Goal: Task Accomplishment & Management: Complete application form

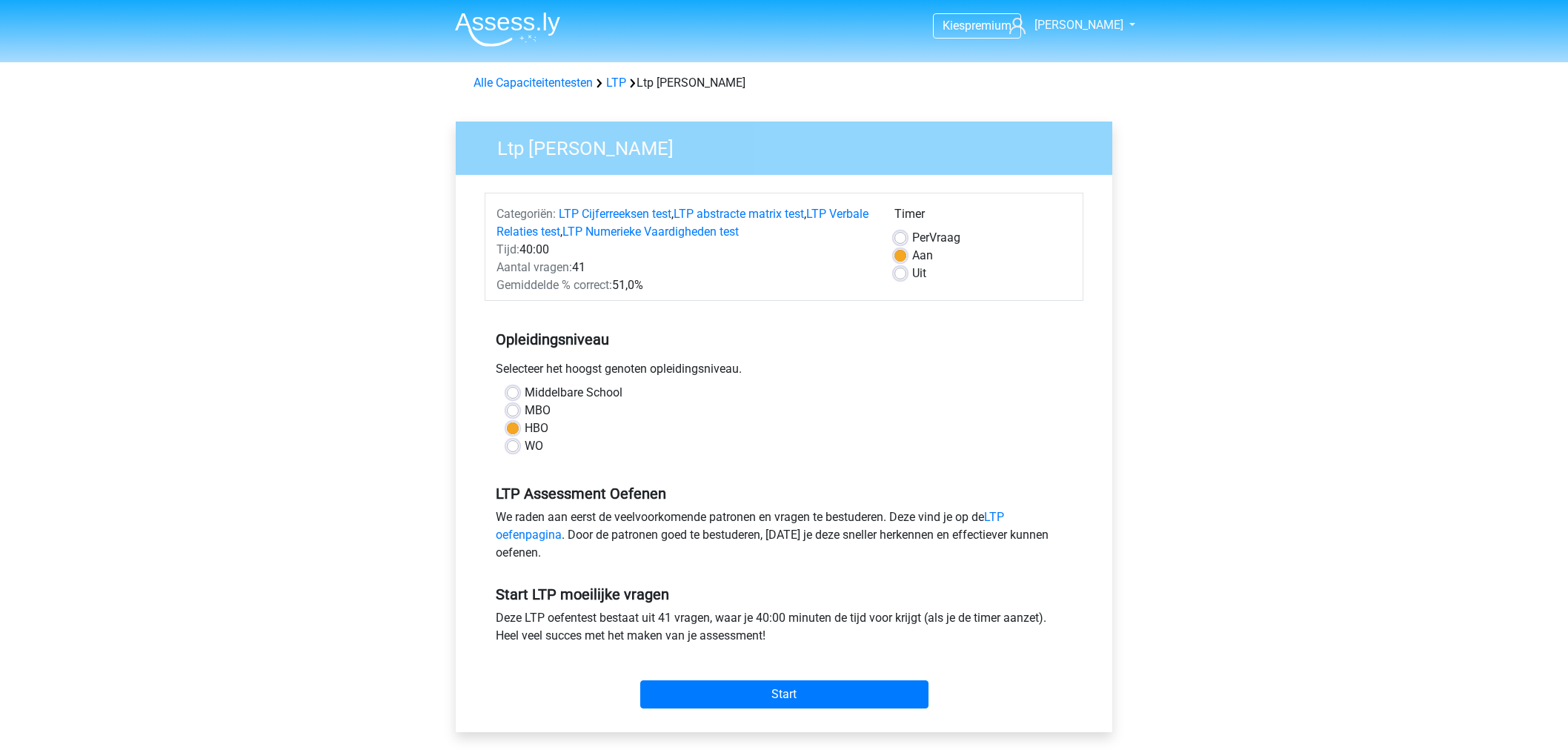
scroll to position [82, 0]
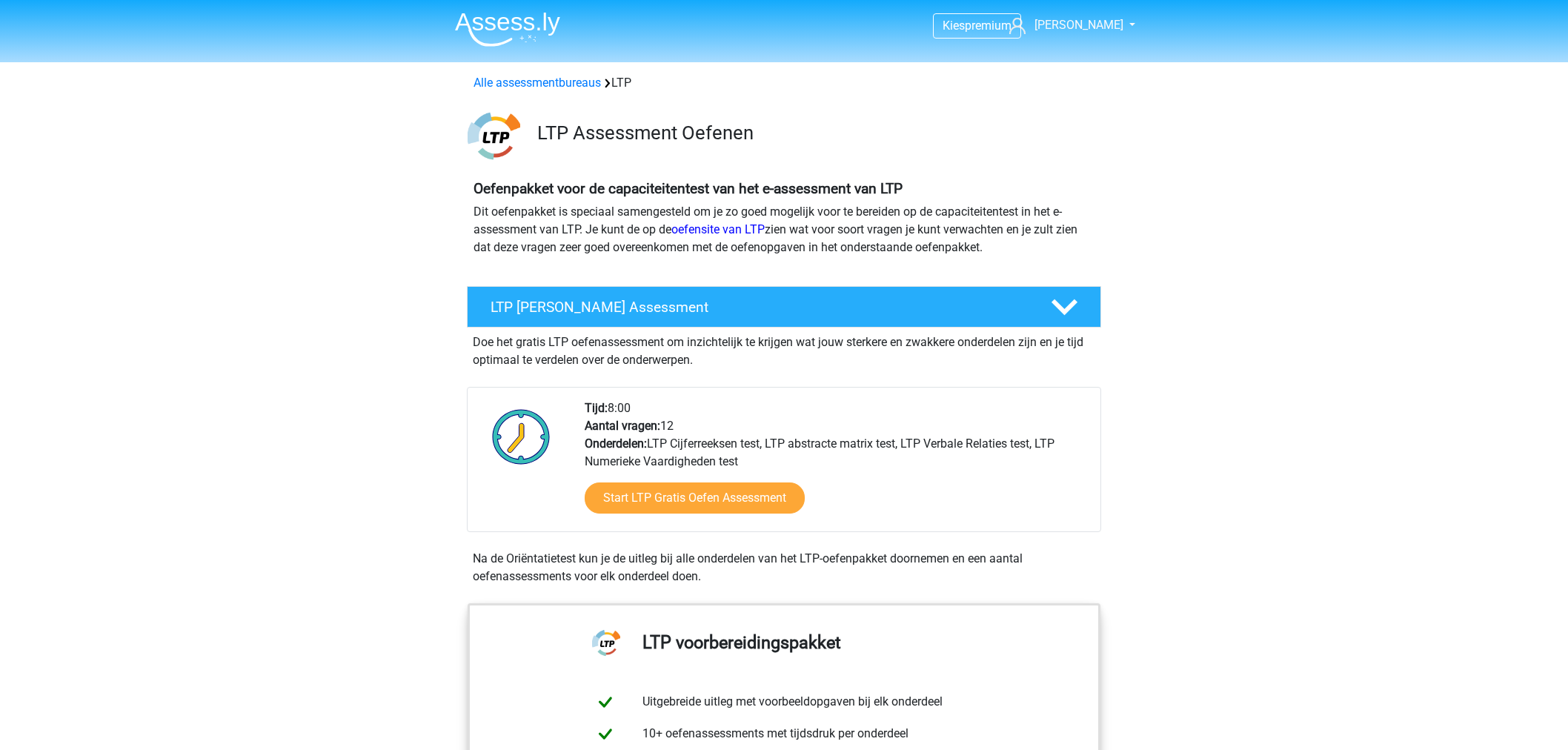
scroll to position [988, 0]
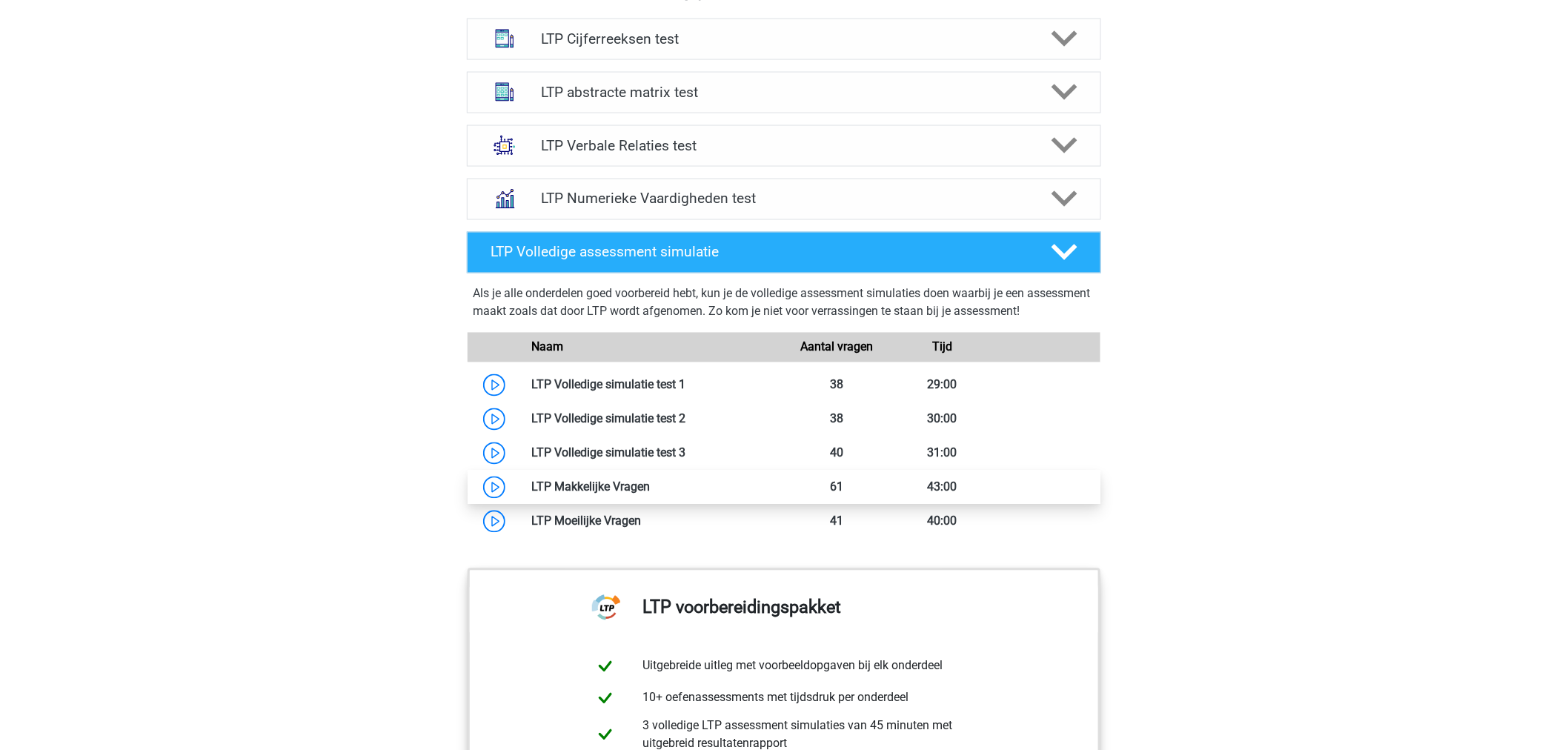
click at [650, 484] on link at bounding box center [650, 487] width 0 height 14
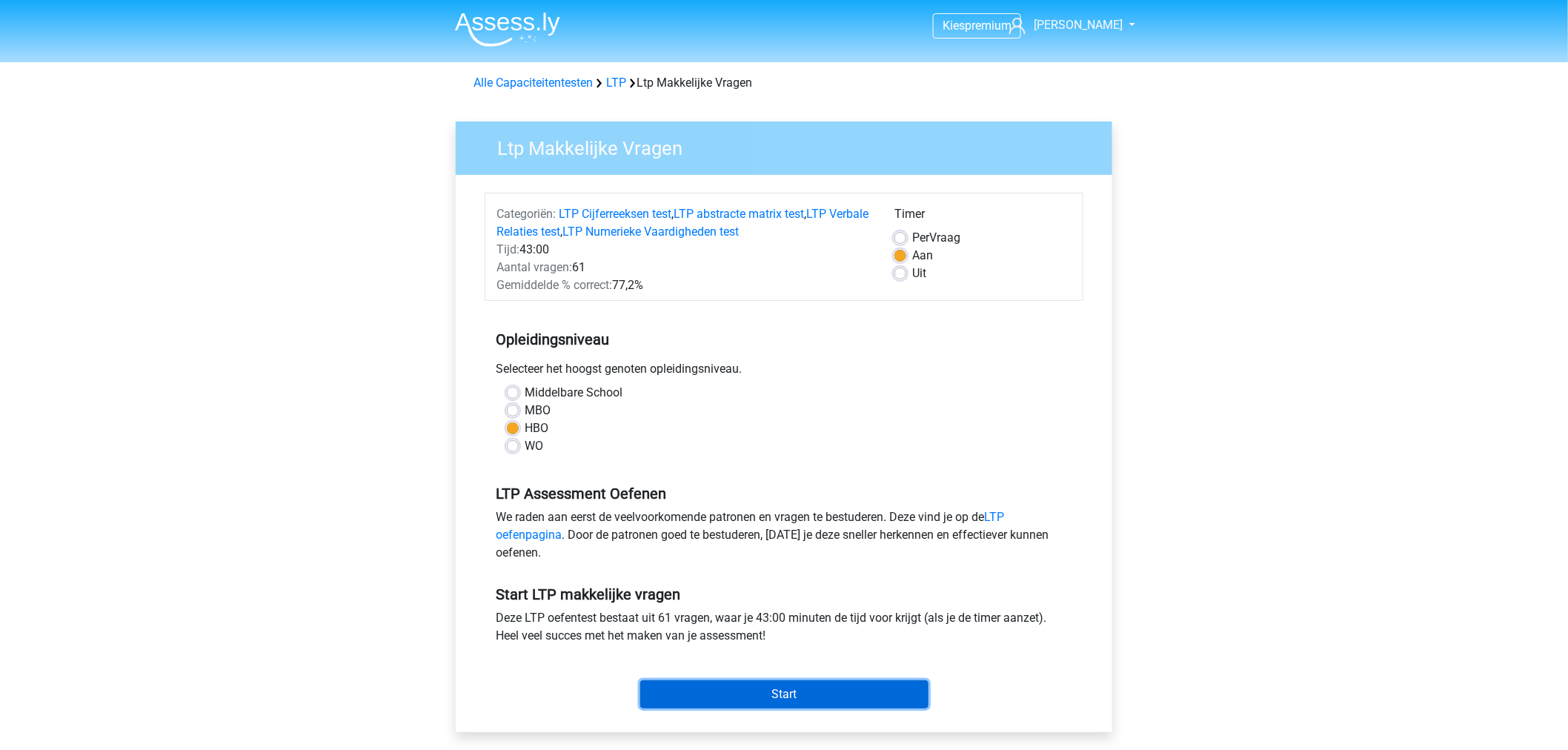
click at [871, 702] on input "Start" at bounding box center [785, 694] width 288 height 28
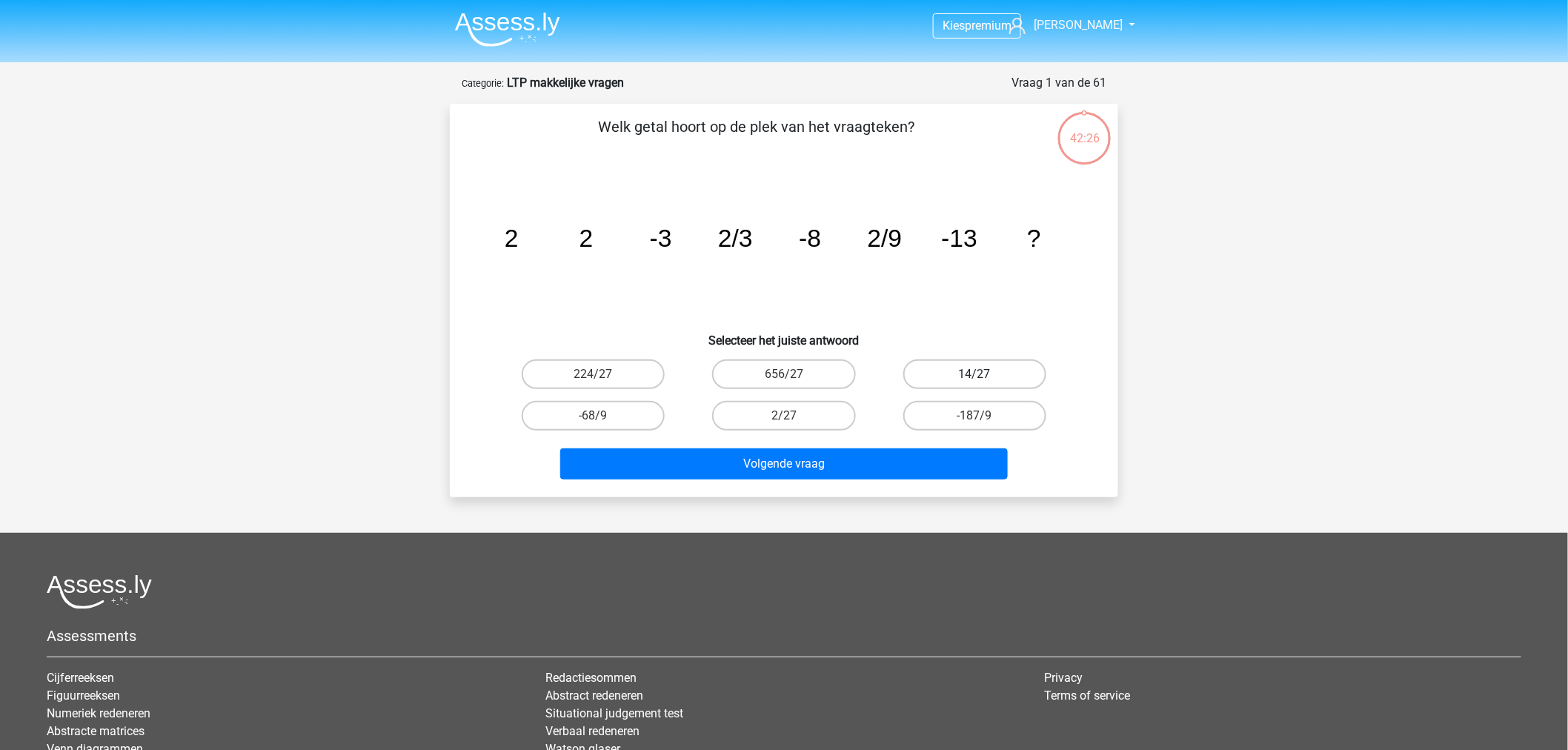
click at [951, 369] on label "14/27" at bounding box center [975, 374] width 143 height 30
click at [975, 374] on input "14/27" at bounding box center [979, 379] width 10 height 10
radio input "true"
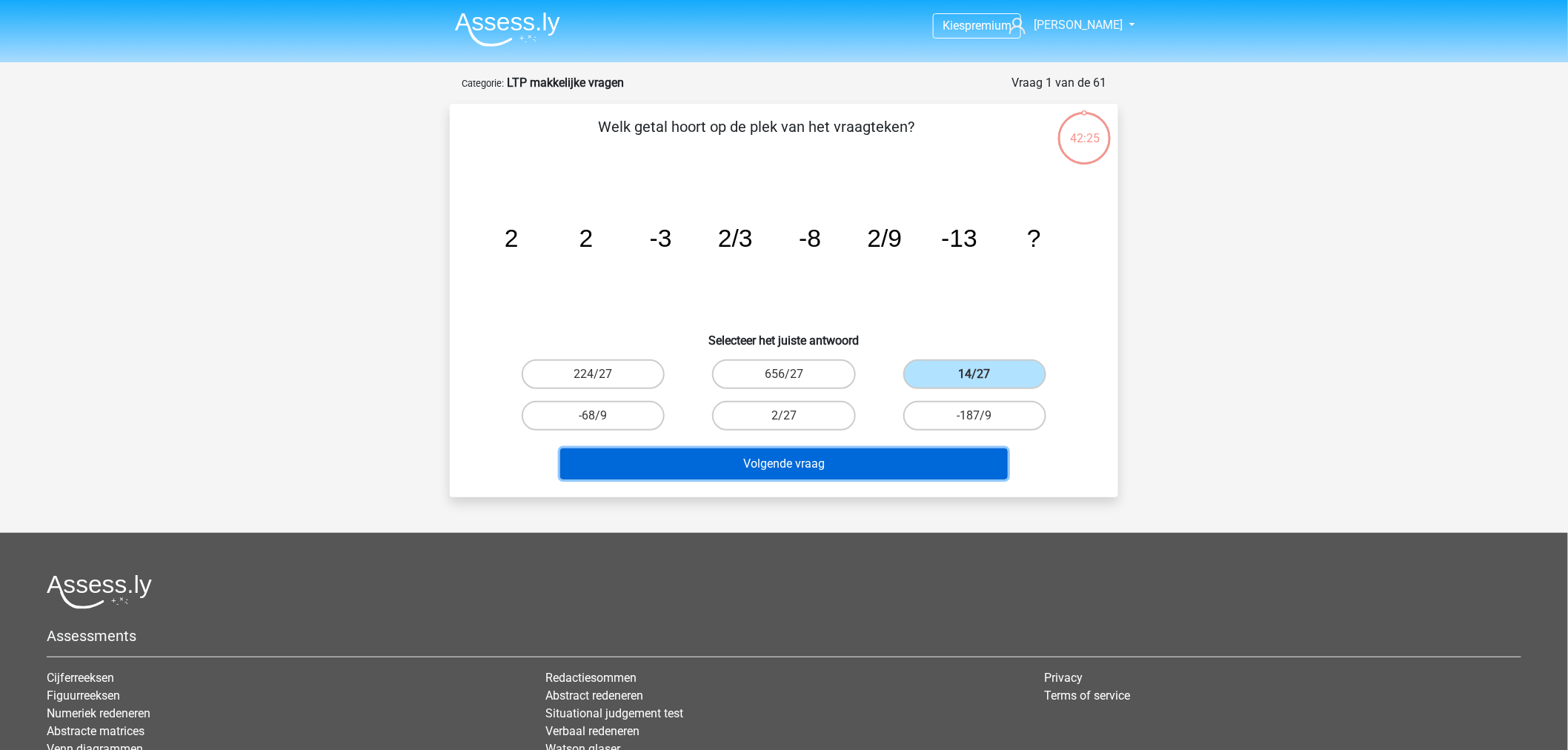
click at [929, 456] on button "Volgende vraag" at bounding box center [785, 464] width 448 height 31
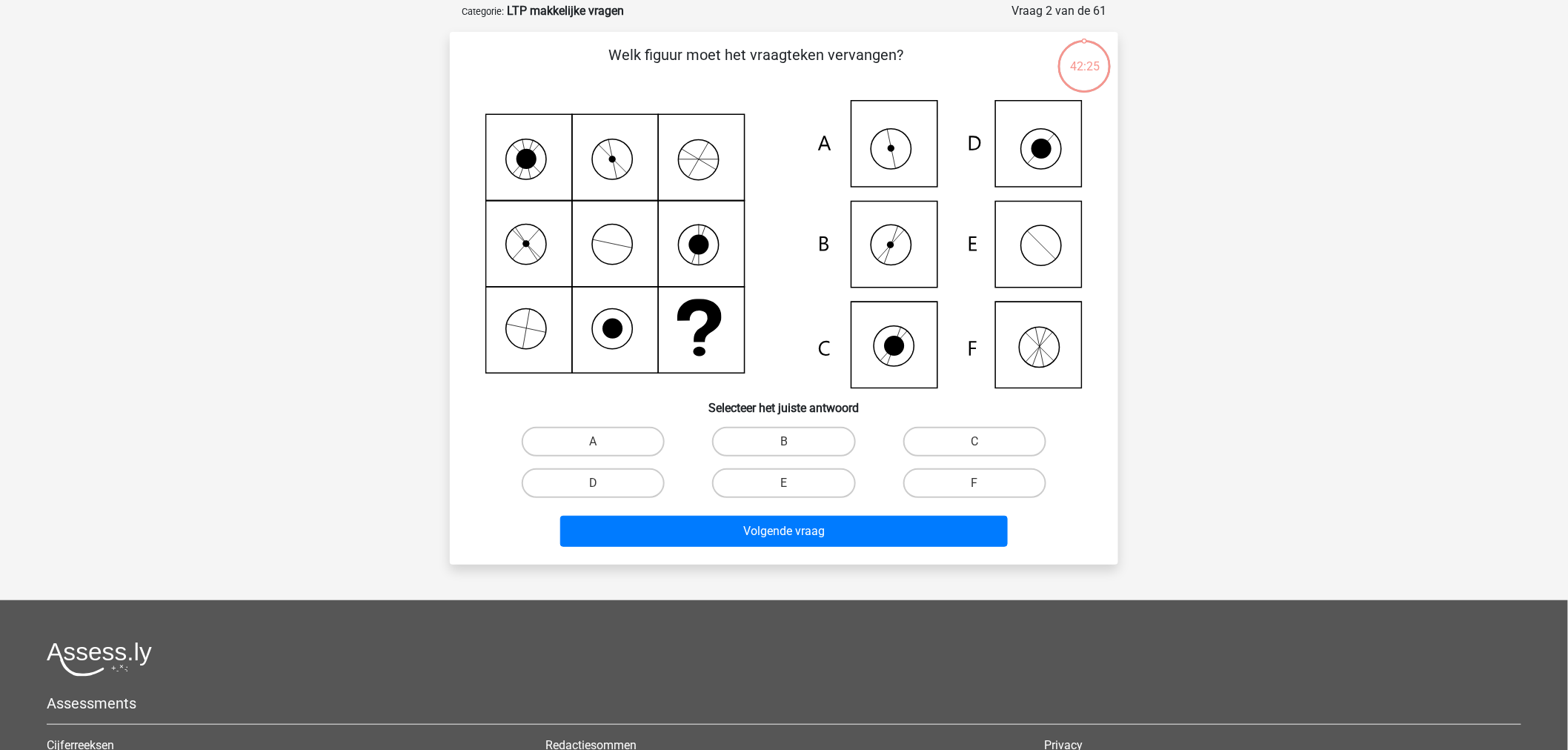
scroll to position [74, 0]
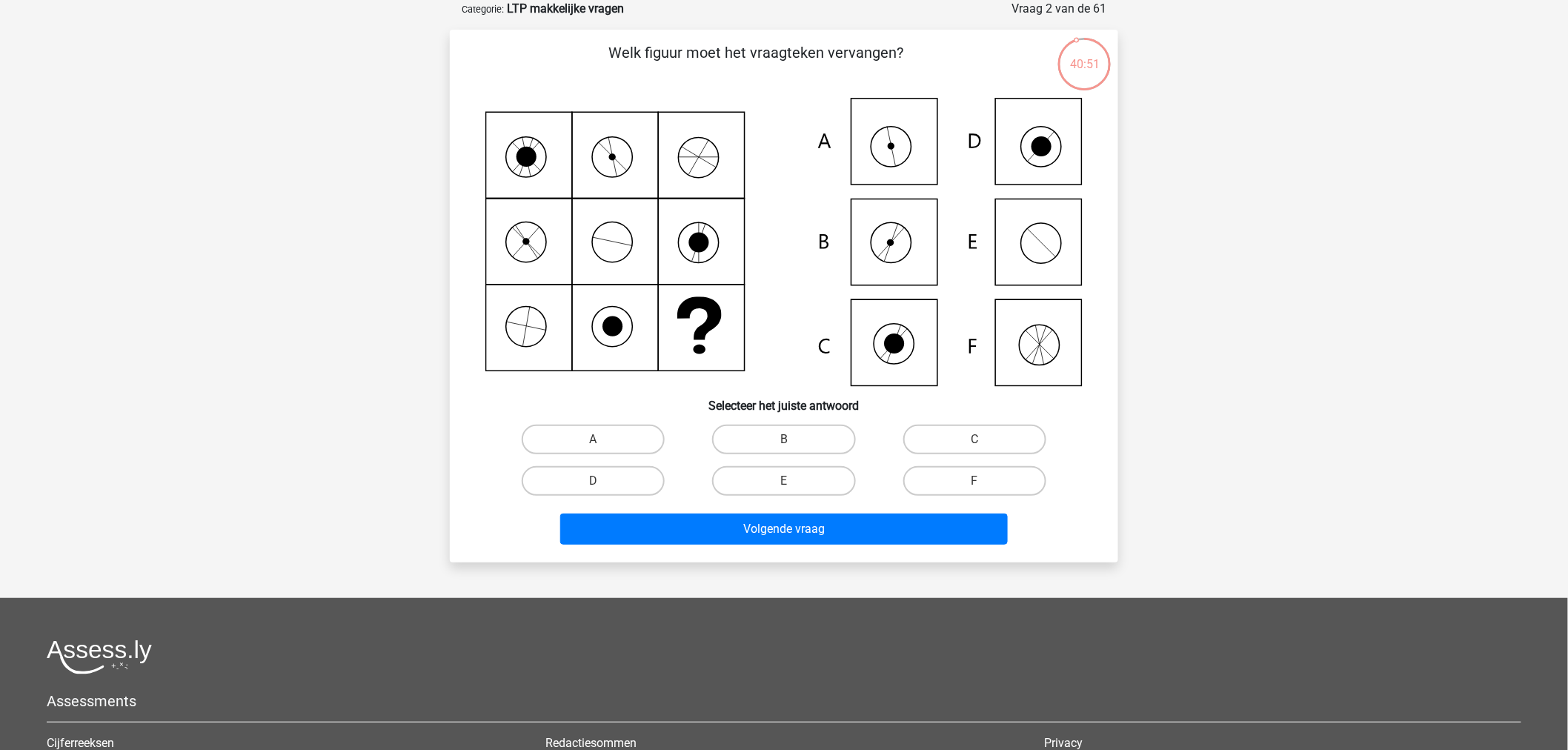
drag, startPoint x: 611, startPoint y: 430, endPoint x: 646, endPoint y: 454, distance: 42.4
click at [611, 430] on label "A" at bounding box center [593, 439] width 143 height 30
click at [603, 439] on input "A" at bounding box center [598, 444] width 10 height 10
radio input "true"
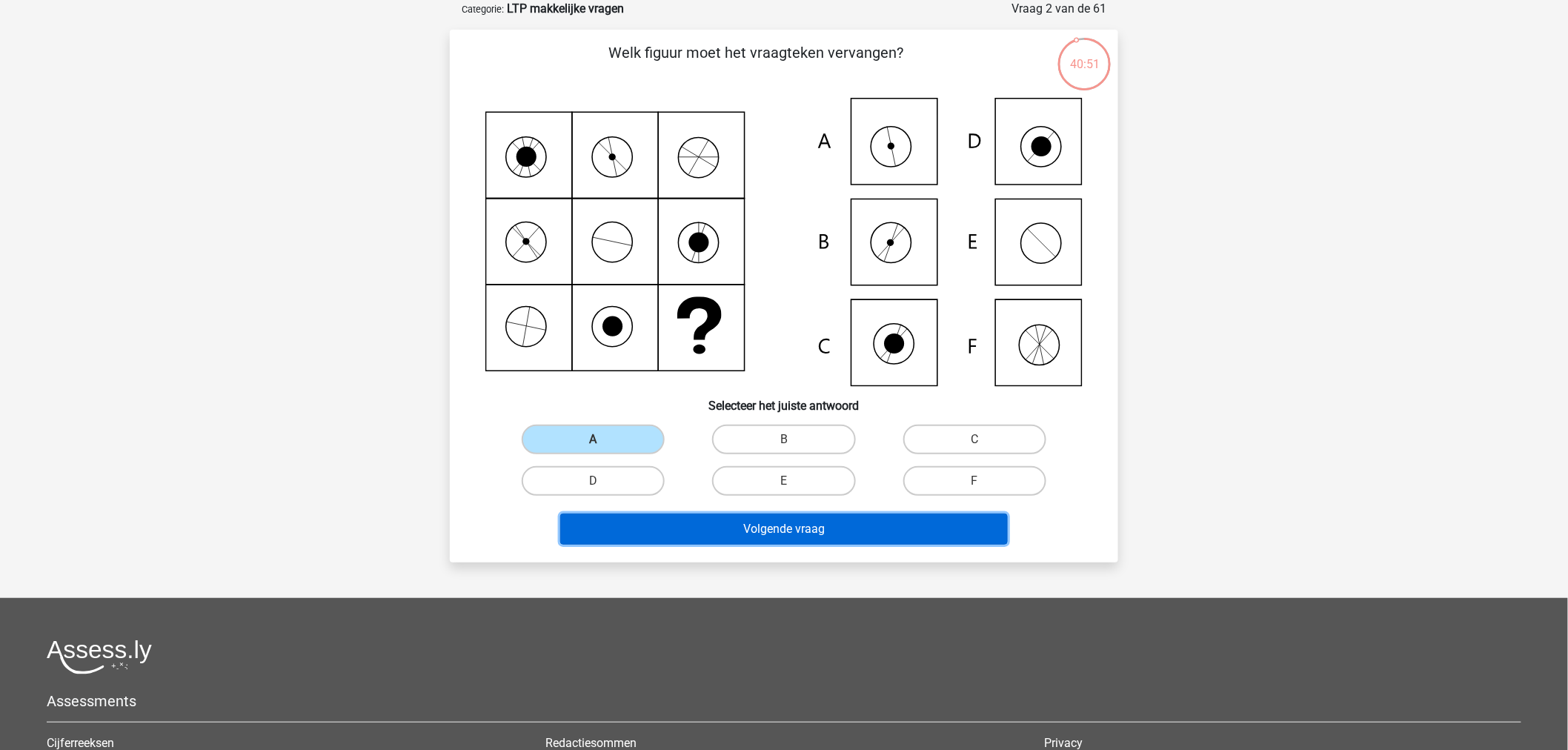
click at [740, 533] on button "Volgende vraag" at bounding box center [785, 529] width 448 height 31
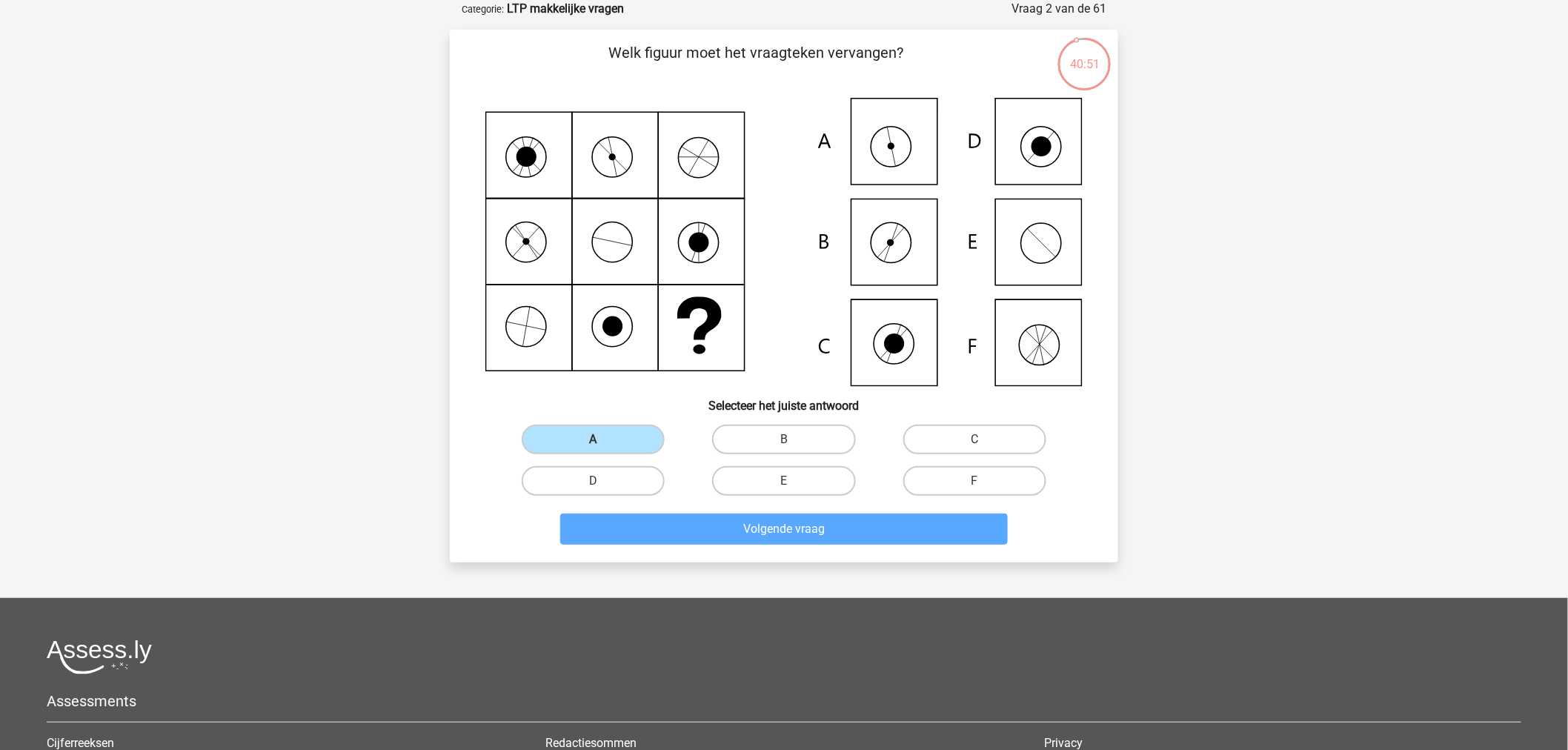
scroll to position [57, 0]
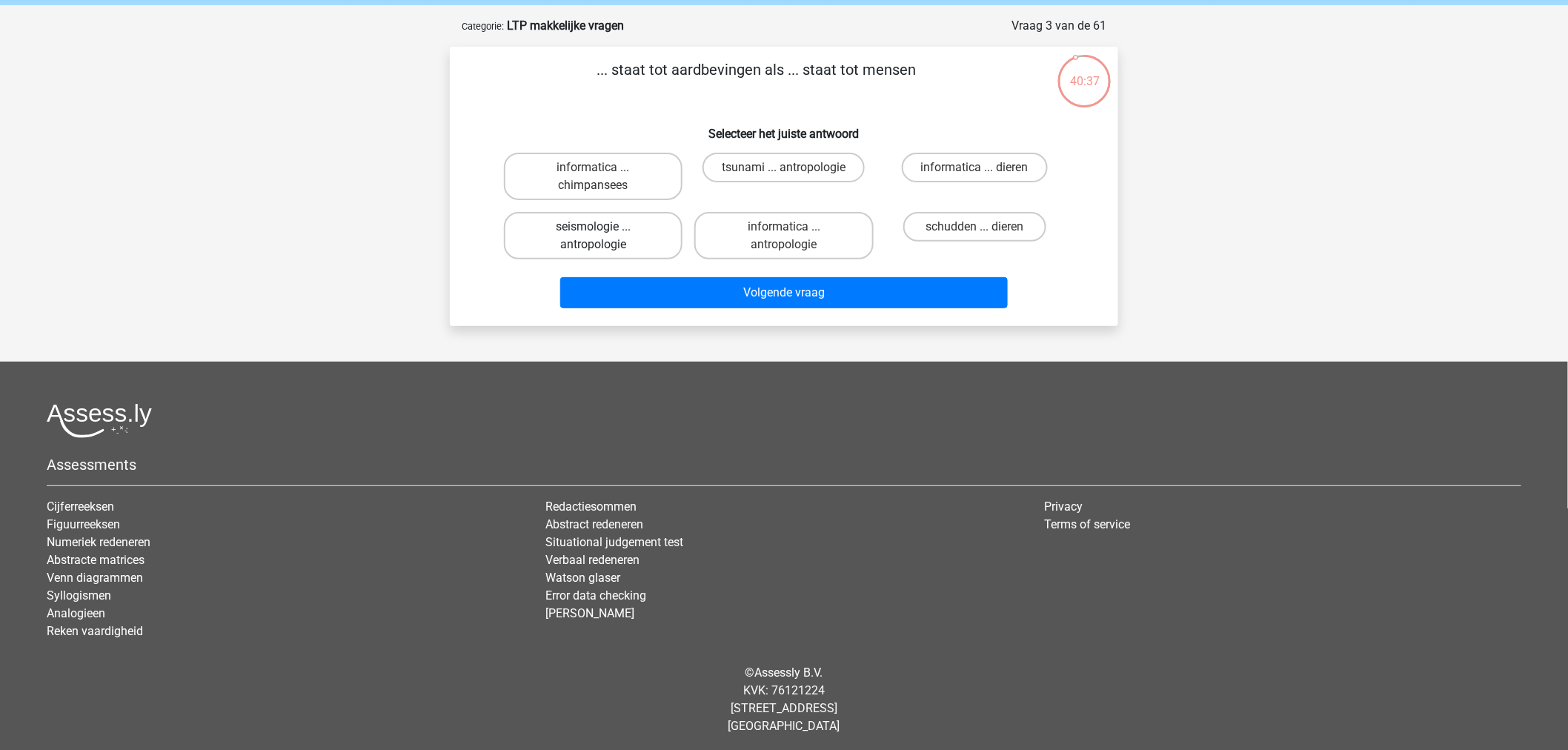
click at [641, 232] on label "seismologie ... antropologie" at bounding box center [593, 235] width 179 height 47
click at [603, 232] on input "seismologie ... antropologie" at bounding box center [598, 231] width 10 height 10
radio input "true"
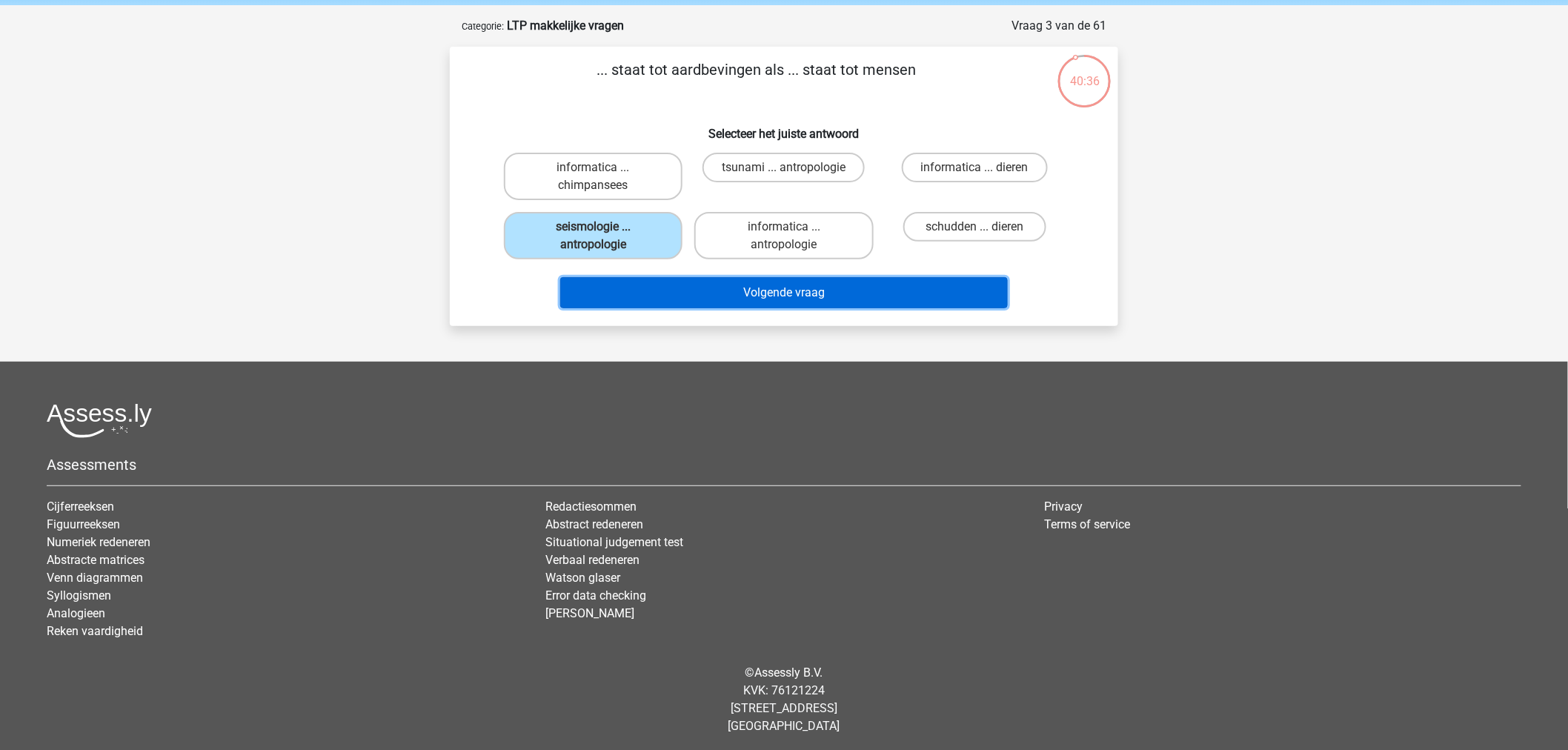
click at [723, 280] on button "Volgende vraag" at bounding box center [785, 293] width 448 height 31
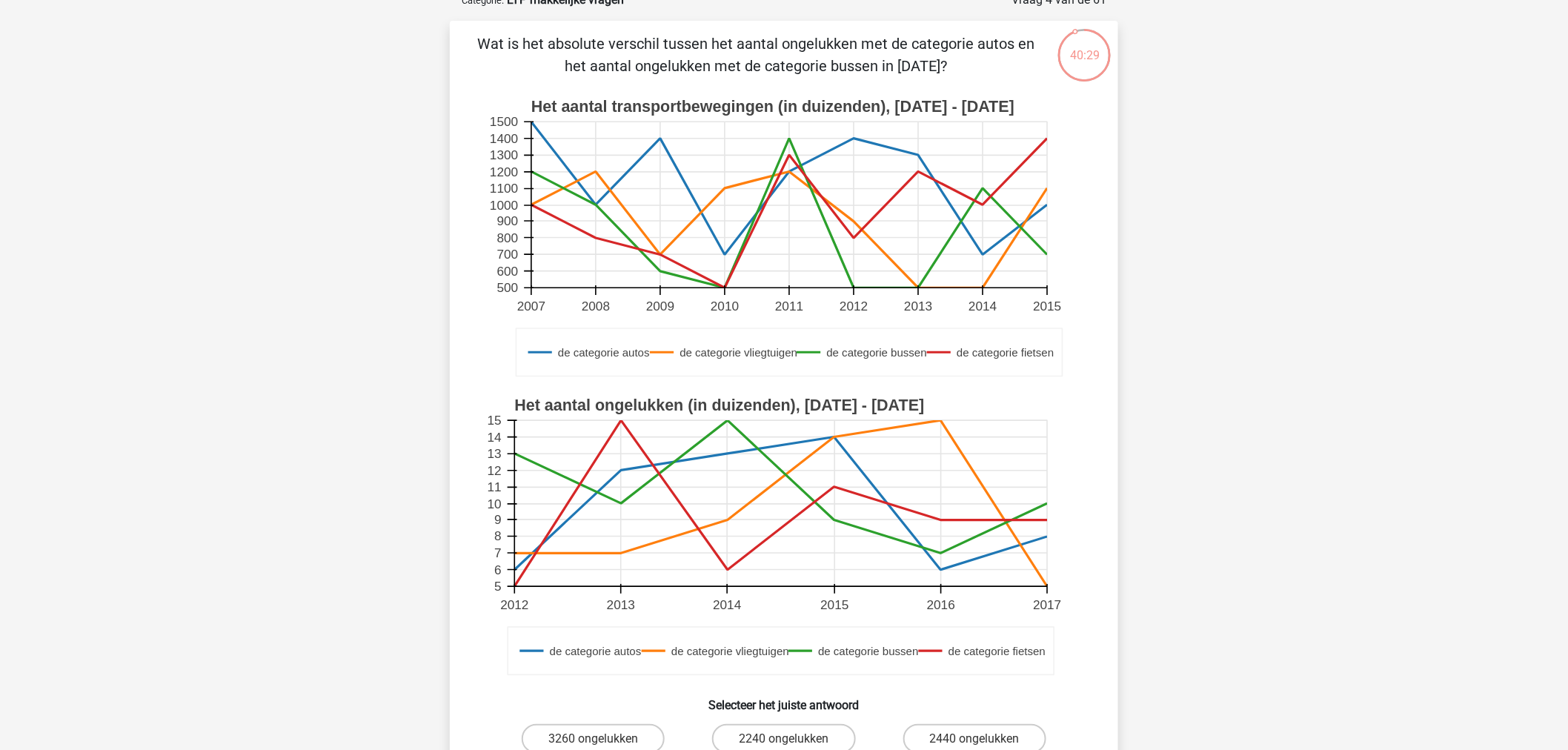
scroll to position [82, 0]
drag, startPoint x: 485, startPoint y: 40, endPoint x: 1008, endPoint y: 58, distance: 523.3
click at [1008, 58] on p "Wat is het absolute verschil tussen het aantal ongelukken met de categorie auto…" at bounding box center [756, 55] width 566 height 44
click at [582, 42] on p "Wat is het absolute verschil tussen het aantal ongelukken met de categorie auto…" at bounding box center [756, 55] width 566 height 44
drag, startPoint x: 483, startPoint y: 34, endPoint x: 1007, endPoint y: 64, distance: 524.9
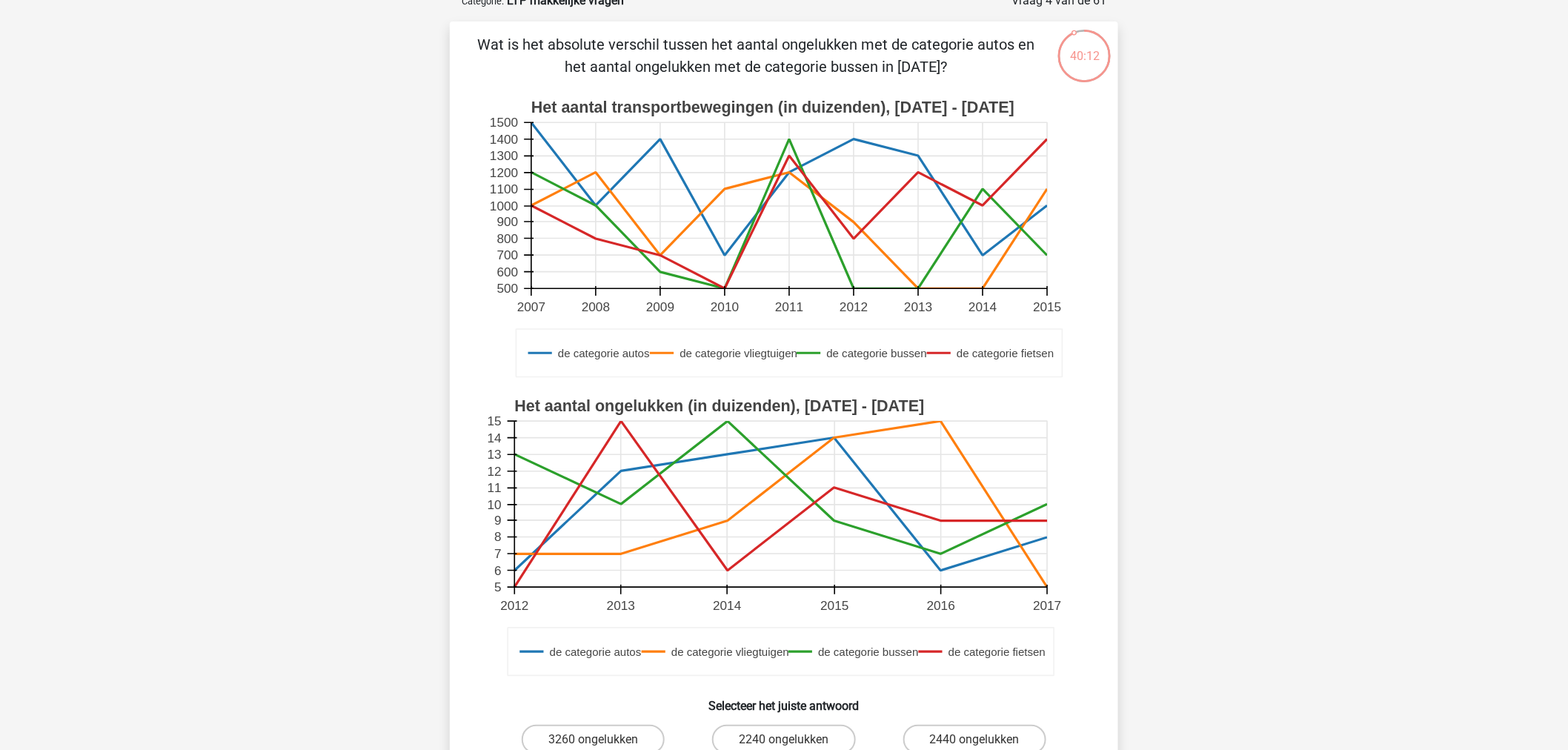
click at [1007, 64] on p "Wat is het absolute verschil tussen het aantal ongelukken met de categorie auto…" at bounding box center [756, 55] width 566 height 44
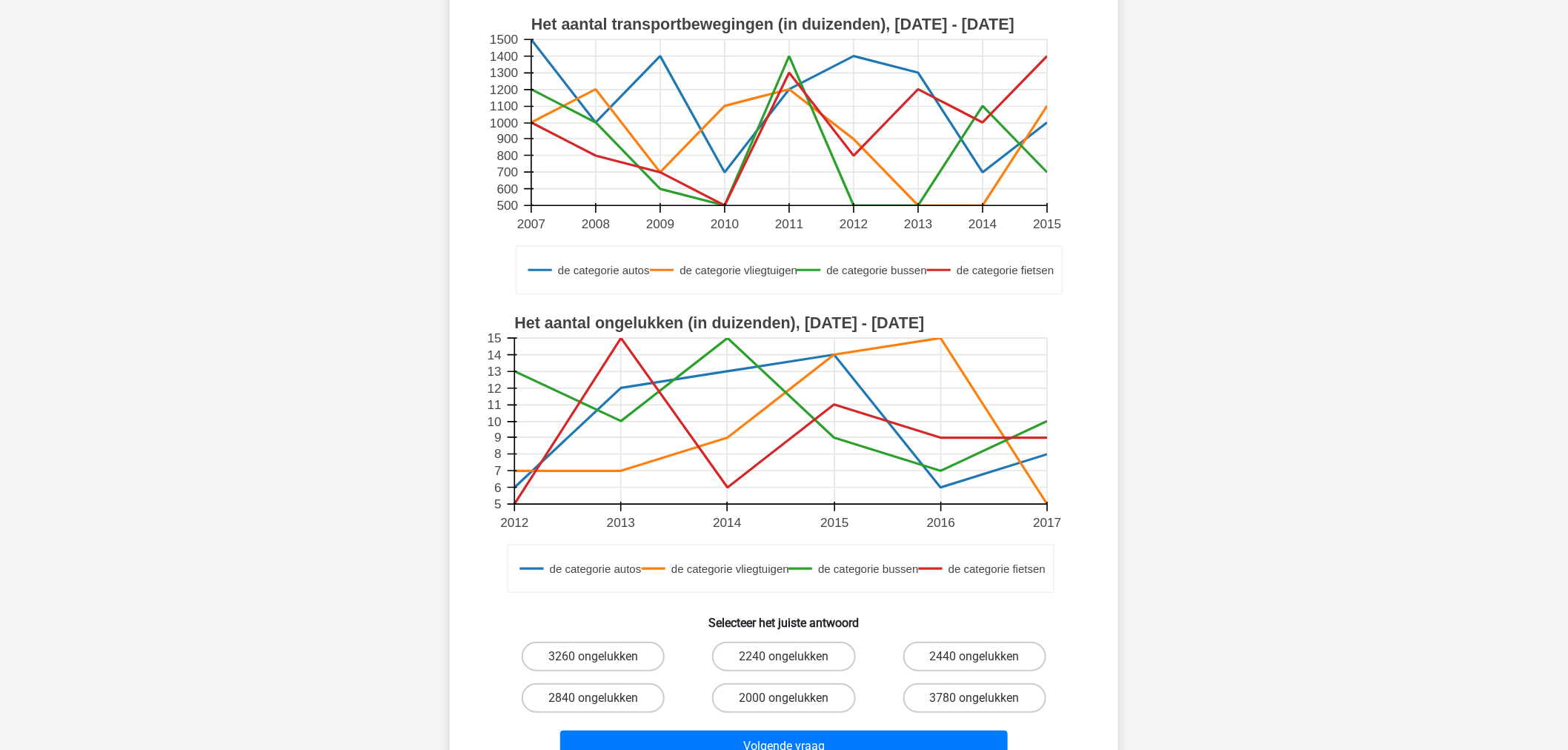
scroll to position [329, 0]
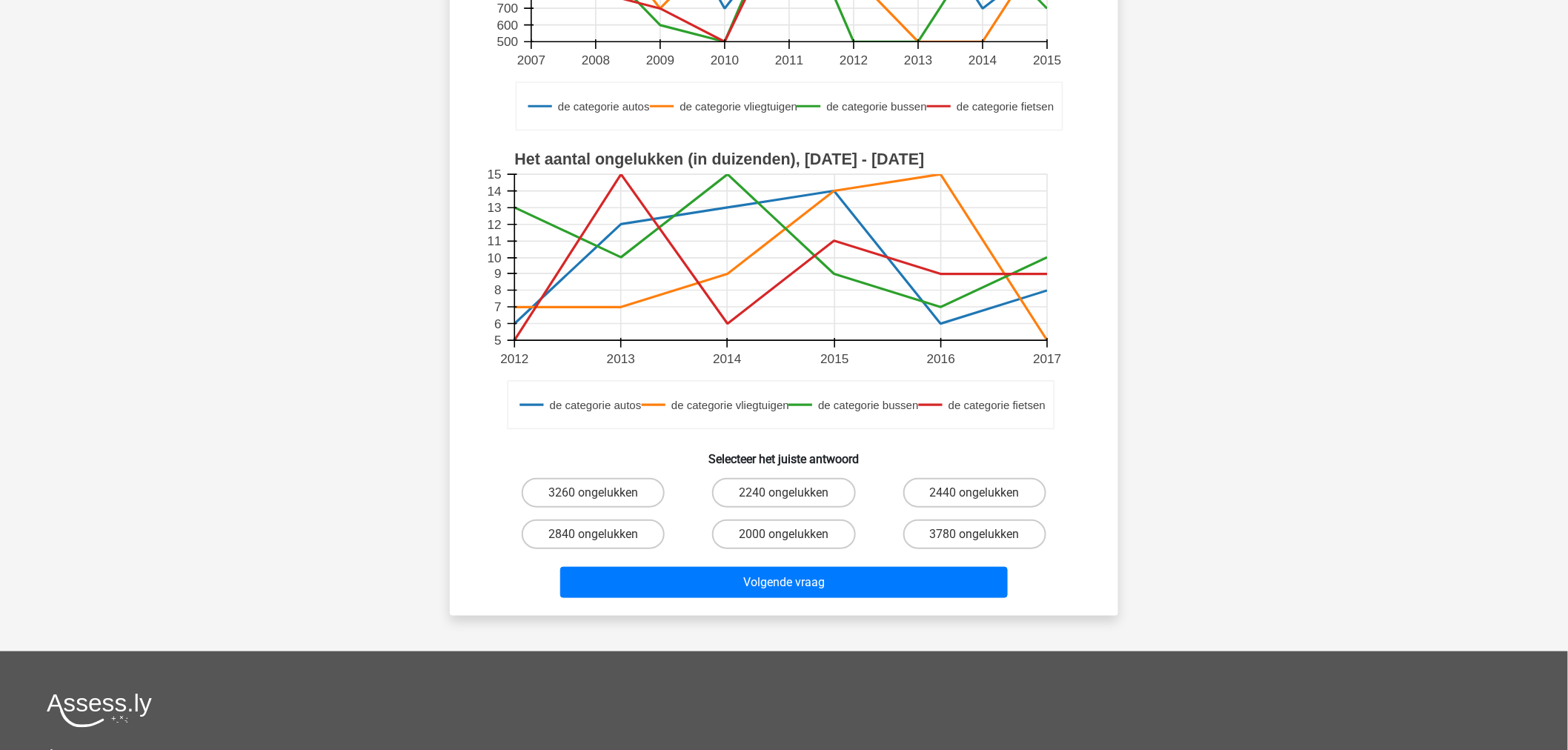
click at [707, 390] on icon at bounding box center [780, 404] width 546 height 47
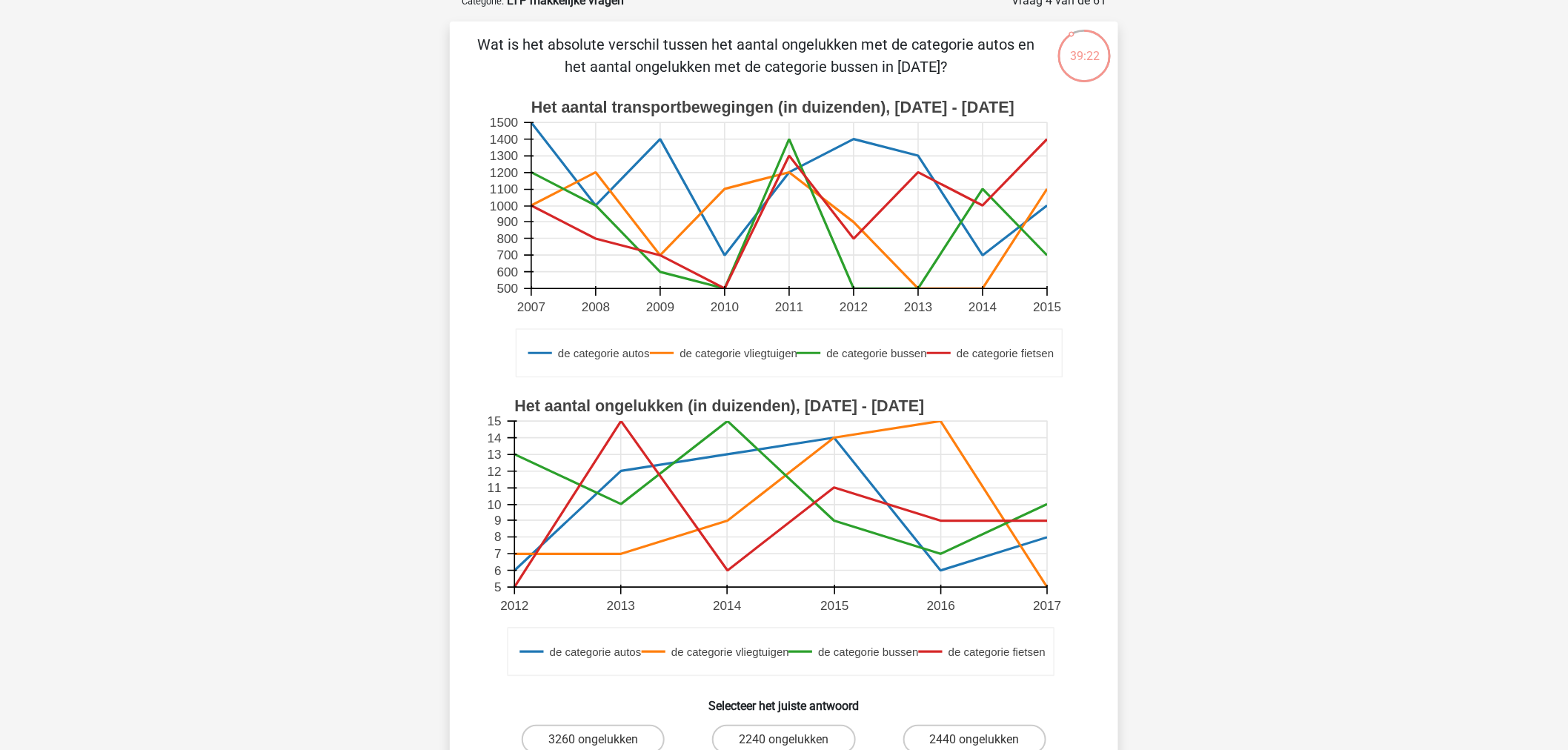
scroll to position [164, 0]
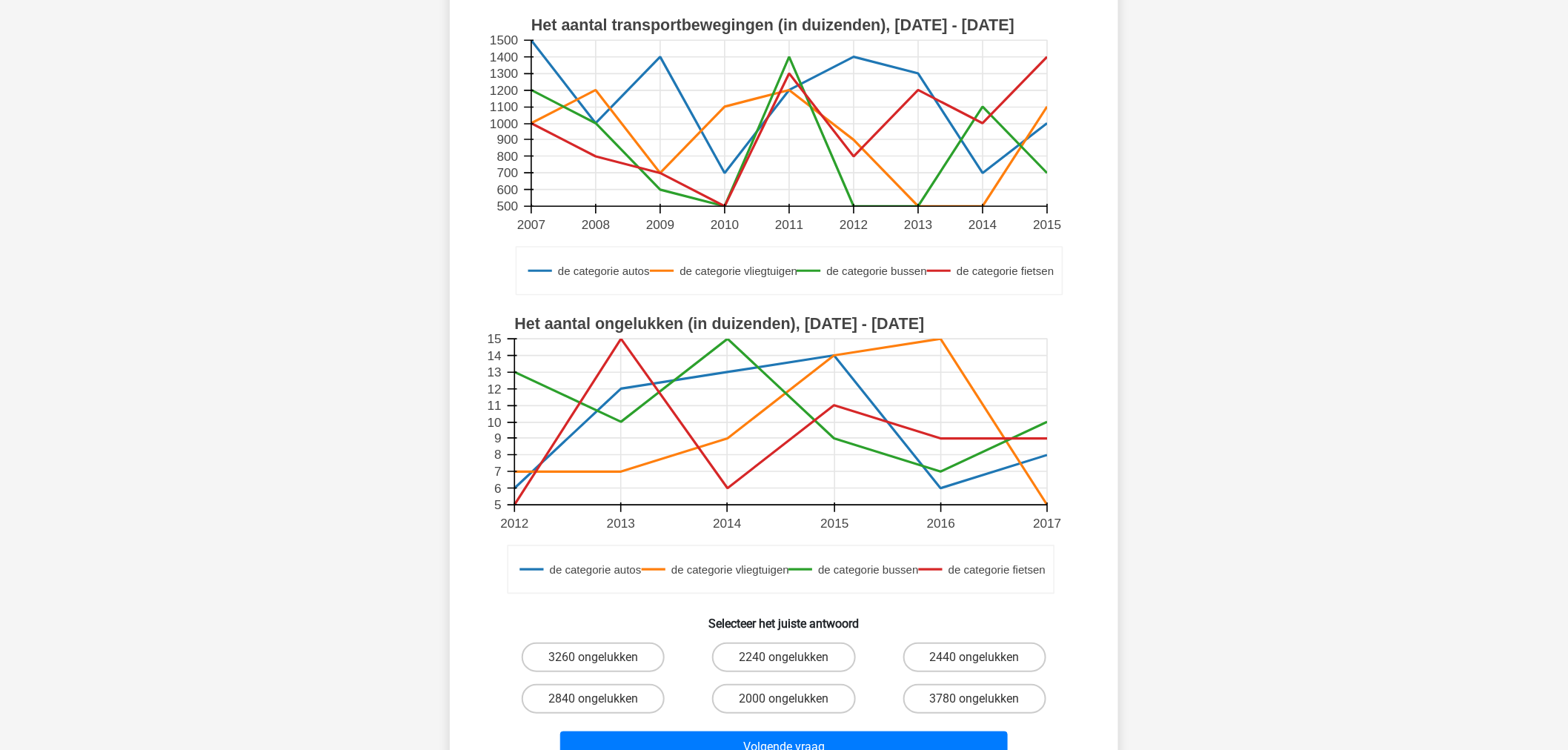
drag, startPoint x: 502, startPoint y: 30, endPoint x: 977, endPoint y: 75, distance: 477.1
click at [977, 75] on g "de categorie autos de categorie vliegtuigen de categorie bussen de categorie fi…" at bounding box center [785, 158] width 597 height 299
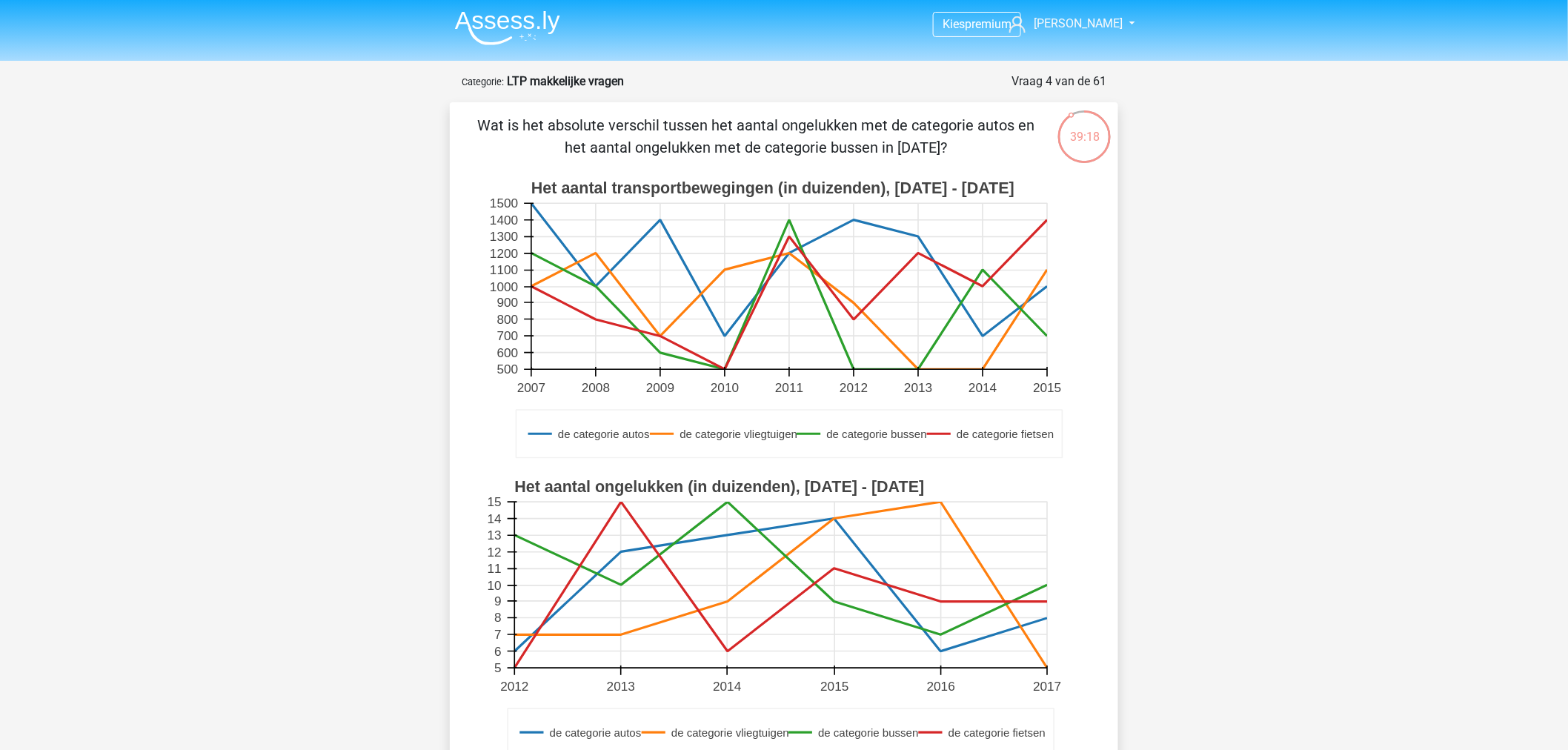
scroll to position [0, 0]
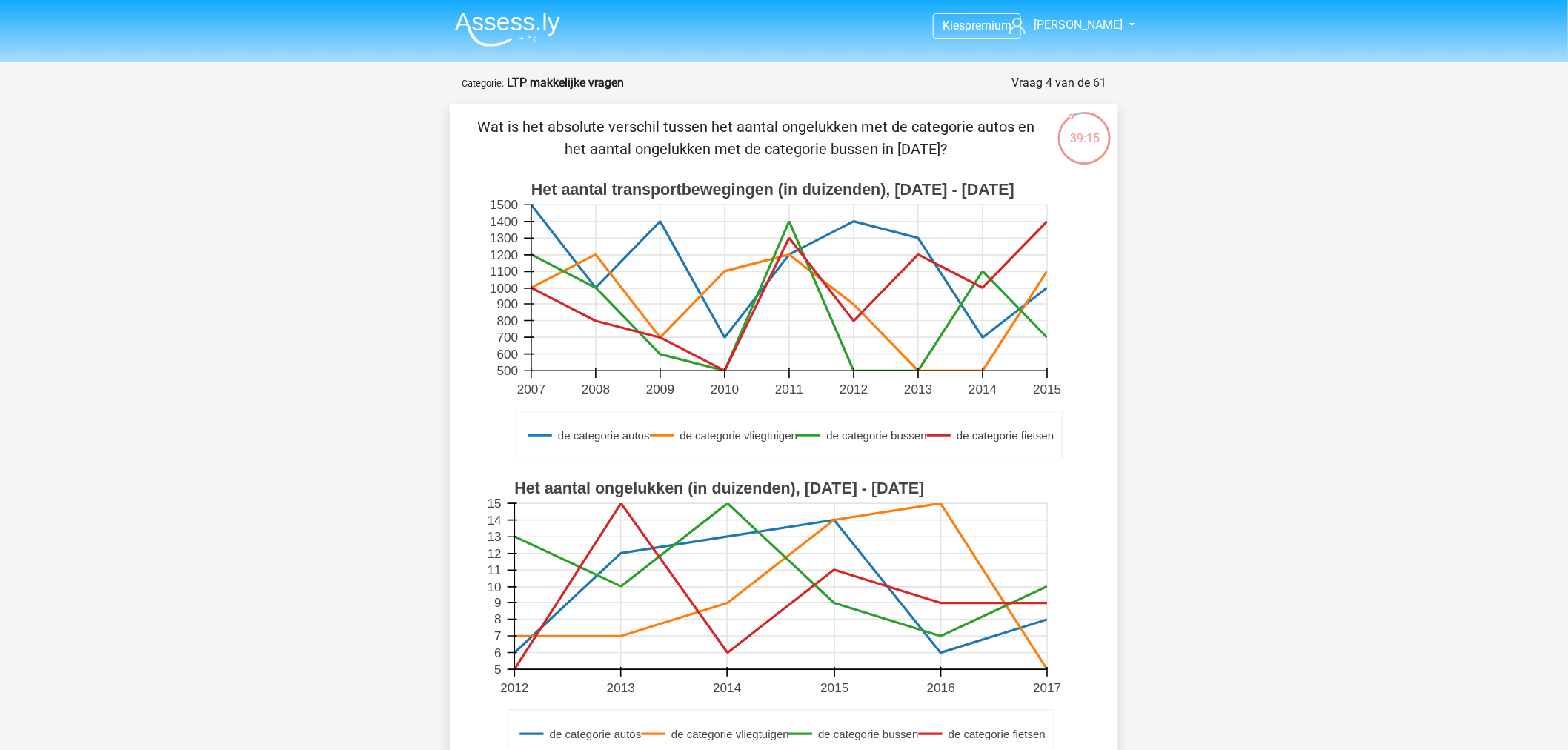
drag, startPoint x: 493, startPoint y: 123, endPoint x: 1018, endPoint y: 155, distance: 526.0
click at [1018, 155] on p "Wat is het absolute verschil tussen het aantal ongelukken met de categorie auto…" at bounding box center [756, 137] width 566 height 44
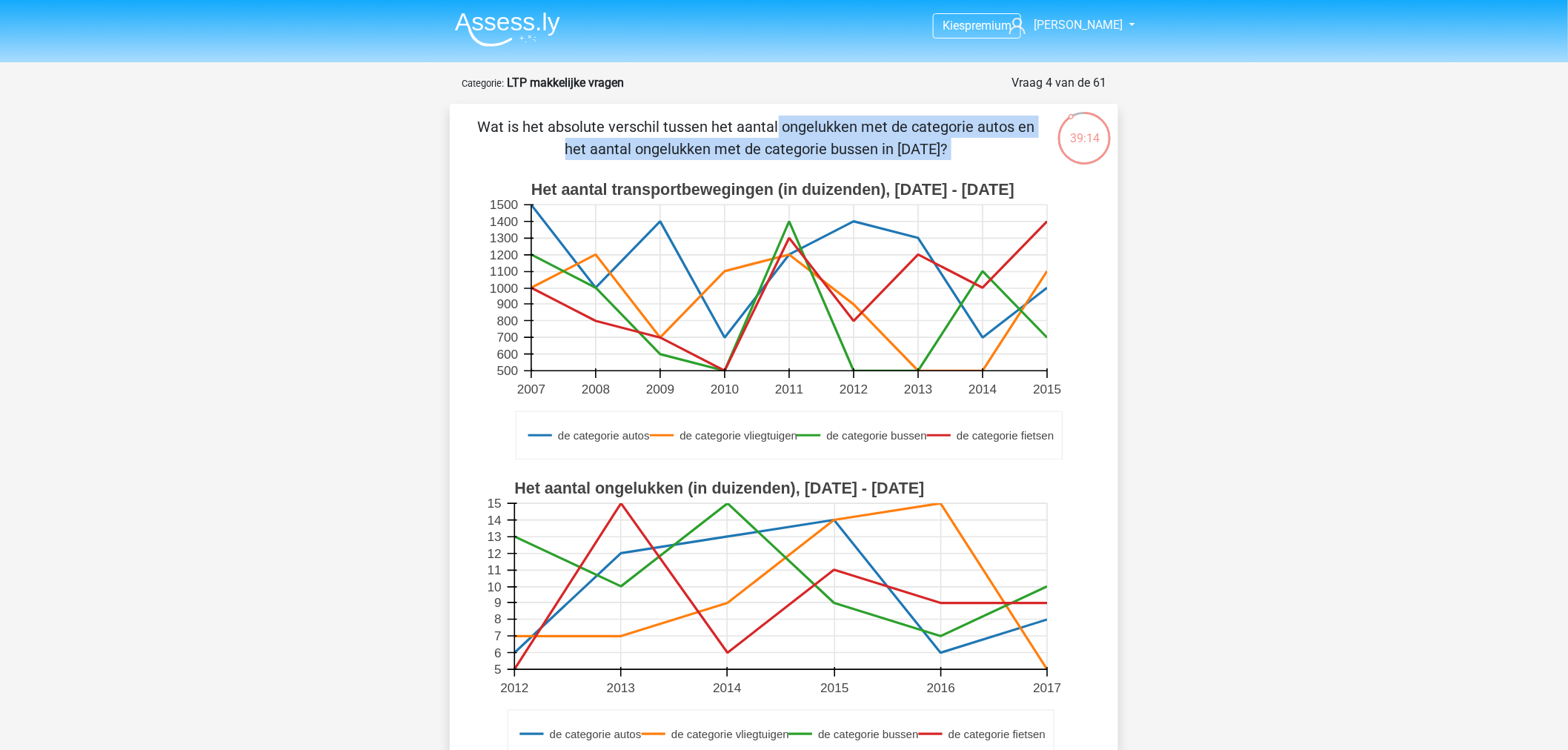
drag, startPoint x: 1018, startPoint y: 155, endPoint x: 406, endPoint y: 107, distance: 613.9
click at [406, 107] on div "Kies premium Dylan Dylan2012@gmail.com" at bounding box center [784, 685] width 1568 height 1371
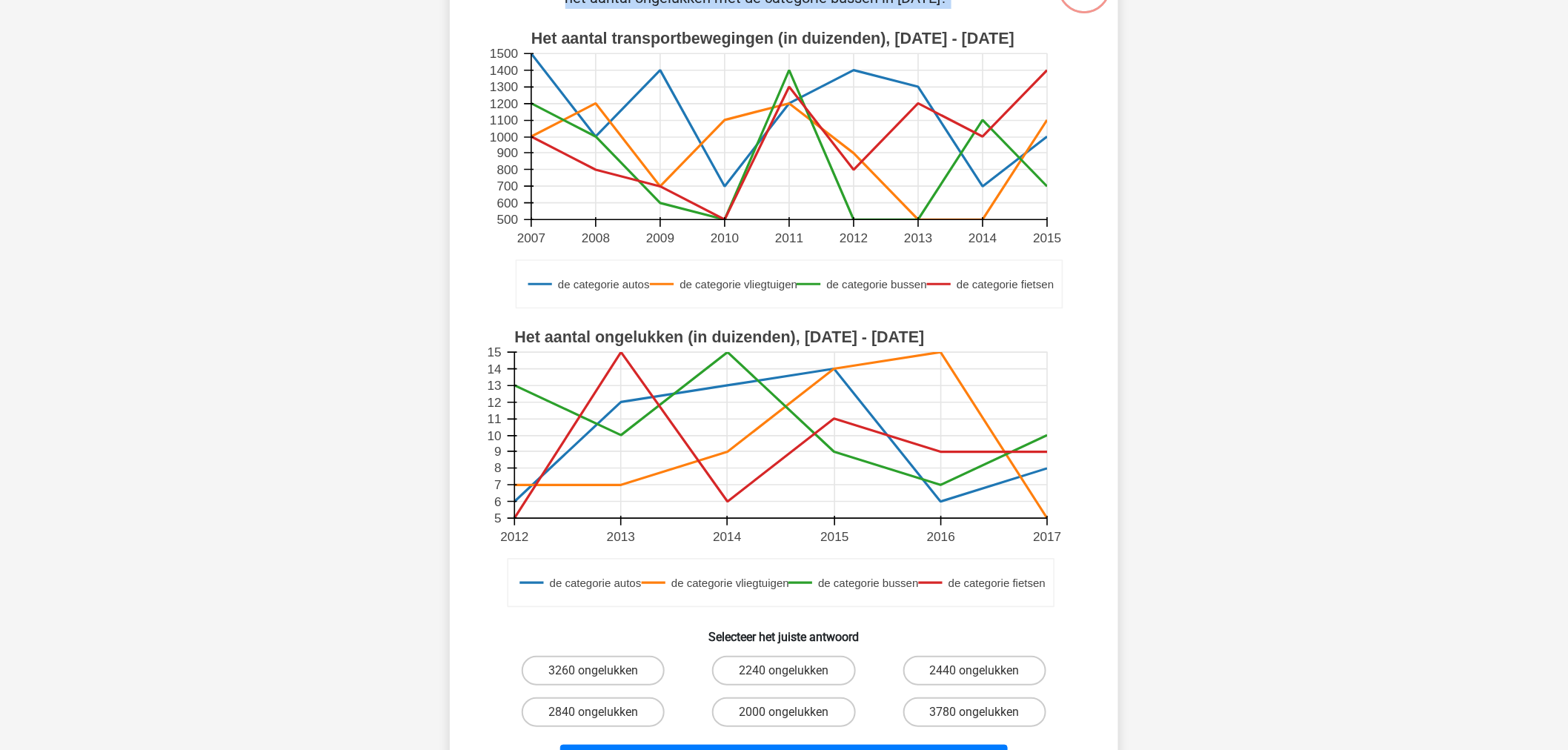
scroll to position [247, 0]
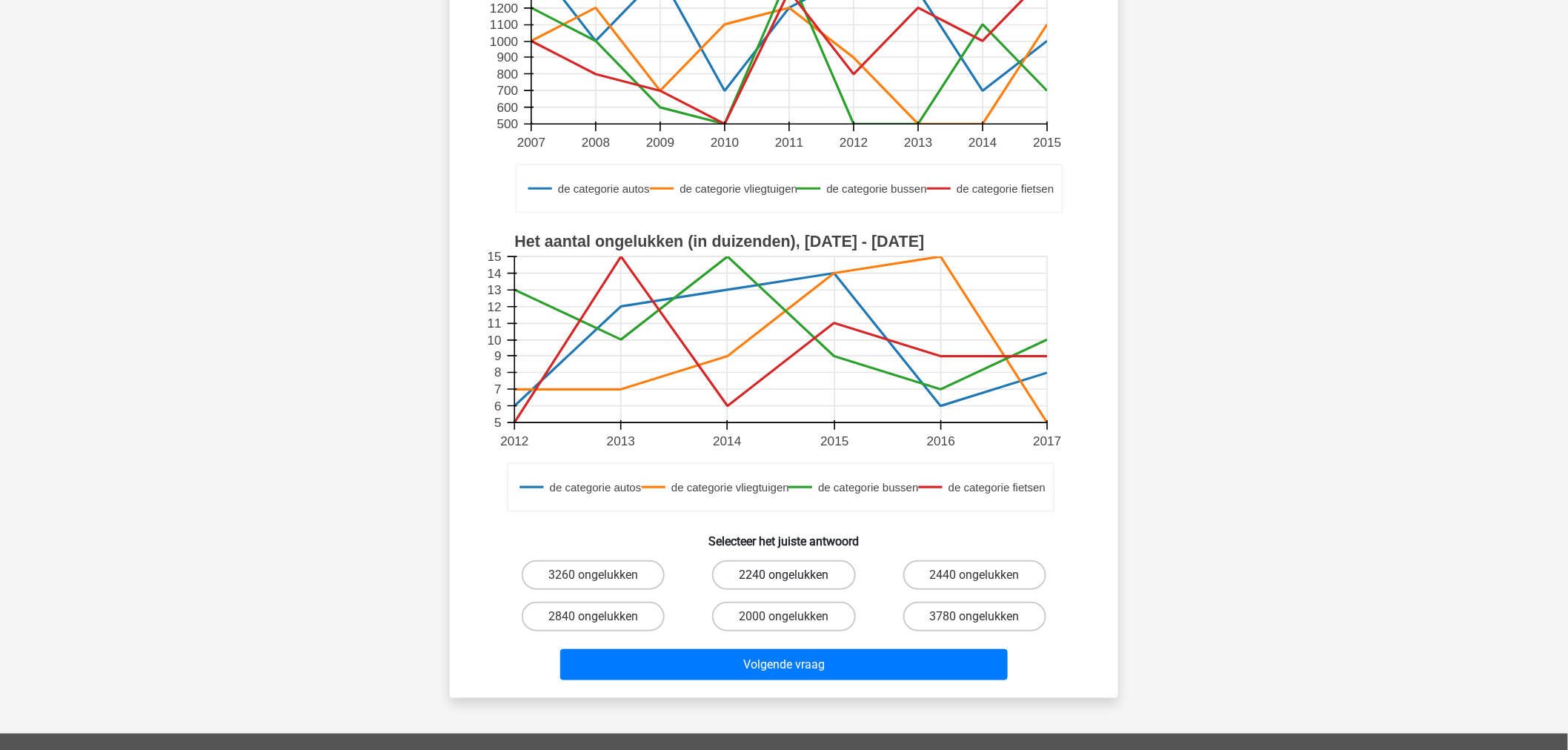
click at [811, 562] on label "2240 ongelukken" at bounding box center [783, 575] width 143 height 30
click at [794, 575] on input "2240 ongelukken" at bounding box center [788, 580] width 10 height 10
radio input "true"
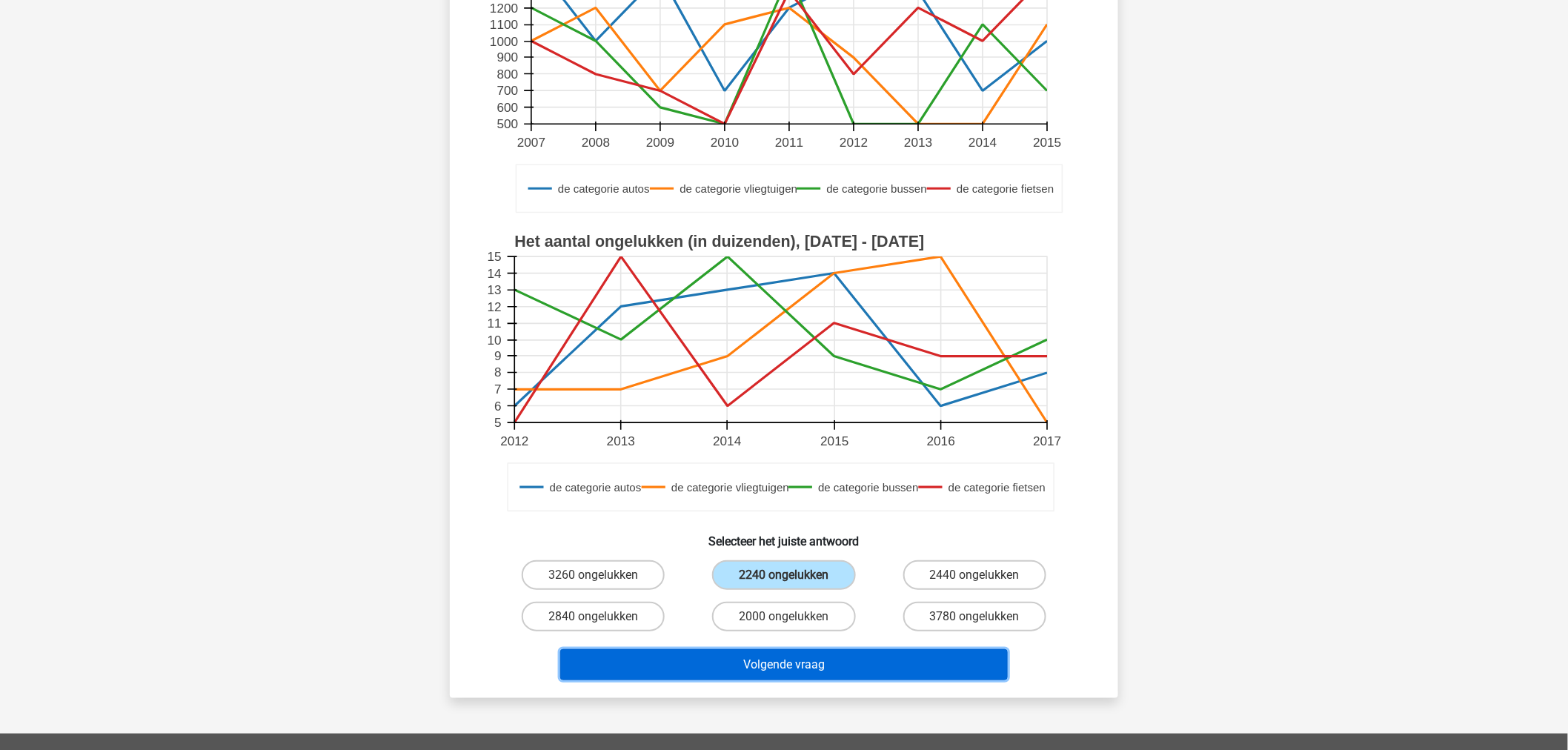
click at [818, 657] on button "Volgende vraag" at bounding box center [785, 665] width 448 height 31
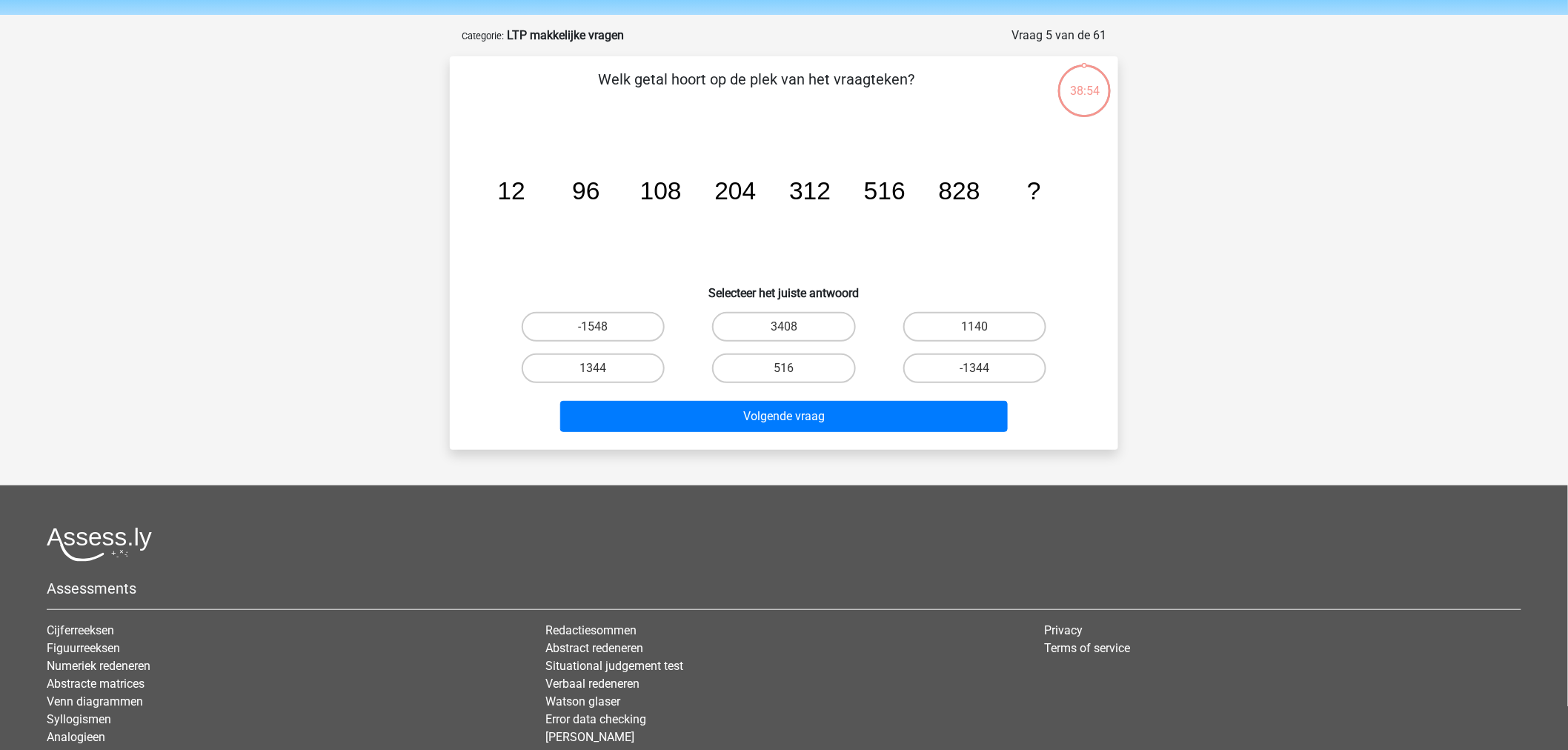
scroll to position [0, 0]
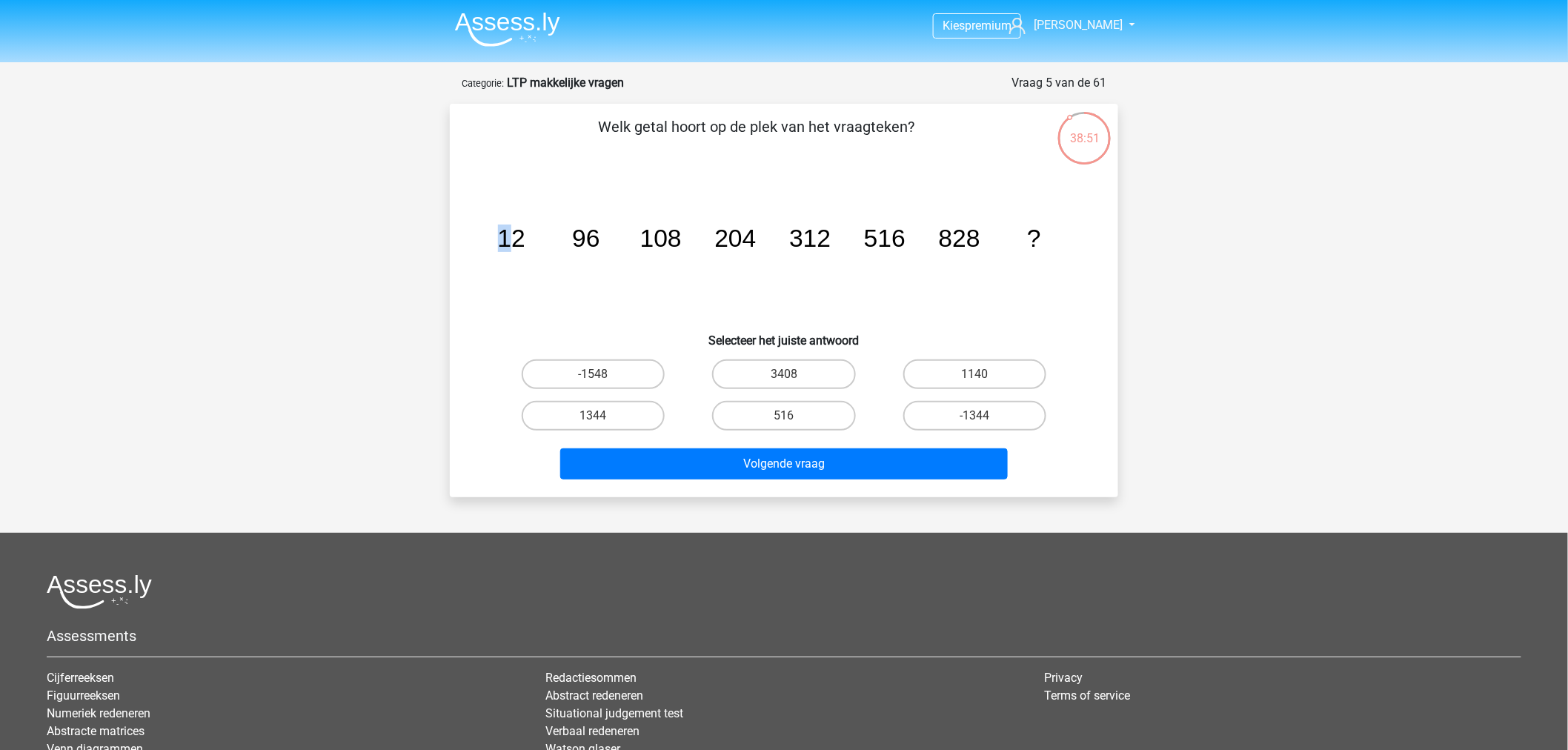
drag, startPoint x: 512, startPoint y: 240, endPoint x: 491, endPoint y: 260, distance: 29.0
click at [491, 260] on icon "image/svg+xml 12 96 108 204 312 516 828 ?" at bounding box center [784, 247] width 597 height 149
click at [642, 400] on label "1344" at bounding box center [593, 415] width 143 height 30
click at [603, 415] on input "1344" at bounding box center [598, 420] width 10 height 10
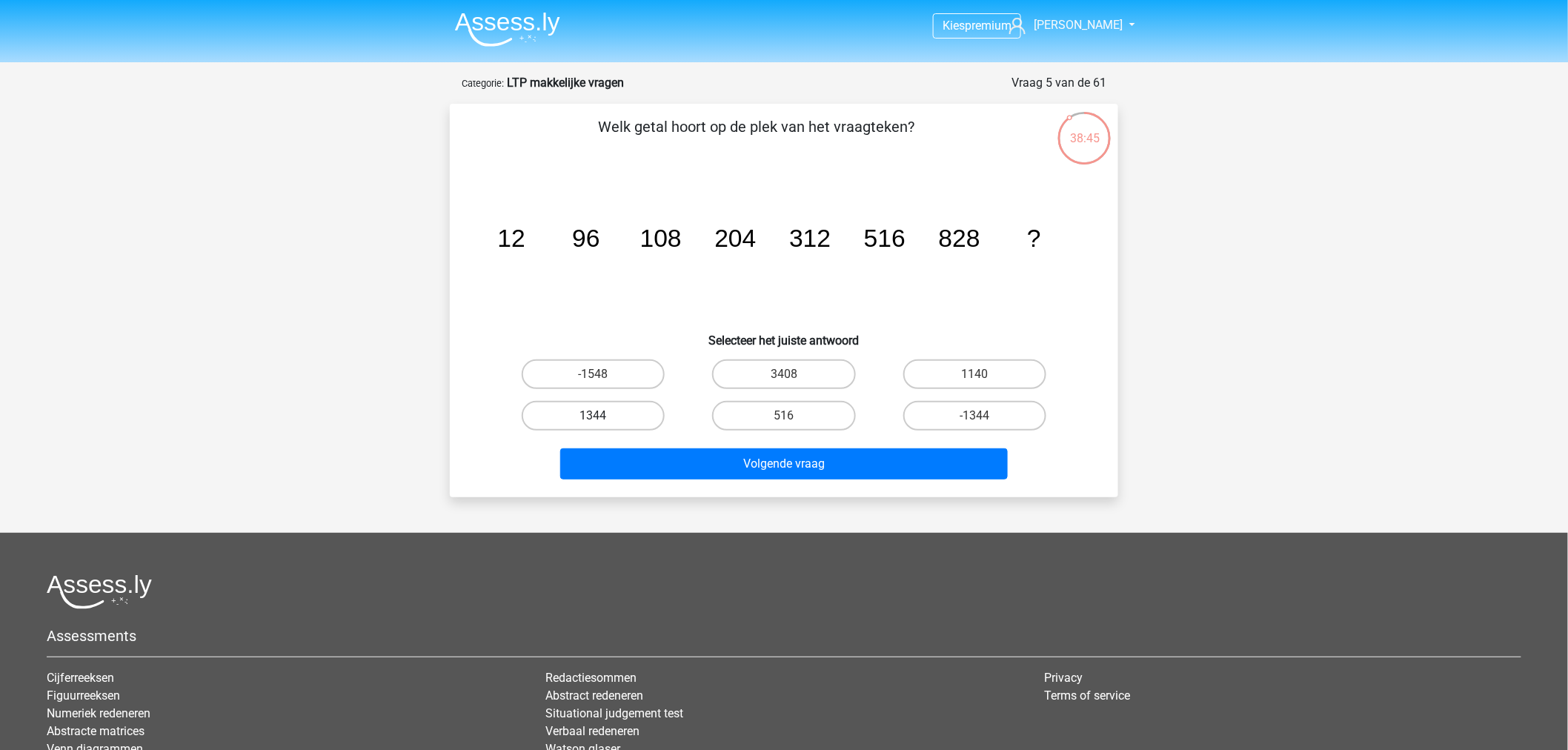
radio input "true"
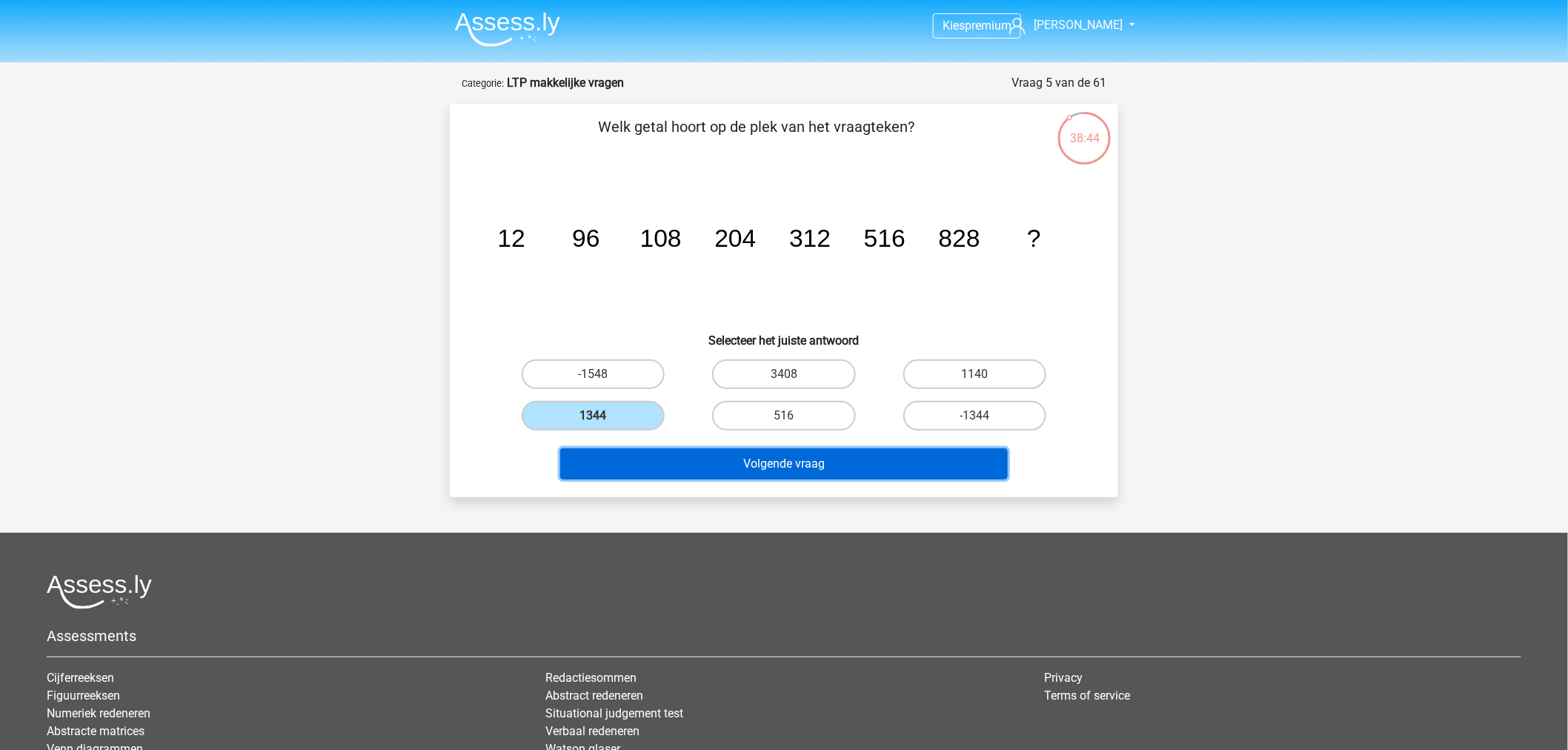
click at [759, 467] on button "Volgende vraag" at bounding box center [785, 464] width 448 height 31
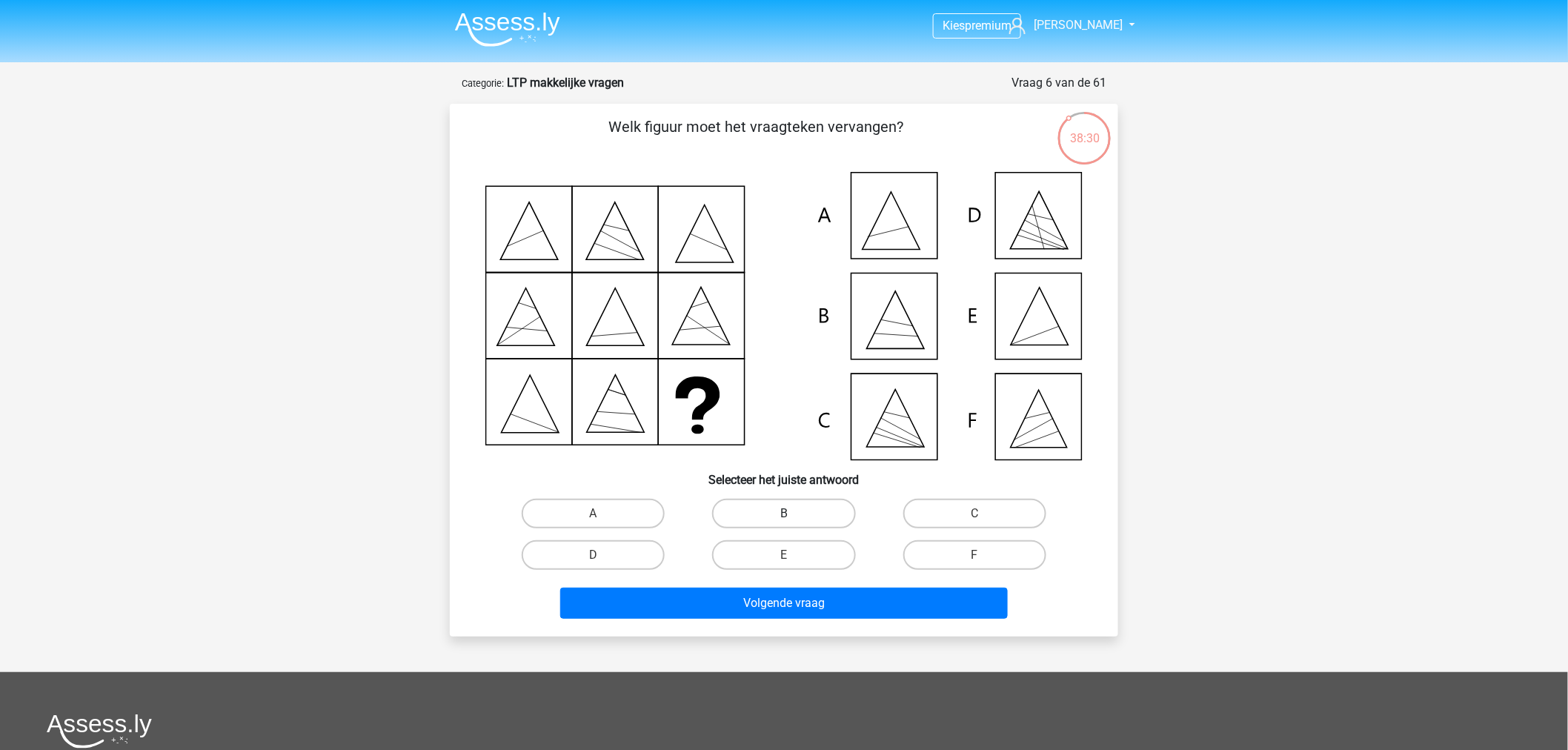
click at [825, 514] on label "B" at bounding box center [783, 513] width 143 height 30
click at [794, 514] on input "B" at bounding box center [788, 518] width 10 height 10
radio input "true"
click at [809, 549] on label "E" at bounding box center [783, 555] width 143 height 30
click at [794, 555] on input "E" at bounding box center [788, 560] width 10 height 10
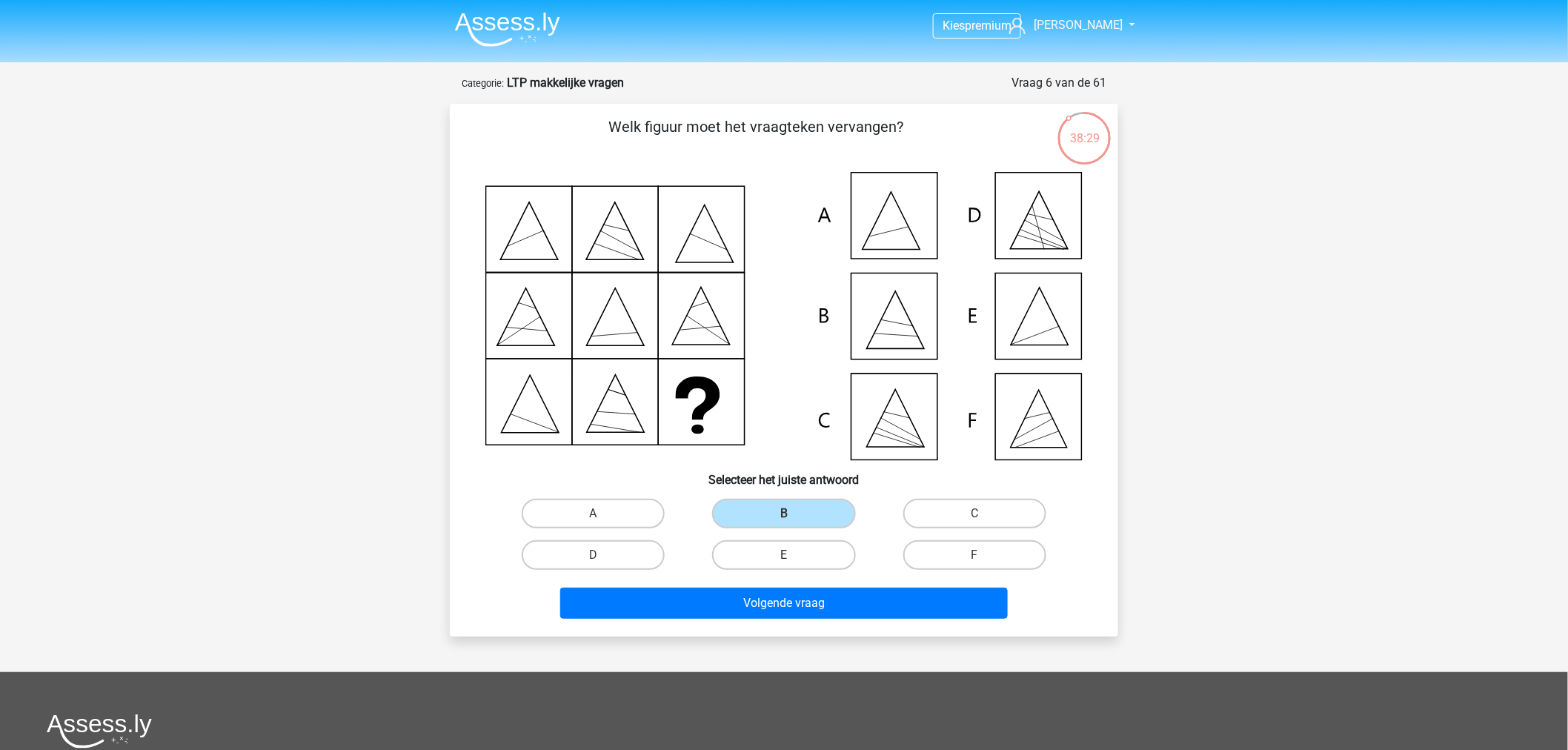
radio input "true"
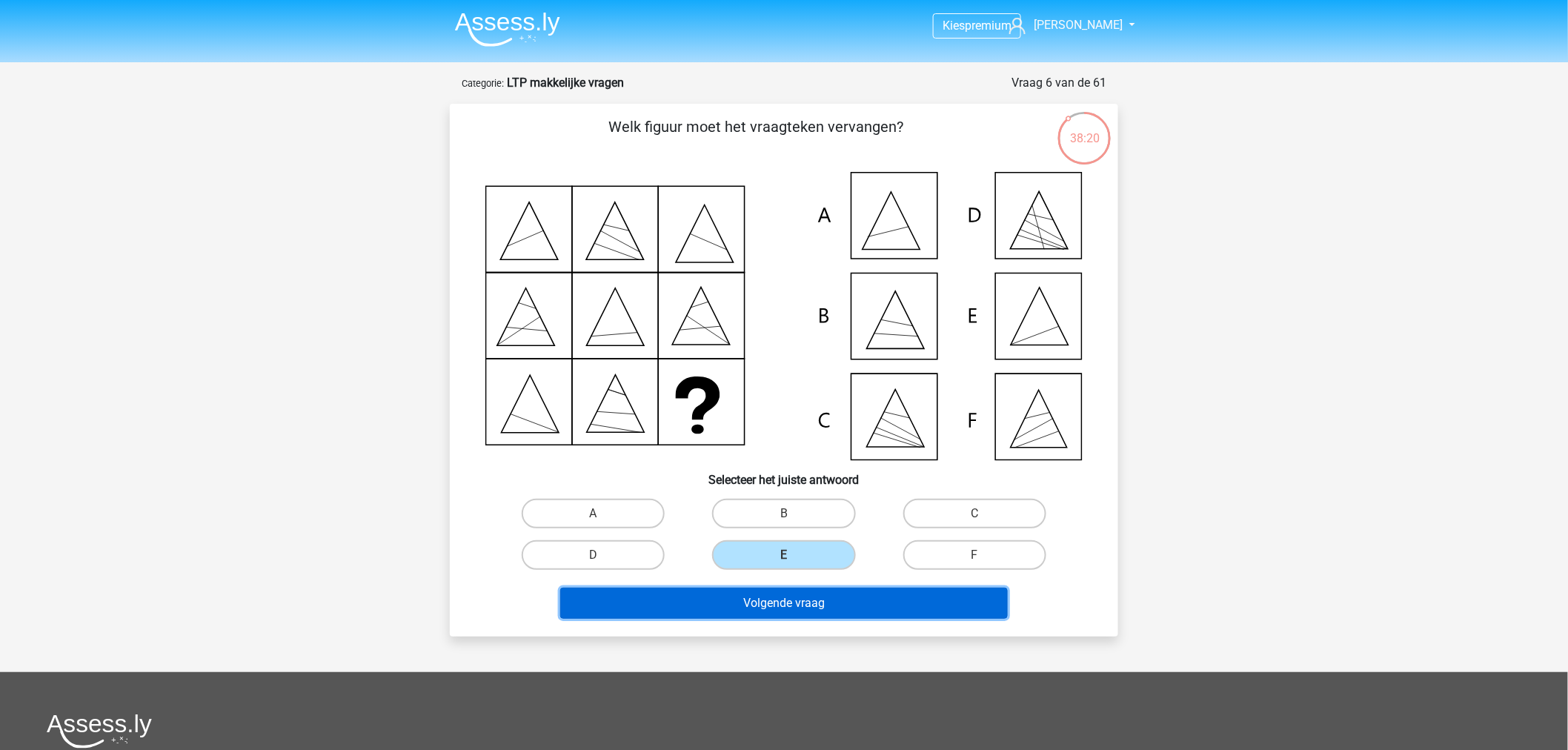
click at [743, 597] on button "Volgende vraag" at bounding box center [785, 603] width 448 height 31
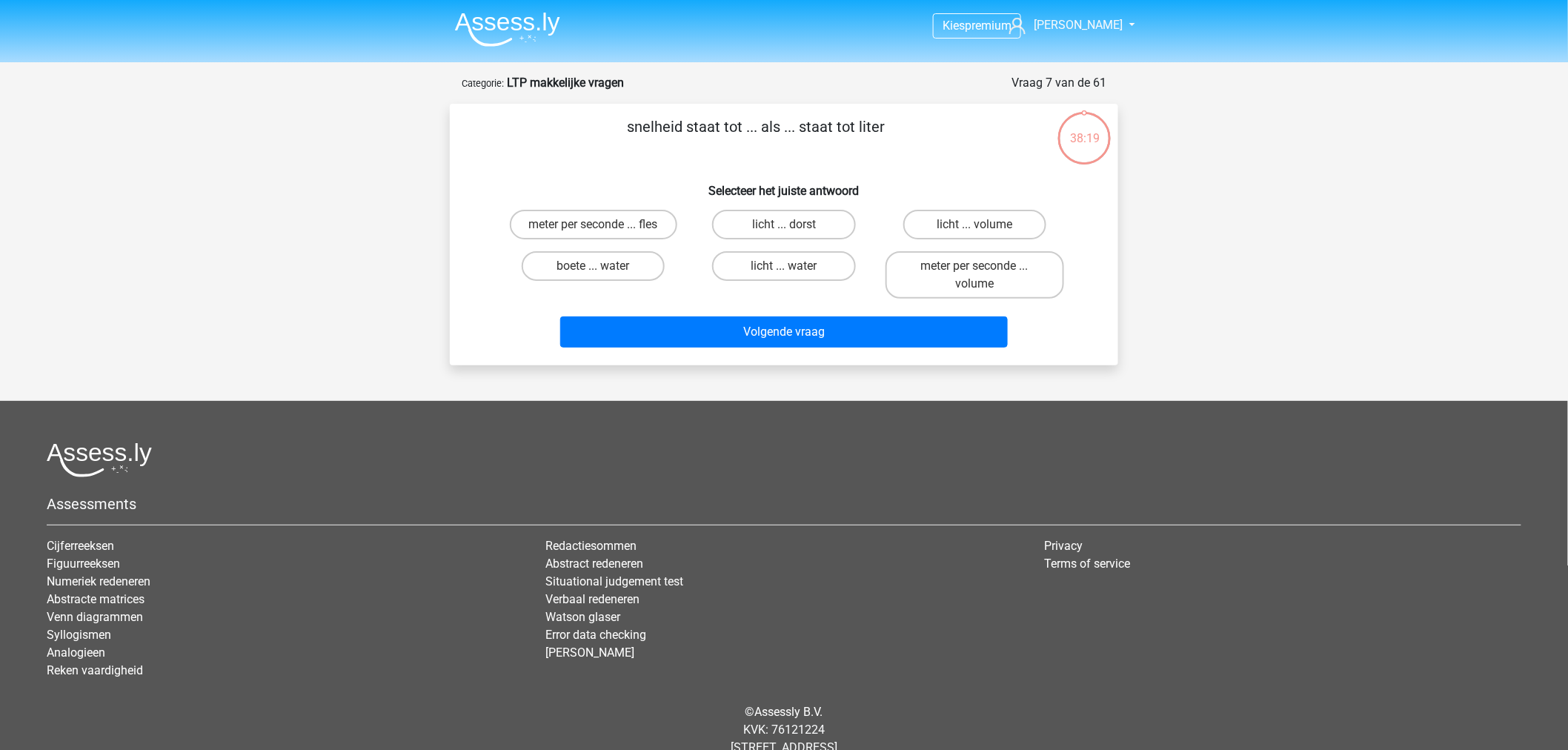
scroll to position [40, 0]
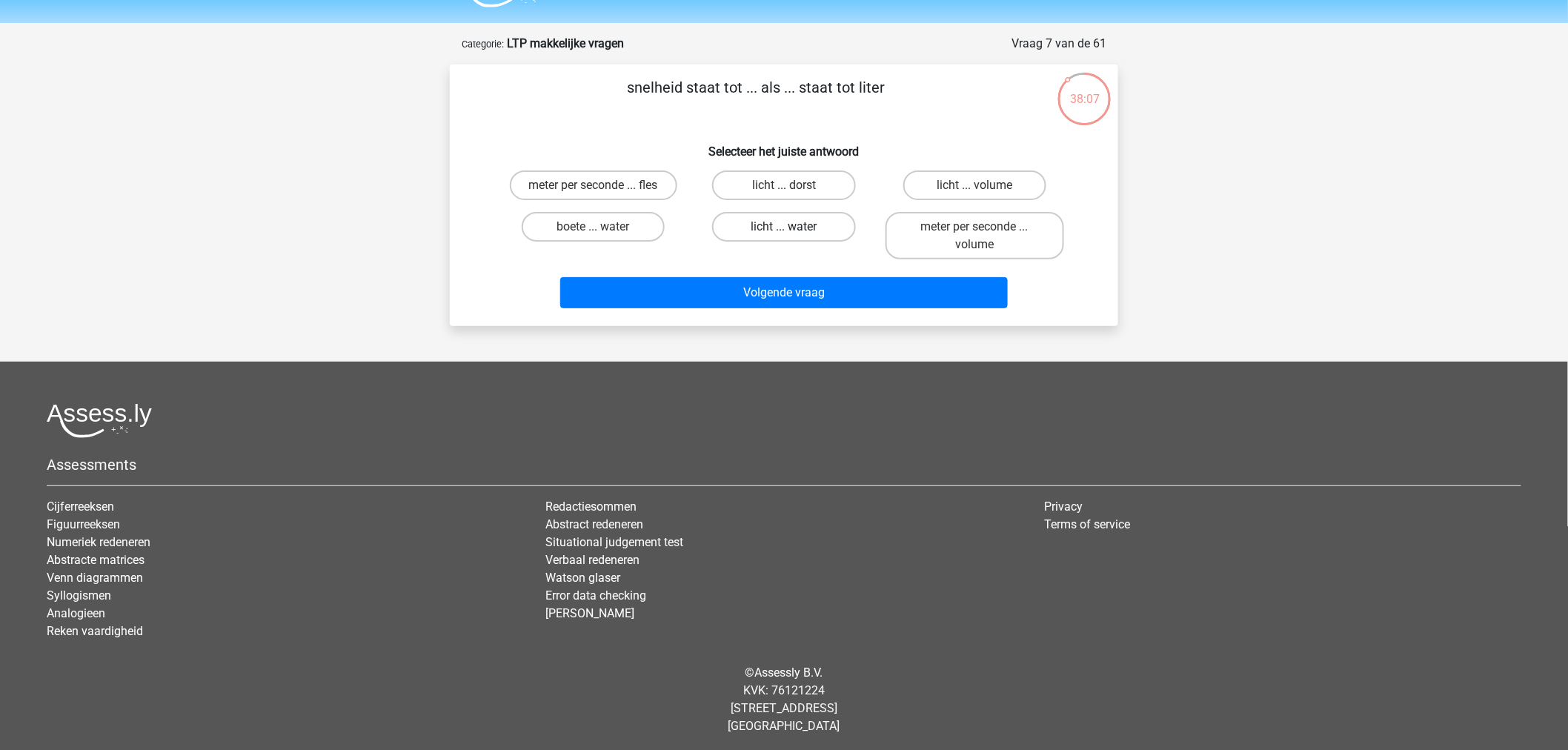
click at [750, 222] on label "licht ... water" at bounding box center [783, 227] width 143 height 30
click at [784, 226] on input "licht ... water" at bounding box center [788, 231] width 10 height 10
radio input "true"
click at [1004, 187] on label "licht ... volume" at bounding box center [975, 185] width 143 height 30
click at [984, 187] on input "licht ... volume" at bounding box center [979, 190] width 10 height 10
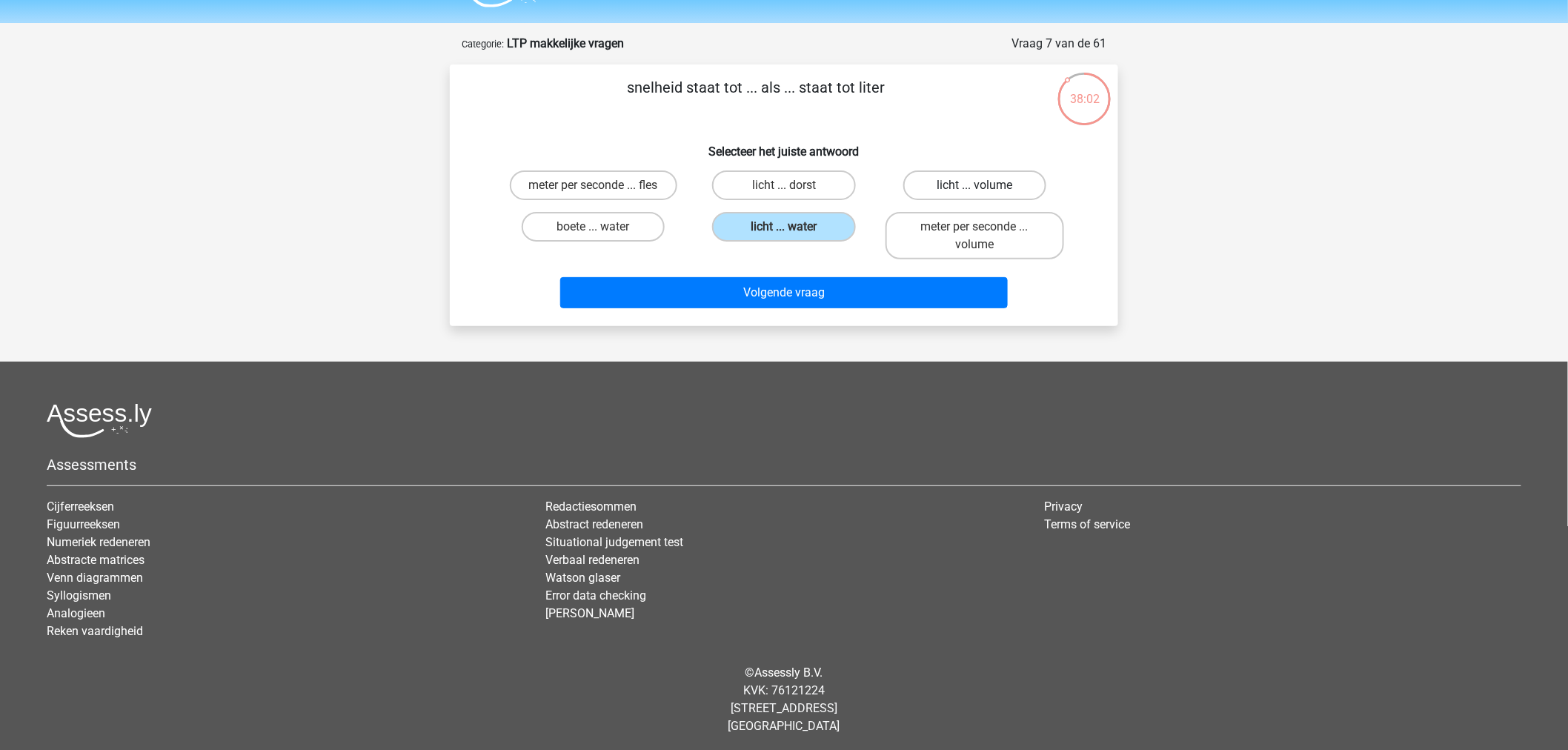
radio input "true"
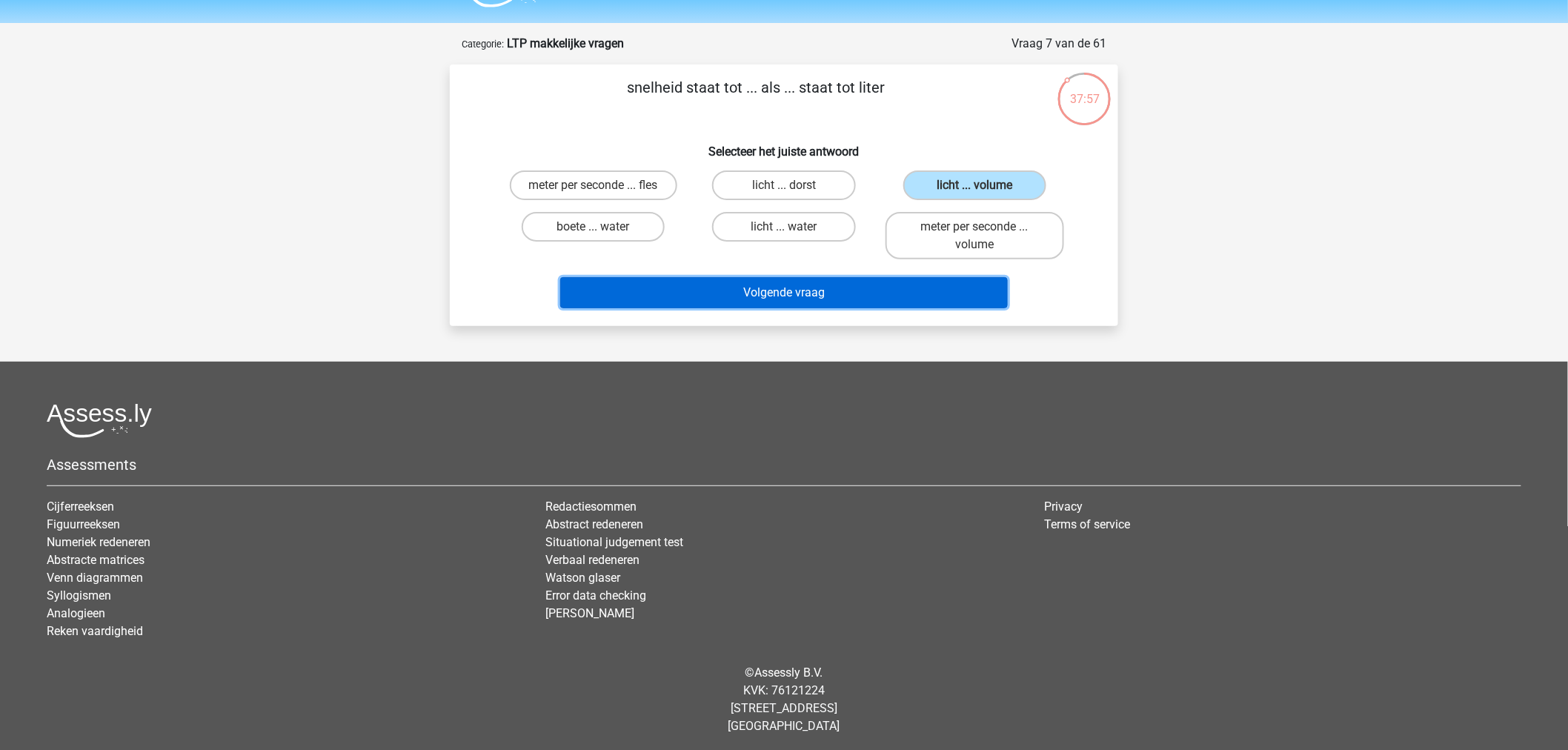
click at [937, 285] on button "Volgende vraag" at bounding box center [785, 293] width 448 height 31
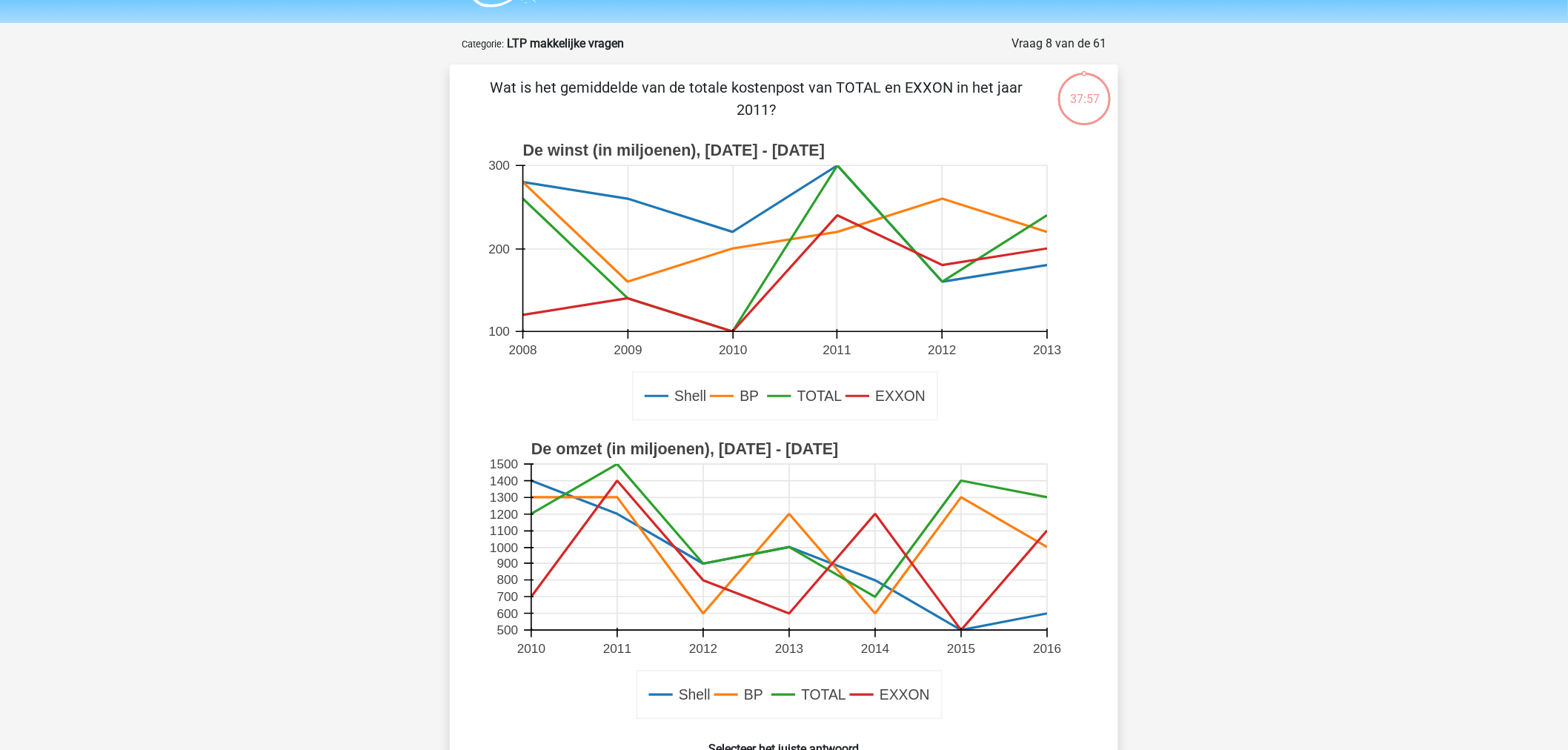
scroll to position [74, 0]
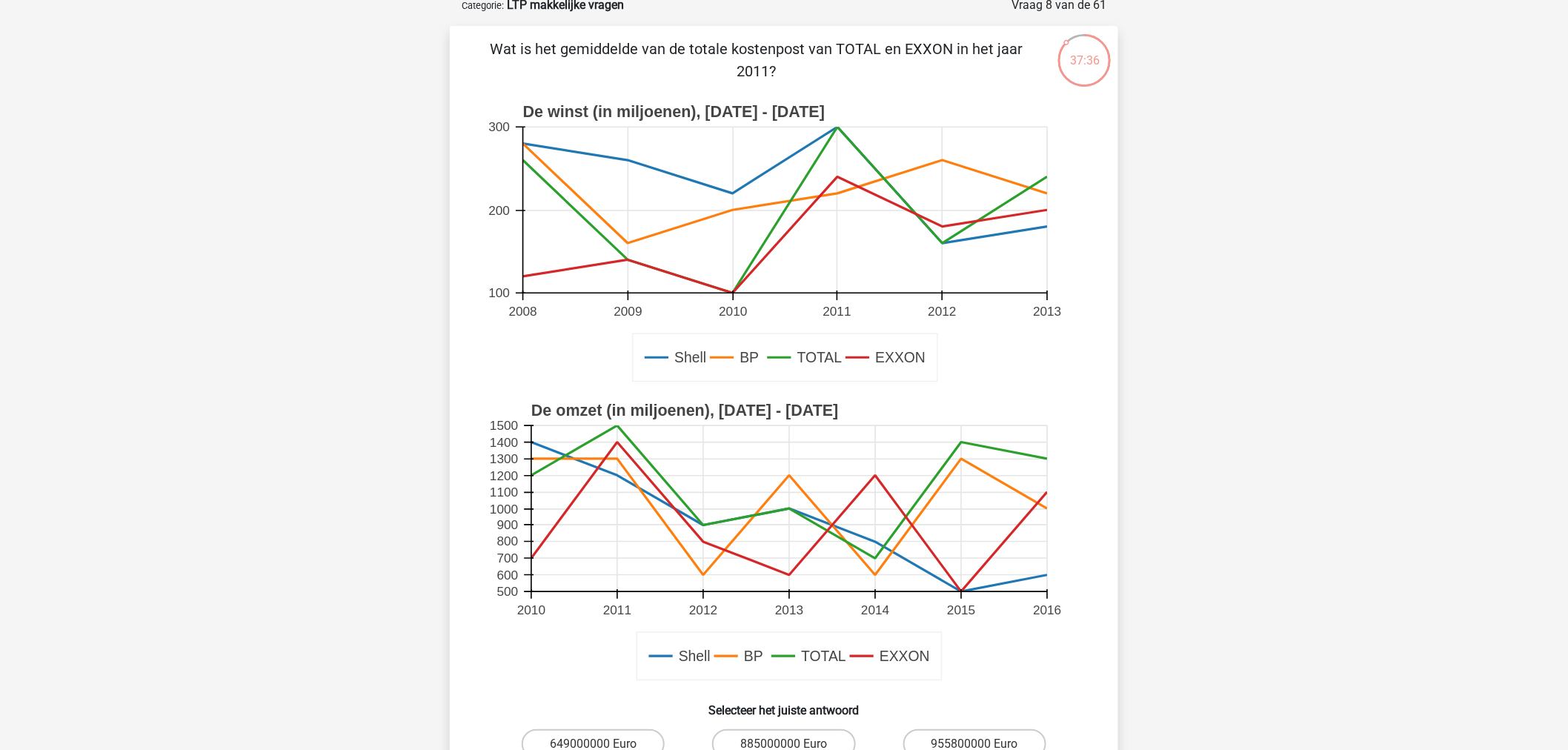
drag, startPoint x: 709, startPoint y: 167, endPoint x: 708, endPoint y: 180, distance: 13.0
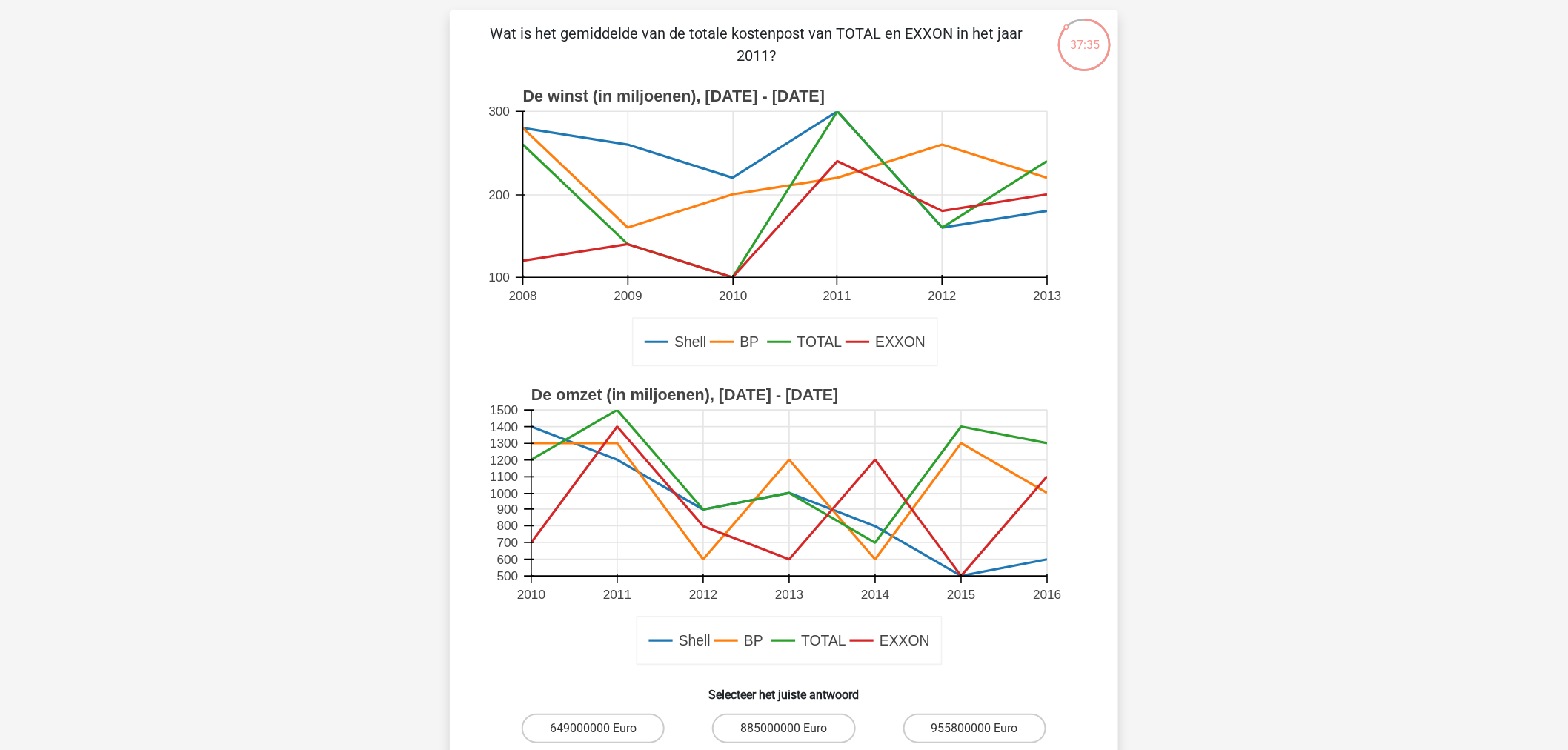
scroll to position [99, 0]
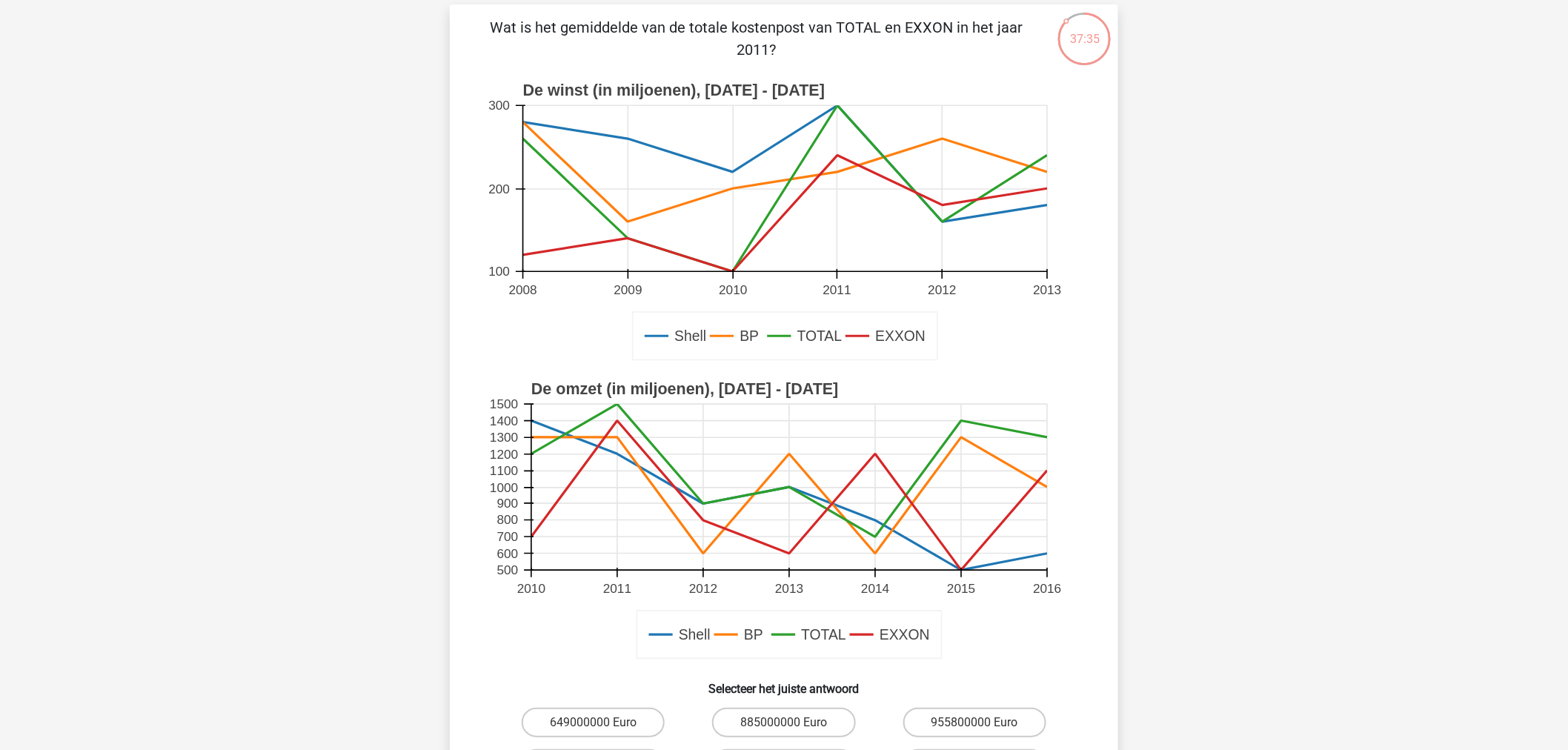
drag, startPoint x: 708, startPoint y: 180, endPoint x: 704, endPoint y: 204, distance: 24.3
drag, startPoint x: 704, startPoint y: 204, endPoint x: 383, endPoint y: 183, distance: 321.7
click at [383, 183] on div "Kies premium Dylan Dylan2012@gmail.com" at bounding box center [784, 586] width 1568 height 1371
drag, startPoint x: 665, startPoint y: 38, endPoint x: 973, endPoint y: 45, distance: 308.1
click at [973, 45] on p "Wat is het gemiddelde van de totale kostenpost van TOTAL en EXXON in het jaar 2…" at bounding box center [756, 38] width 566 height 44
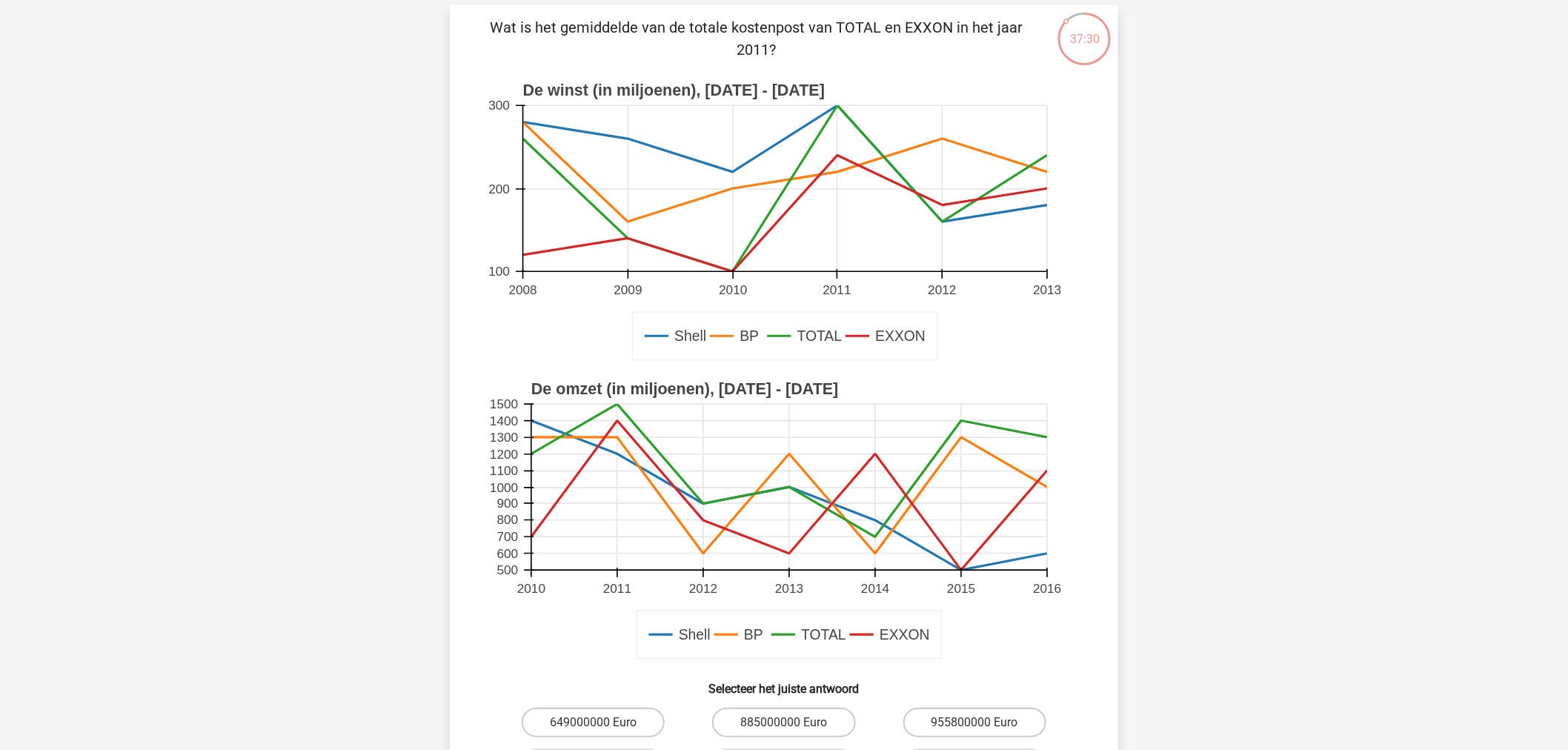
click at [960, 49] on p "Wat is het gemiddelde van de totale kostenpost van TOTAL en EXXON in het jaar 2…" at bounding box center [756, 38] width 566 height 44
drag, startPoint x: 521, startPoint y: 92, endPoint x: 783, endPoint y: 90, distance: 262.0
click at [788, 388] on text "De omzet (in miljoenen), 2010 - 2016" at bounding box center [685, 389] width 308 height 18
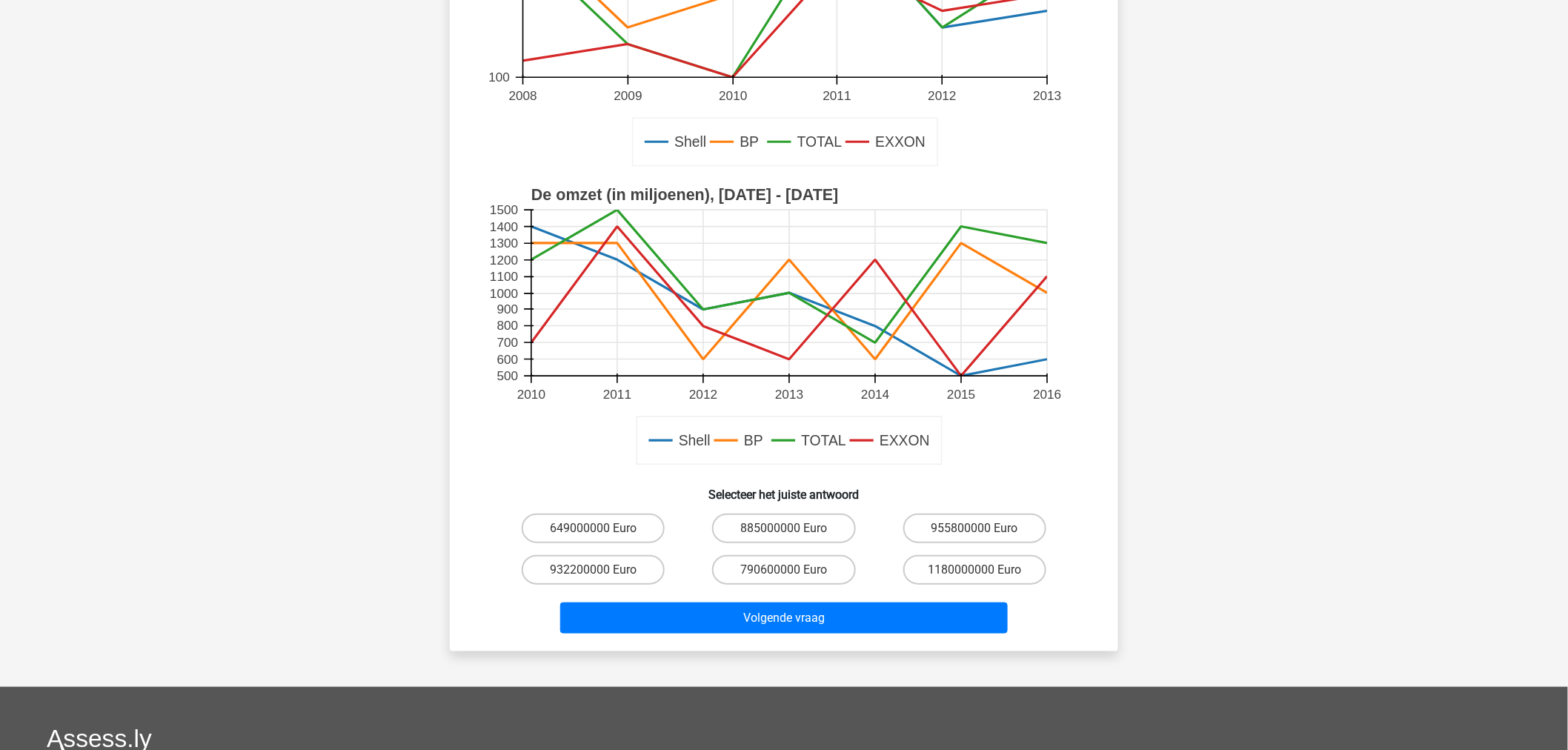
scroll to position [264, 0]
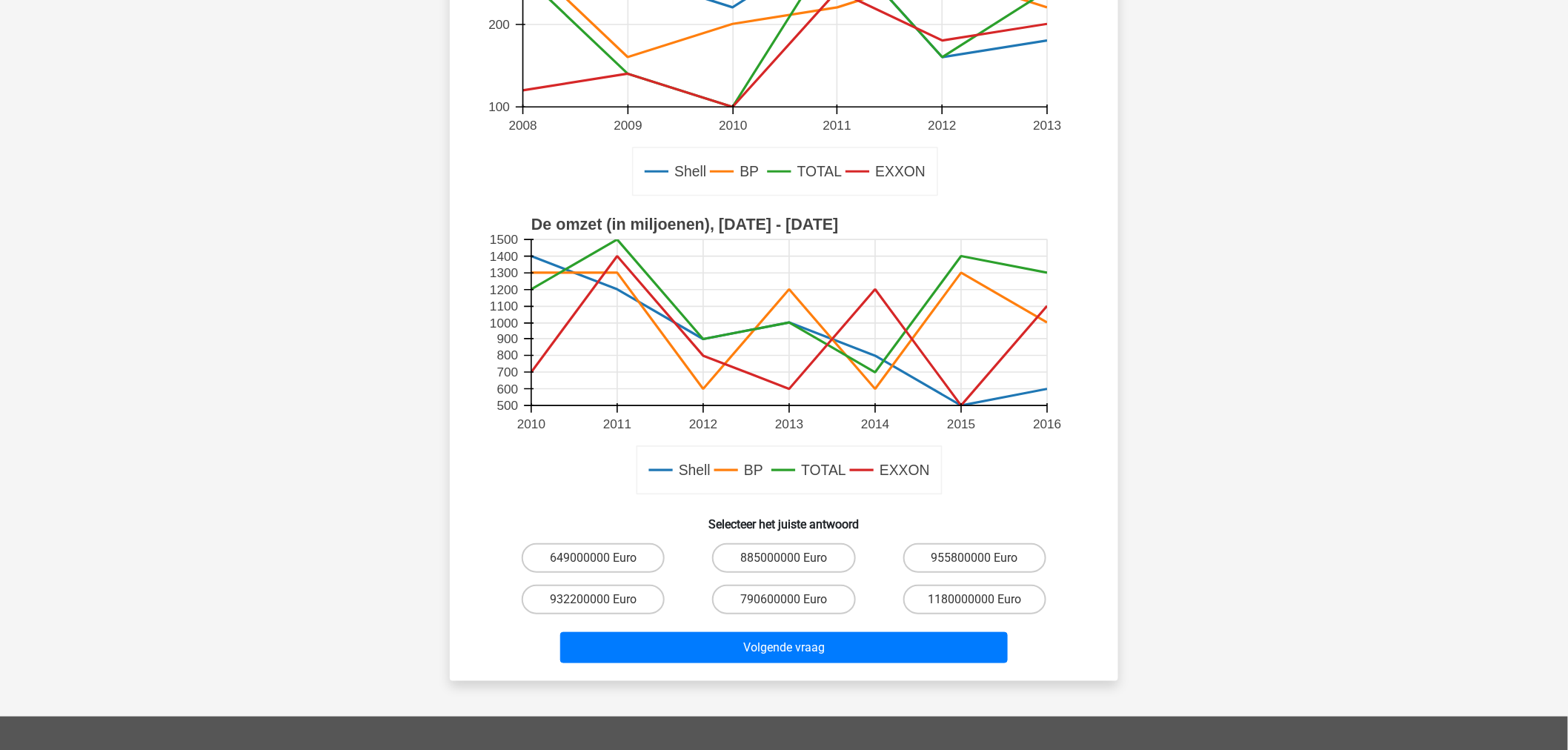
drag, startPoint x: 953, startPoint y: 587, endPoint x: 922, endPoint y: 627, distance: 50.6
click at [953, 587] on label "1180000000 Euro" at bounding box center [975, 599] width 143 height 30
click at [975, 599] on input "1180000000 Euro" at bounding box center [979, 604] width 10 height 10
radio input "true"
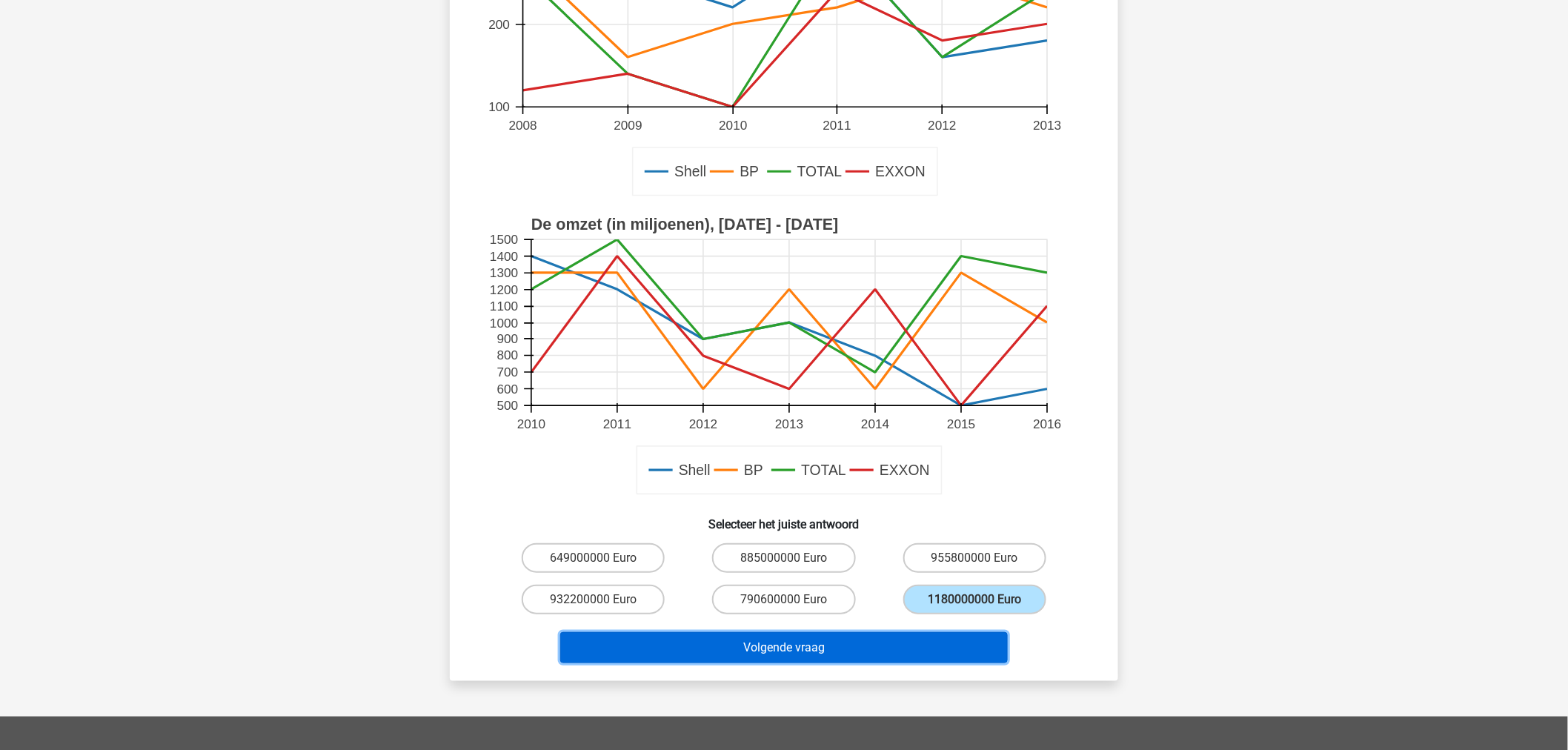
click at [913, 633] on button "Volgende vraag" at bounding box center [785, 648] width 448 height 31
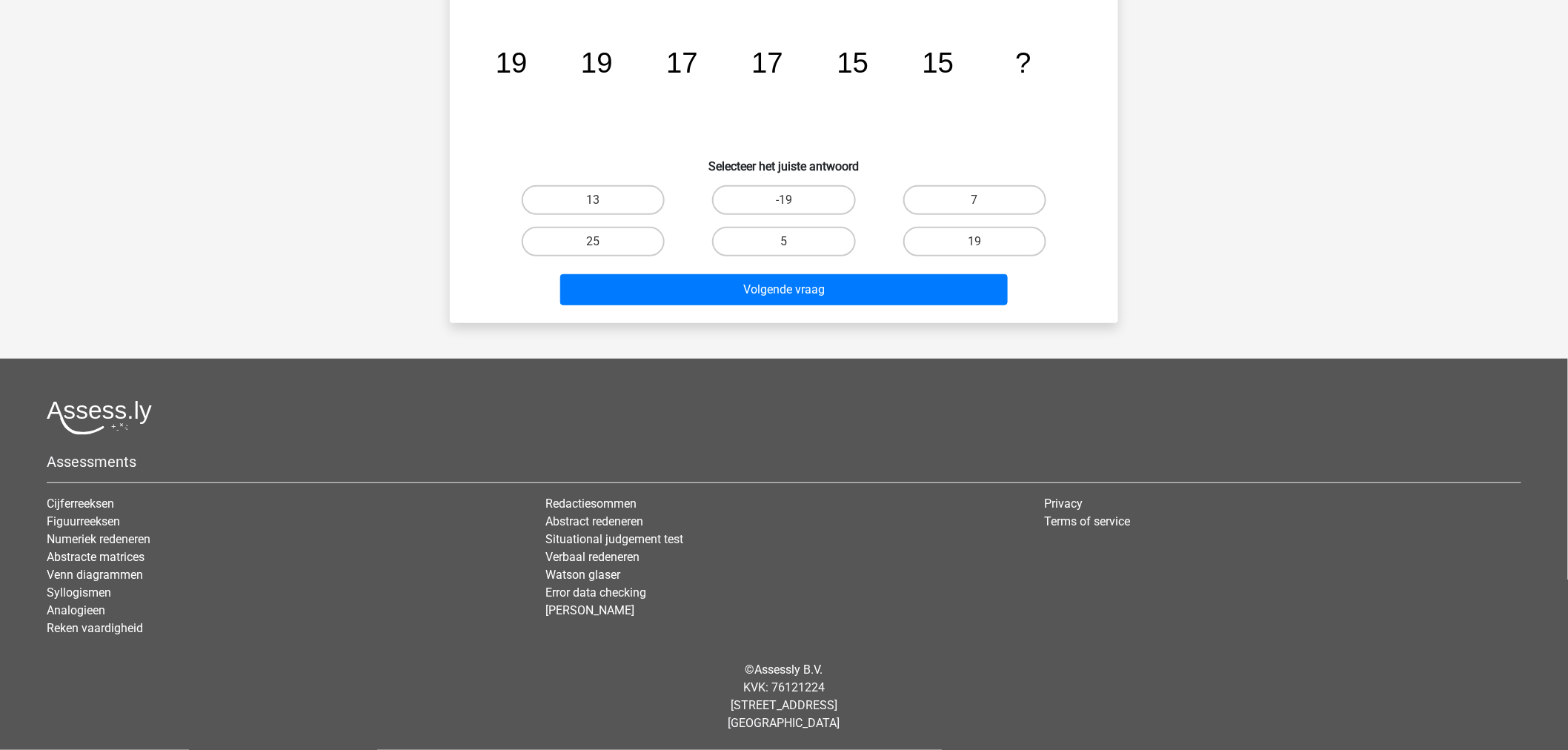
scroll to position [74, 0]
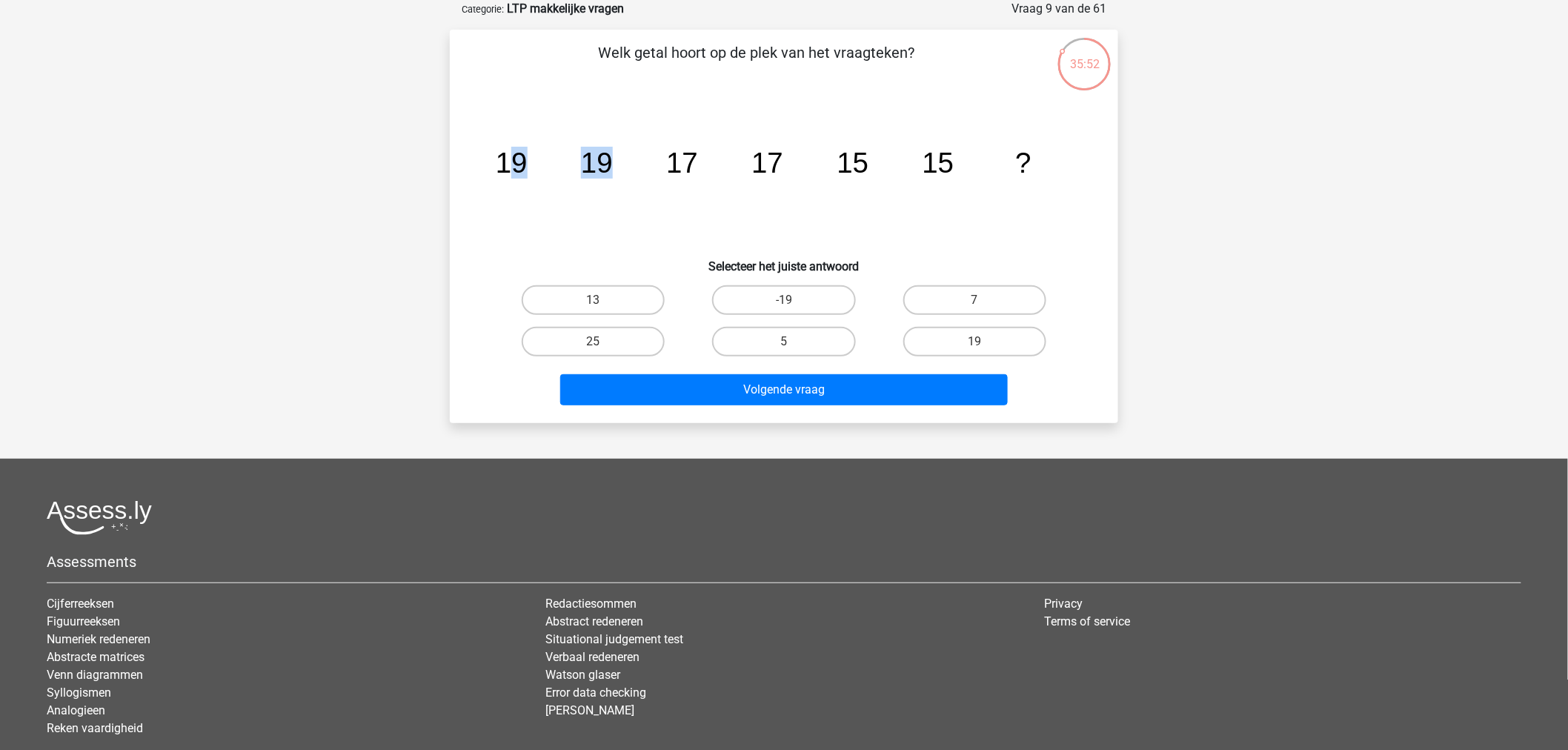
drag, startPoint x: 514, startPoint y: 169, endPoint x: 617, endPoint y: 188, distance: 104.7
click at [617, 188] on icon "image/svg+xml 19 19 17 17 15 15 ?" at bounding box center [784, 173] width 597 height 149
click at [445, 167] on div "35:51 Vraag 9 van de 61 Categorie: LTP makkelijke vragen Welk getal hoort op de…" at bounding box center [784, 211] width 692 height 423
click at [641, 289] on label "13" at bounding box center [593, 300] width 143 height 30
click at [603, 300] on input "13" at bounding box center [598, 305] width 10 height 10
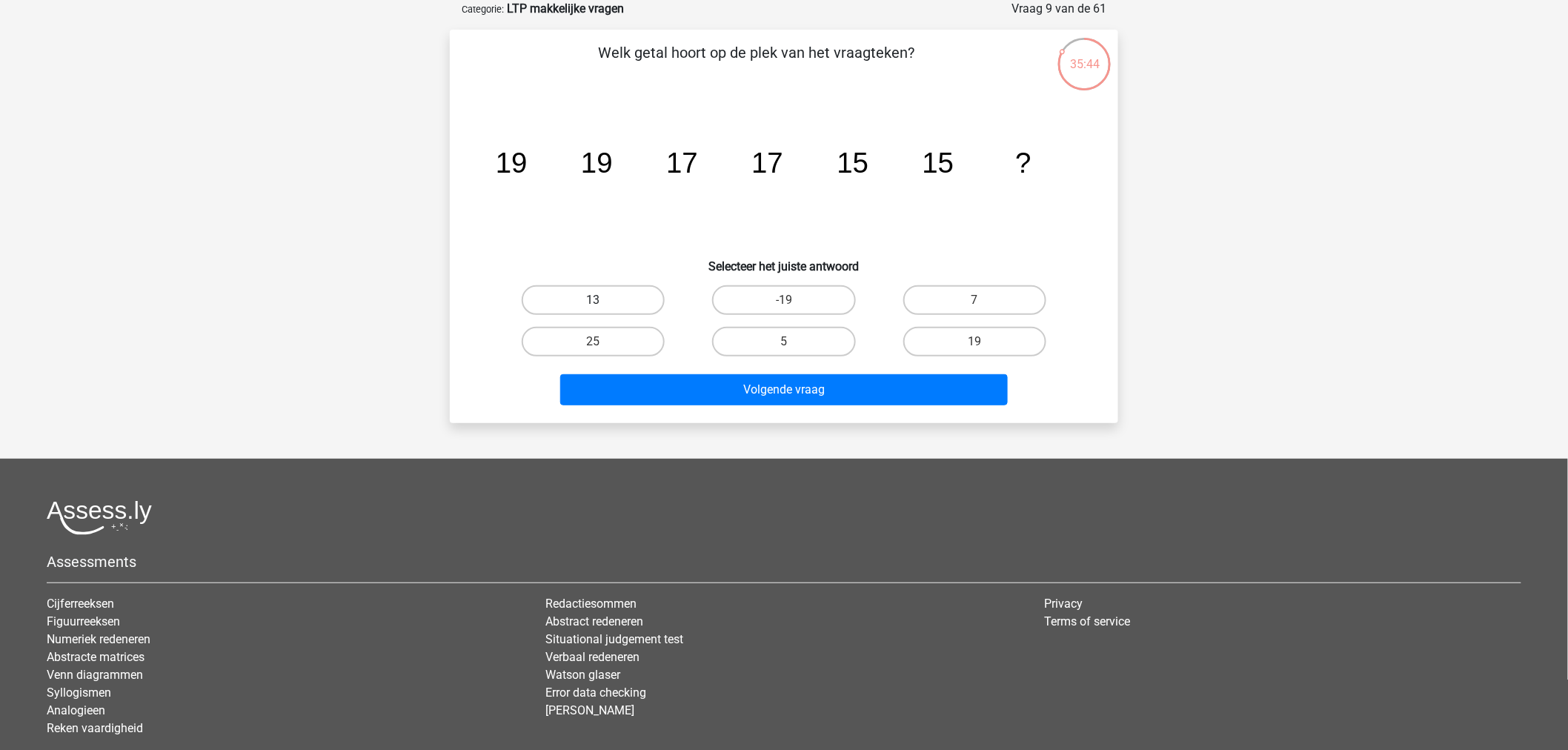
radio input "true"
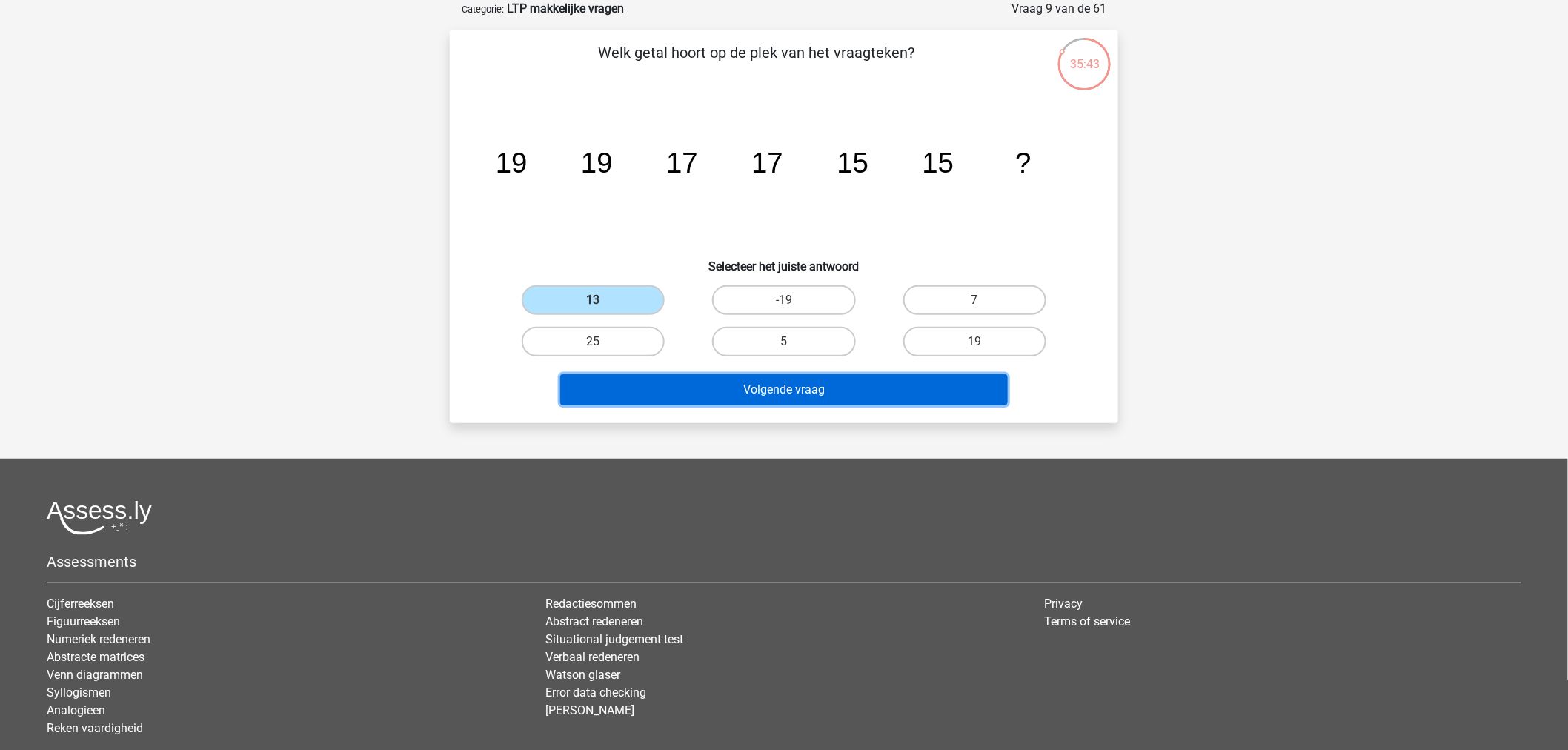
click at [833, 395] on button "Volgende vraag" at bounding box center [785, 390] width 448 height 31
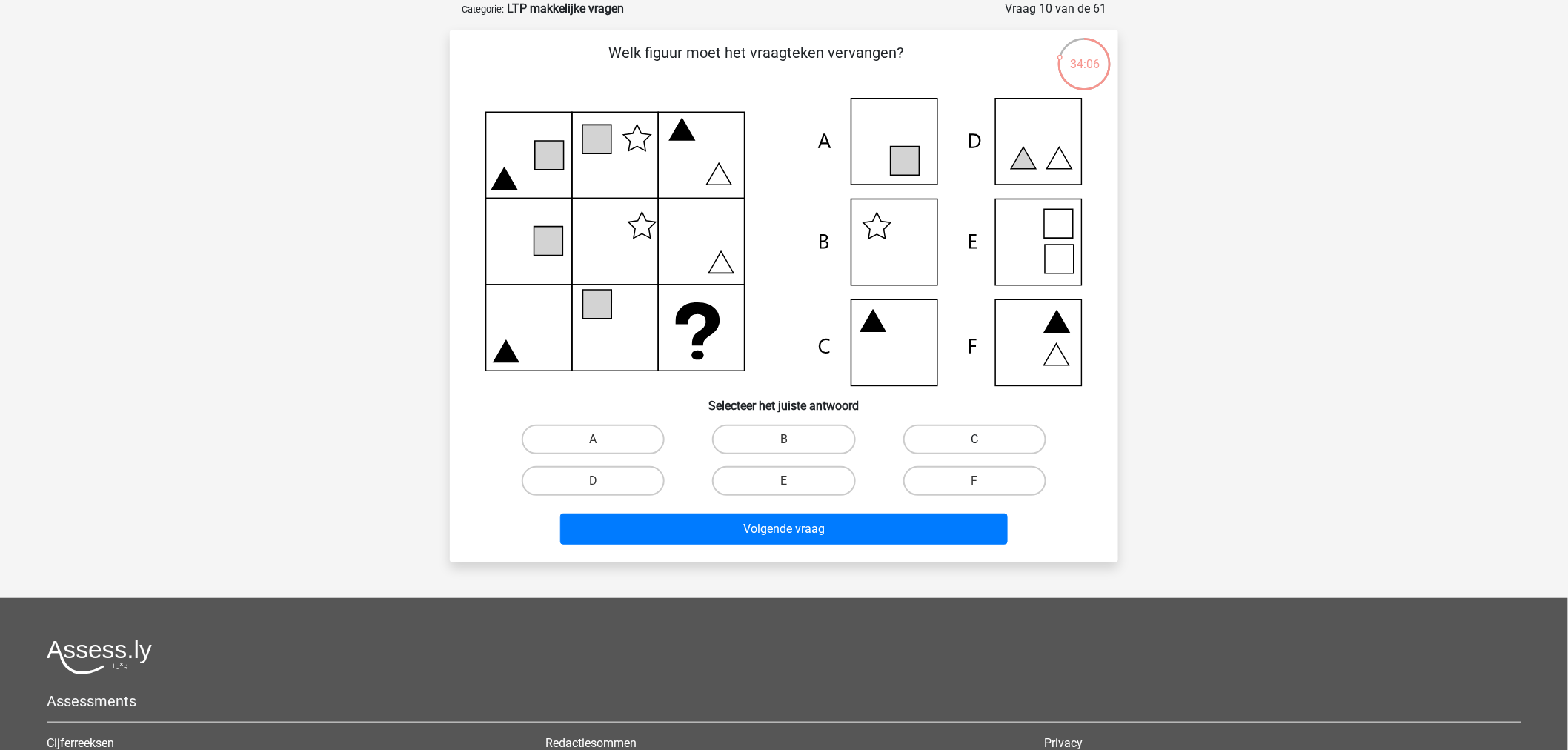
click at [968, 425] on label "C" at bounding box center [975, 439] width 143 height 30
click at [975, 439] on input "C" at bounding box center [979, 444] width 10 height 10
radio input "true"
click at [922, 503] on div "Volgende vraag" at bounding box center [784, 525] width 621 height 49
click at [917, 507] on div "Volgende vraag" at bounding box center [784, 525] width 621 height 49
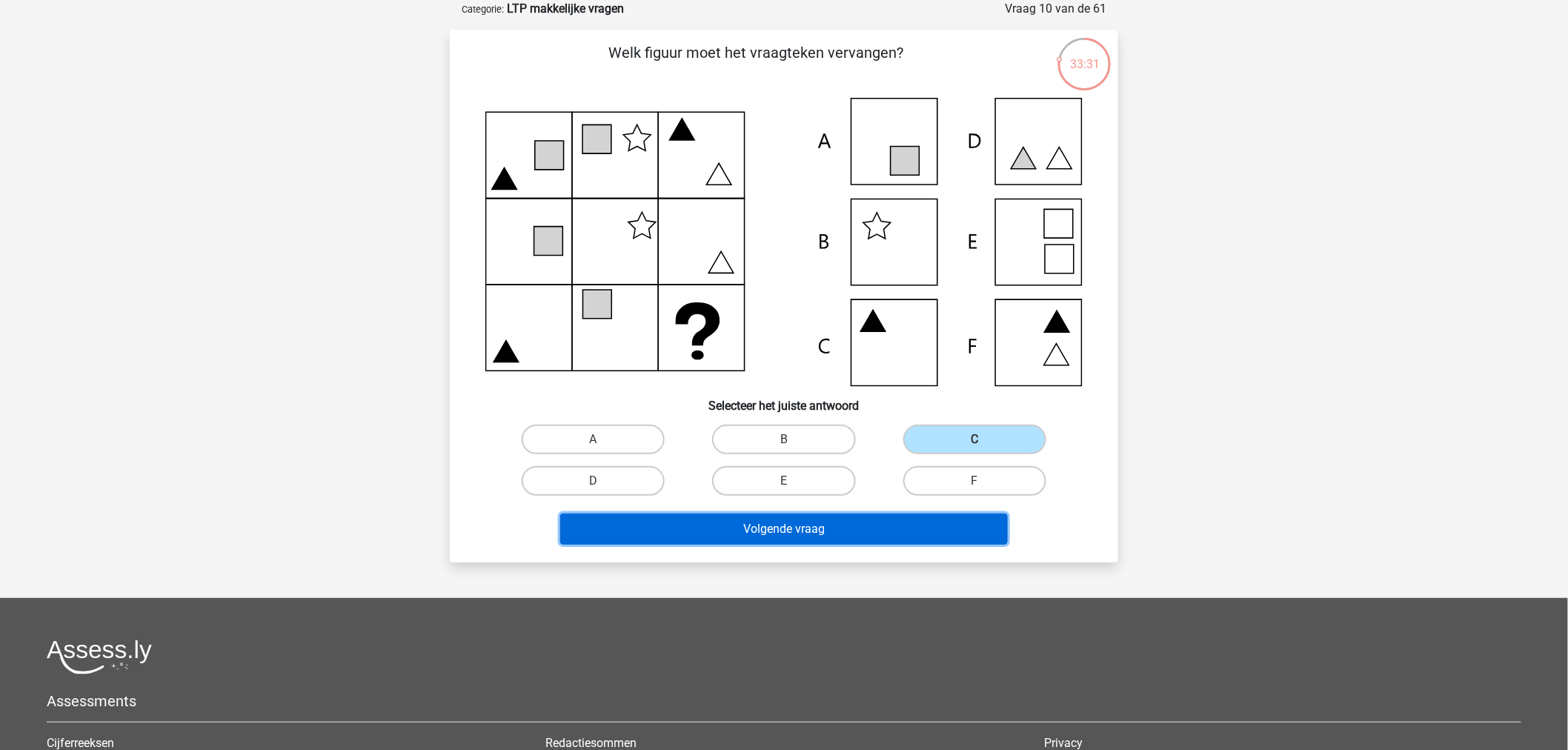
click at [879, 516] on button "Volgende vraag" at bounding box center [785, 529] width 448 height 31
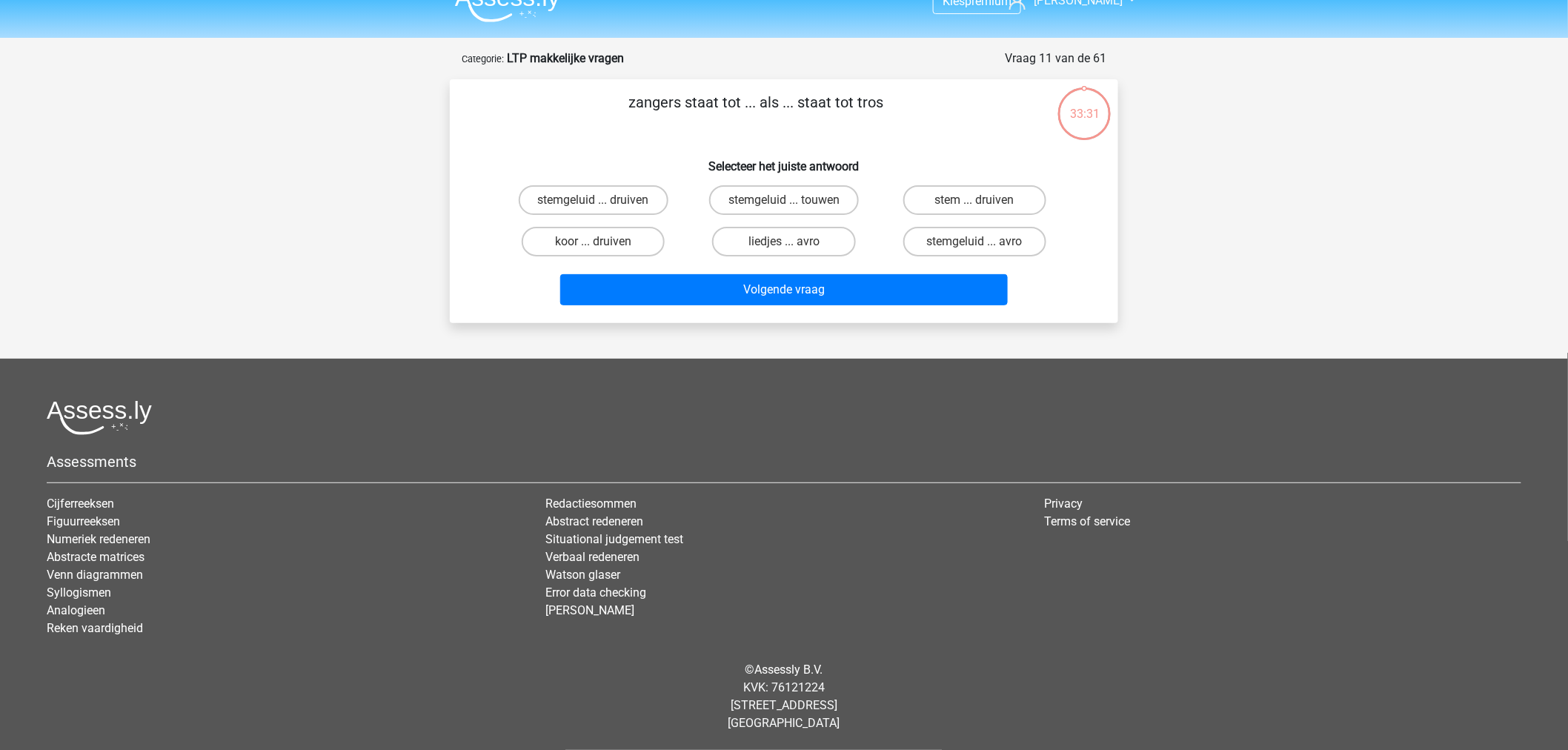
scroll to position [22, 0]
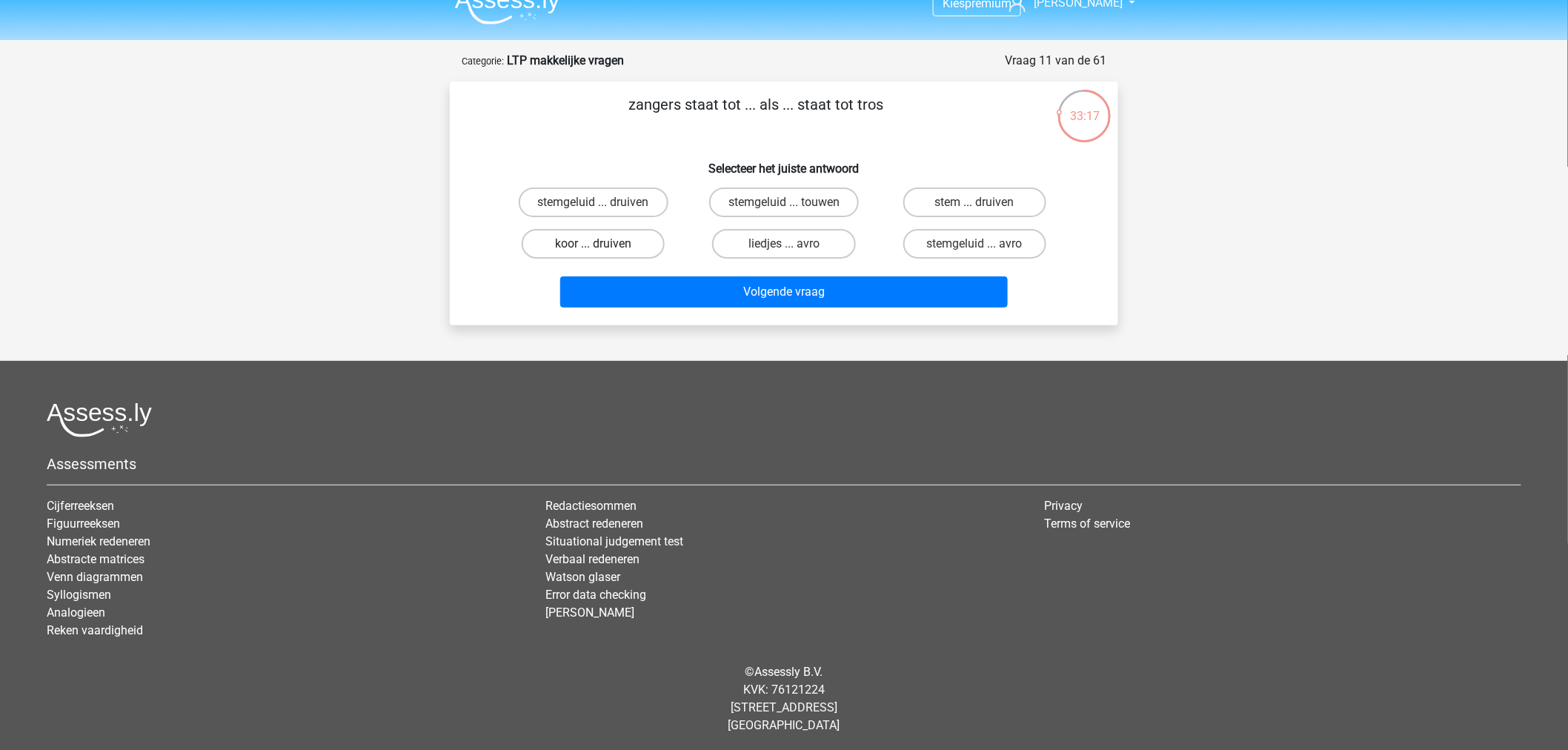
drag, startPoint x: 646, startPoint y: 239, endPoint x: 656, endPoint y: 252, distance: 16.4
click at [646, 238] on label "koor ... druiven" at bounding box center [593, 244] width 143 height 30
click at [603, 244] on input "koor ... druiven" at bounding box center [598, 248] width 10 height 10
radio input "true"
click at [676, 272] on div "Volgende vraag" at bounding box center [784, 288] width 621 height 49
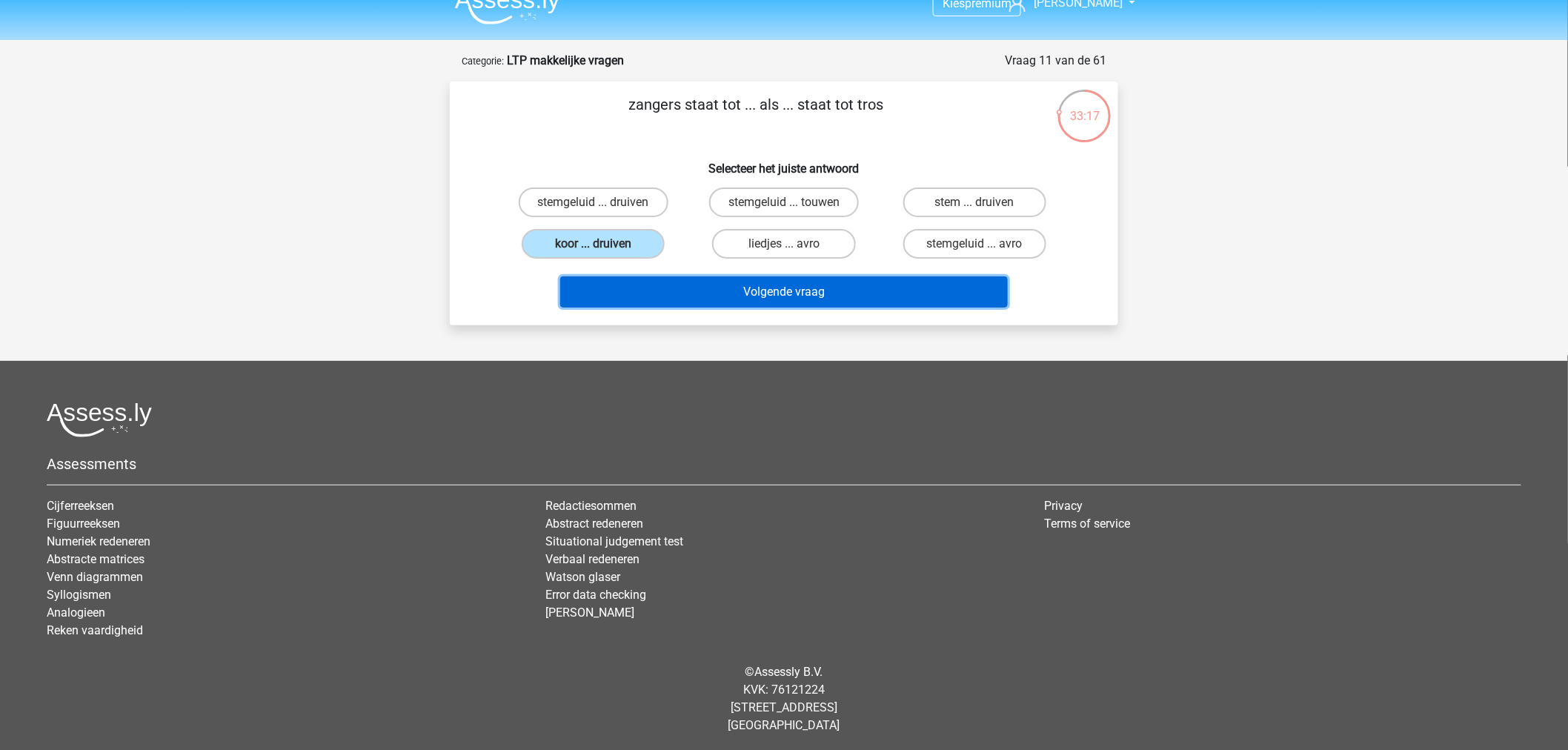
click at [684, 284] on button "Volgende vraag" at bounding box center [785, 292] width 448 height 31
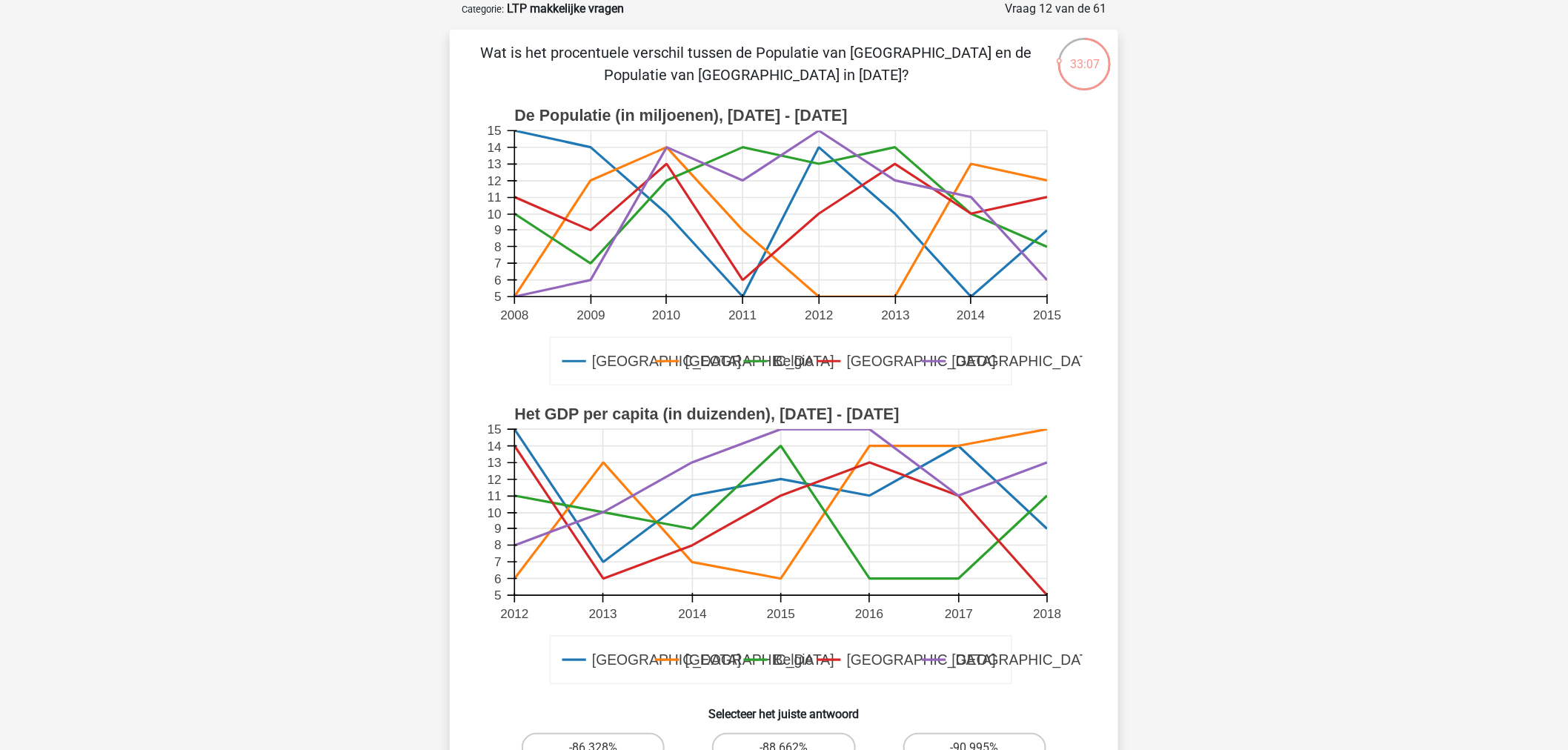
scroll to position [0, 0]
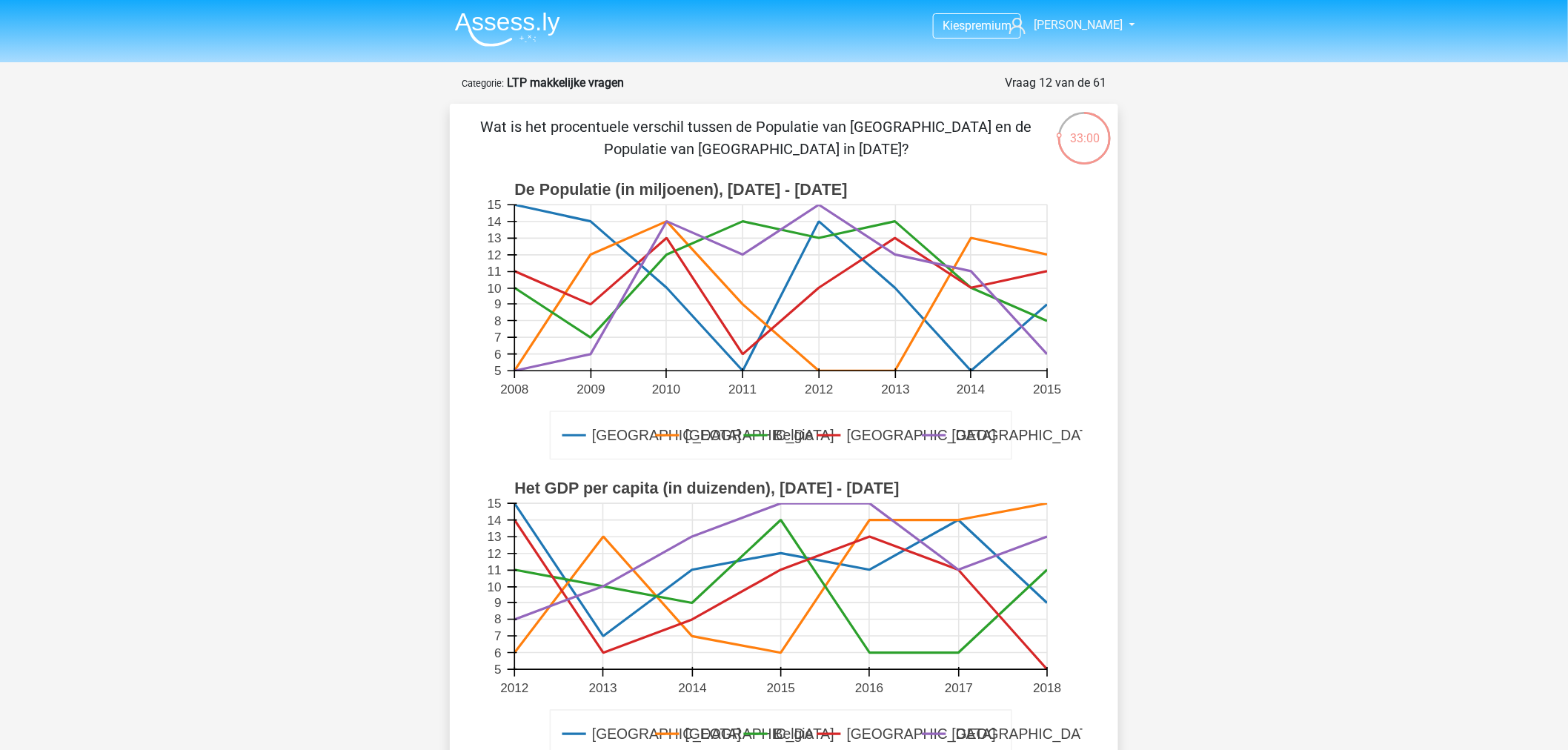
drag, startPoint x: 930, startPoint y: 438, endPoint x: 1008, endPoint y: 427, distance: 78.8
click at [1008, 427] on icon at bounding box center [782, 434] width 462 height 47
click at [1006, 434] on icon at bounding box center [782, 434] width 462 height 47
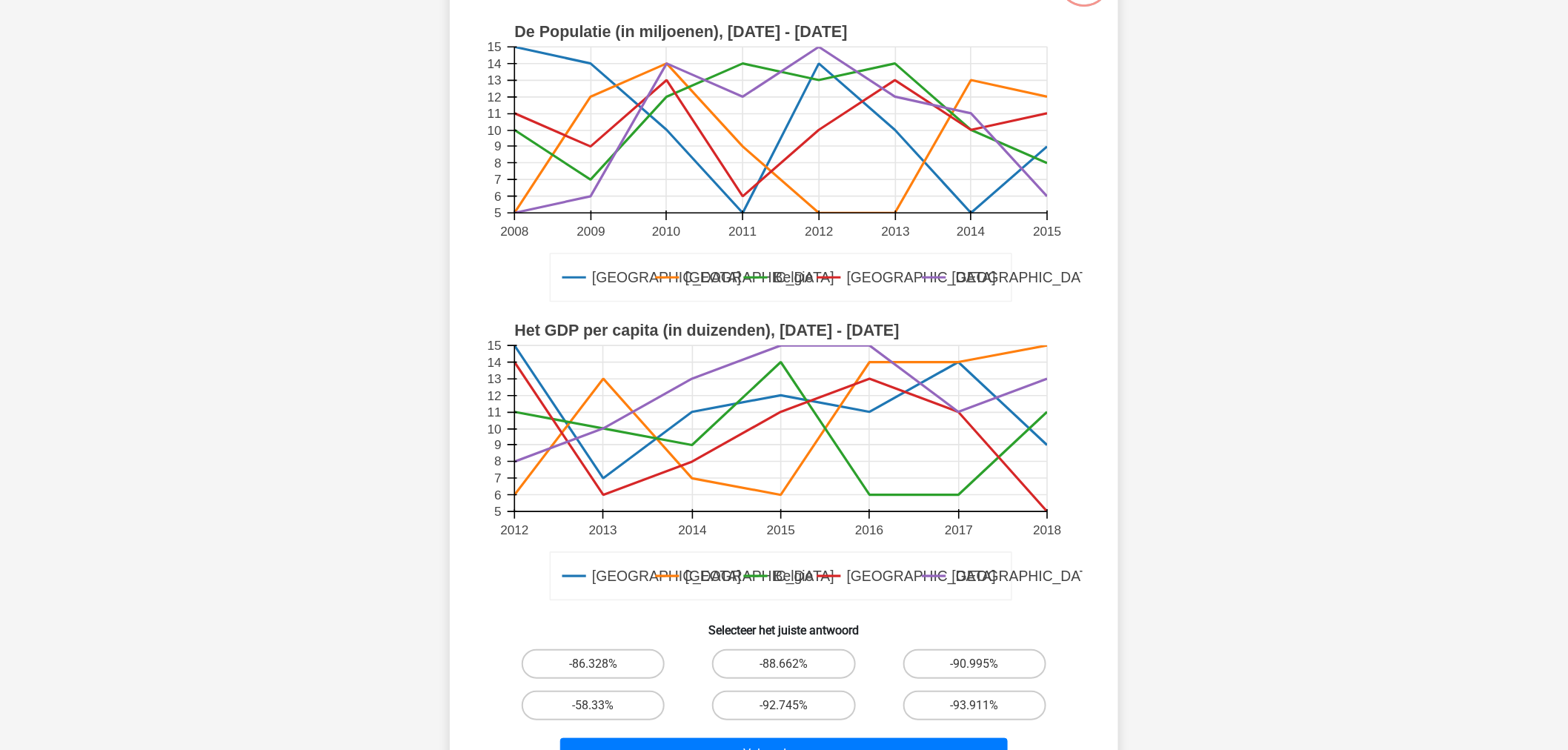
scroll to position [164, 0]
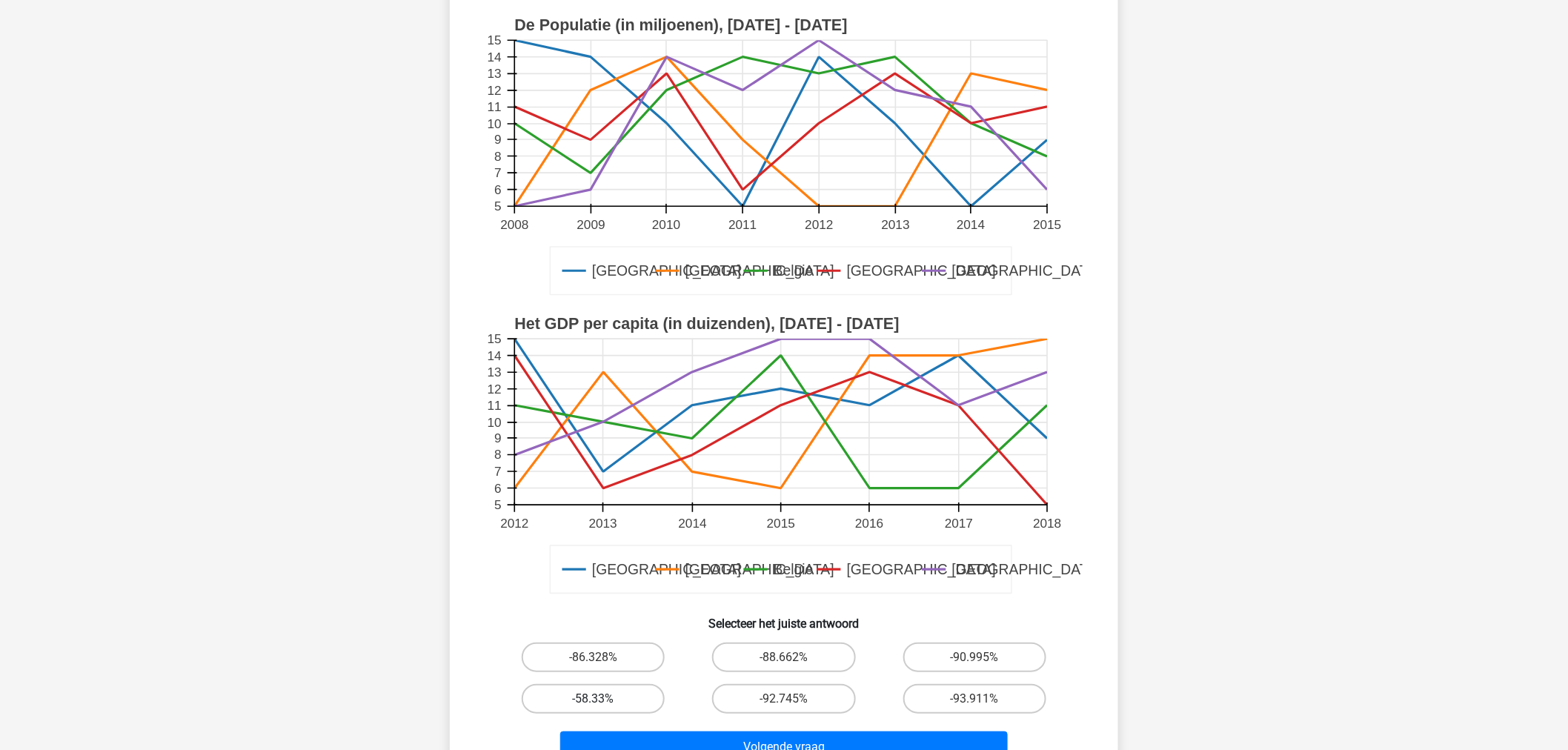
click at [590, 698] on label "-58.33%" at bounding box center [593, 698] width 143 height 30
click at [593, 698] on input "-58.33%" at bounding box center [598, 703] width 10 height 10
radio input "true"
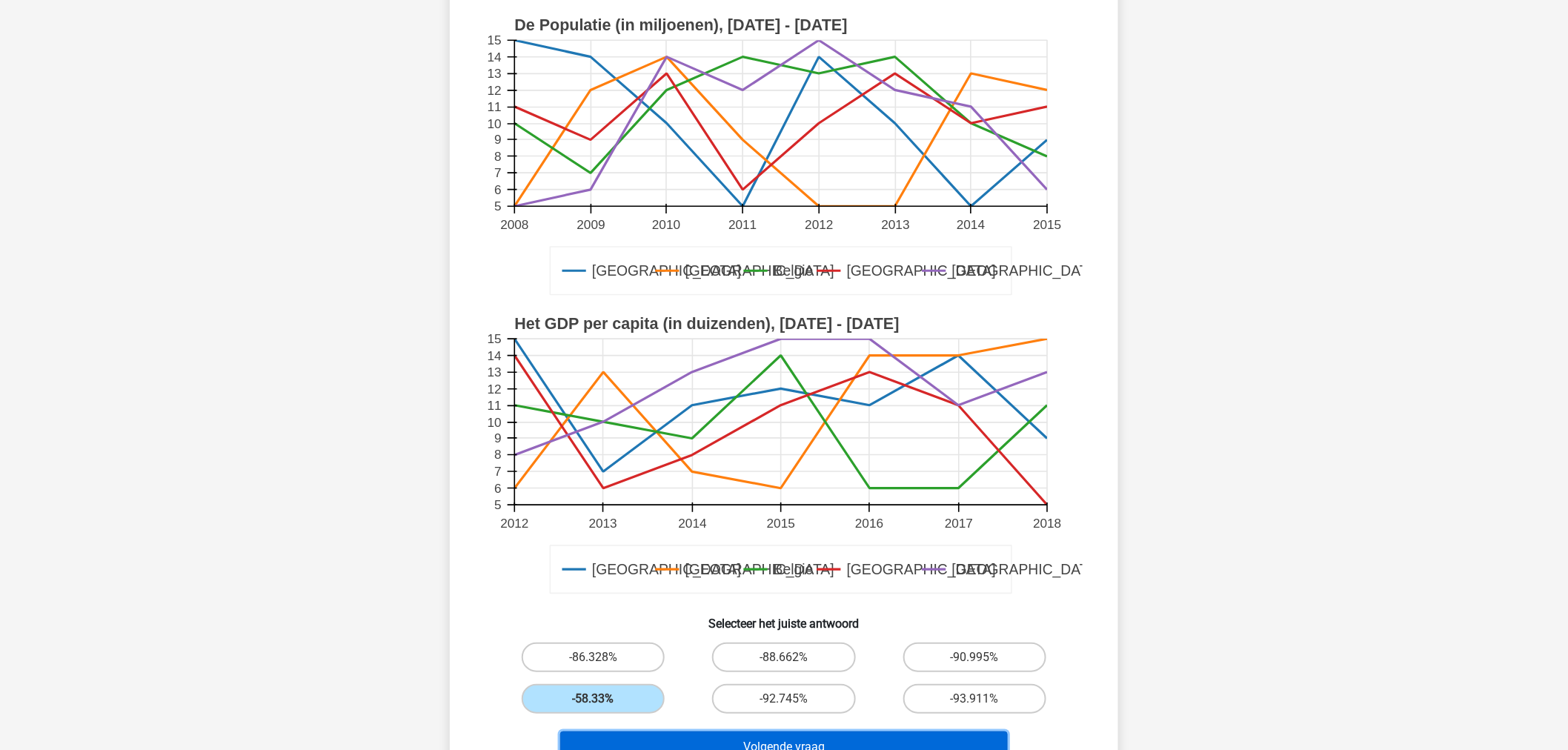
click at [662, 746] on button "Volgende vraag" at bounding box center [785, 747] width 448 height 31
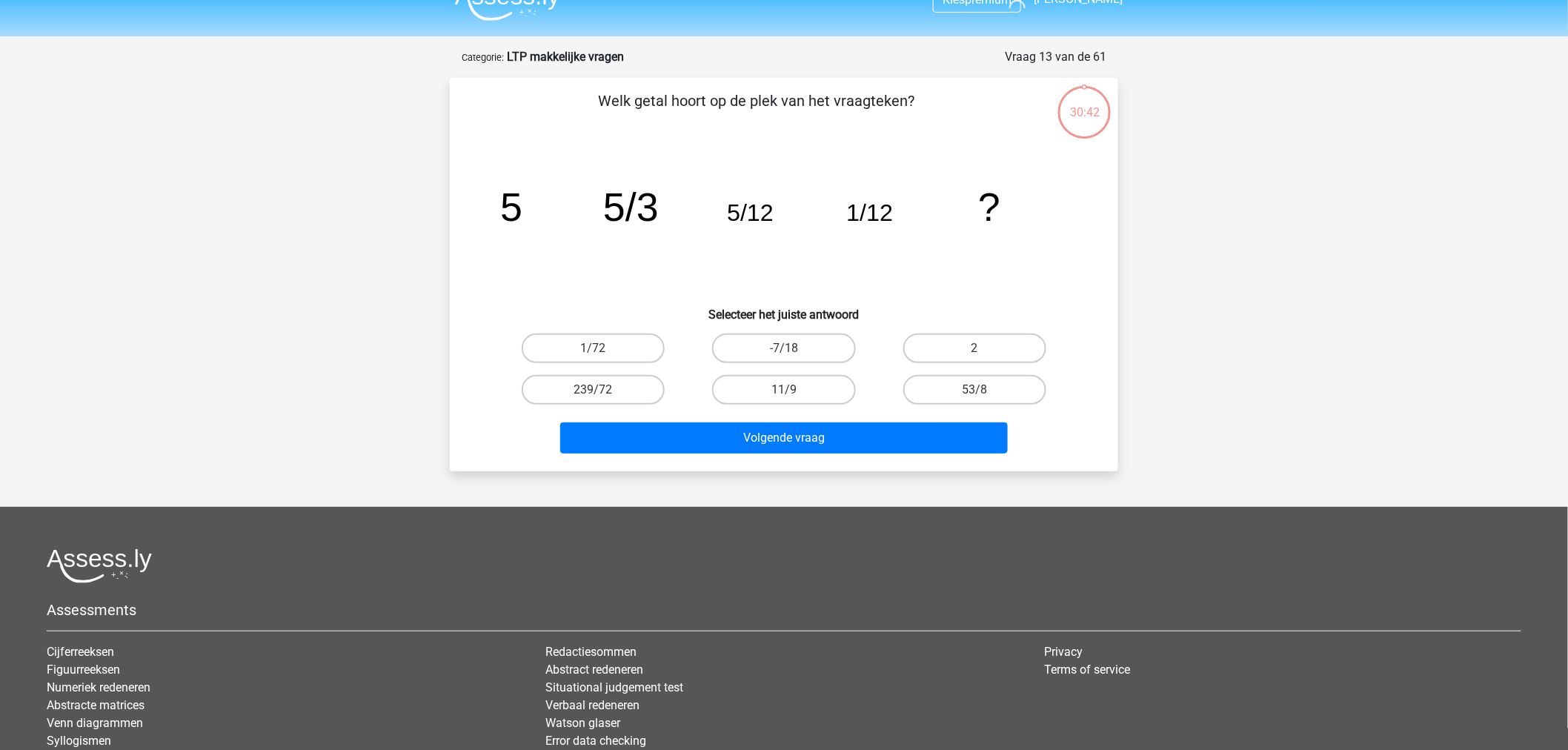
scroll to position [0, 0]
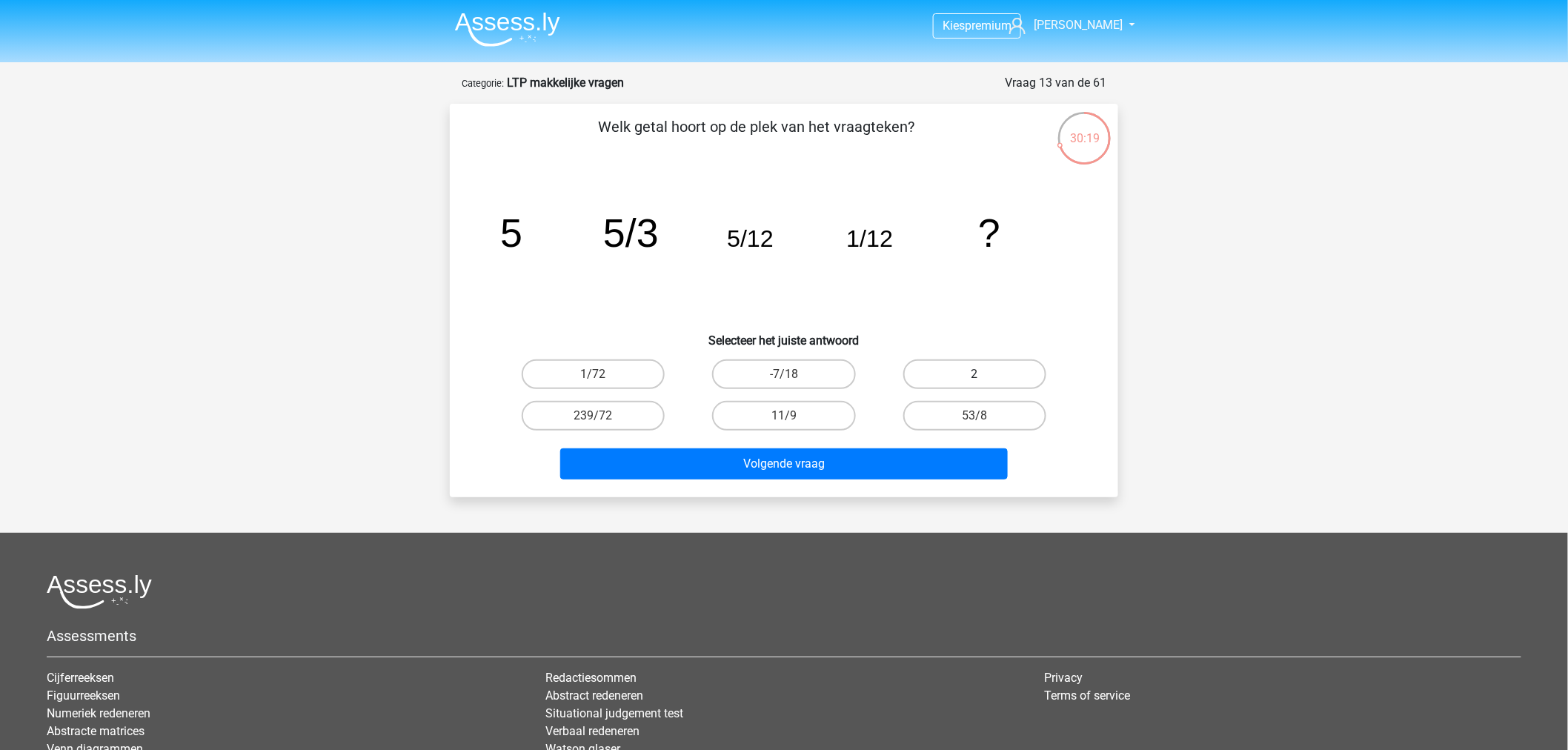
click at [995, 368] on label "2" at bounding box center [975, 374] width 143 height 30
click at [984, 374] on input "2" at bounding box center [979, 379] width 10 height 10
radio input "true"
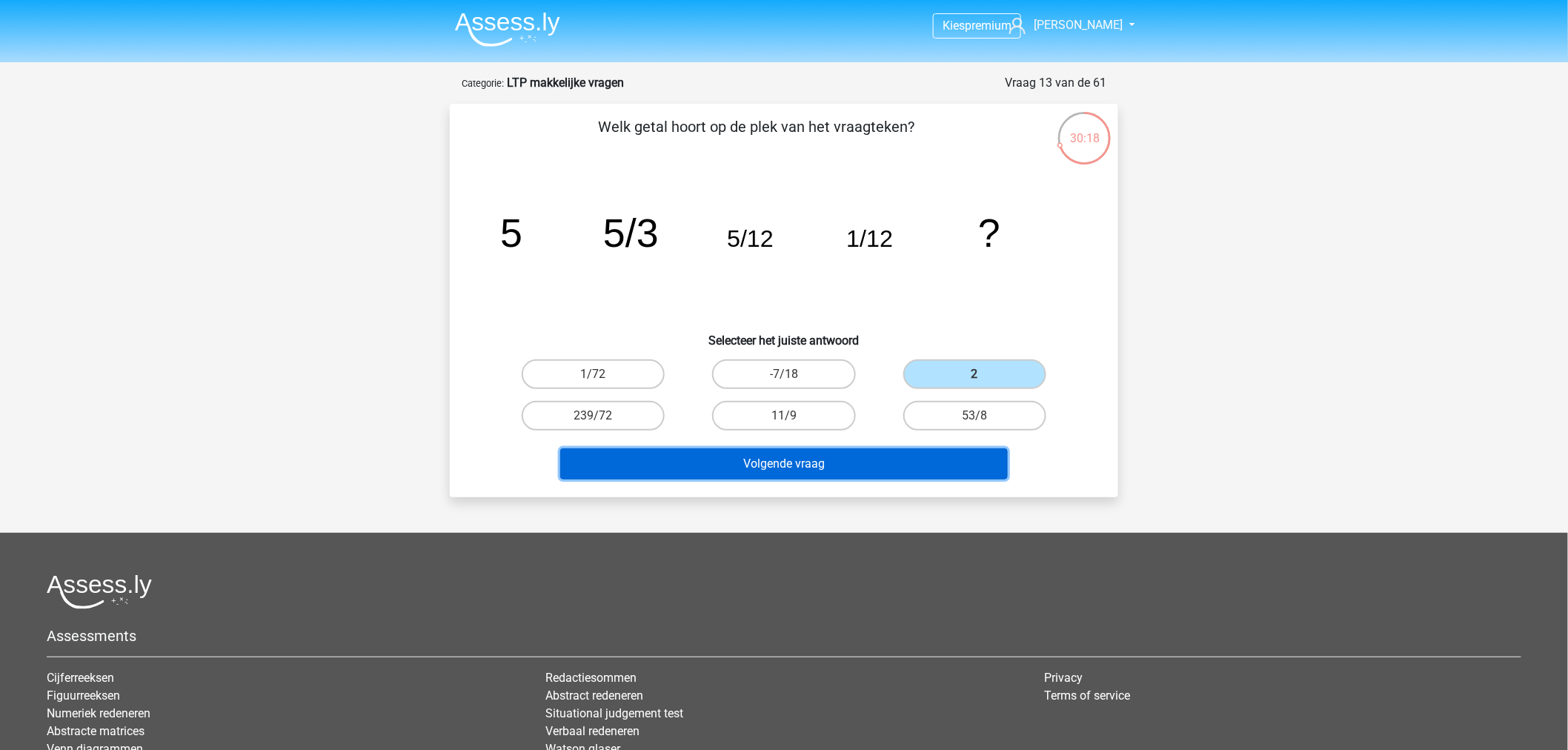
click at [951, 452] on button "Volgende vraag" at bounding box center [785, 464] width 448 height 31
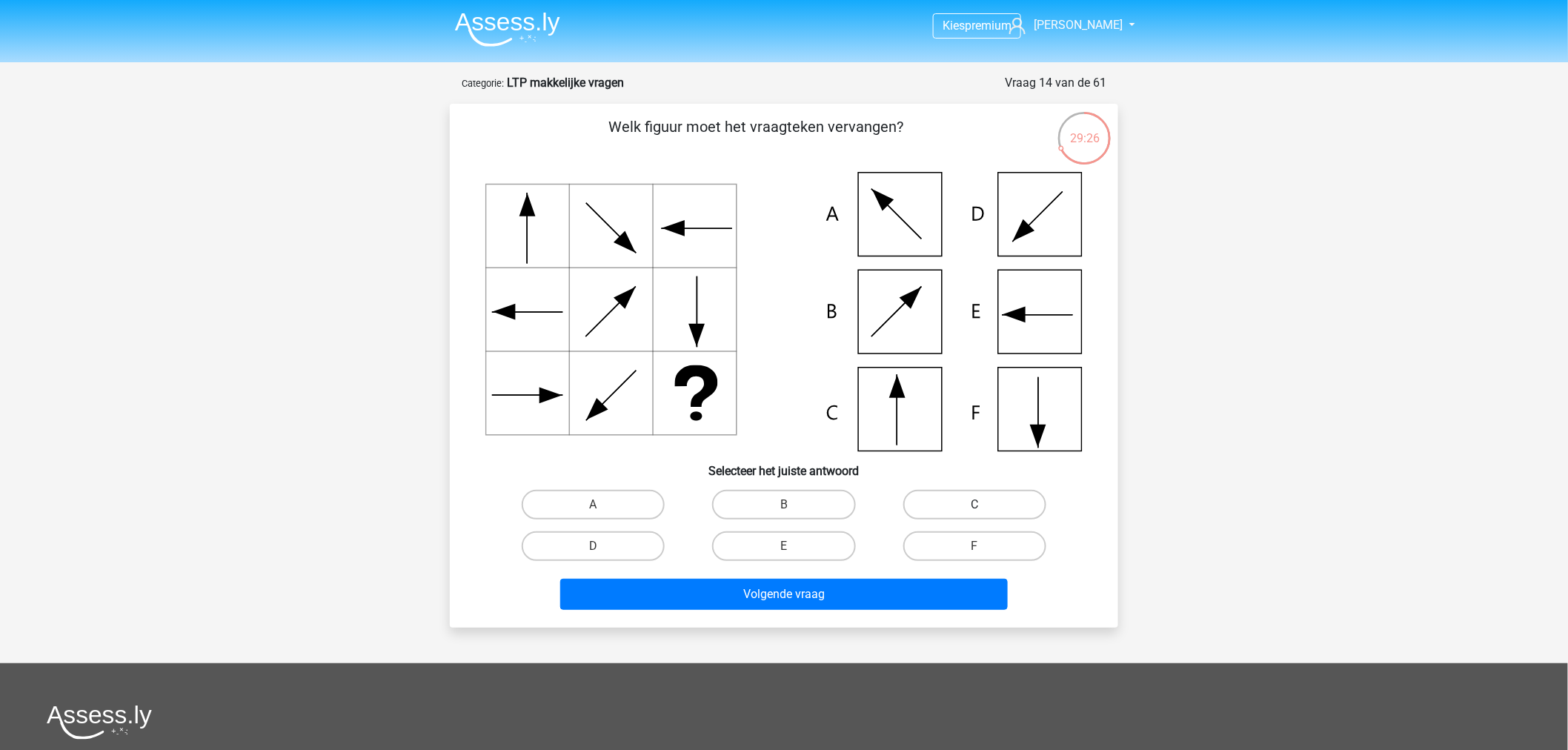
click at [937, 500] on label "C" at bounding box center [975, 504] width 143 height 30
click at [975, 504] on input "C" at bounding box center [979, 509] width 10 height 10
radio input "true"
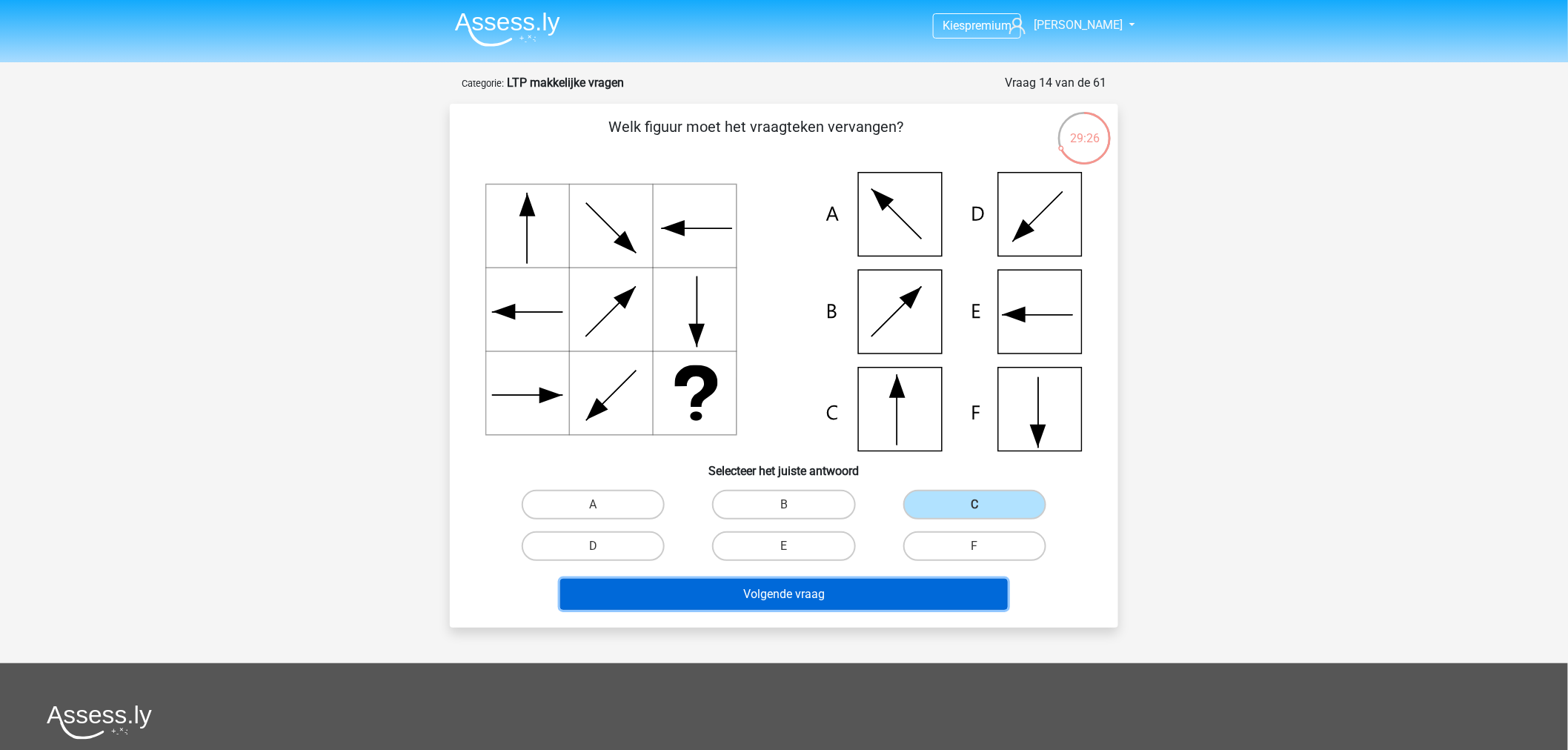
click at [862, 582] on button "Volgende vraag" at bounding box center [785, 594] width 448 height 31
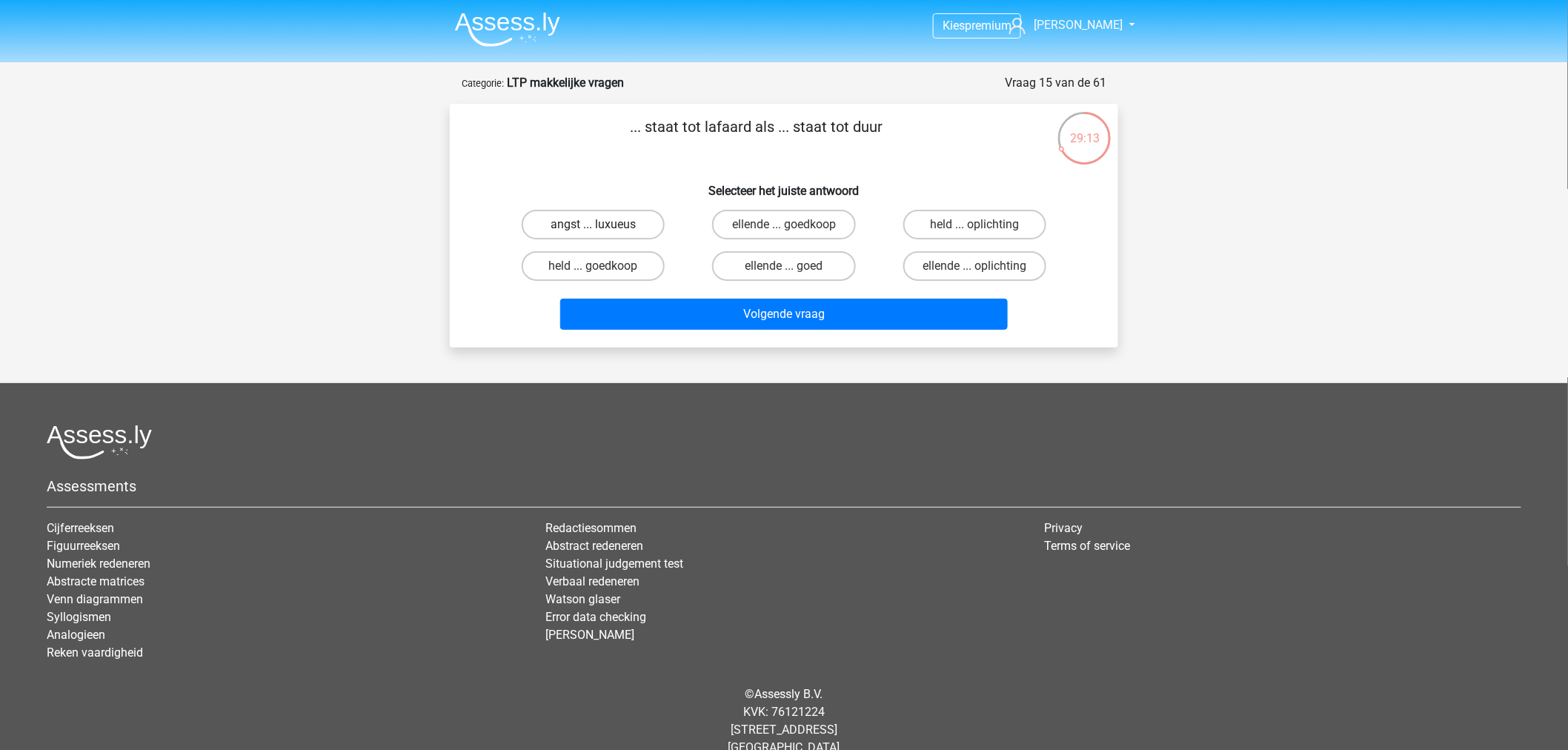
click at [621, 222] on label "angst ... luxueus" at bounding box center [593, 225] width 143 height 30
click at [603, 224] on input "angst ... luxueus" at bounding box center [598, 229] width 10 height 10
radio input "true"
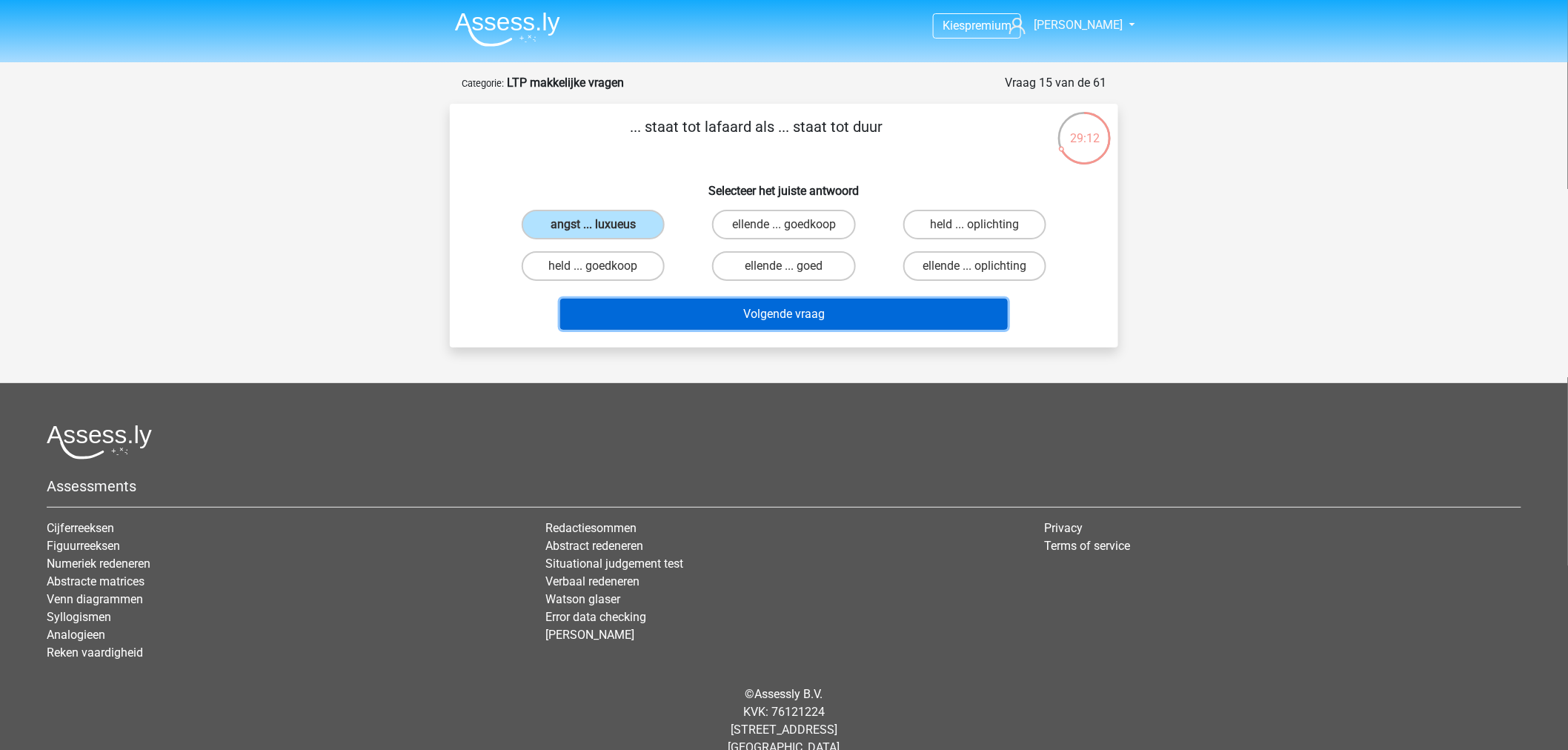
click at [756, 306] on button "Volgende vraag" at bounding box center [785, 314] width 448 height 31
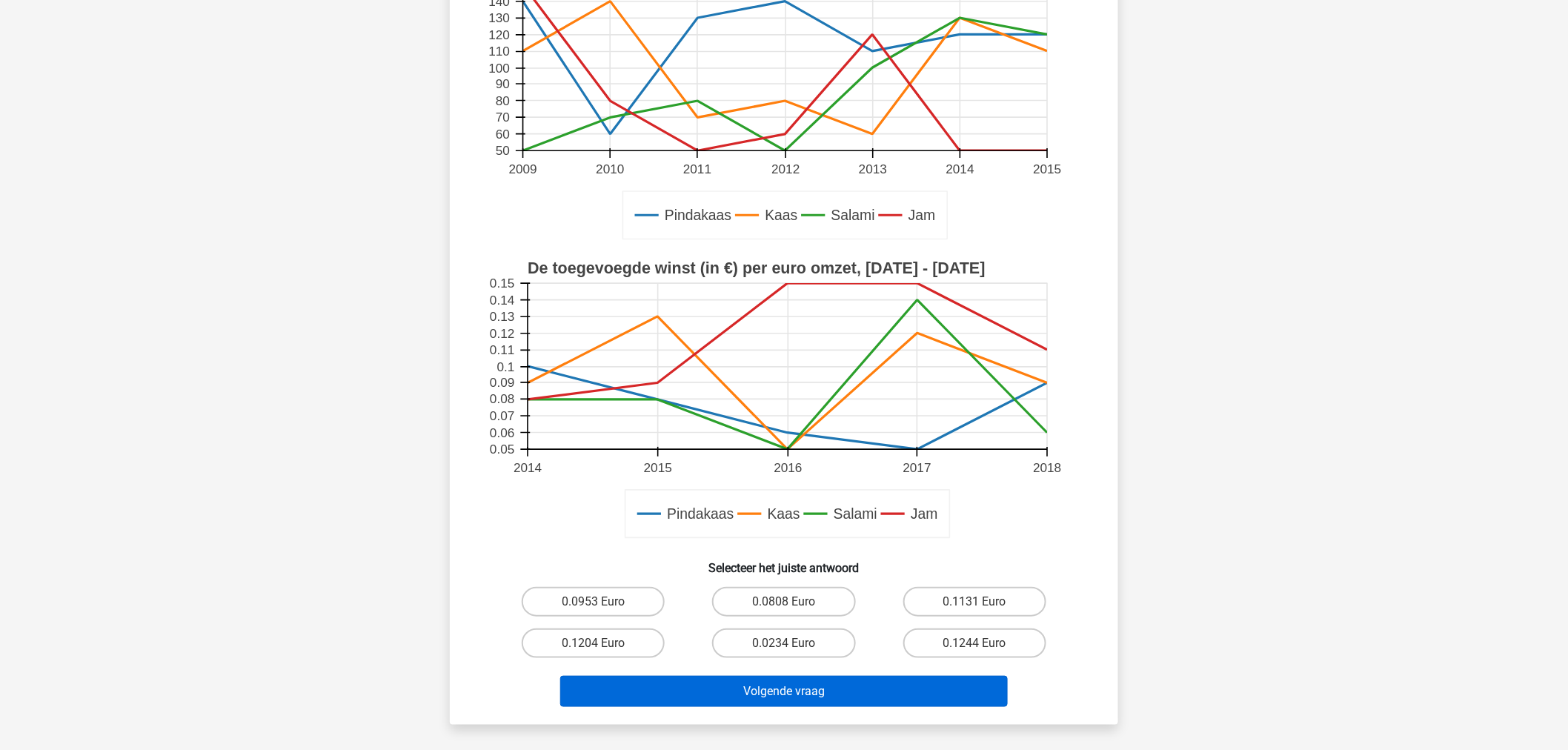
scroll to position [486, 0]
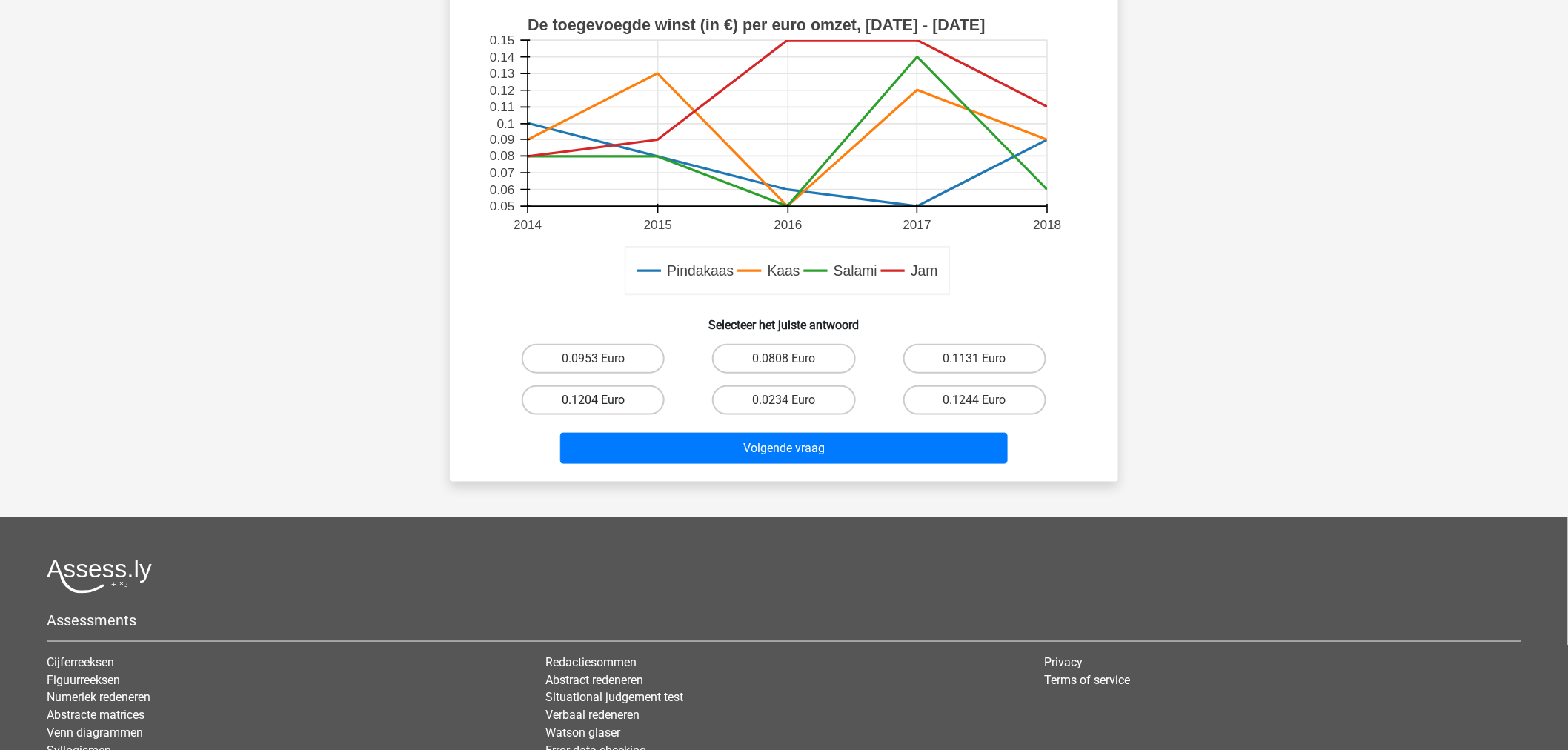
drag, startPoint x: 631, startPoint y: 384, endPoint x: 631, endPoint y: 402, distance: 18.0
click at [631, 388] on label "0.1204 Euro" at bounding box center [593, 400] width 143 height 30
click at [603, 400] on input "0.1204 Euro" at bounding box center [598, 404] width 10 height 10
radio input "true"
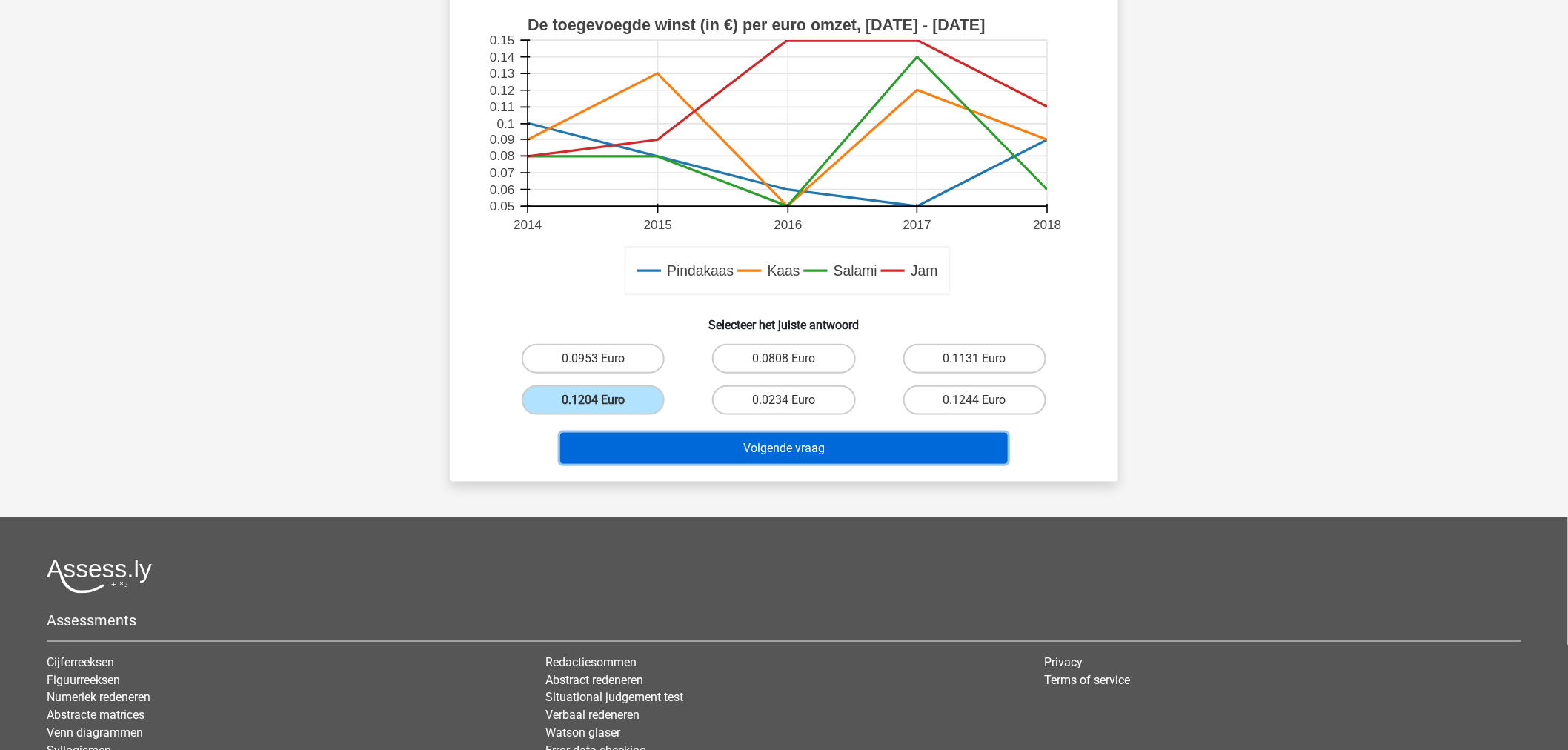
click at [661, 437] on button "Volgende vraag" at bounding box center [785, 448] width 448 height 31
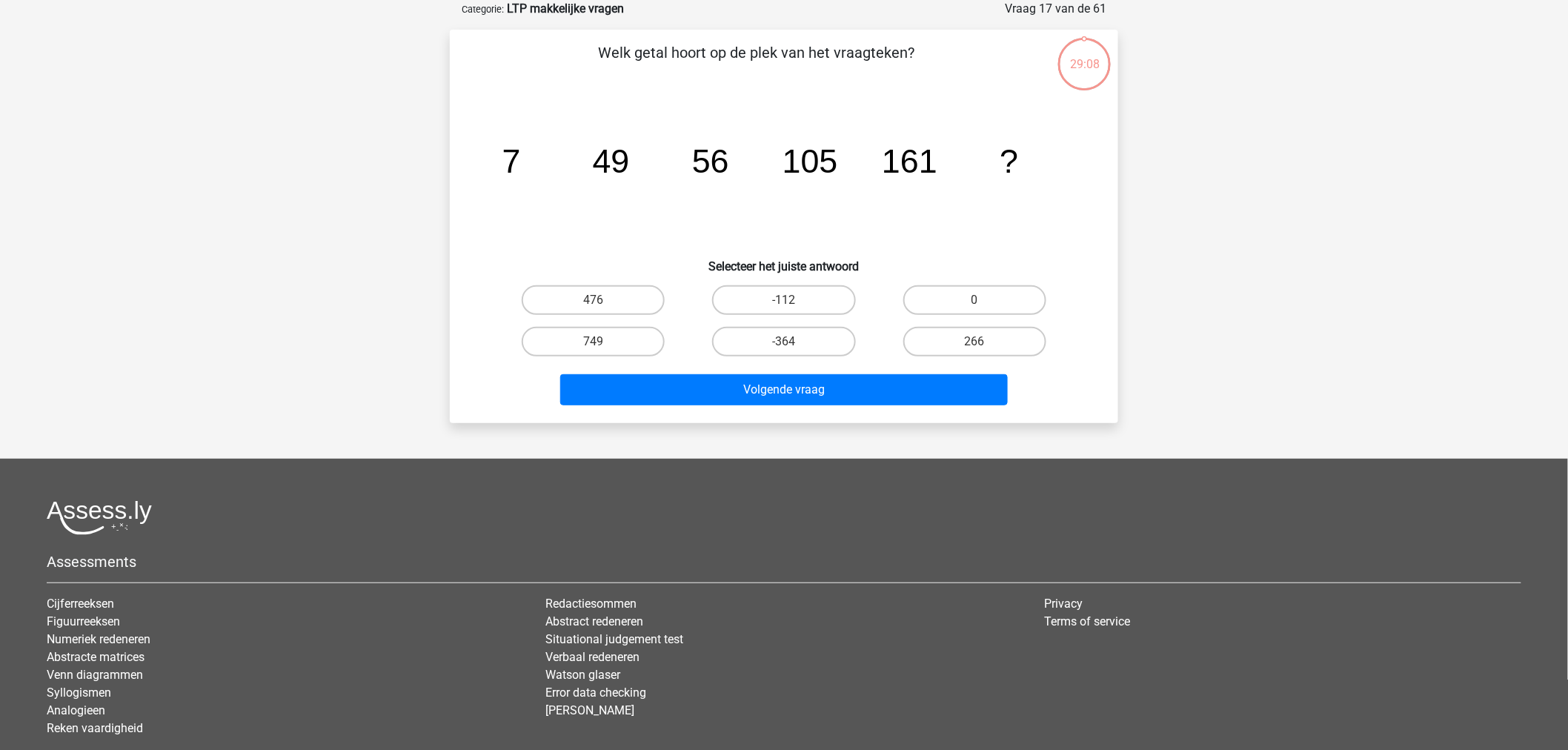
scroll to position [0, 0]
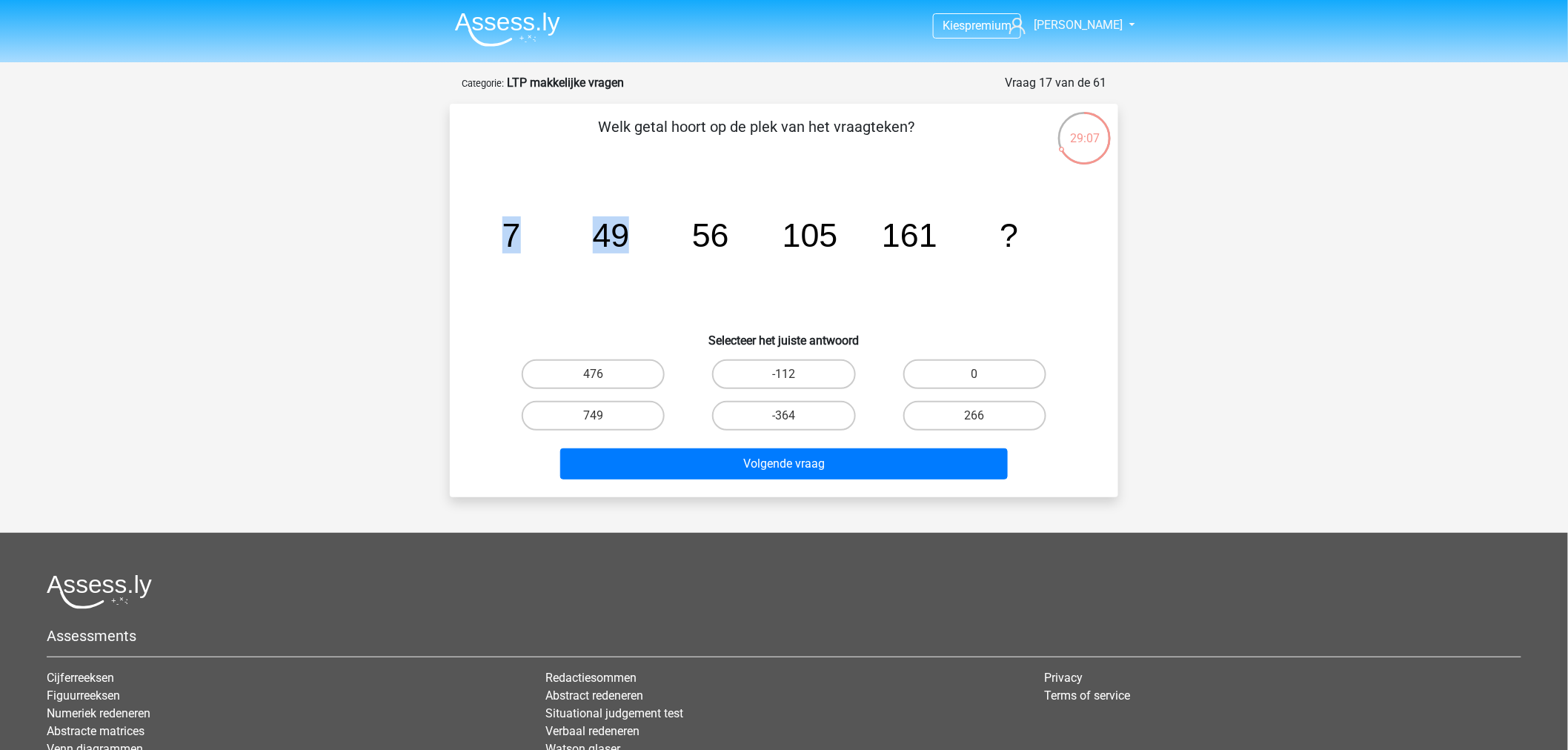
drag, startPoint x: 499, startPoint y: 238, endPoint x: 624, endPoint y: 278, distance: 131.2
click at [624, 279] on icon "image/svg+xml 7 49 56 105 161 ?" at bounding box center [784, 247] width 597 height 149
click at [490, 264] on icon "image/svg+xml 7 49 56 105 161 ?" at bounding box center [784, 247] width 597 height 149
drag, startPoint x: 489, startPoint y: 264, endPoint x: 1069, endPoint y: 274, distance: 580.1
click at [1069, 274] on icon "image/svg+xml 7 49 56 105 161 ?" at bounding box center [784, 247] width 597 height 149
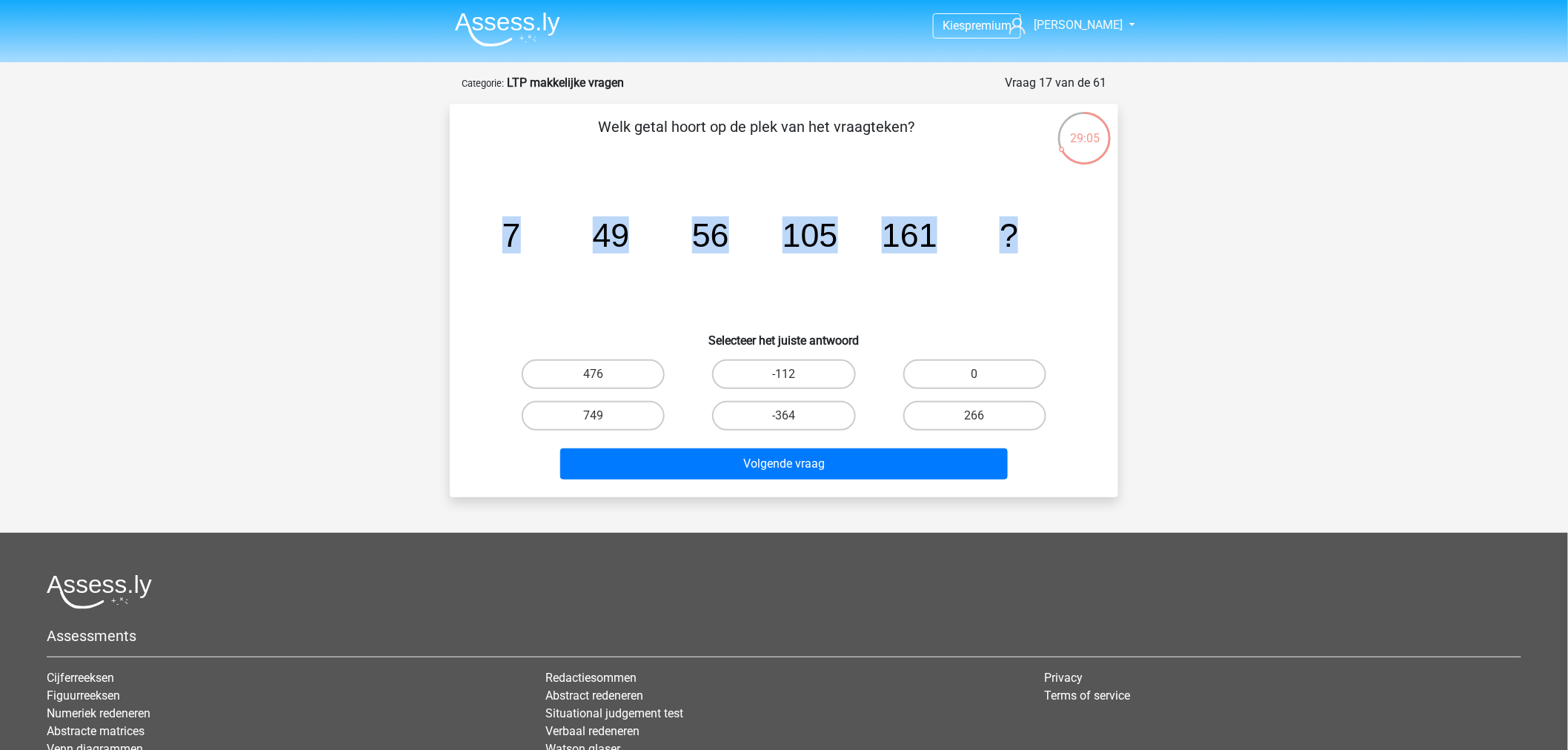
click at [621, 312] on icon "image/svg+xml 7 49 56 105 161 ?" at bounding box center [784, 247] width 597 height 149
click at [939, 412] on label "266" at bounding box center [975, 415] width 143 height 30
click at [975, 415] on input "266" at bounding box center [979, 420] width 10 height 10
radio input "true"
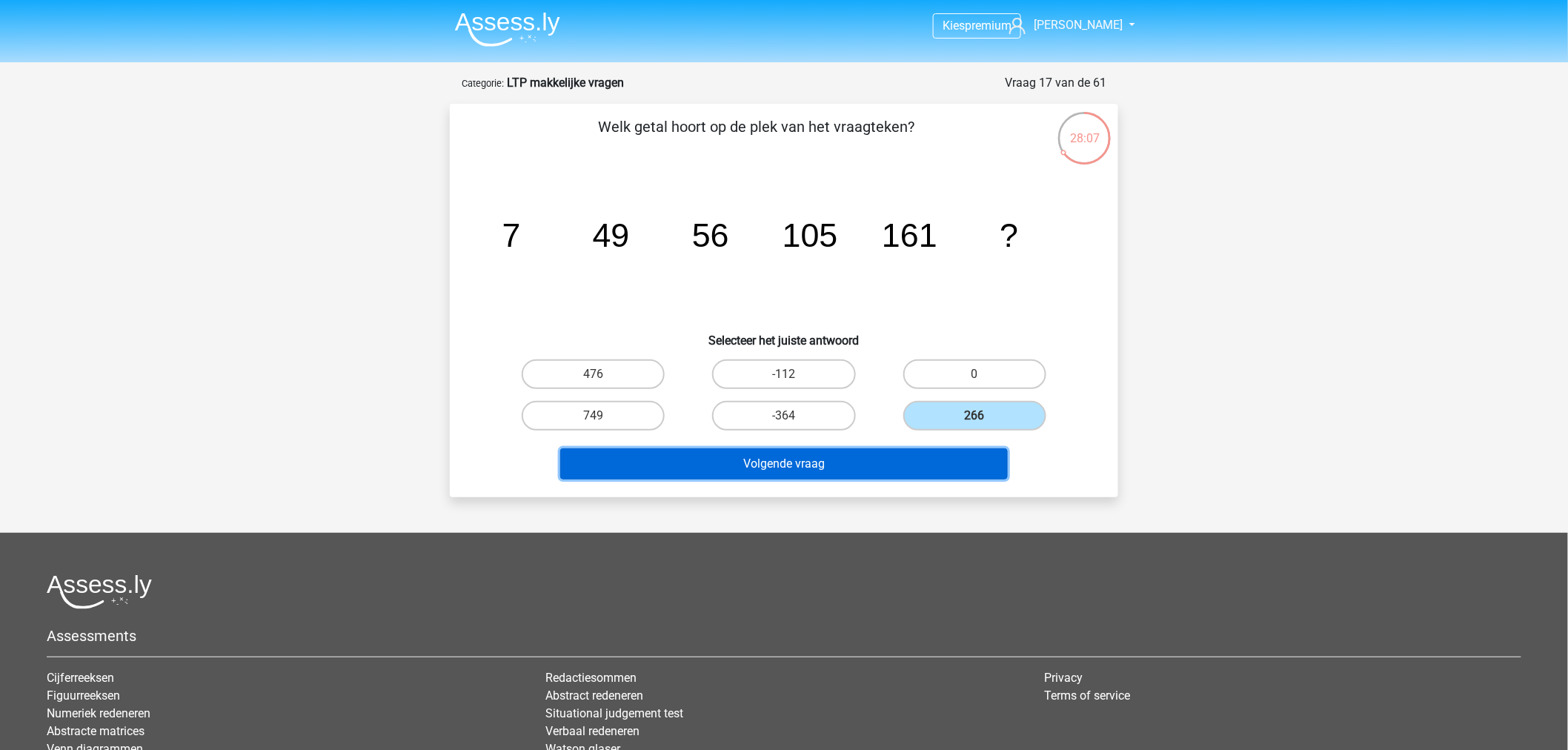
click at [901, 452] on button "Volgende vraag" at bounding box center [785, 464] width 448 height 31
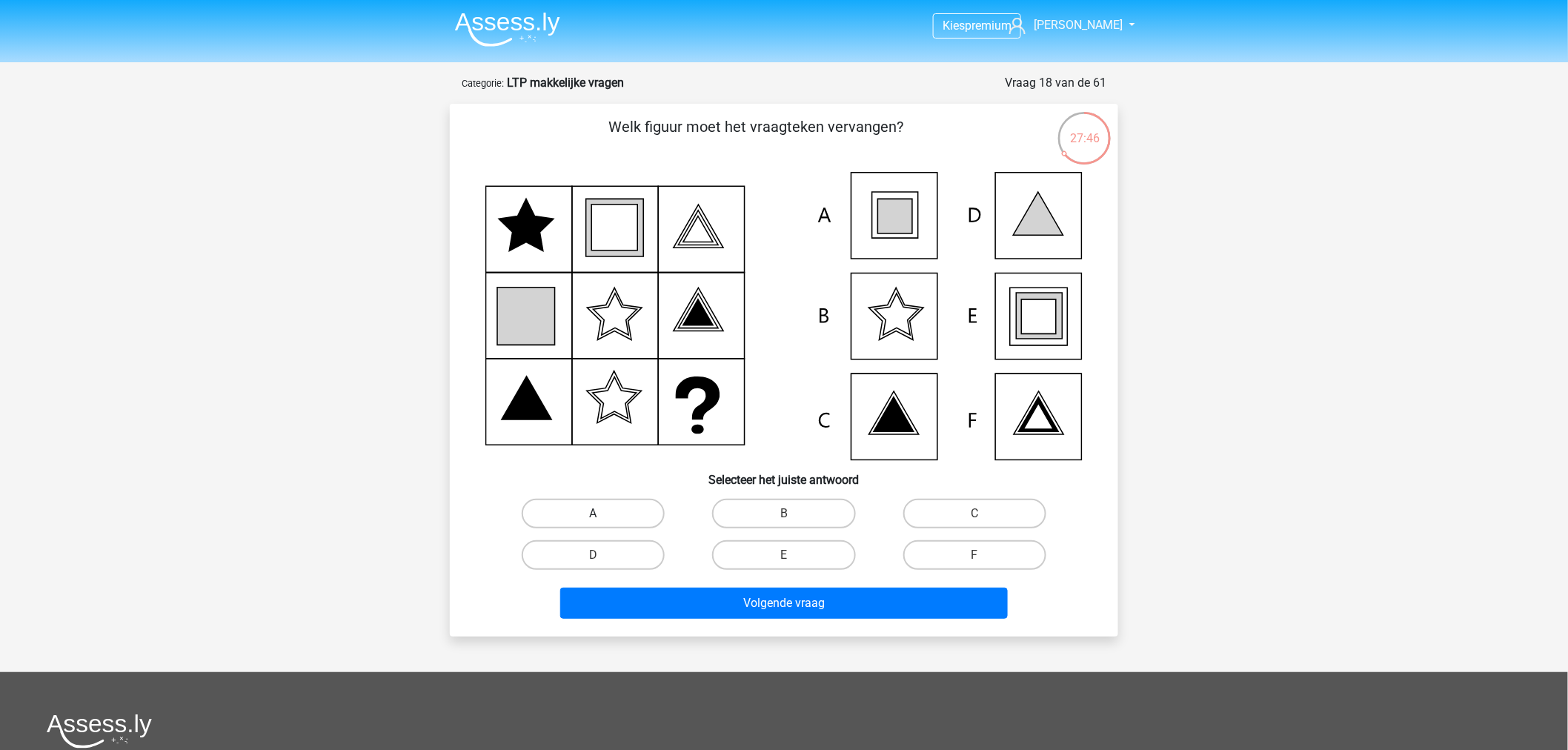
click at [627, 507] on label "A" at bounding box center [593, 513] width 143 height 30
click at [603, 513] on input "A" at bounding box center [598, 518] width 10 height 10
radio input "true"
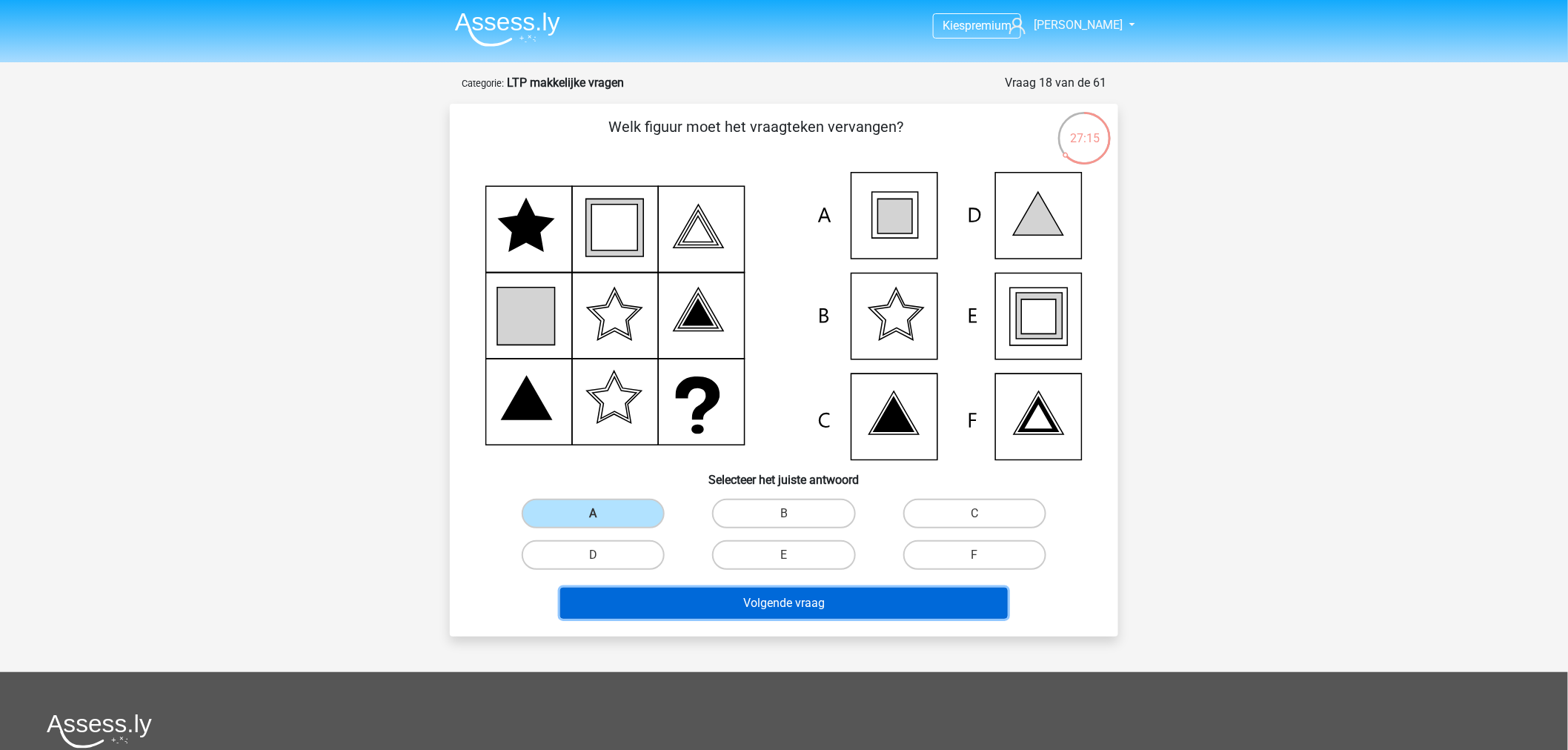
click at [764, 607] on button "Volgende vraag" at bounding box center [785, 603] width 448 height 31
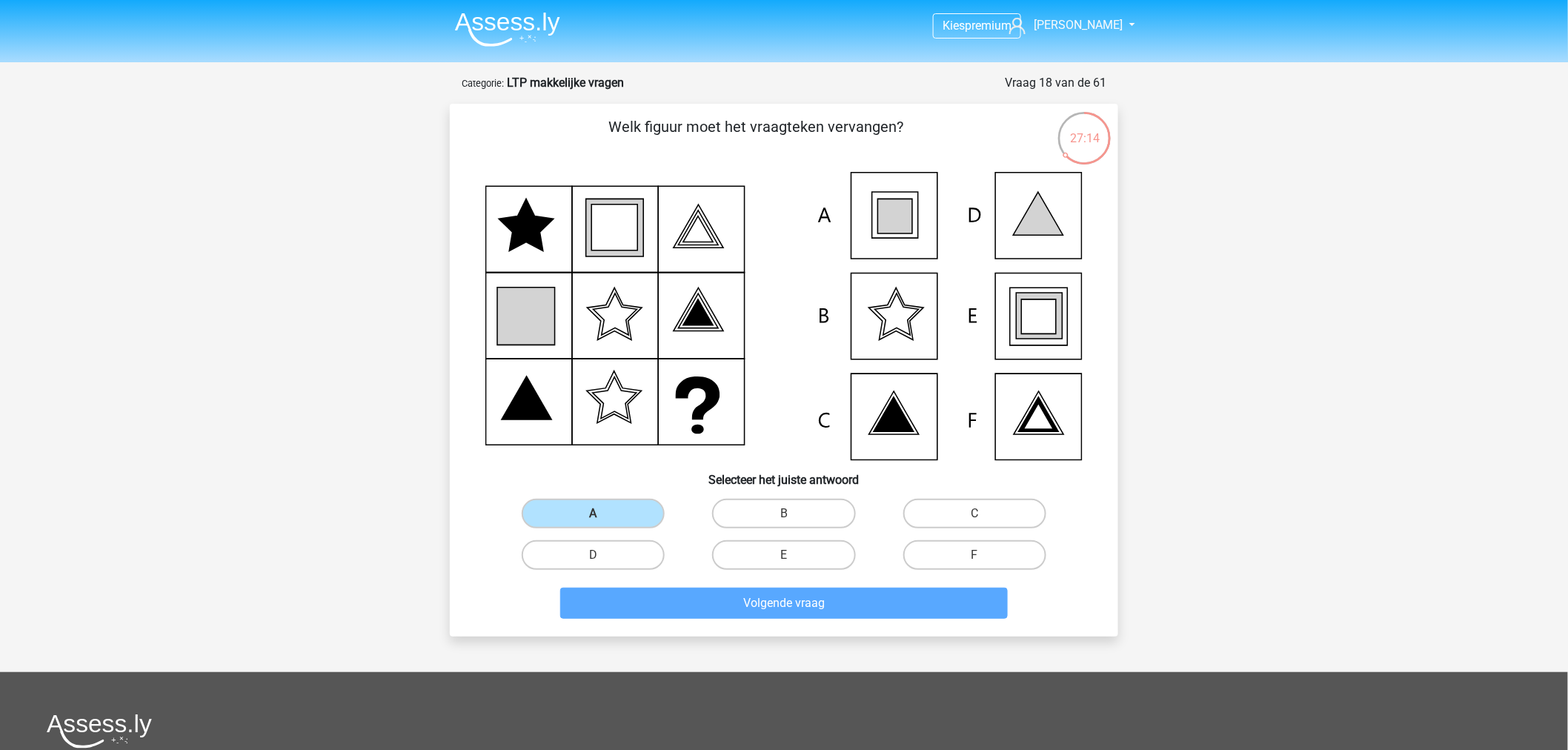
scroll to position [22, 0]
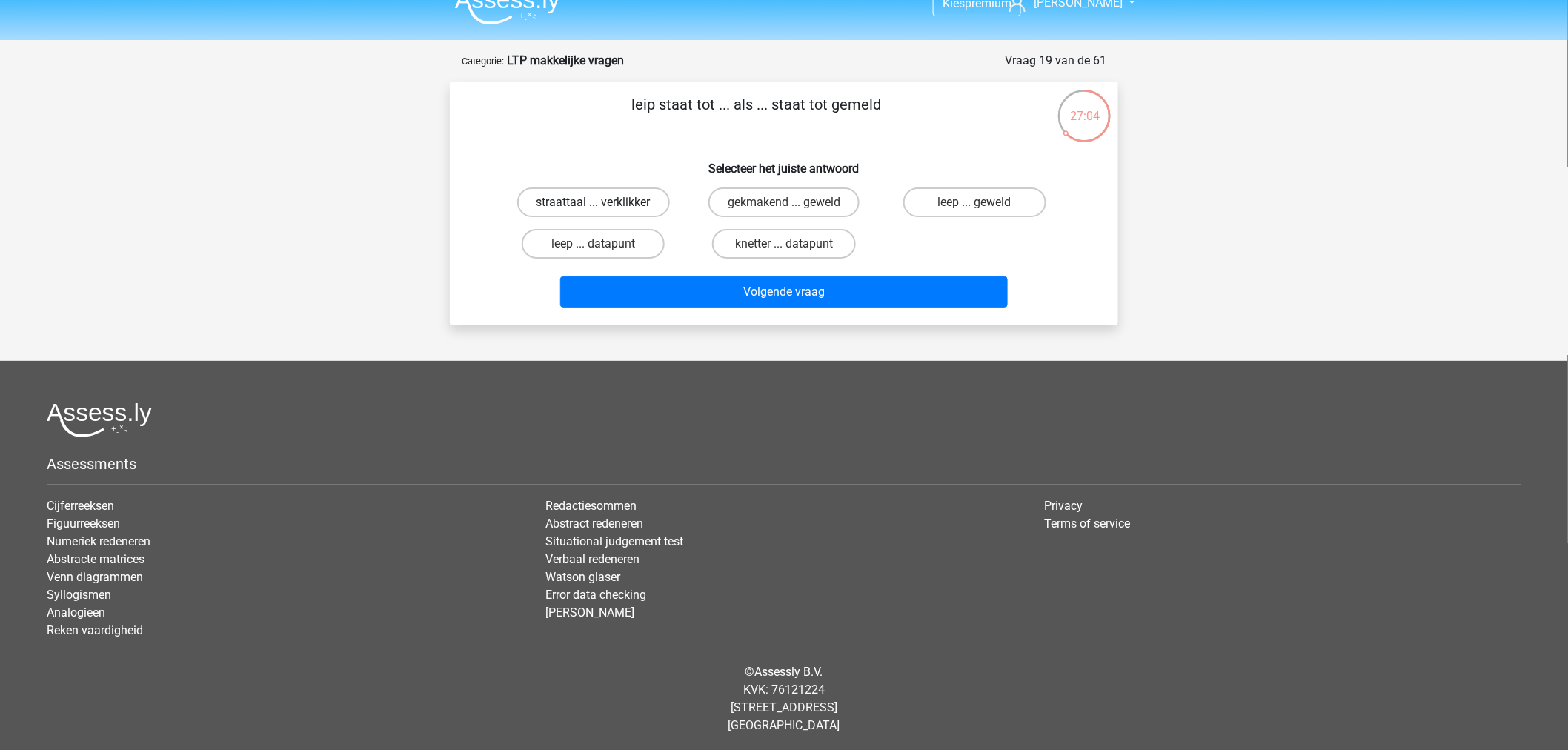
click at [584, 205] on label "straattaal ... verklikker" at bounding box center [593, 202] width 152 height 30
click at [593, 205] on input "straattaal ... verklikker" at bounding box center [598, 207] width 10 height 10
radio input "true"
click at [773, 322] on div "leip staat tot ... als ... staat tot gemeld Selecteer het juiste antwoord straa…" at bounding box center [784, 203] width 668 height 244
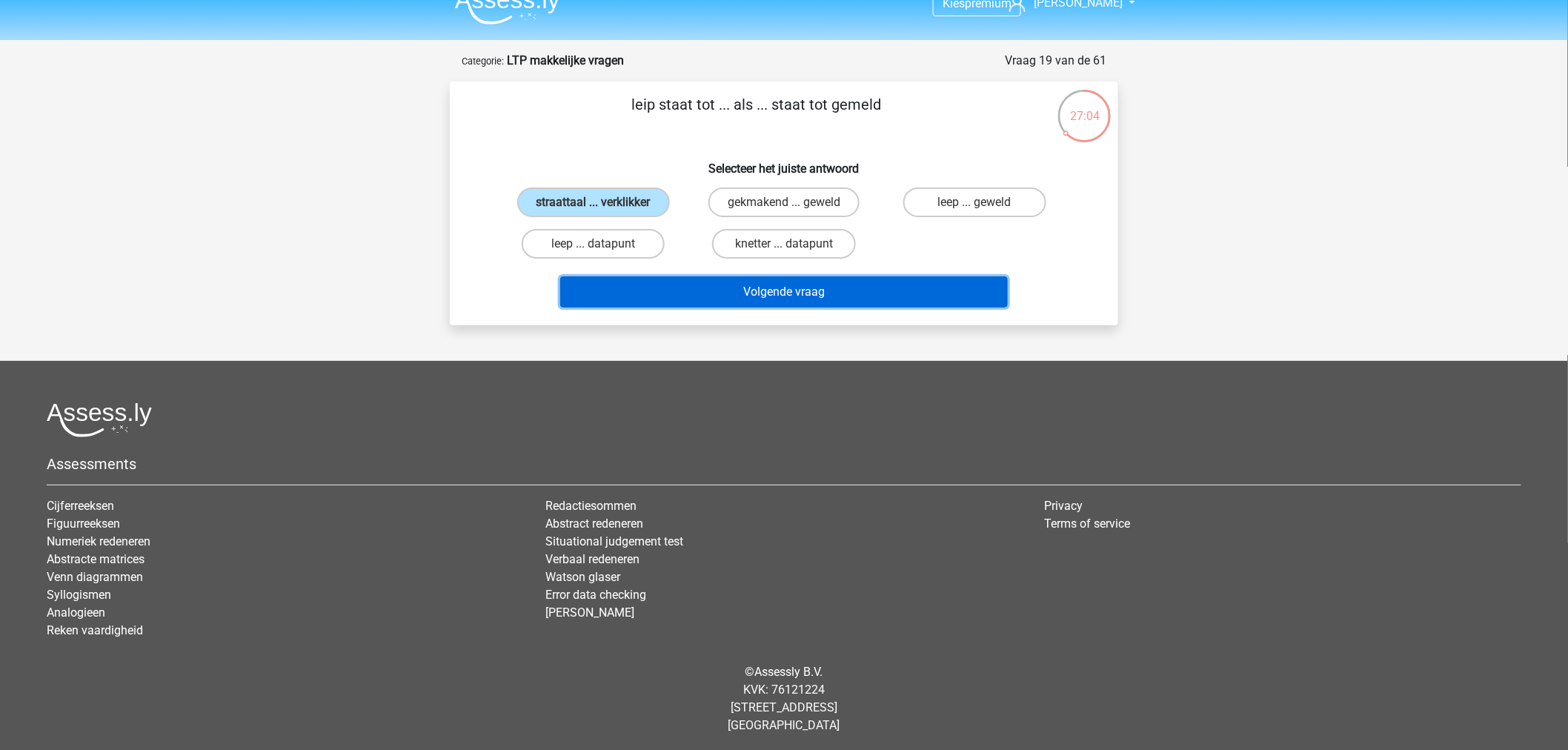
click at [773, 304] on button "Volgende vraag" at bounding box center [785, 292] width 448 height 31
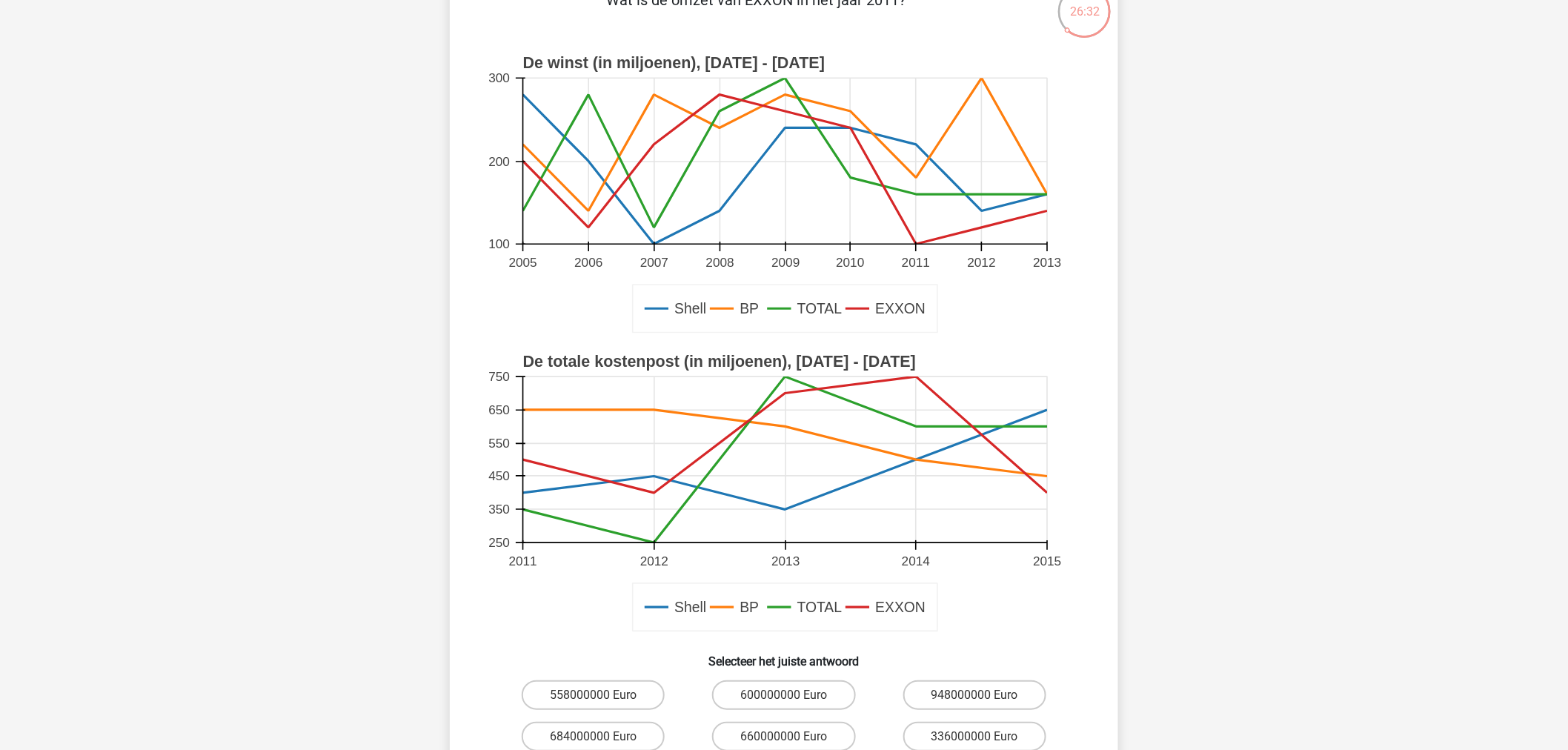
scroll to position [156, 0]
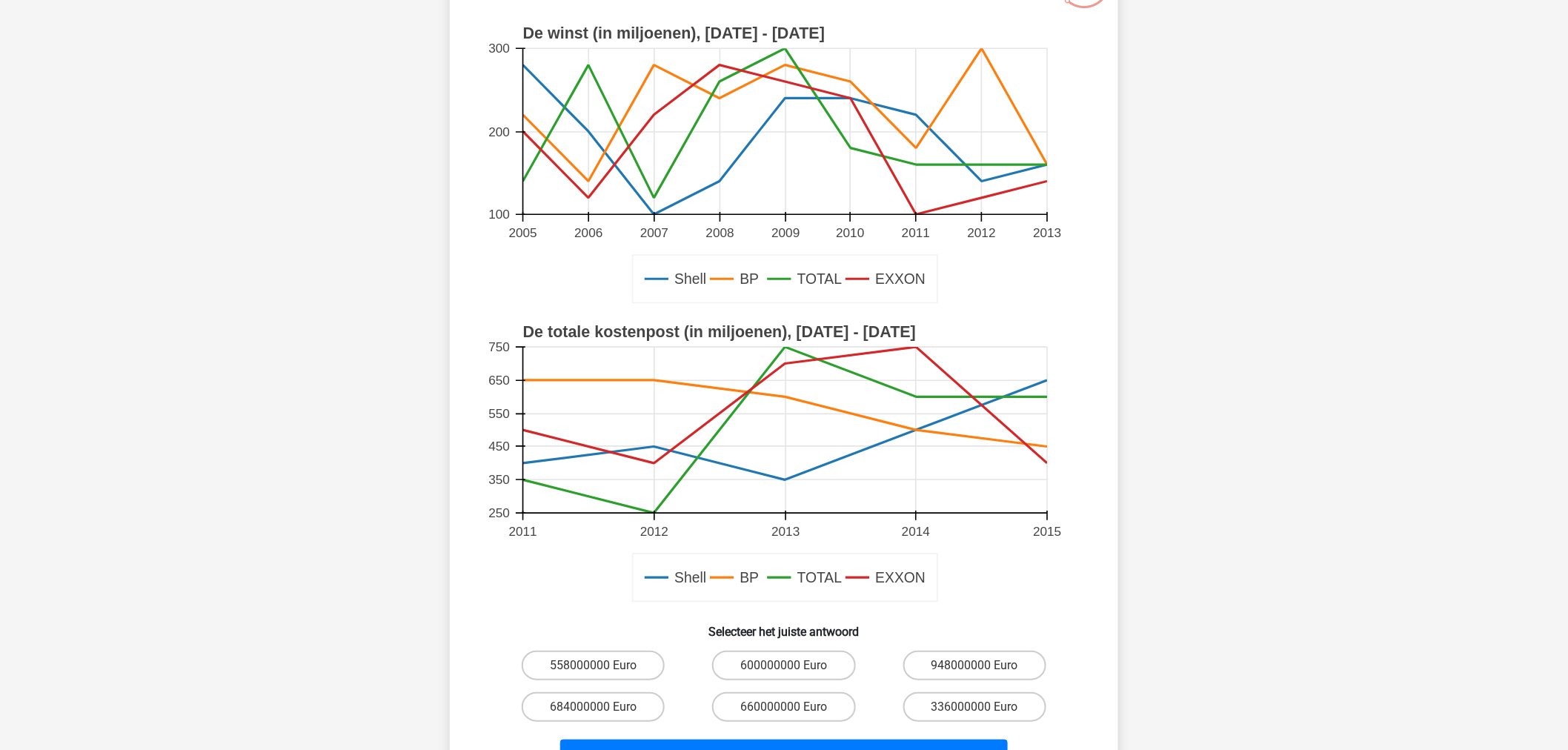
drag, startPoint x: 536, startPoint y: 317, endPoint x: 858, endPoint y: 338, distance: 322.7
click at [851, 341] on g "Shell BP TOTAL EXXON De totale kostenpost (in miljoenen), 2011 - 2015 2011 2012…" at bounding box center [785, 397] width 597 height 433
click at [919, 326] on rect at bounding box center [785, 464] width 597 height 299
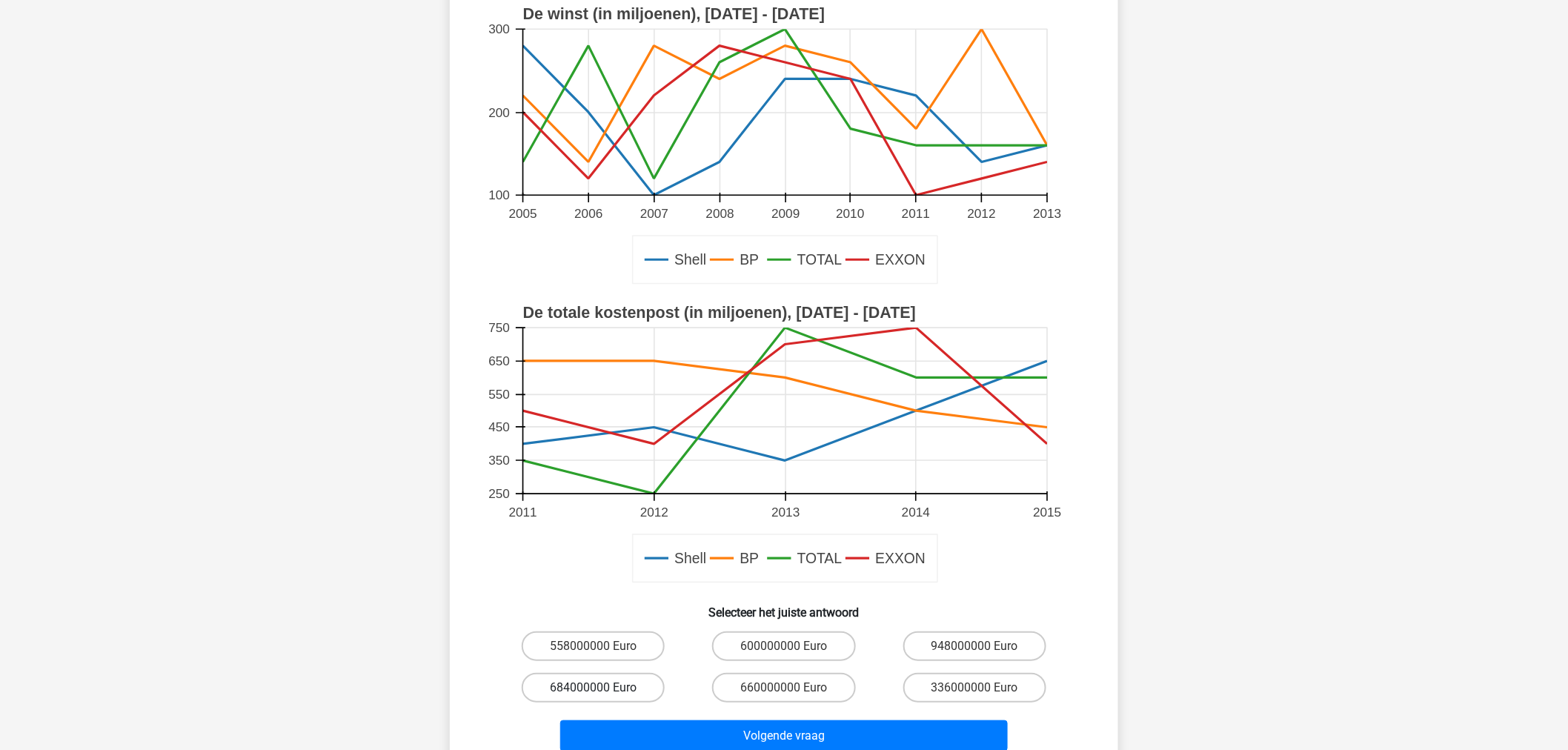
scroll to position [320, 0]
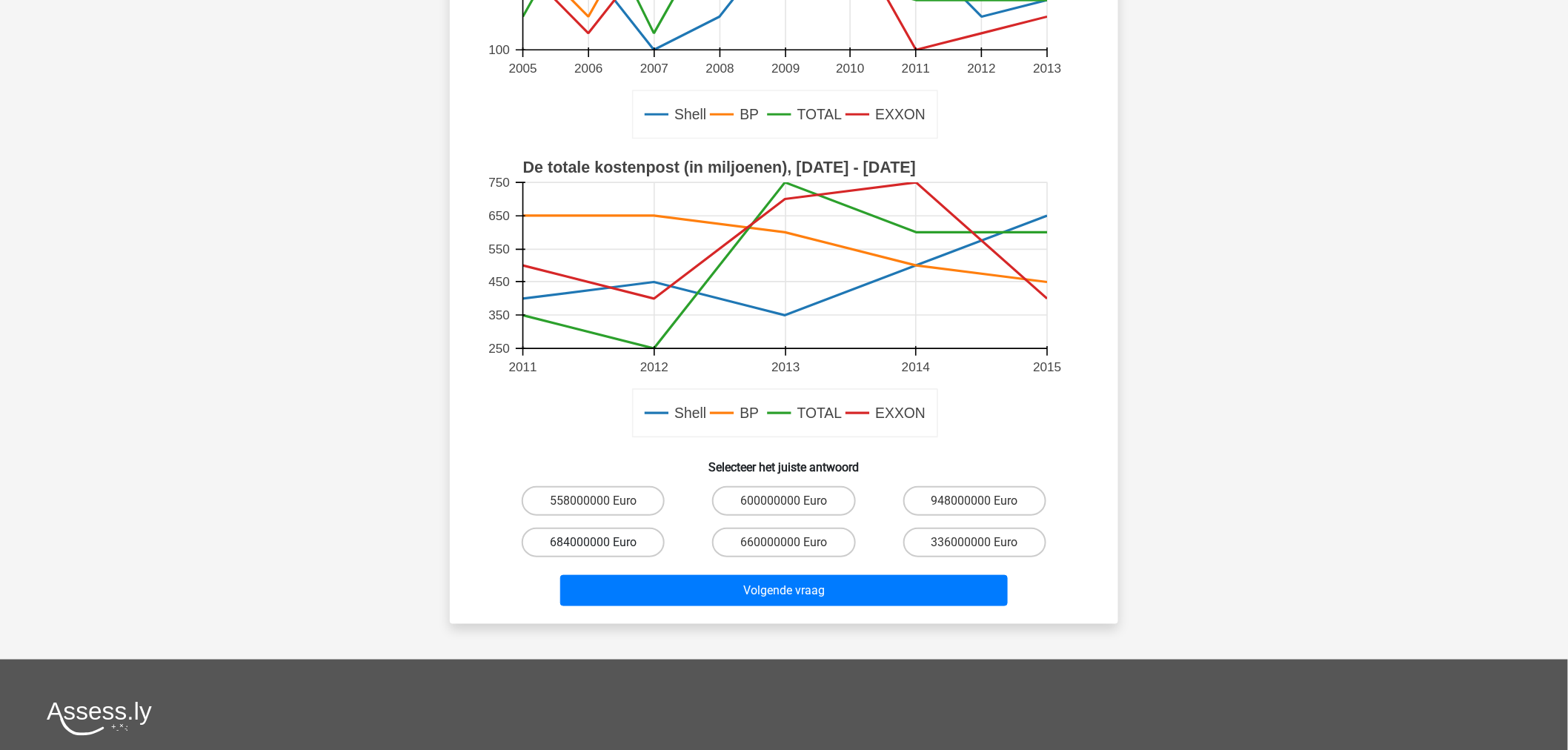
click at [611, 539] on label "684000000 Euro" at bounding box center [593, 542] width 143 height 30
click at [603, 542] on input "684000000 Euro" at bounding box center [598, 547] width 10 height 10
radio input "true"
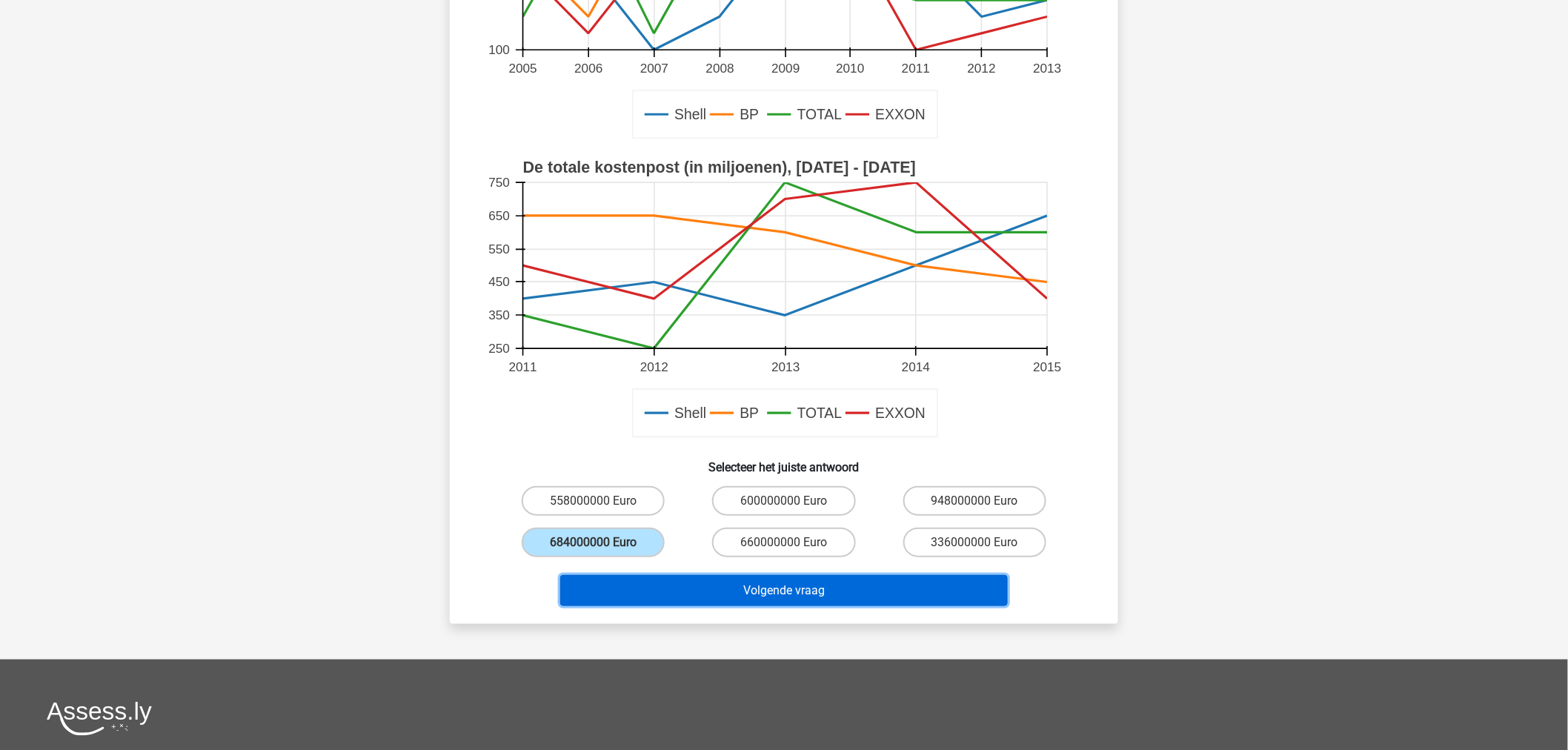
click at [629, 577] on button "Volgende vraag" at bounding box center [785, 591] width 448 height 31
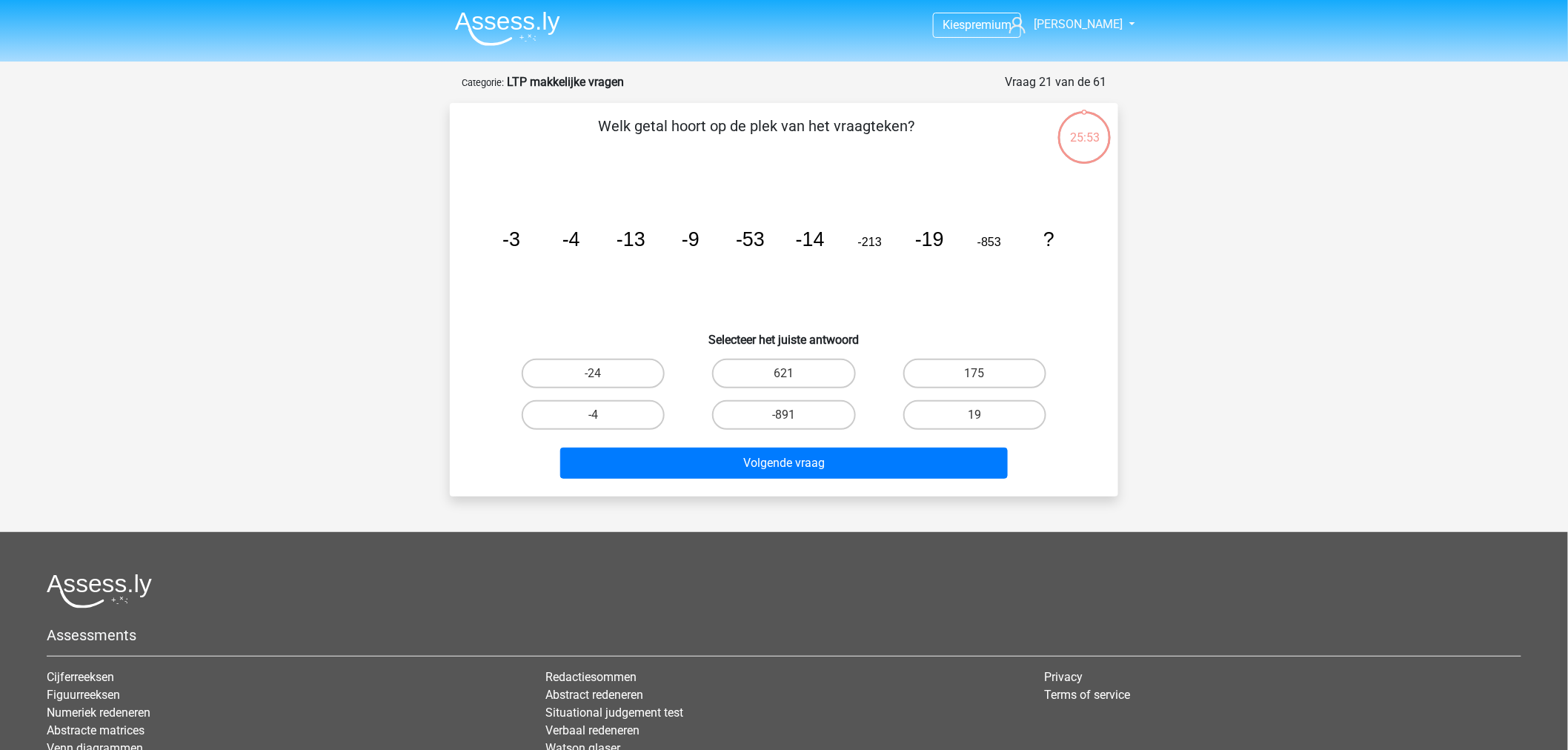
scroll to position [0, 0]
drag, startPoint x: 516, startPoint y: 225, endPoint x: 581, endPoint y: 261, distance: 74.3
click at [582, 261] on icon "image/svg+xml -3 -4 -13 -9 -53 -14 -213 -19 -853 ?" at bounding box center [784, 247] width 597 height 149
click at [521, 250] on icon "image/svg+xml -3 -4 -13 -9 -53 -14 -213 -19 -853 ?" at bounding box center [784, 247] width 597 height 149
drag, startPoint x: 490, startPoint y: 238, endPoint x: 1161, endPoint y: 240, distance: 671.0
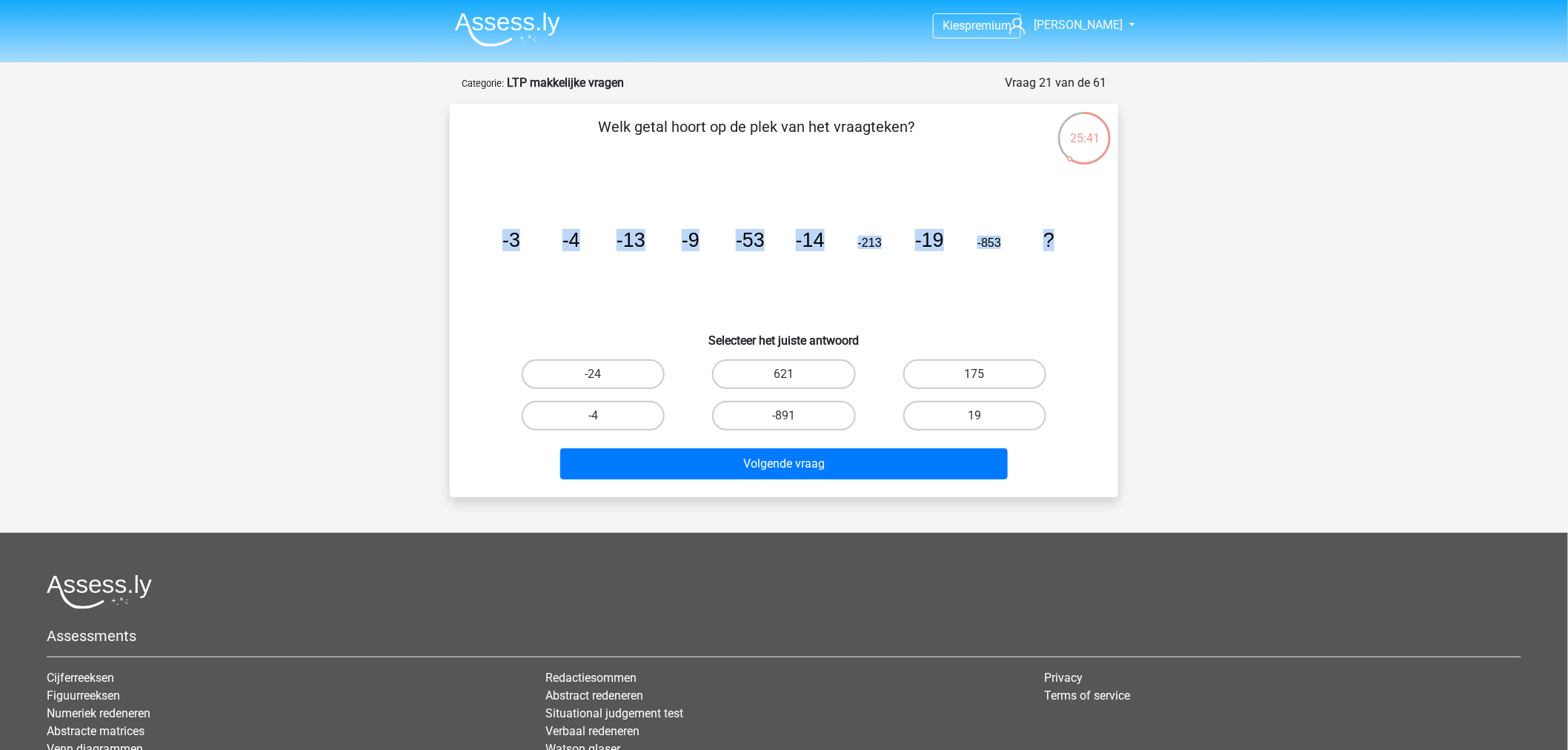
click at [1161, 240] on div "Kies premium Dylan Dylan2012@gmail.com" at bounding box center [784, 462] width 1568 height 924
click at [1106, 261] on div "Welk getal hoort op de plek van het vraagteken? image/svg+xml -3 -4 -13 -9 -53 …" at bounding box center [784, 300] width 657 height 370
click at [572, 372] on label "-24" at bounding box center [593, 374] width 143 height 30
click at [593, 374] on input "-24" at bounding box center [598, 379] width 10 height 10
radio input "true"
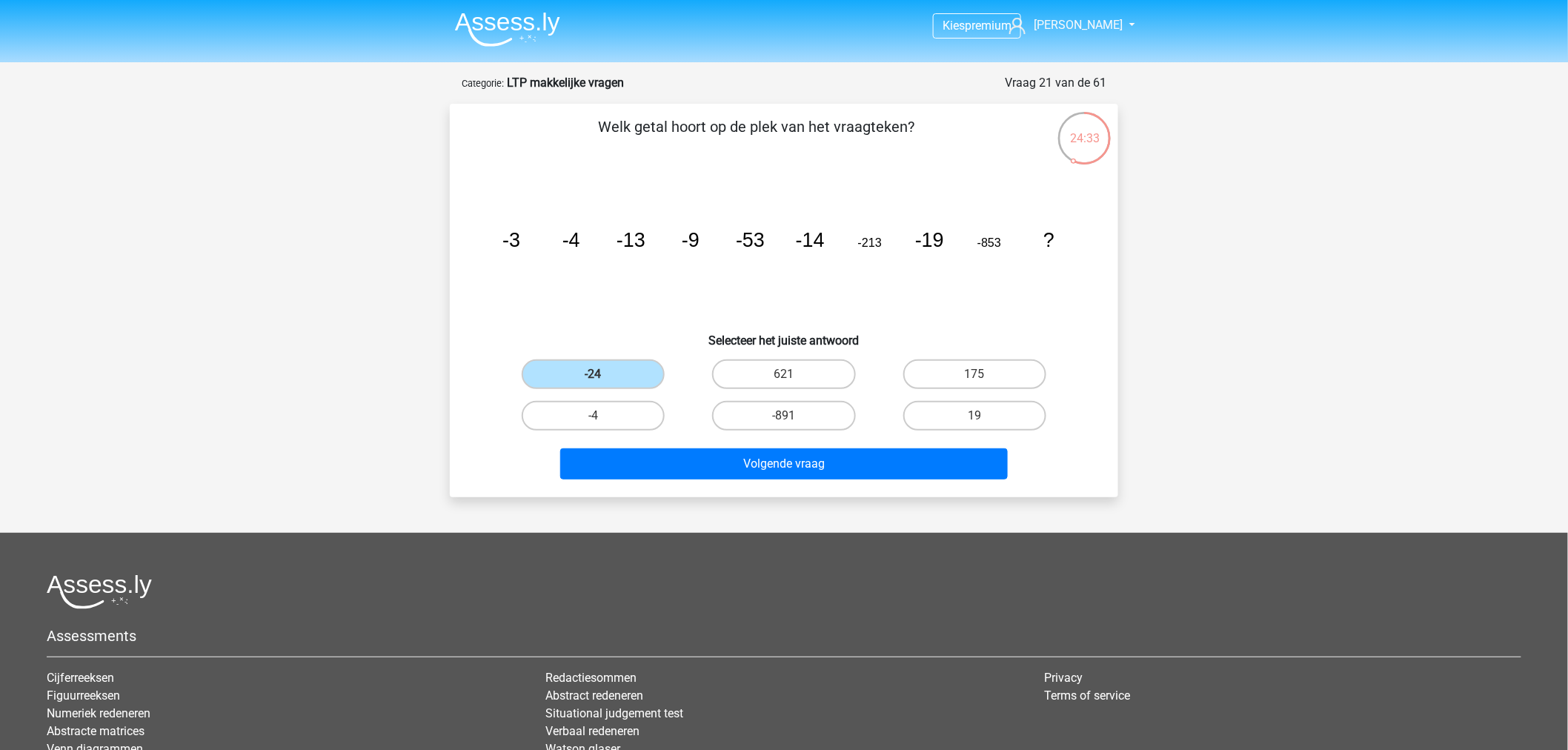
click at [676, 427] on div "-4" at bounding box center [593, 416] width 191 height 42
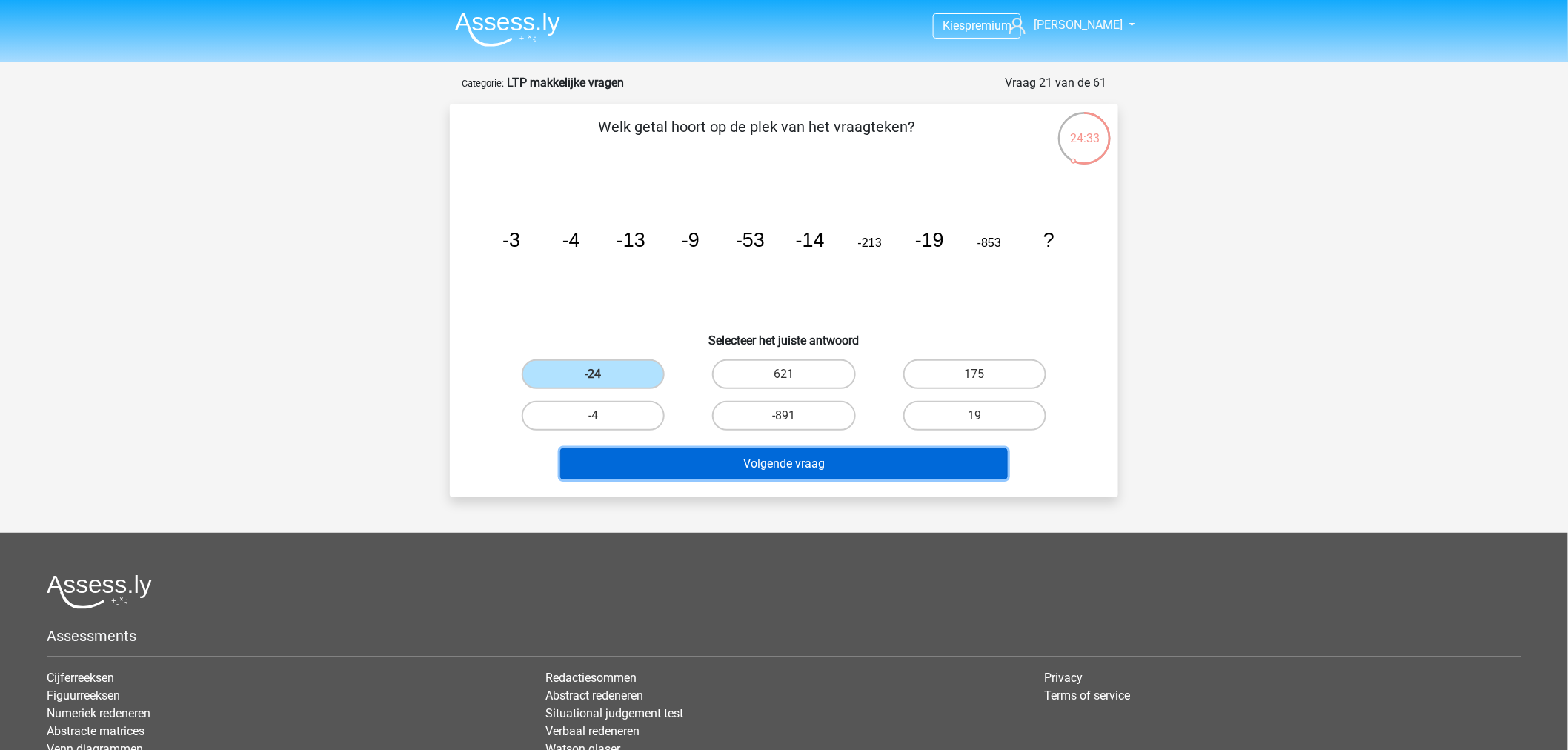
click at [689, 448] on button "Volgende vraag" at bounding box center [785, 464] width 448 height 31
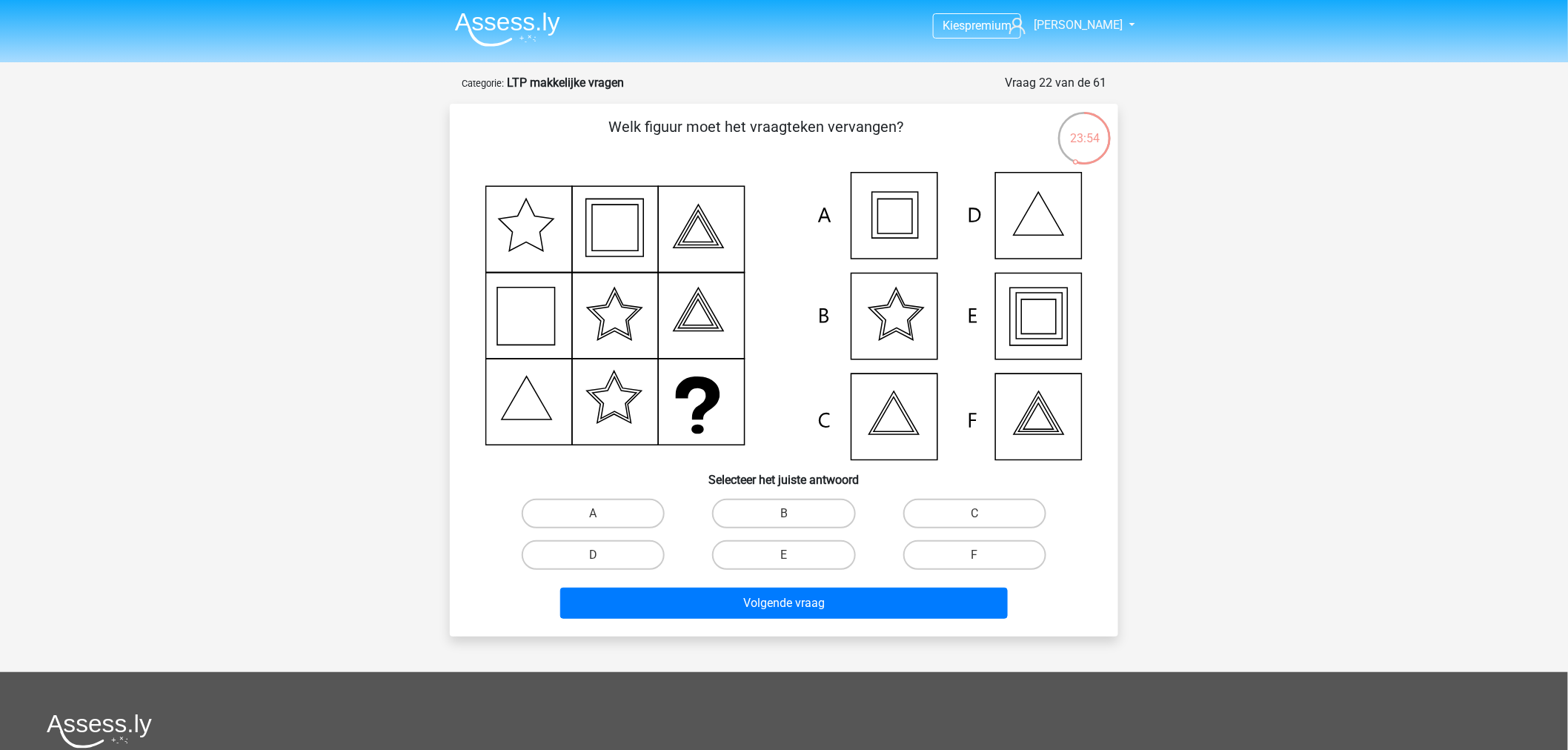
drag, startPoint x: 694, startPoint y: 442, endPoint x: 1026, endPoint y: 378, distance: 338.1
click at [1026, 378] on icon at bounding box center [784, 316] width 597 height 288
click at [543, 250] on icon at bounding box center [525, 225] width 55 height 52
click at [541, 246] on icon at bounding box center [784, 316] width 597 height 288
click at [589, 246] on icon at bounding box center [784, 316] width 597 height 288
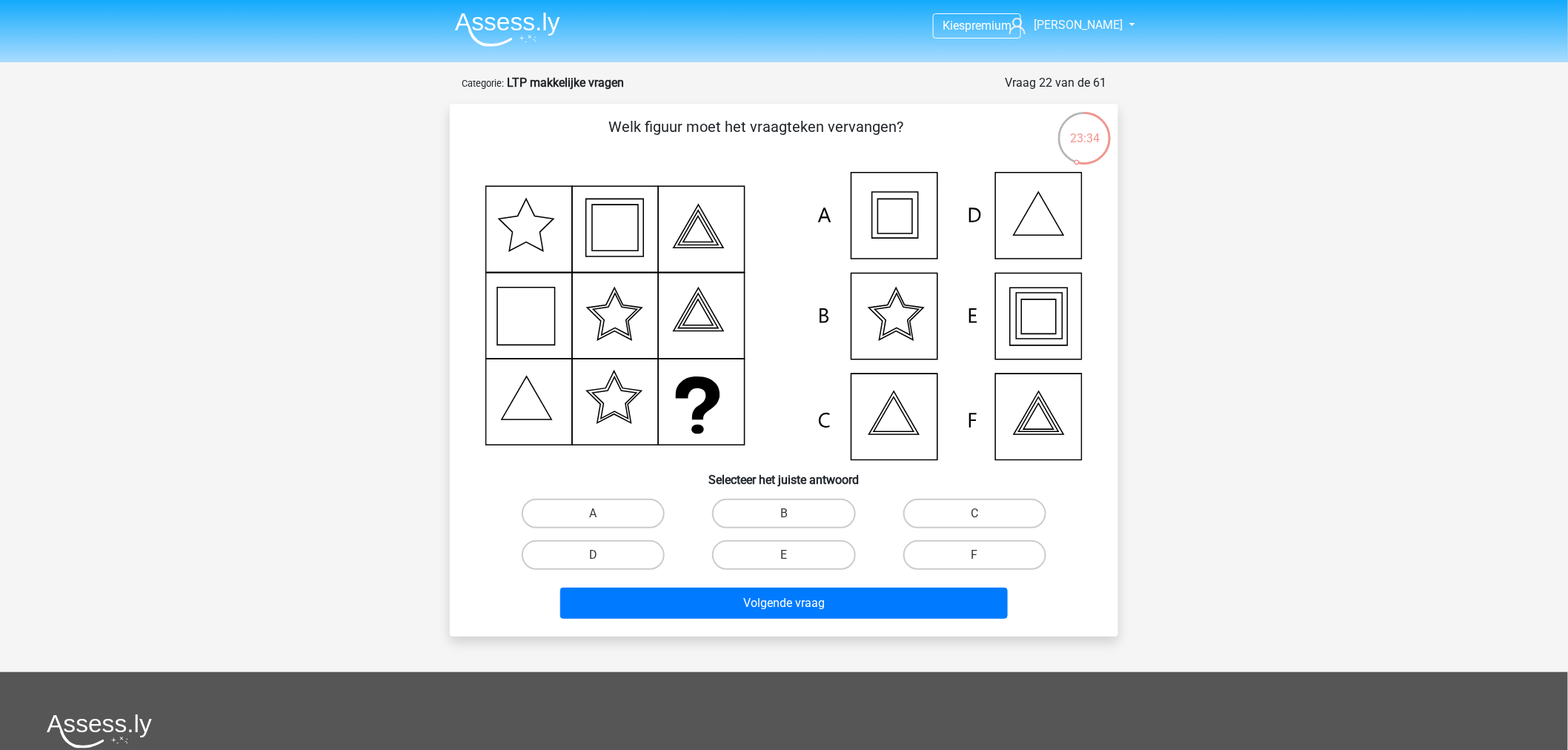
click at [663, 235] on icon at bounding box center [784, 316] width 597 height 288
click at [818, 542] on label "E" at bounding box center [783, 555] width 143 height 30
click at [794, 555] on input "E" at bounding box center [788, 560] width 10 height 10
radio input "true"
click at [820, 583] on div "Volgende vraag" at bounding box center [784, 599] width 621 height 49
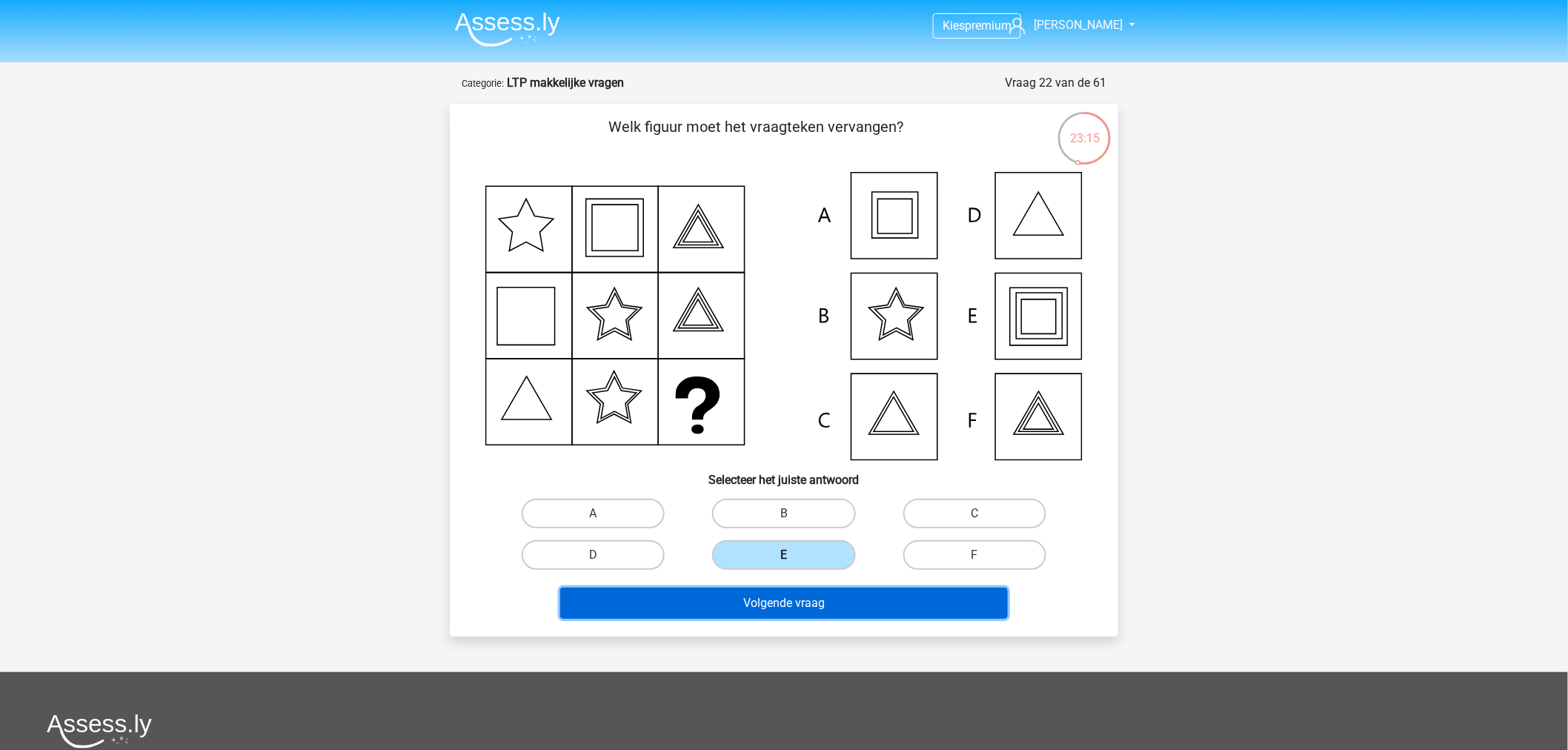
drag, startPoint x: 824, startPoint y: 592, endPoint x: 809, endPoint y: 557, distance: 38.1
click at [806, 559] on div "Welk figuur moet het vraagteken vervangen?" at bounding box center [784, 370] width 657 height 509
click at [766, 593] on button "Volgende vraag" at bounding box center [785, 603] width 448 height 31
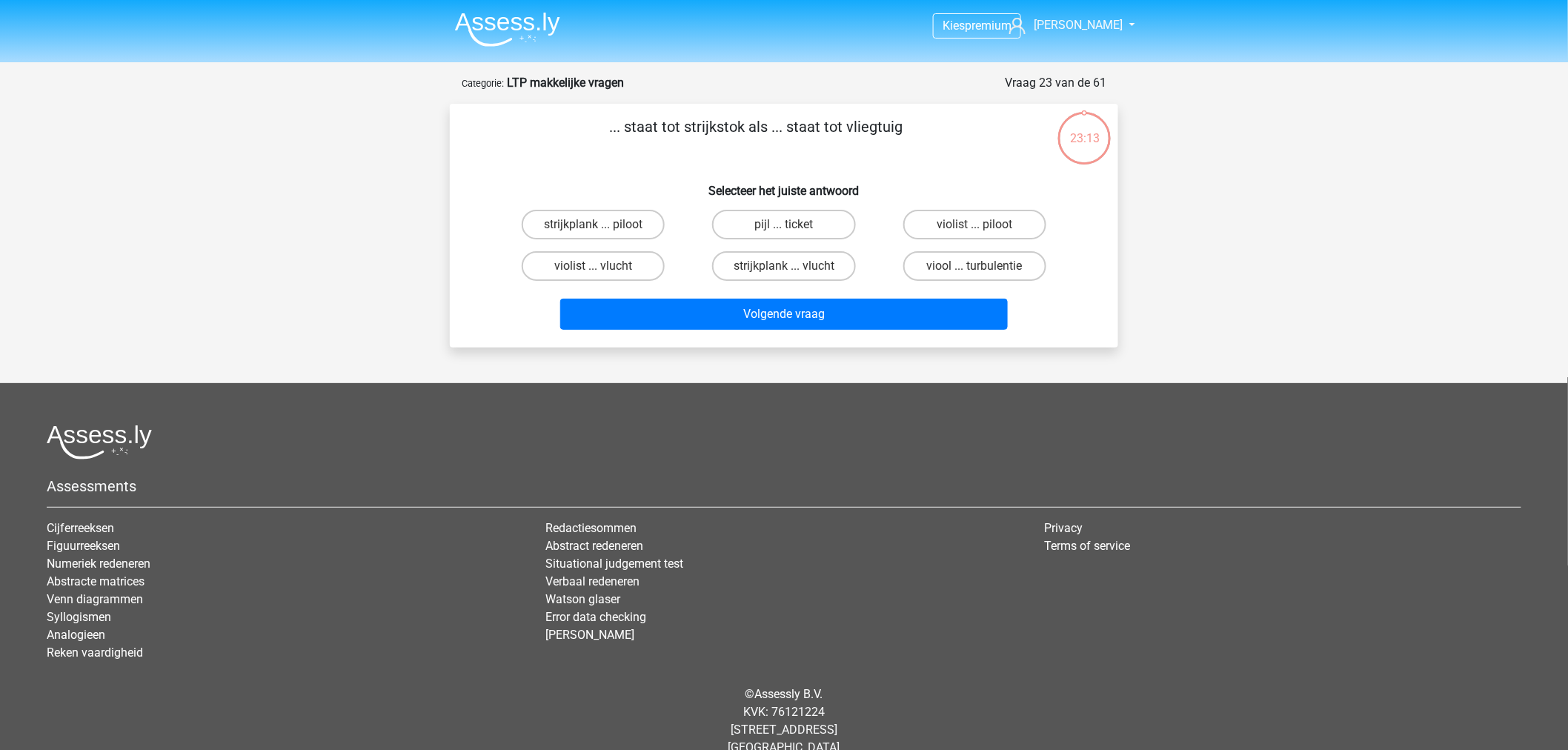
scroll to position [22, 0]
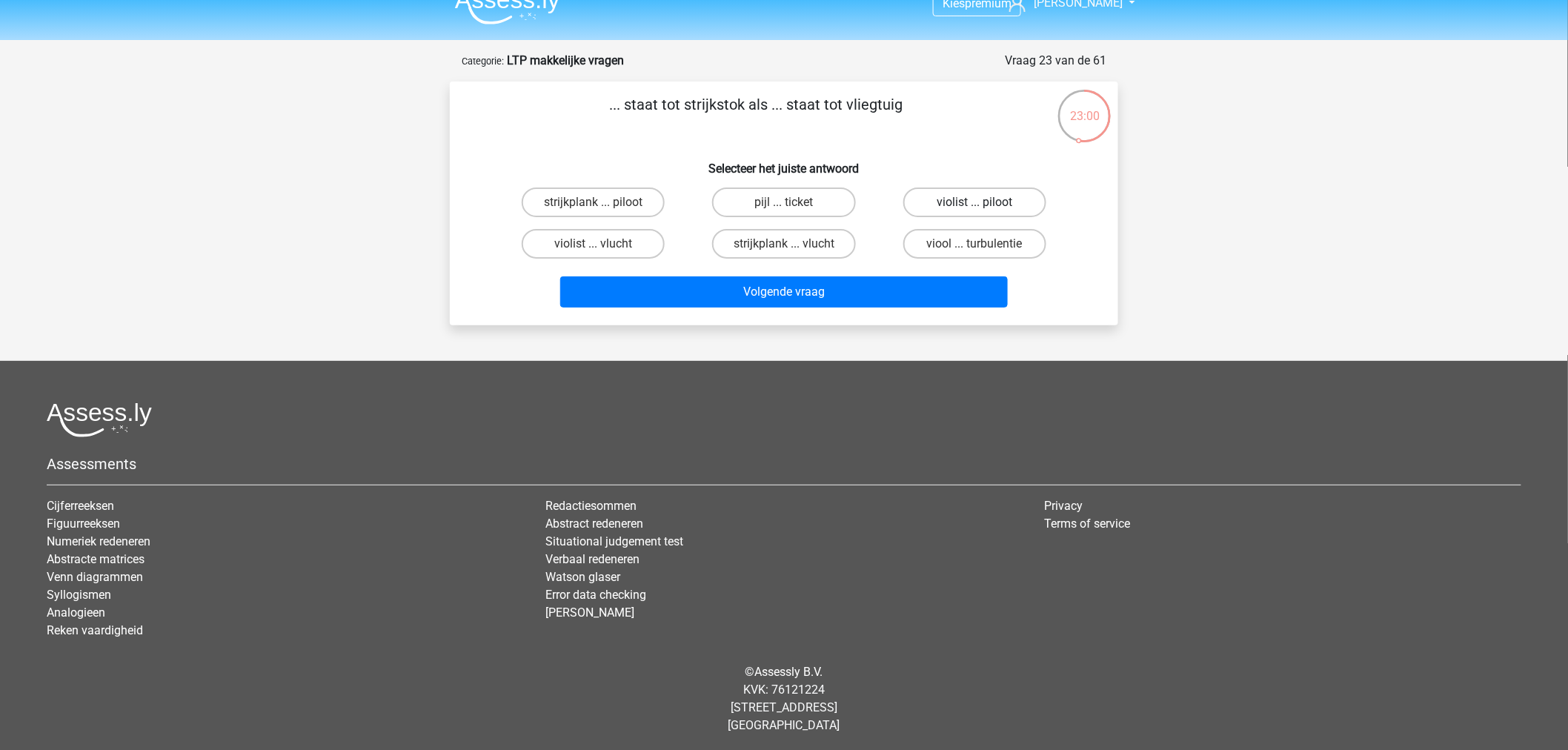
click at [984, 197] on label "violist ... piloot" at bounding box center [975, 202] width 143 height 30
click at [984, 202] on input "violist ... piloot" at bounding box center [979, 207] width 10 height 10
radio input "true"
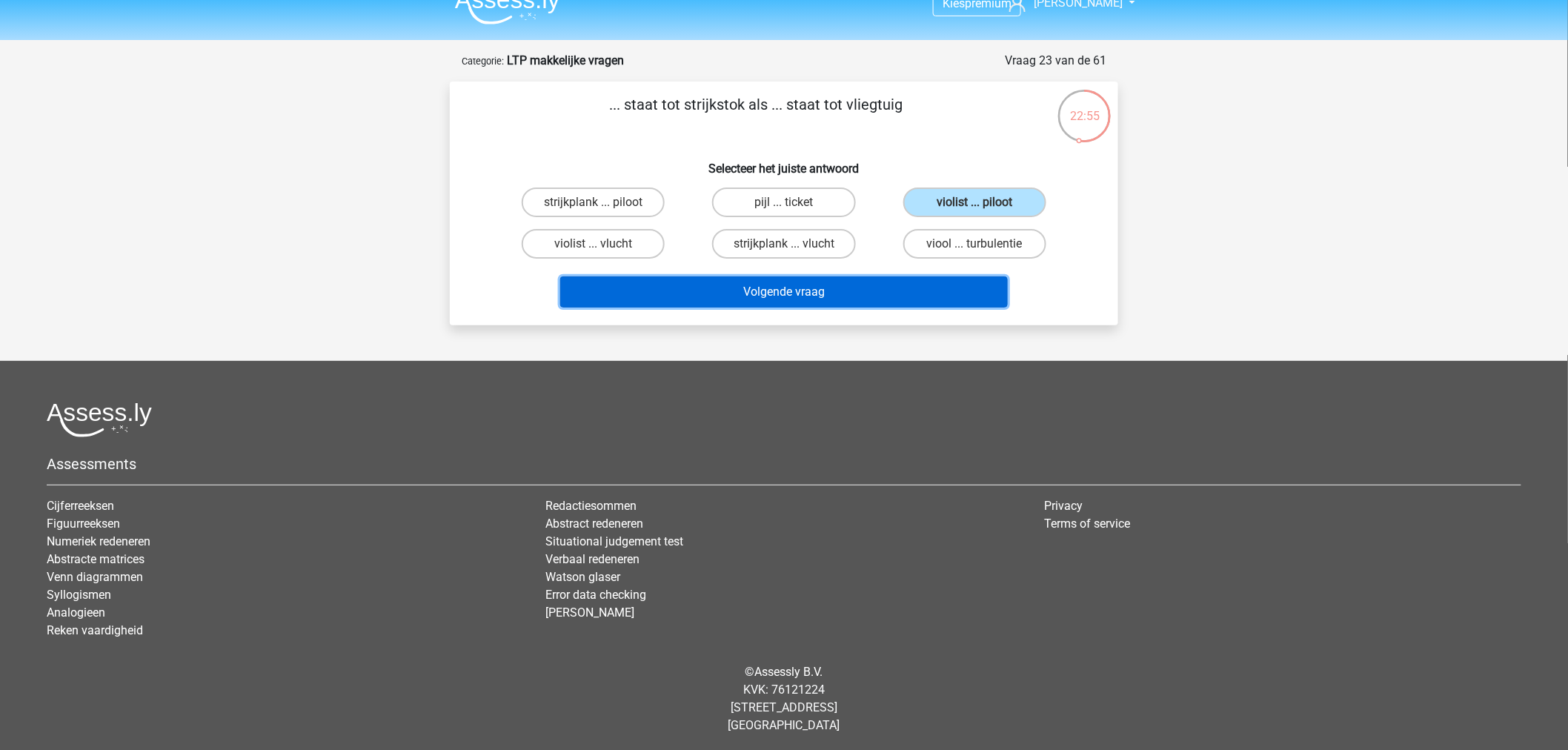
click at [958, 279] on button "Volgende vraag" at bounding box center [785, 292] width 448 height 31
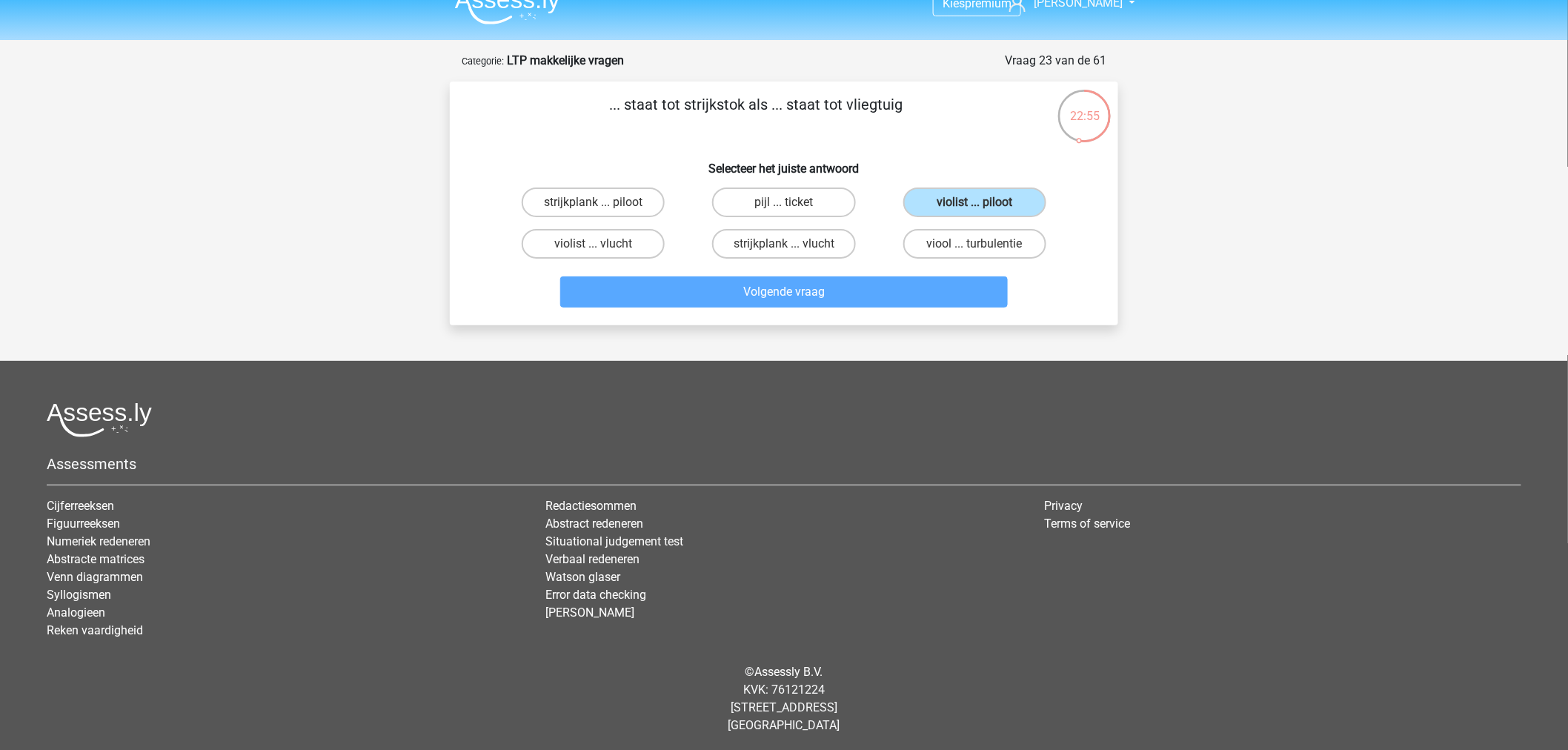
scroll to position [74, 0]
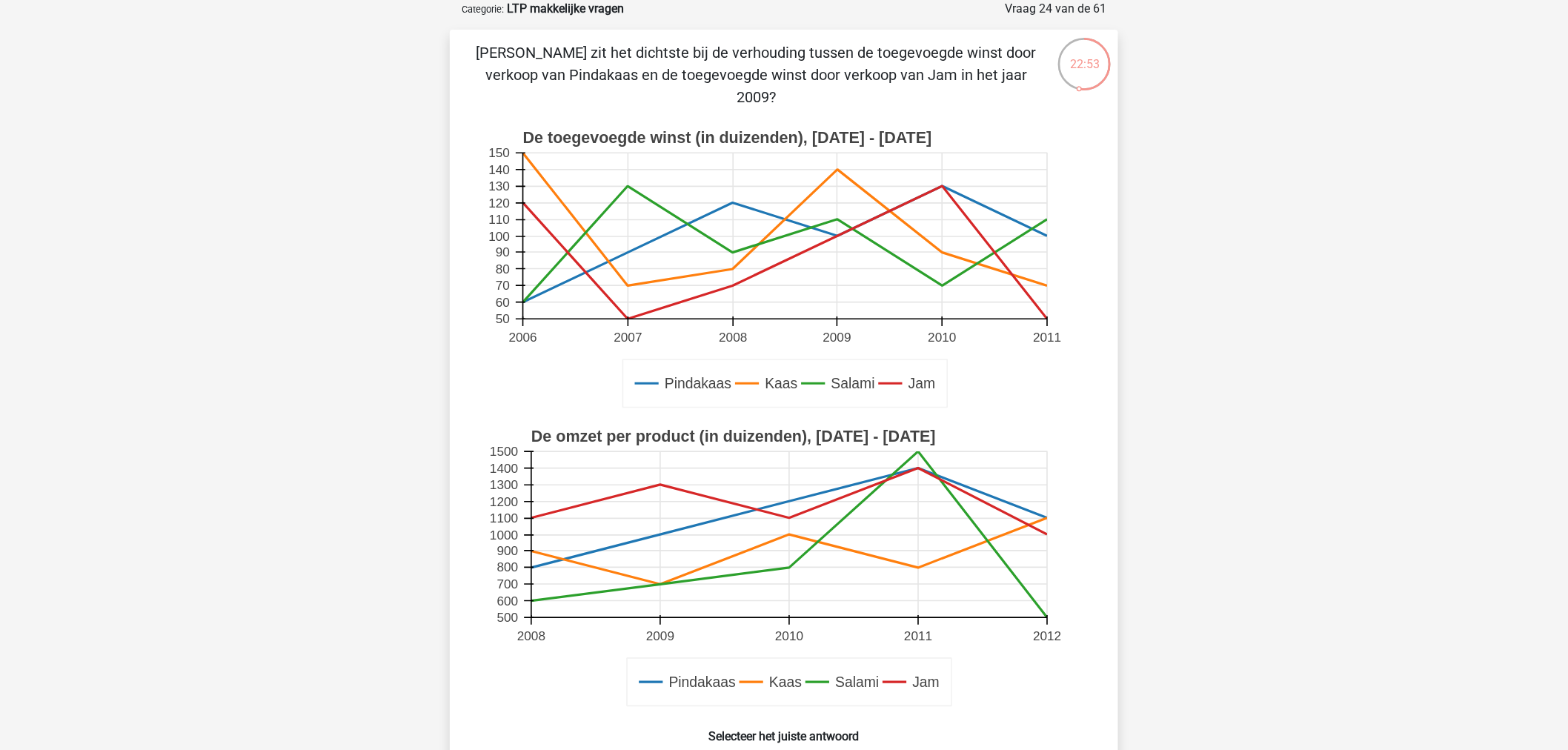
drag, startPoint x: 498, startPoint y: 42, endPoint x: 876, endPoint y: 114, distance: 384.8
click at [857, 112] on div "Welke breuk zit het dichtste bij de verhouding tussen de toegevoegde winst door…" at bounding box center [784, 462] width 657 height 840
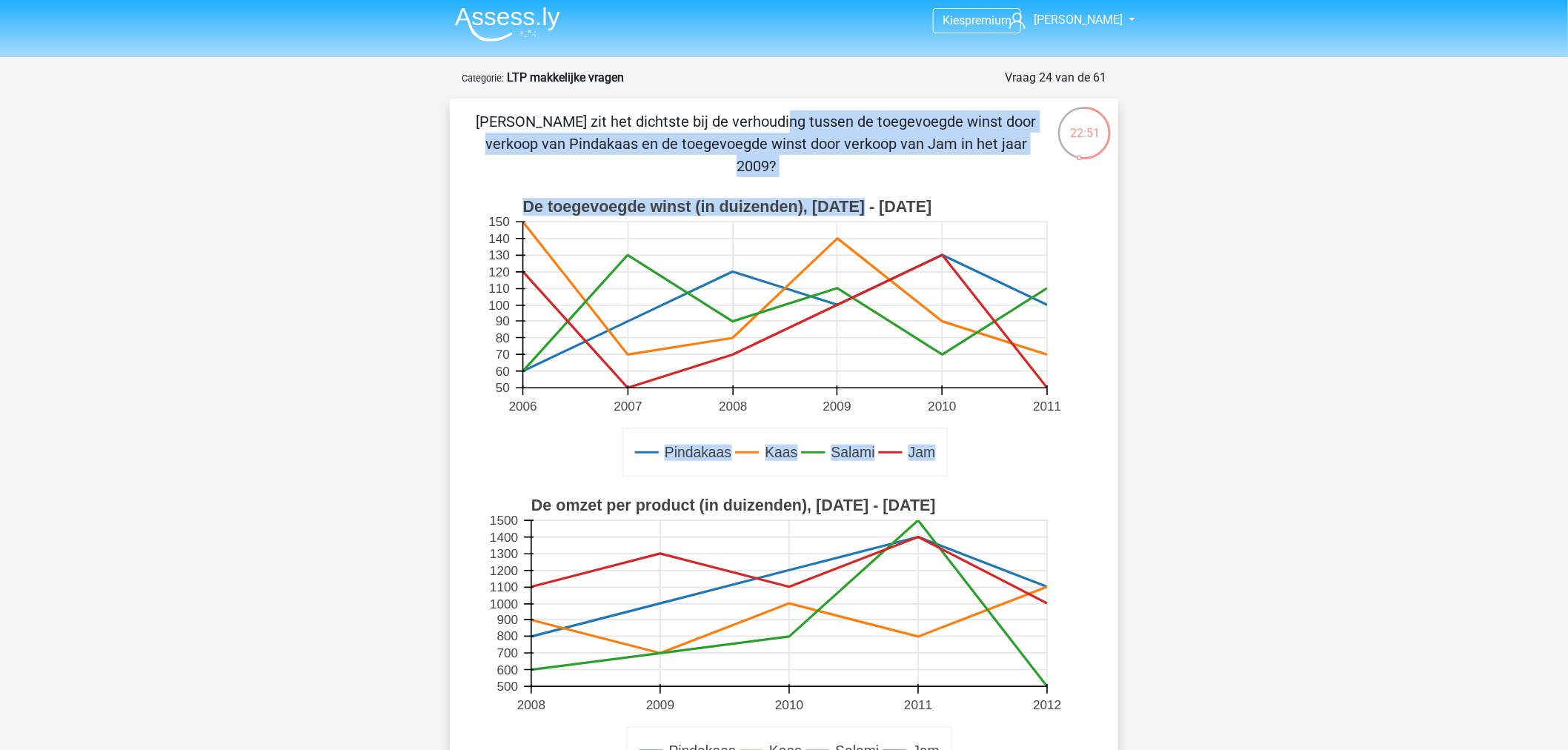
scroll to position [0, 0]
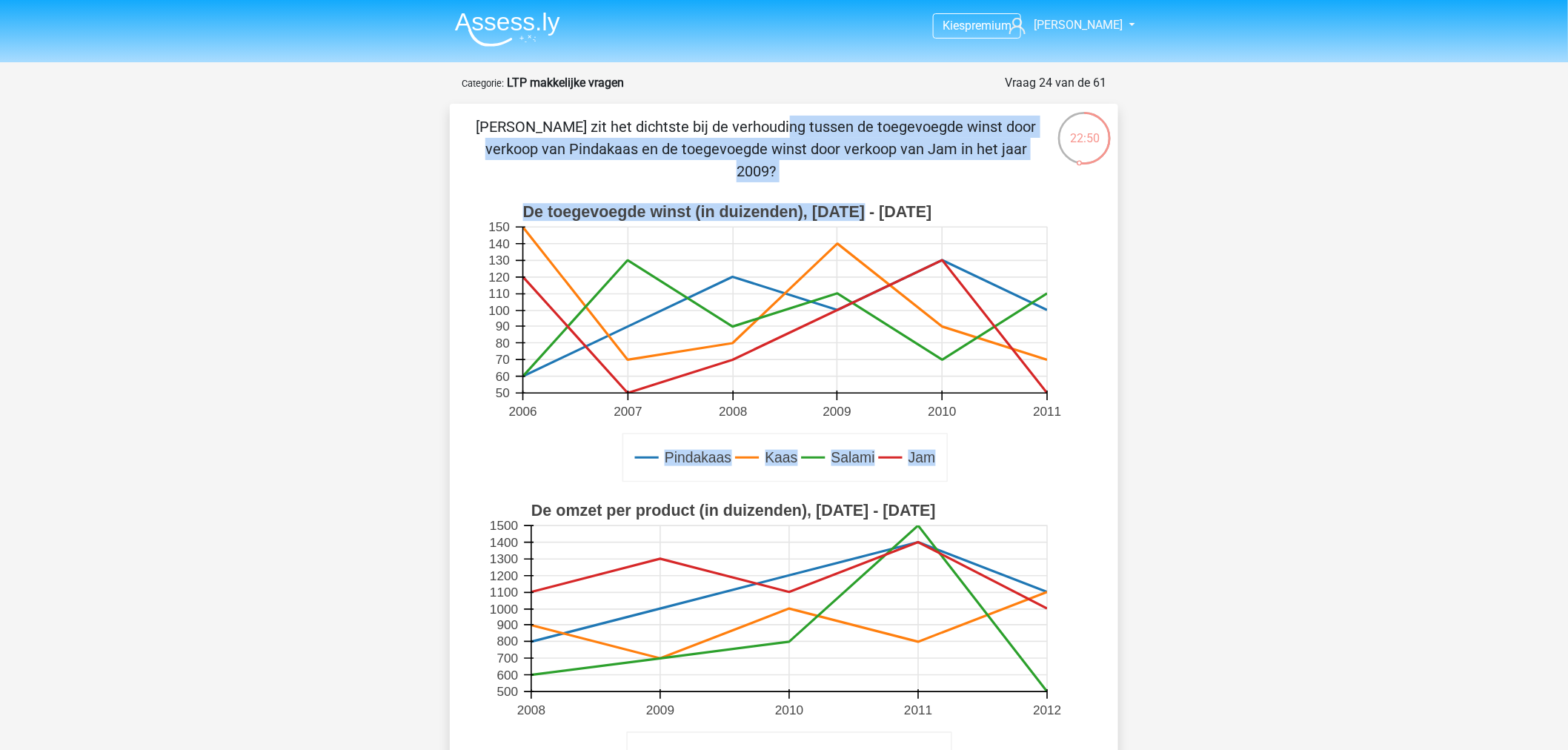
click at [600, 176] on p "Welke breuk zit het dichtste bij de verhouding tussen de toegevoegde winst door…" at bounding box center [756, 149] width 566 height 66
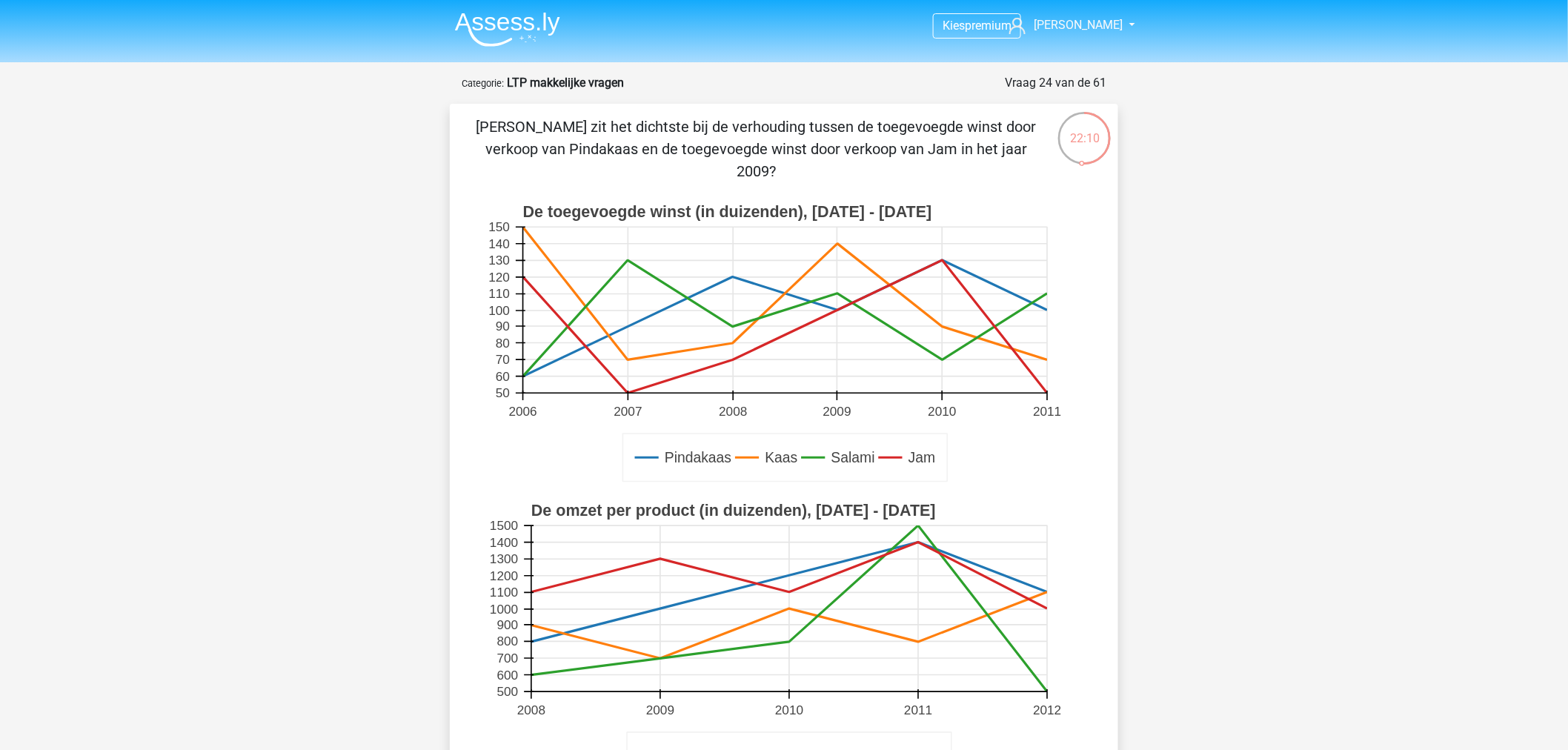
scroll to position [411, 0]
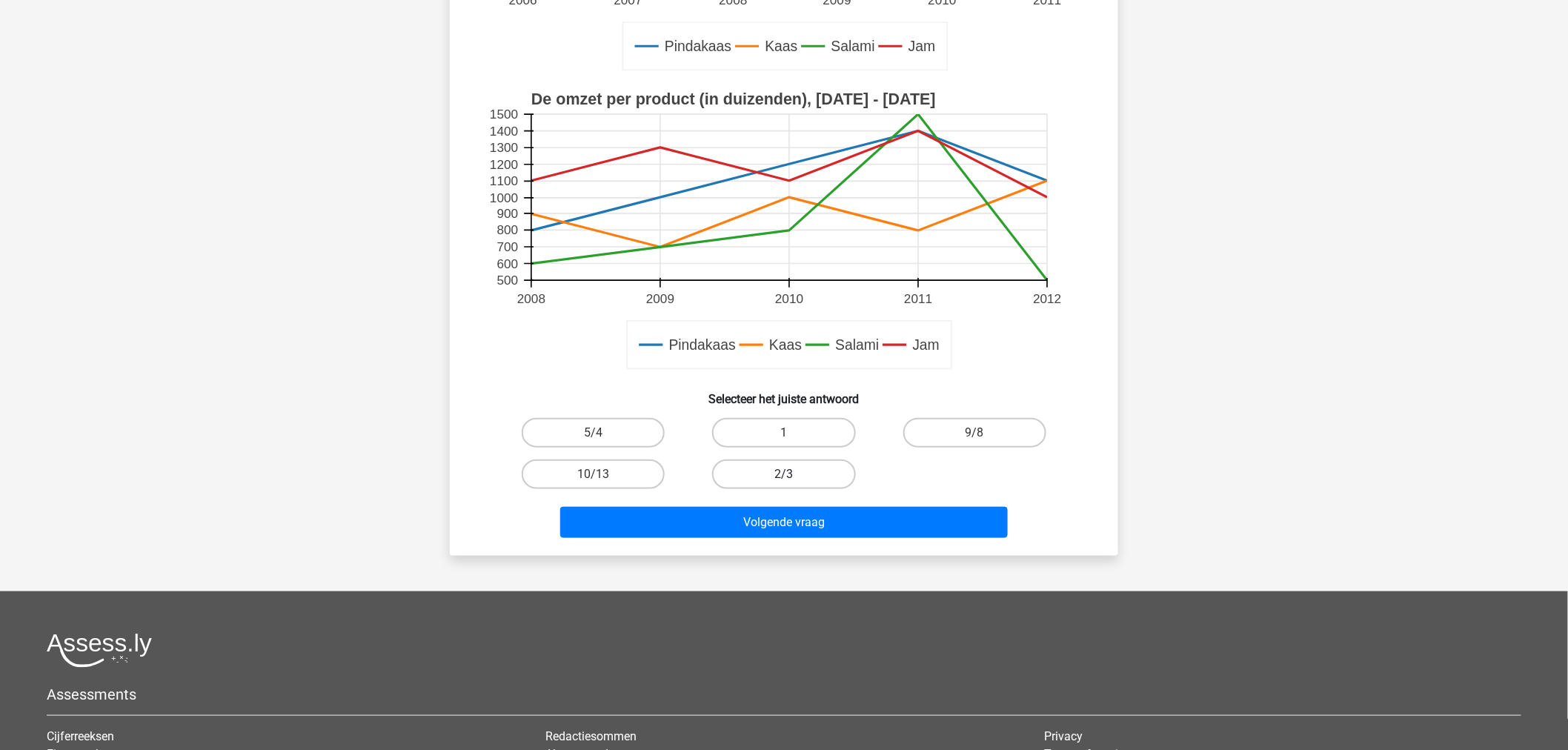
click at [780, 477] on label "2/3" at bounding box center [783, 474] width 143 height 30
click at [784, 477] on input "2/3" at bounding box center [788, 479] width 10 height 10
radio input "true"
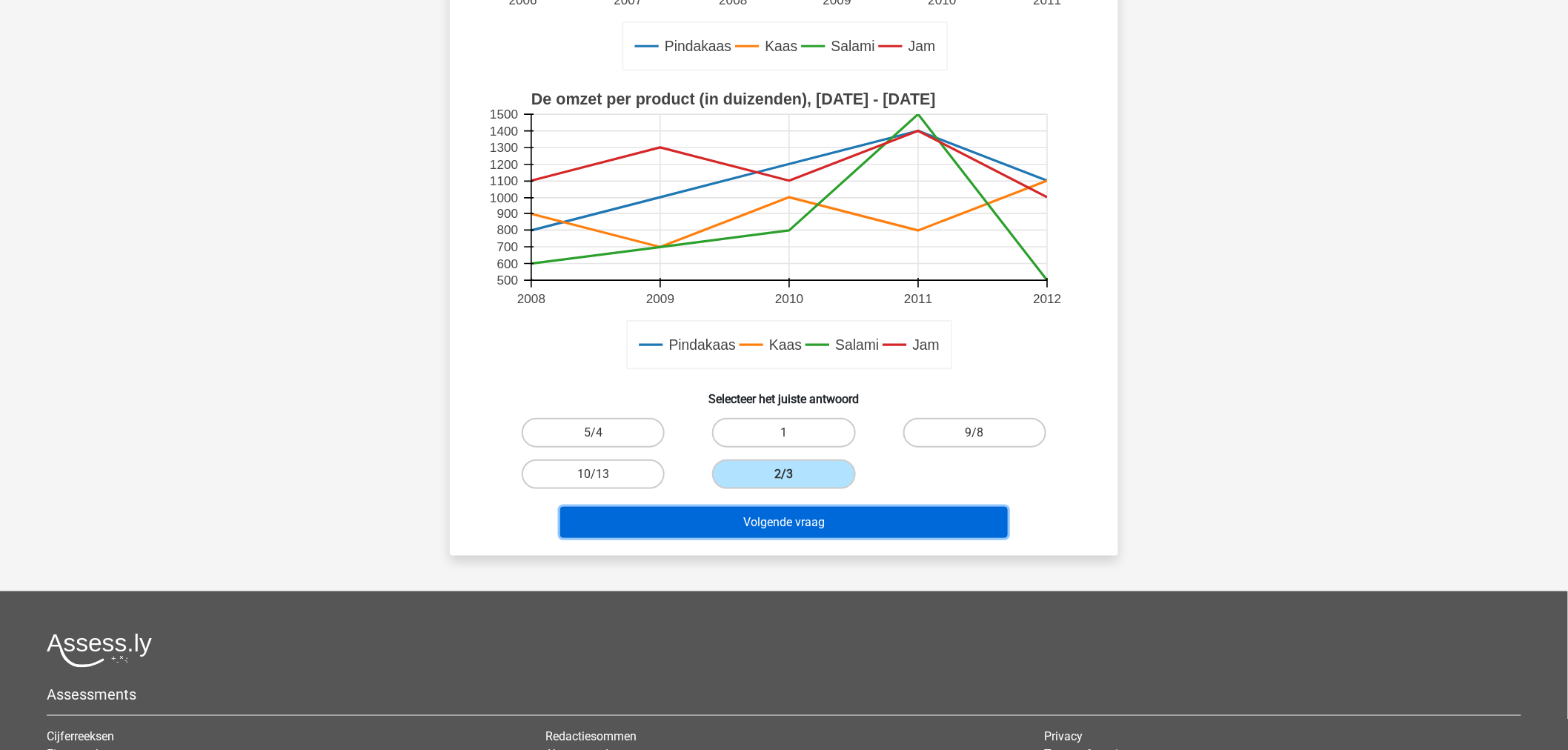
click at [781, 508] on button "Volgende vraag" at bounding box center [785, 522] width 448 height 31
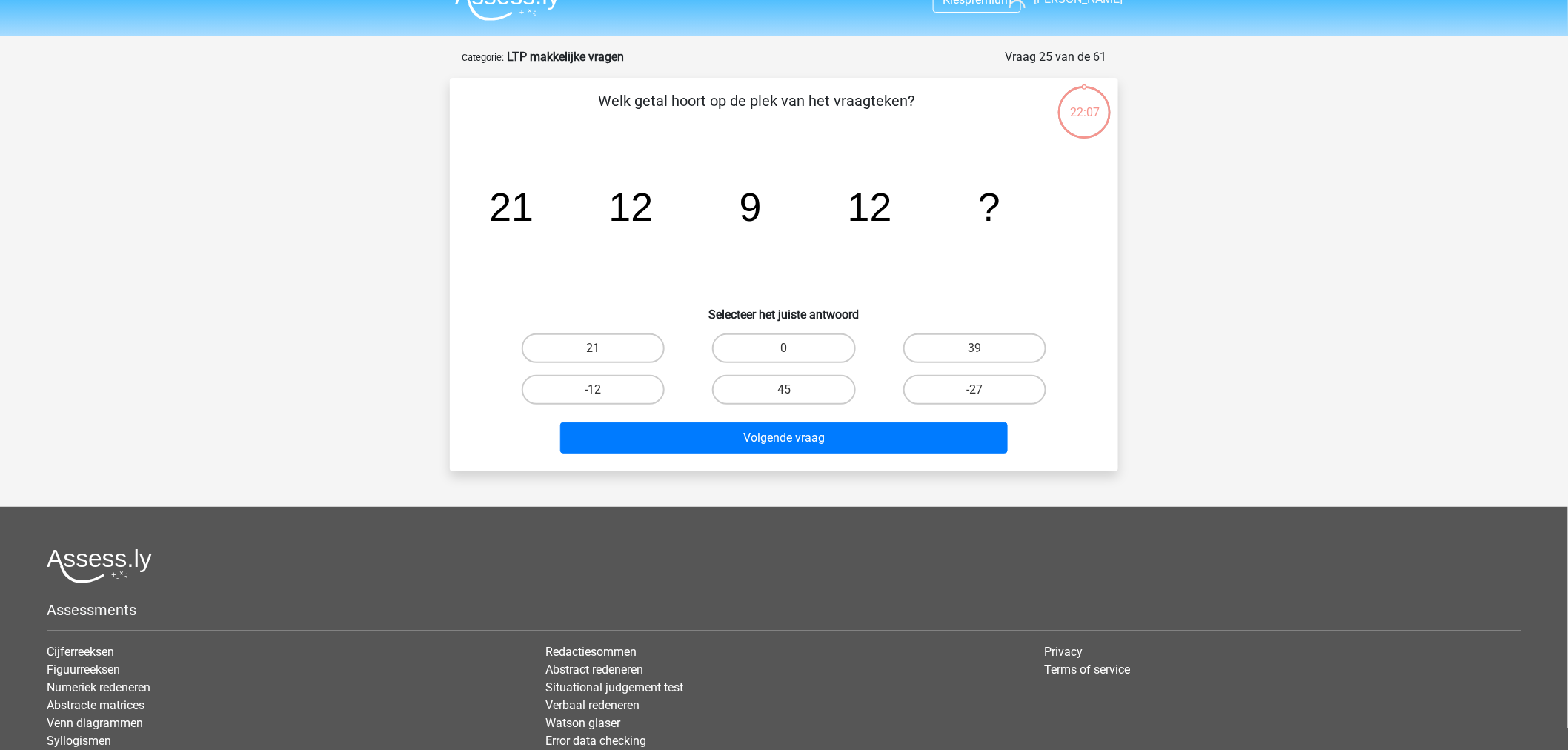
scroll to position [0, 0]
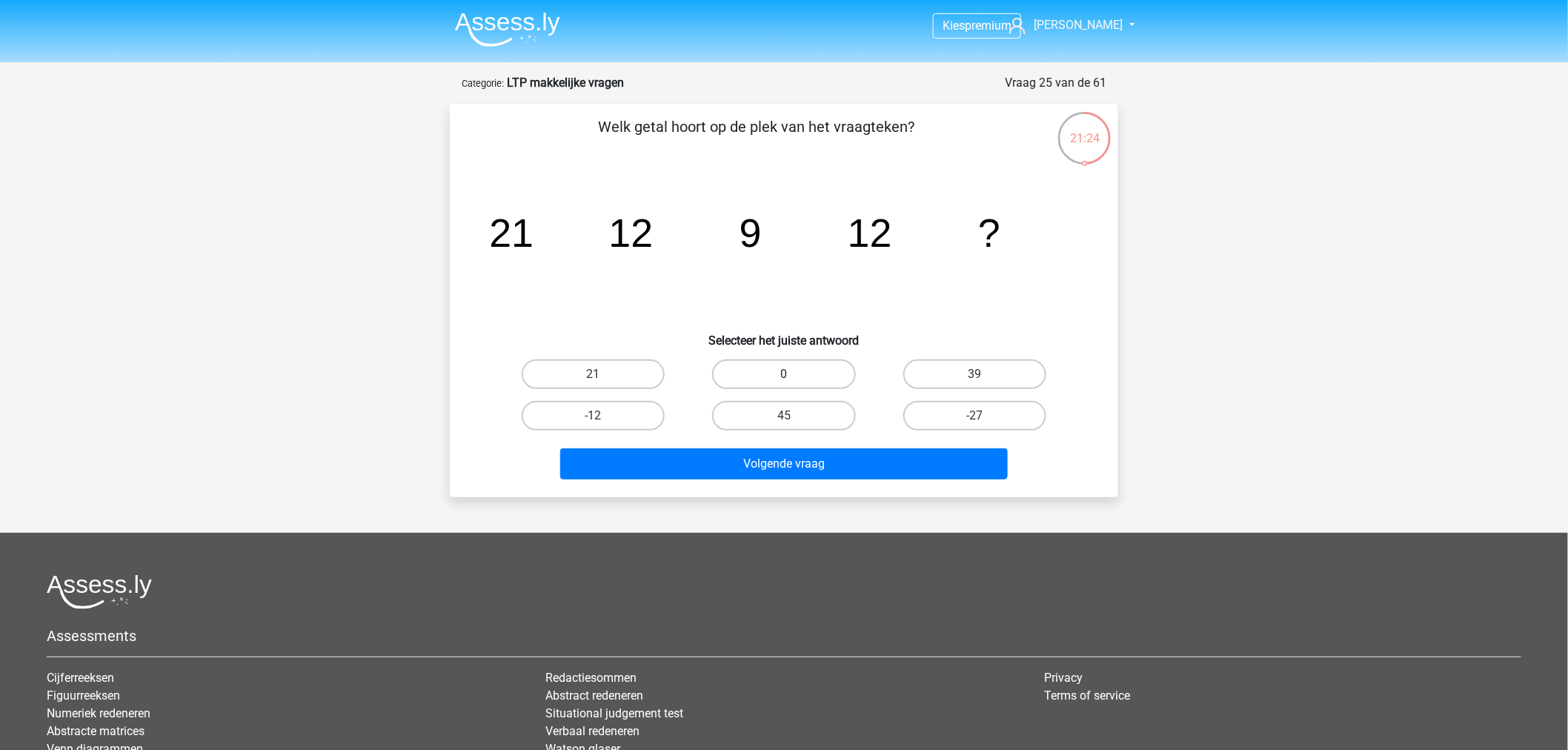
click at [773, 366] on label "0" at bounding box center [783, 374] width 143 height 30
click at [784, 374] on input "0" at bounding box center [788, 379] width 10 height 10
radio input "true"
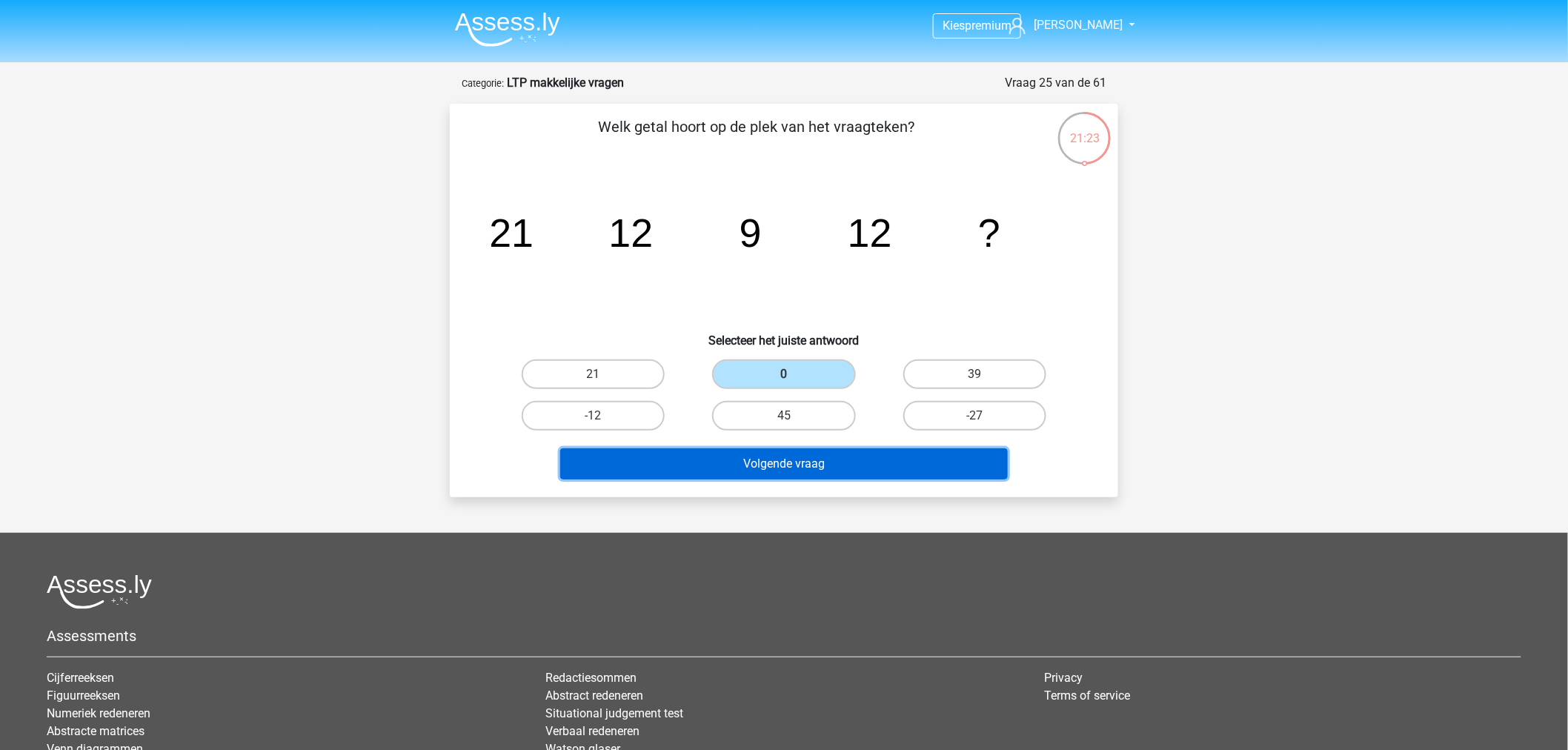
click at [814, 477] on button "Volgende vraag" at bounding box center [785, 464] width 448 height 31
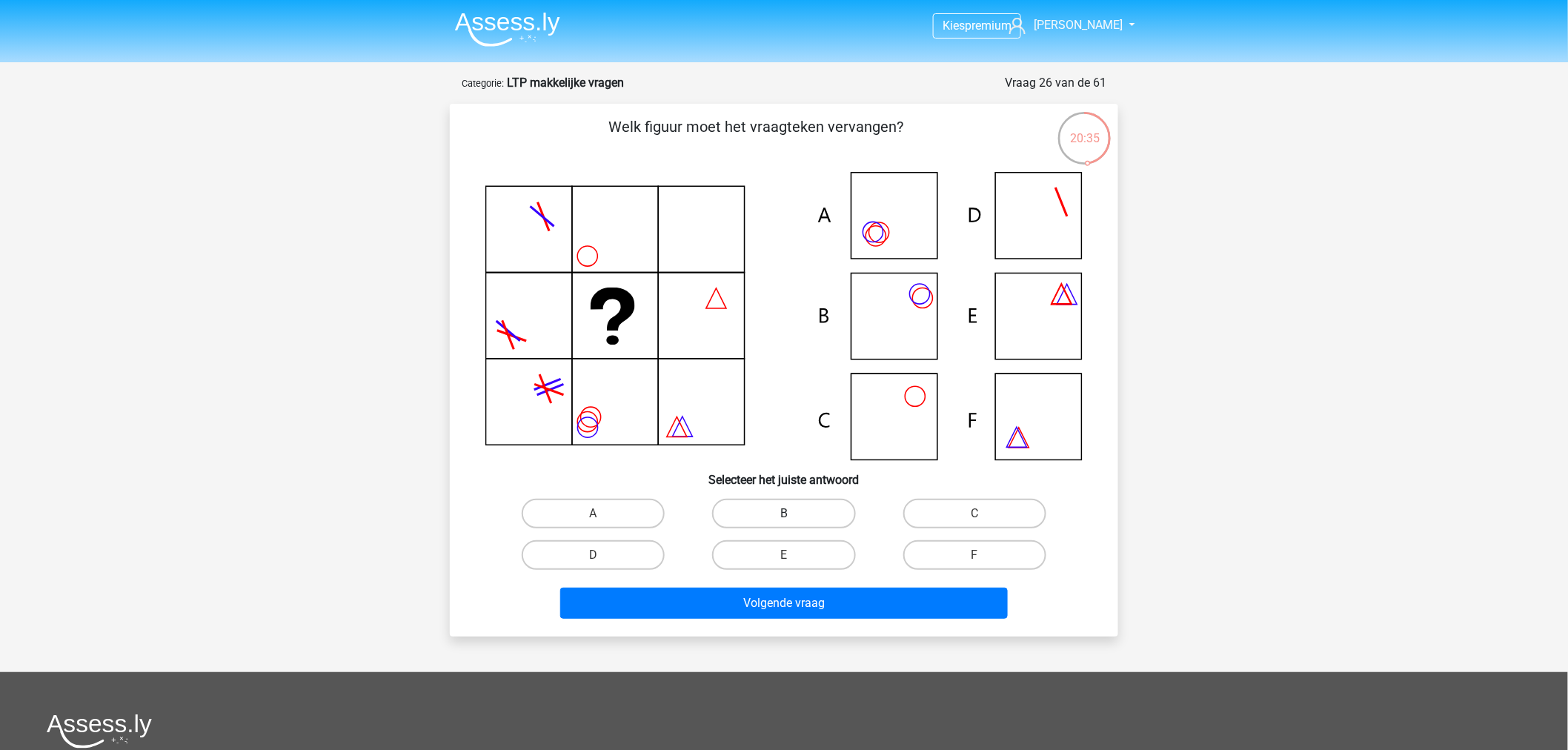
click at [760, 513] on label "B" at bounding box center [783, 513] width 143 height 30
click at [784, 513] on input "B" at bounding box center [788, 518] width 10 height 10
radio input "true"
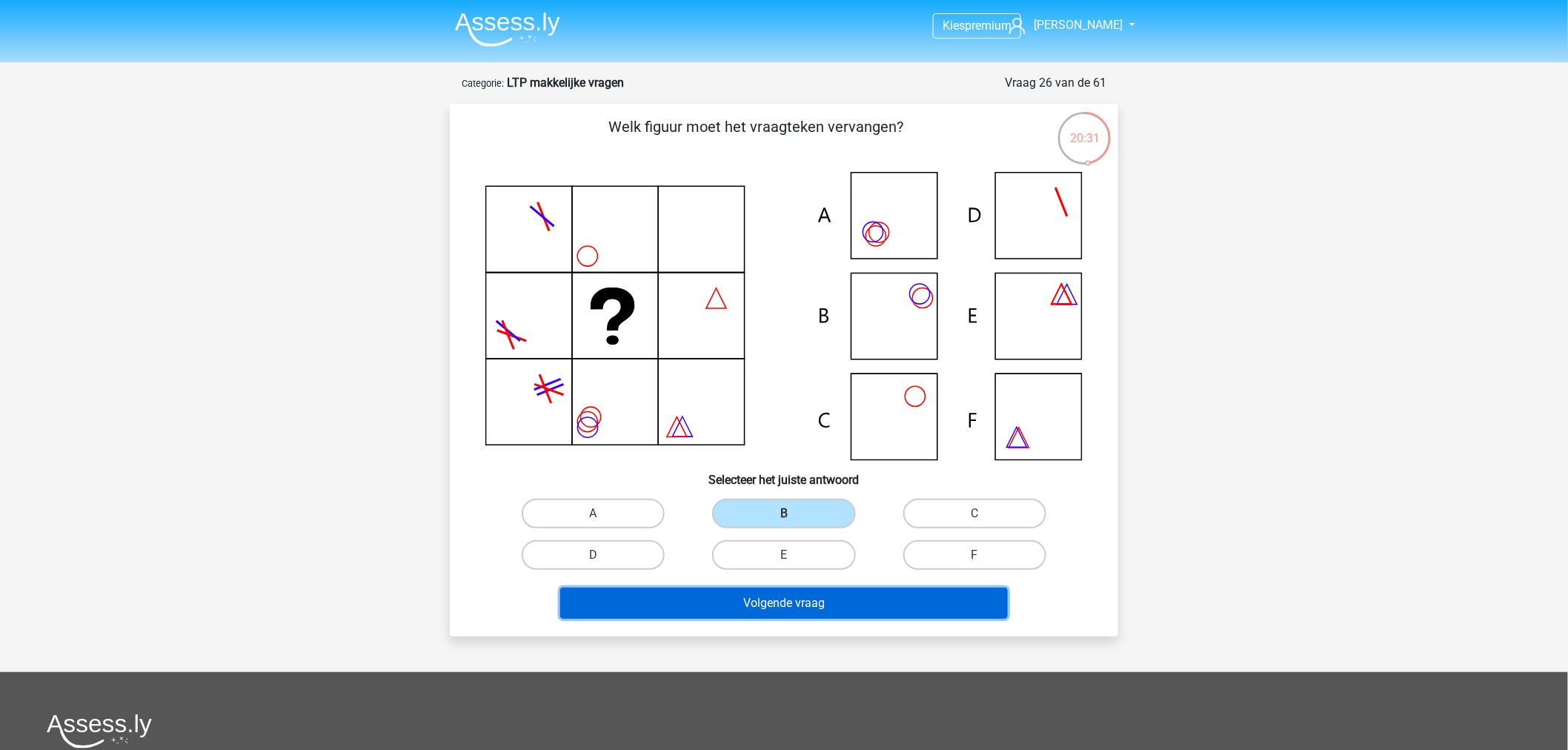
click at [773, 610] on button "Volgende vraag" at bounding box center [785, 603] width 448 height 31
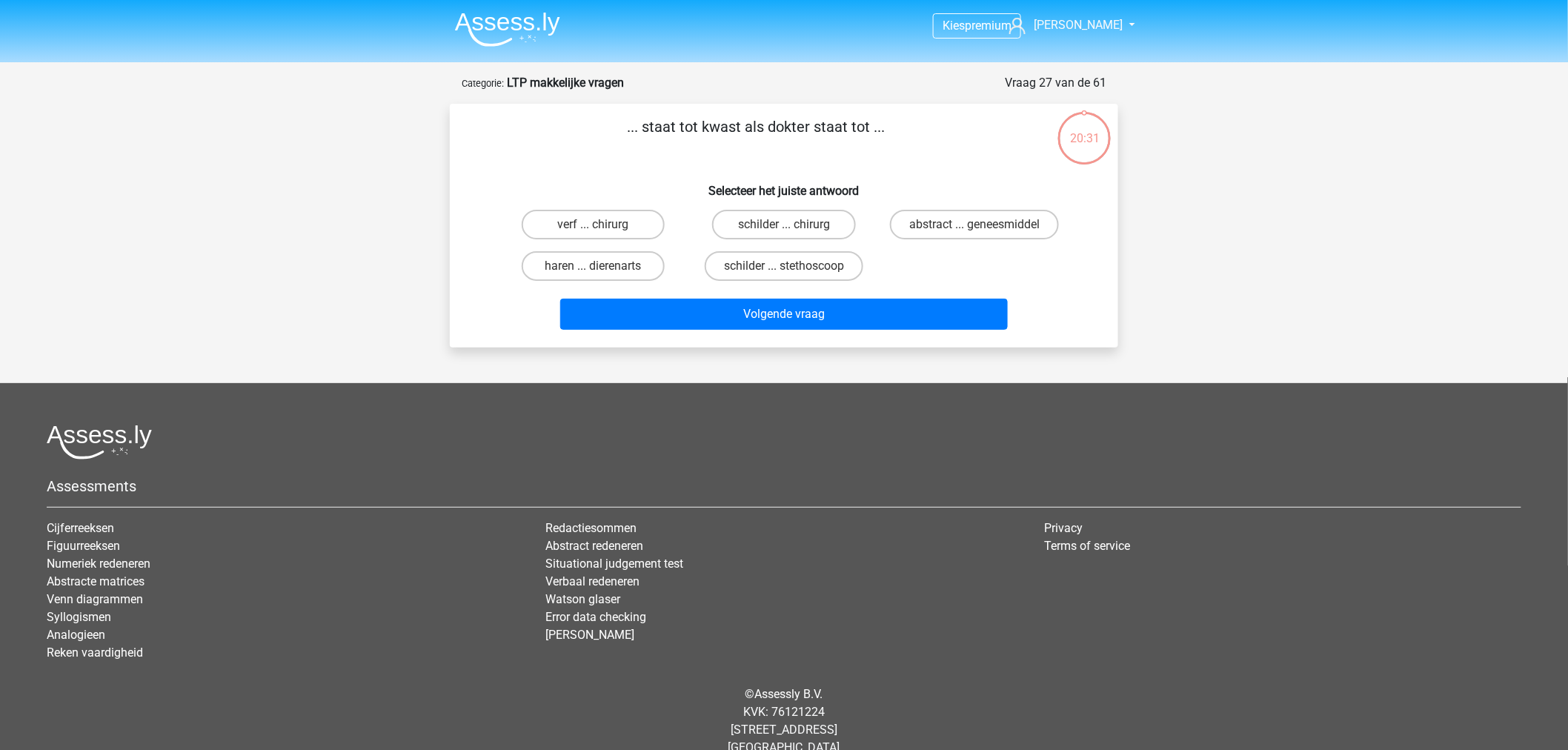
scroll to position [22, 0]
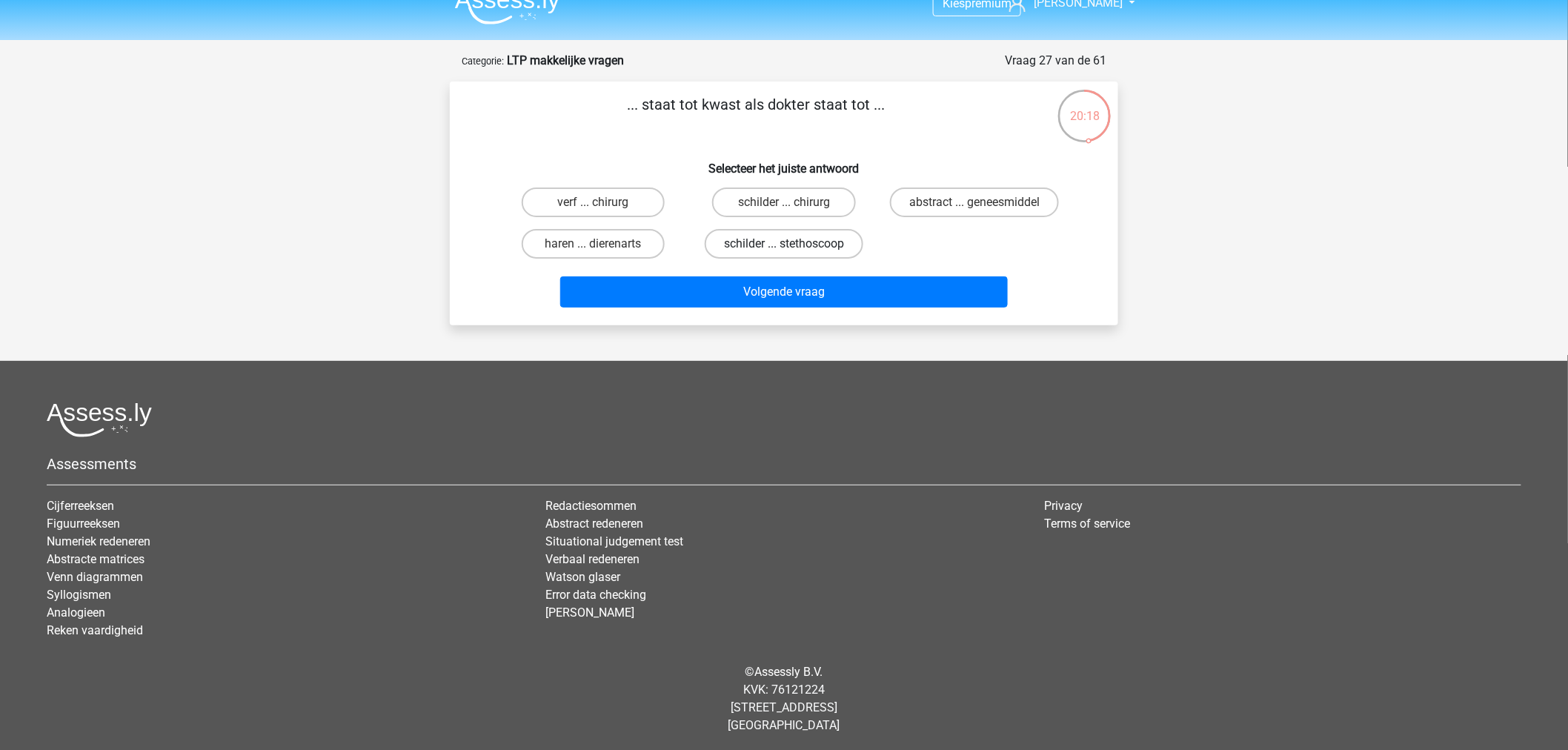
click at [818, 242] on label "schilder ... stethoscoop" at bounding box center [784, 244] width 158 height 30
click at [794, 244] on input "schilder ... stethoscoop" at bounding box center [788, 248] width 10 height 10
radio input "true"
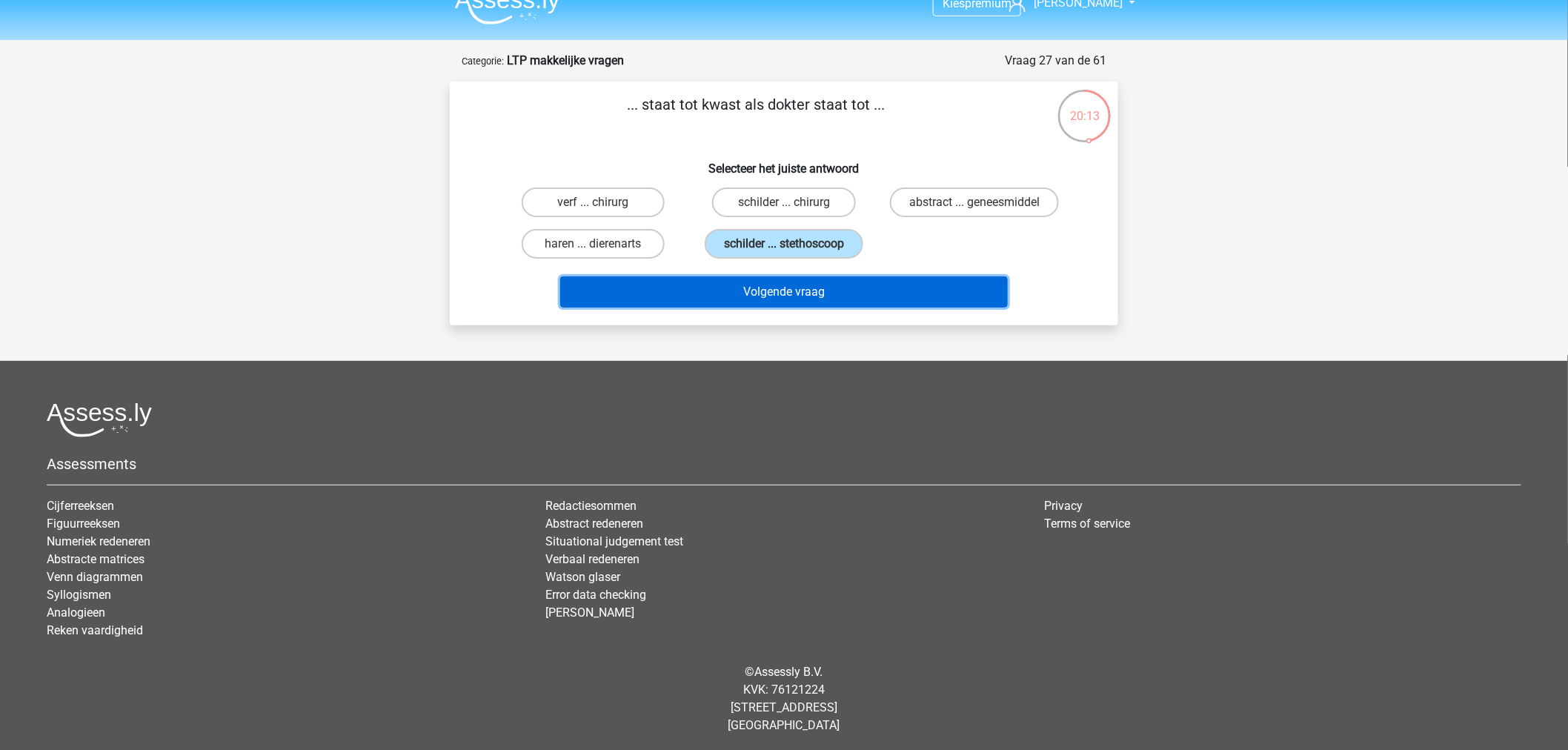
click at [794, 284] on button "Volgende vraag" at bounding box center [785, 292] width 448 height 31
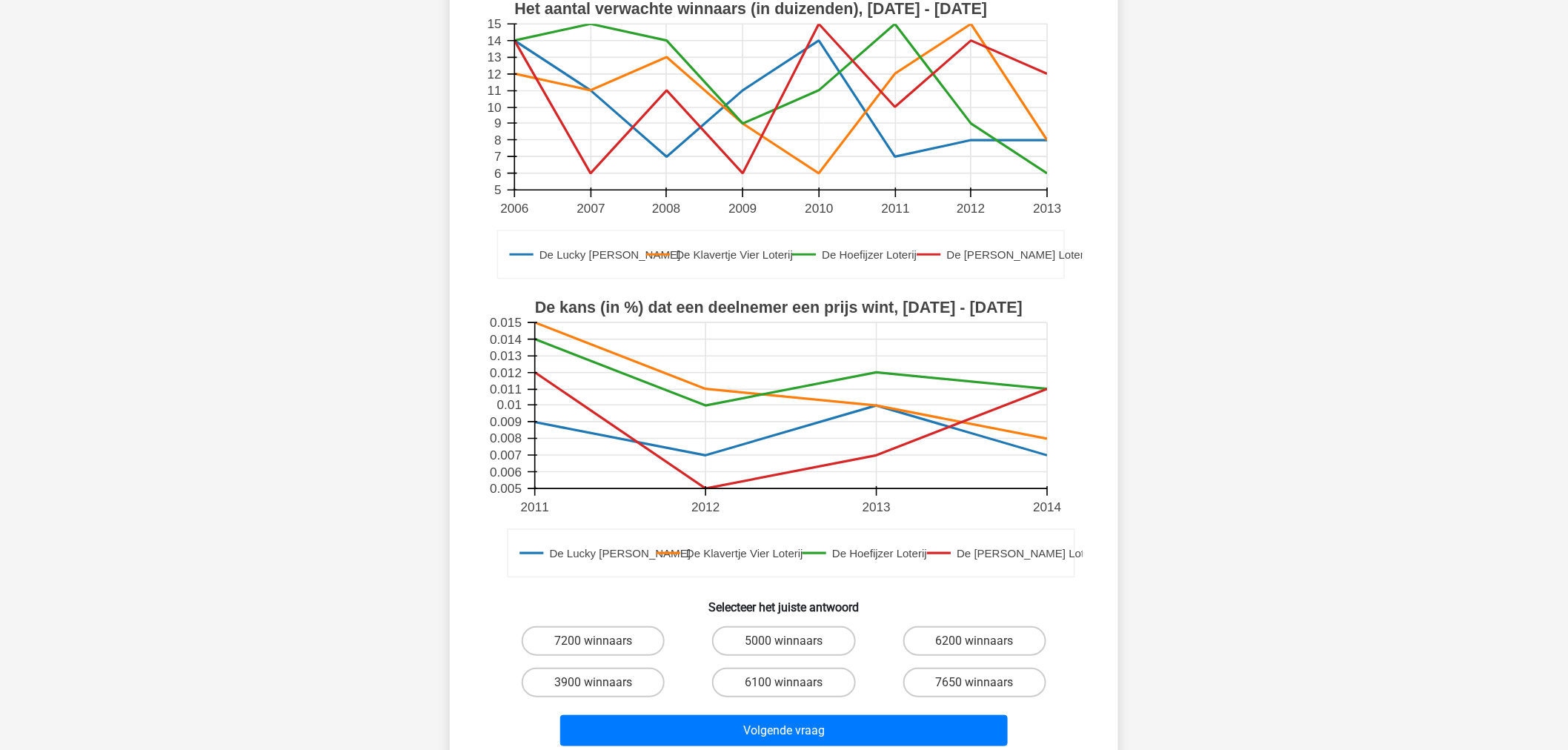
scroll to position [247, 0]
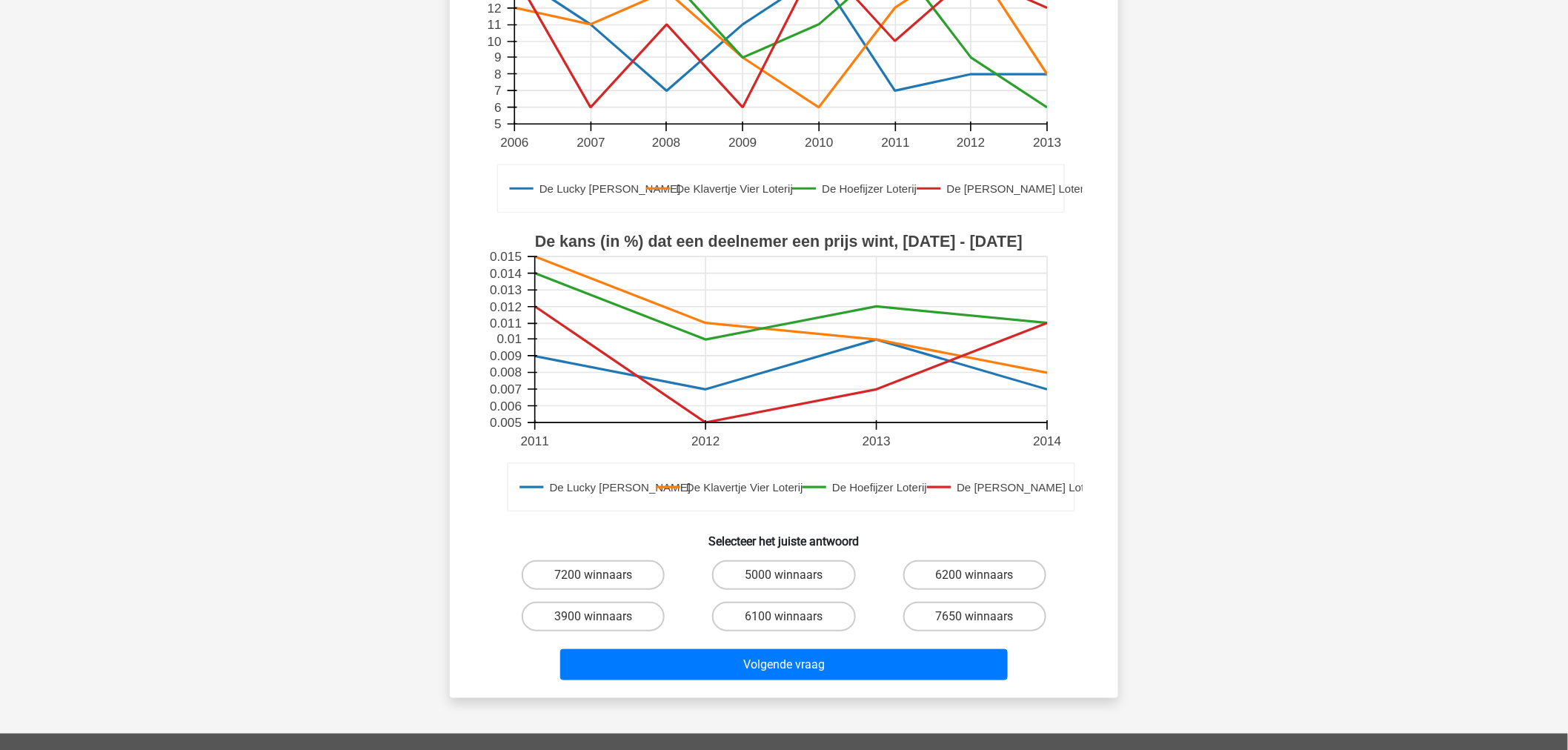
click at [939, 595] on div "7650 winnaars" at bounding box center [975, 616] width 191 height 42
click at [953, 558] on div "6200 winnaars" at bounding box center [975, 575] width 191 height 42
click at [954, 572] on label "6200 winnaars" at bounding box center [975, 575] width 143 height 30
click at [975, 575] on input "6200 winnaars" at bounding box center [979, 580] width 10 height 10
radio input "true"
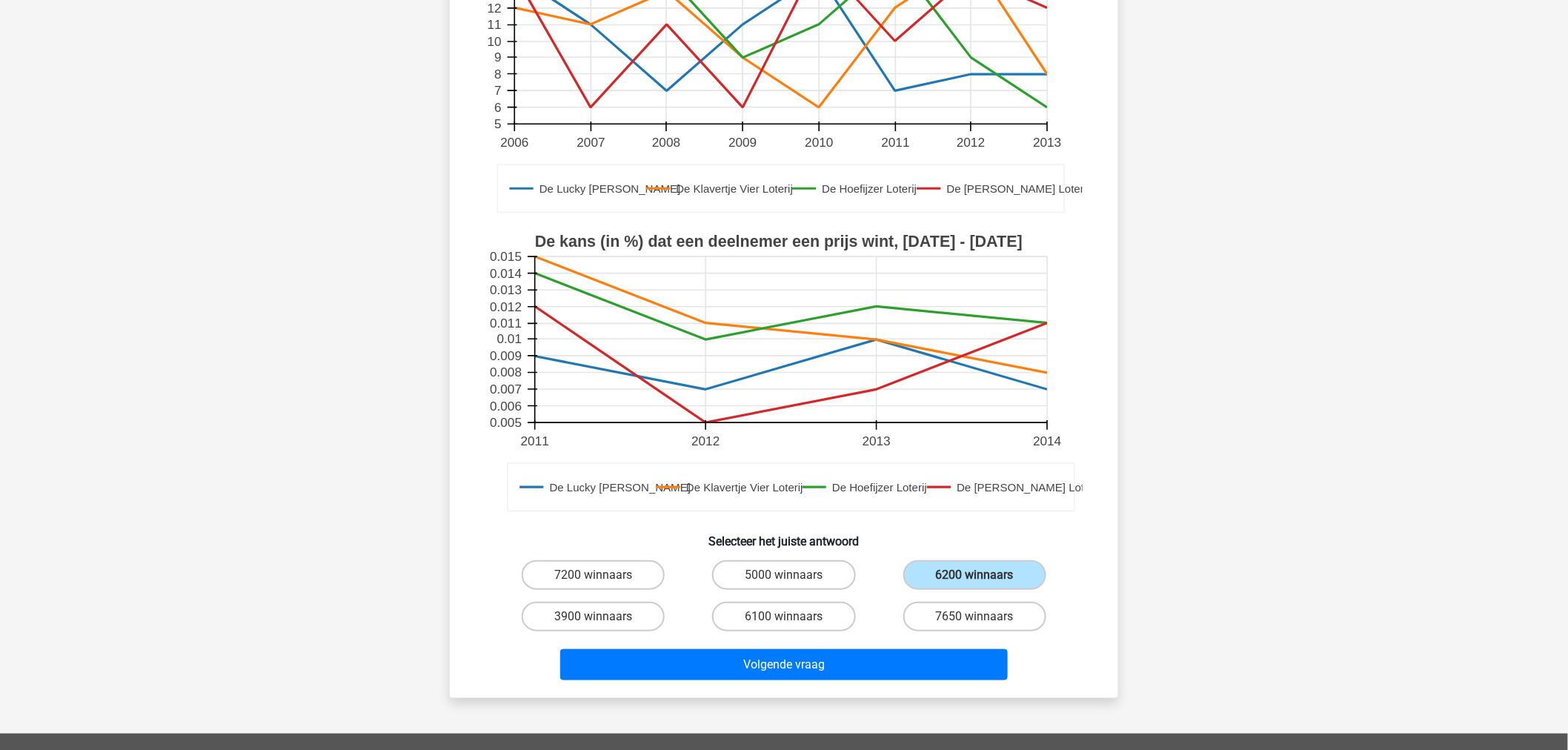
click at [907, 645] on div "Volgende vraag" at bounding box center [784, 661] width 621 height 49
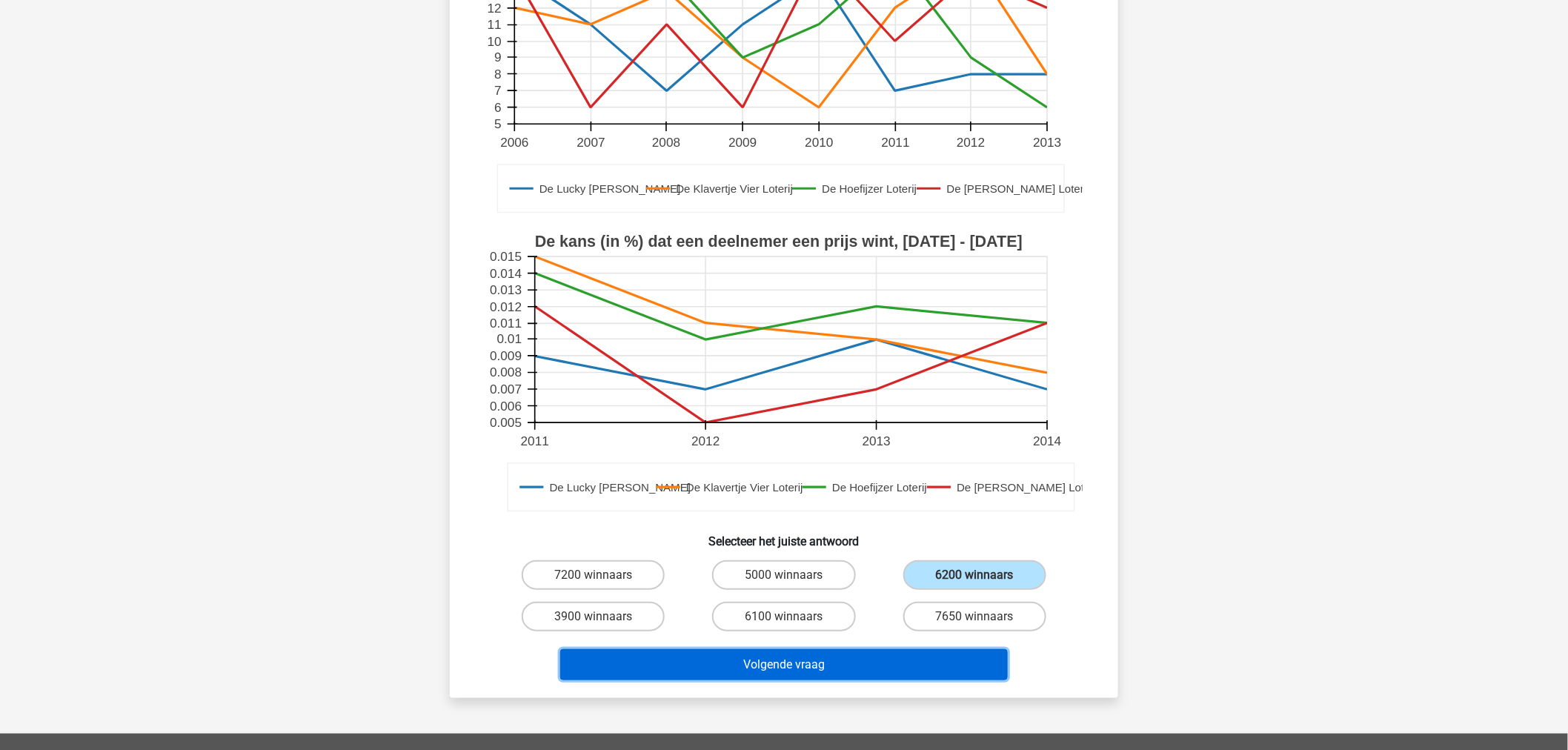
click at [900, 654] on button "Volgende vraag" at bounding box center [785, 665] width 448 height 31
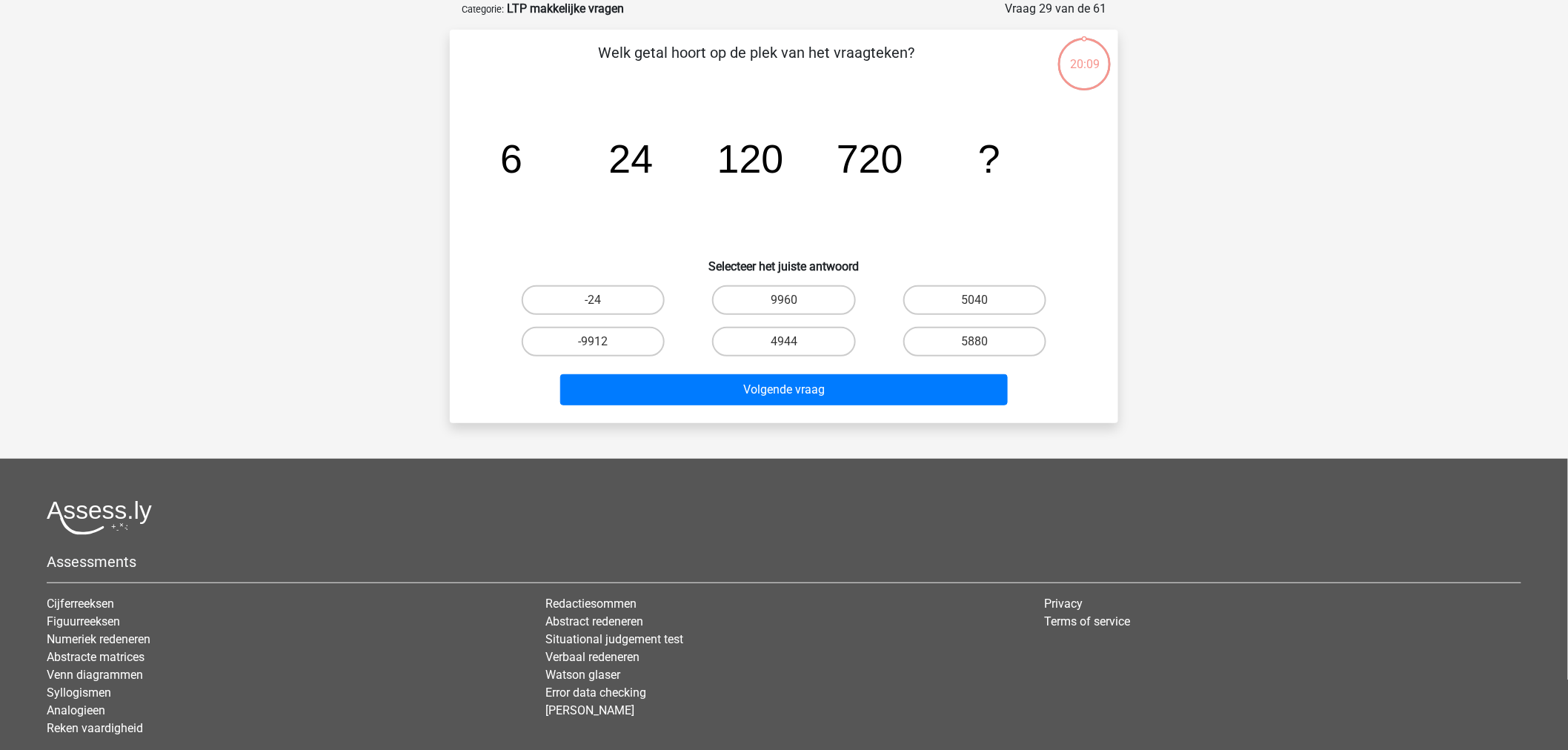
scroll to position [0, 0]
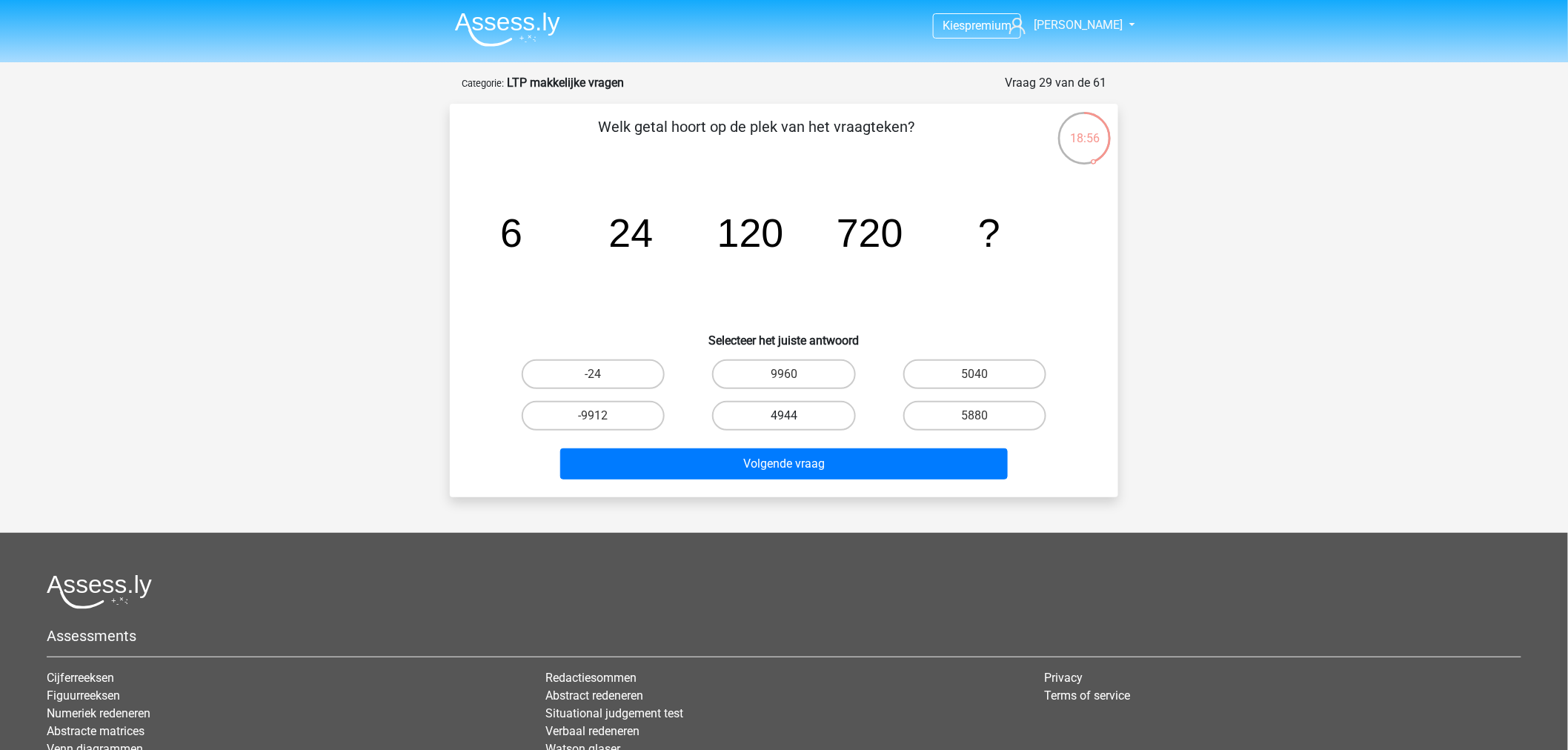
click at [821, 424] on label "4944" at bounding box center [783, 415] width 143 height 30
click at [794, 424] on input "4944" at bounding box center [788, 420] width 10 height 10
radio input "true"
click at [826, 444] on div "Volgende vraag" at bounding box center [784, 460] width 621 height 49
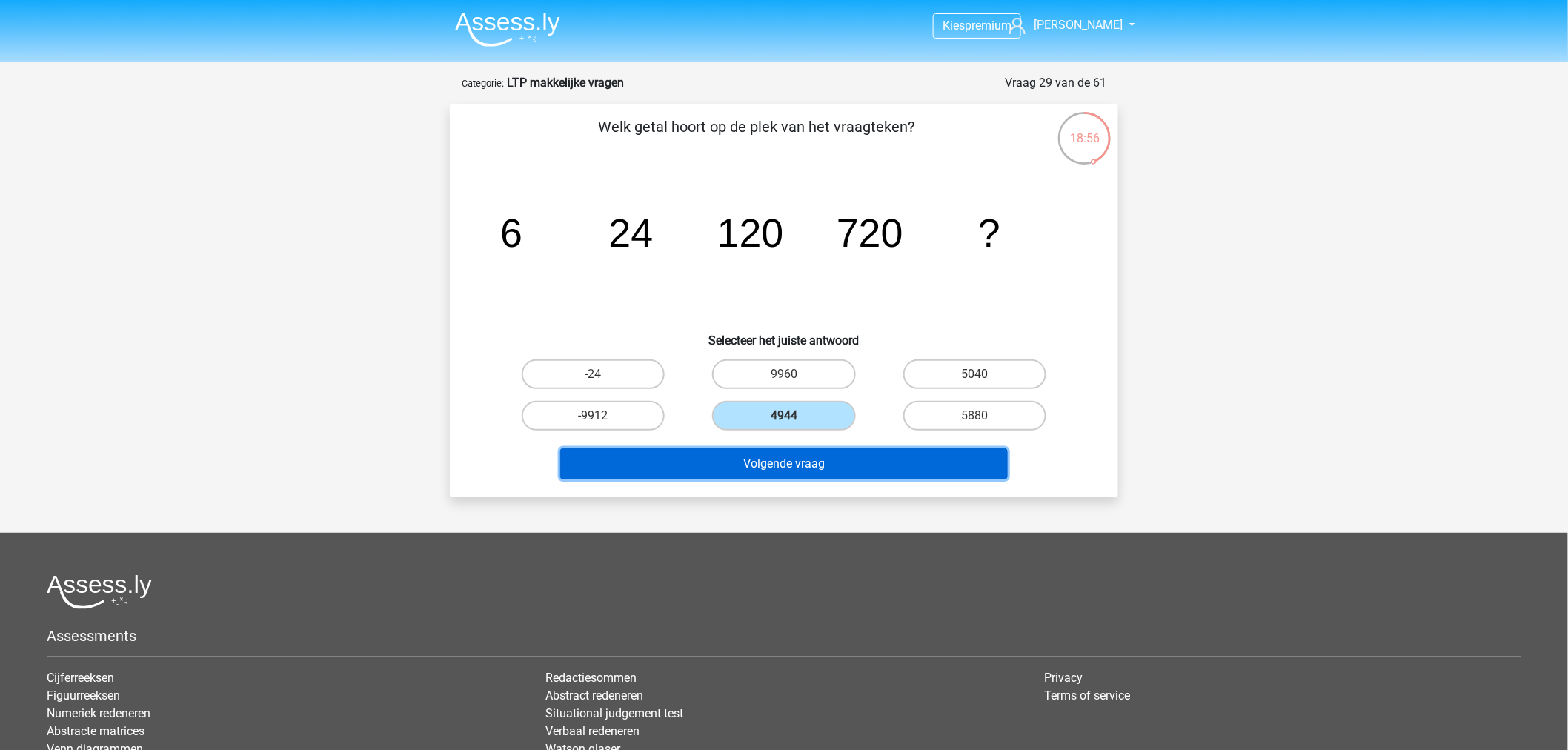
click at [832, 453] on button "Volgende vraag" at bounding box center [785, 464] width 448 height 31
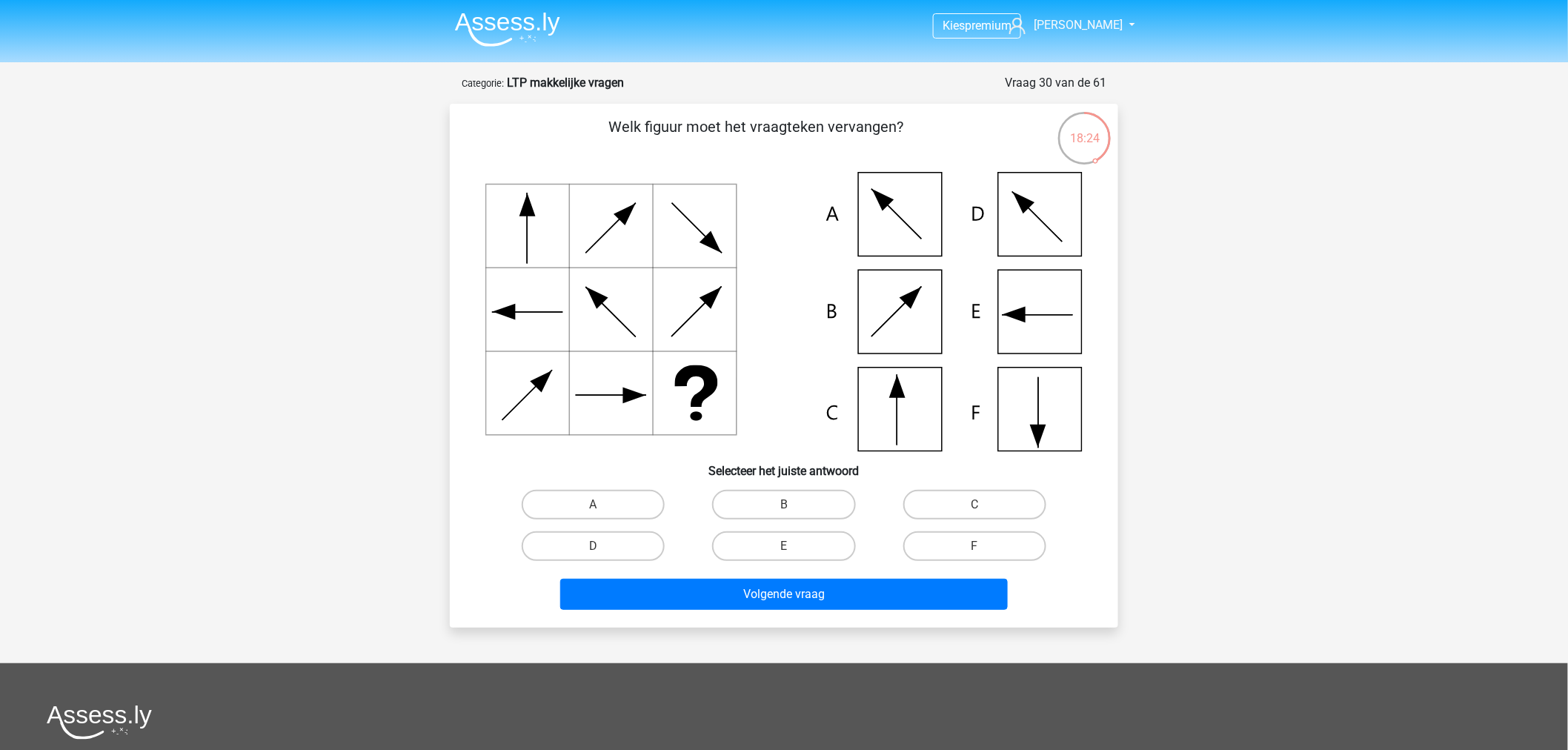
click at [975, 511] on input "C" at bounding box center [979, 509] width 10 height 10
radio input "true"
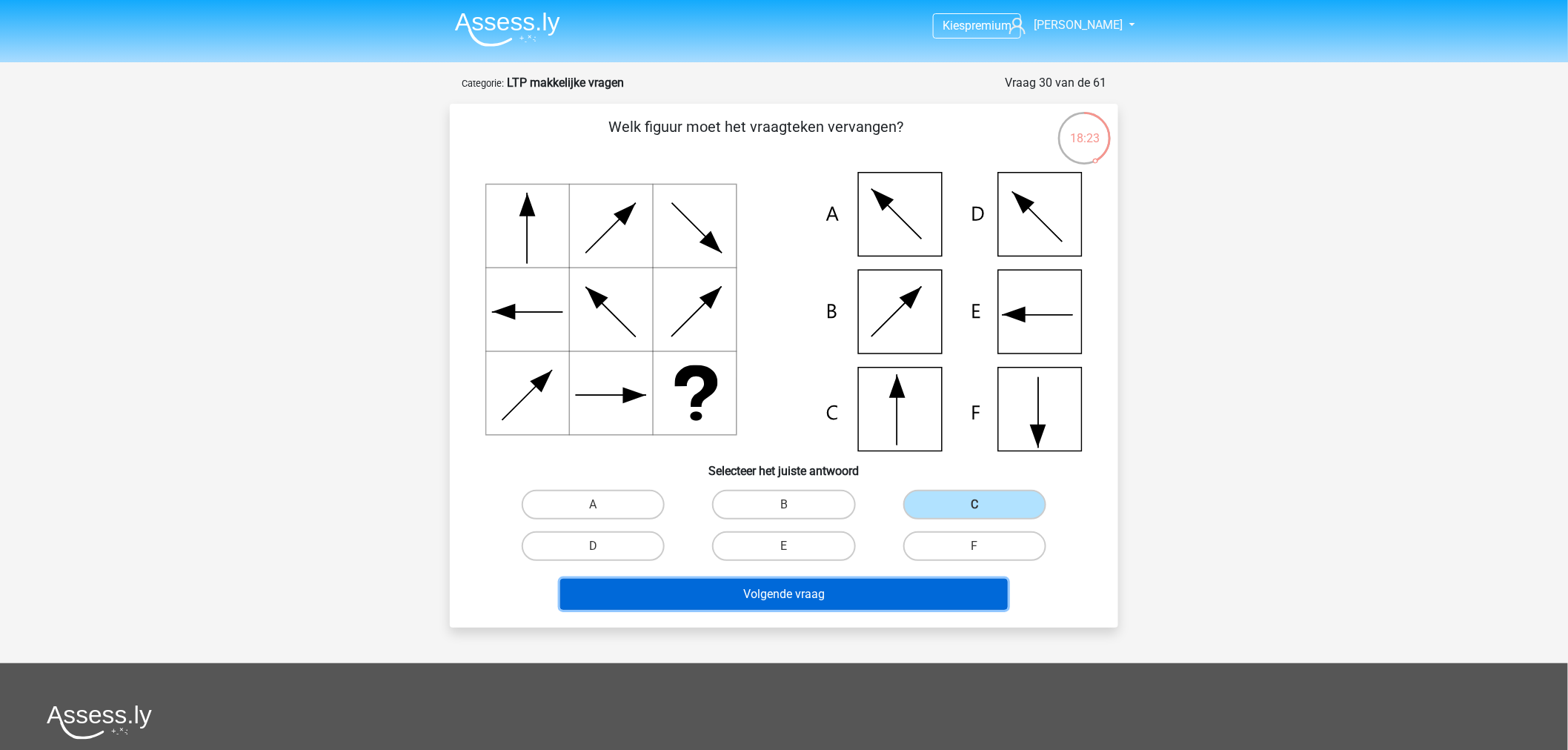
click at [910, 580] on button "Volgende vraag" at bounding box center [785, 594] width 448 height 31
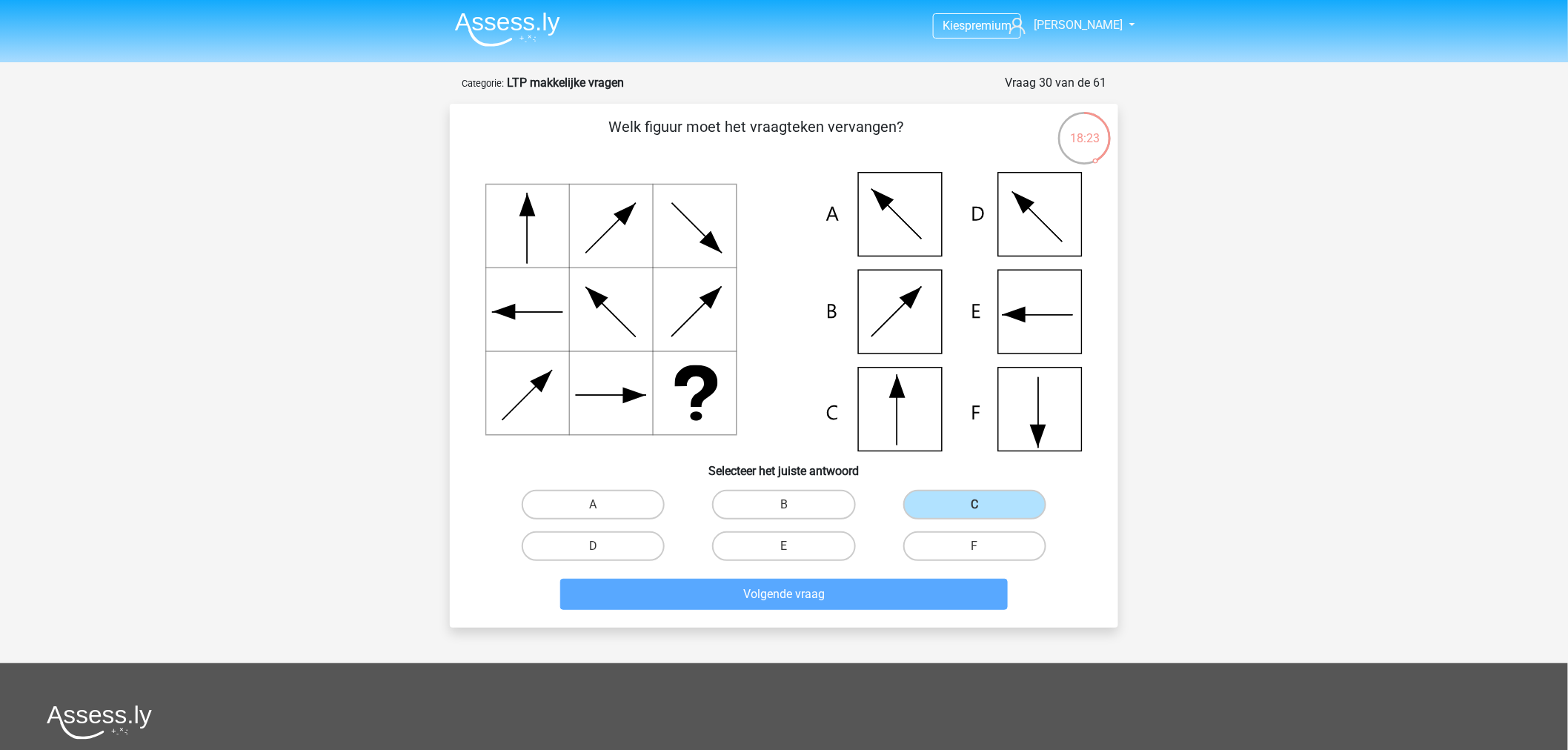
scroll to position [22, 0]
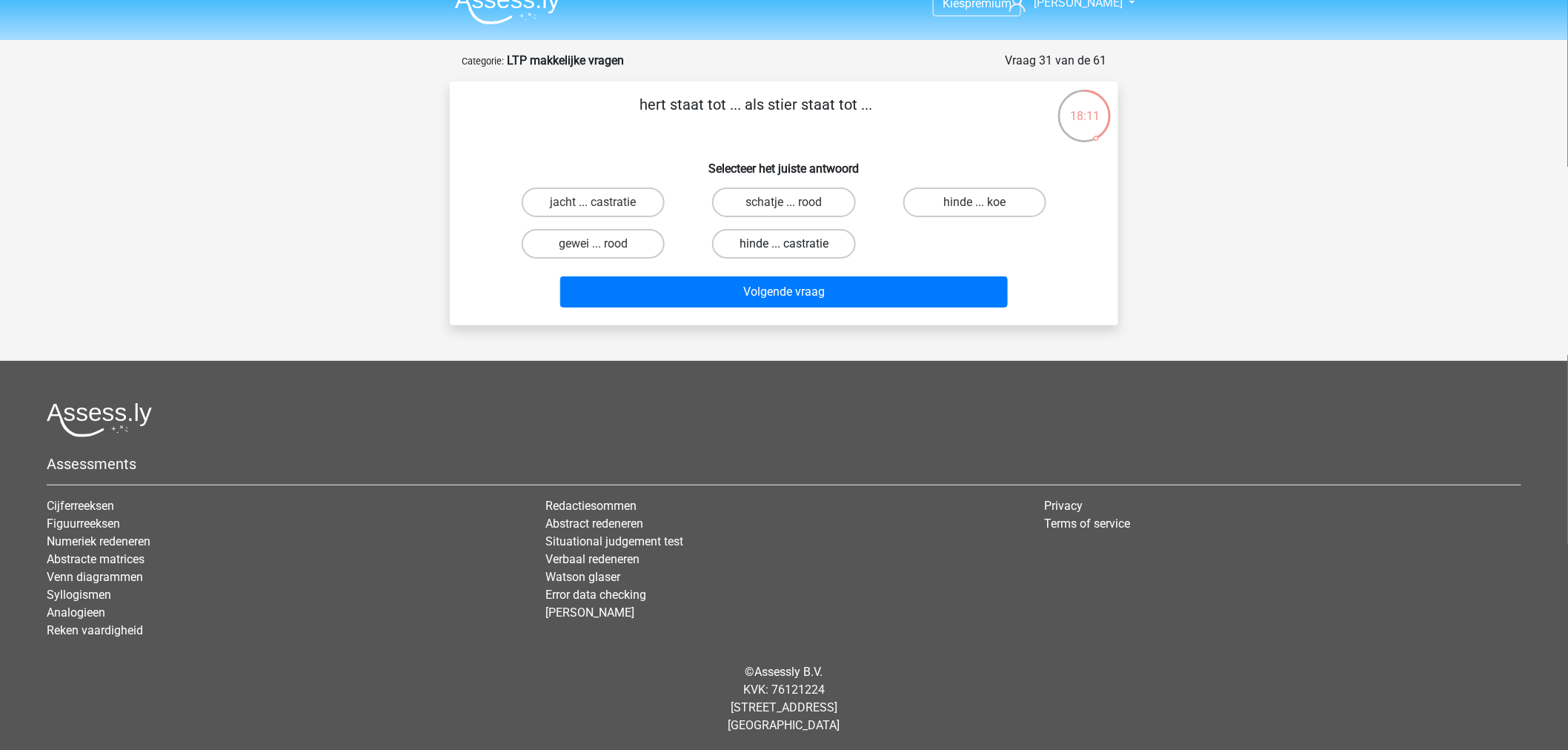
click at [830, 243] on label "hinde ... castratie" at bounding box center [783, 244] width 143 height 30
click at [794, 244] on input "hinde ... castratie" at bounding box center [788, 248] width 10 height 10
radio input "true"
click at [922, 195] on label "hinde ... koe" at bounding box center [975, 202] width 143 height 30
click at [975, 202] on input "hinde ... koe" at bounding box center [979, 207] width 10 height 10
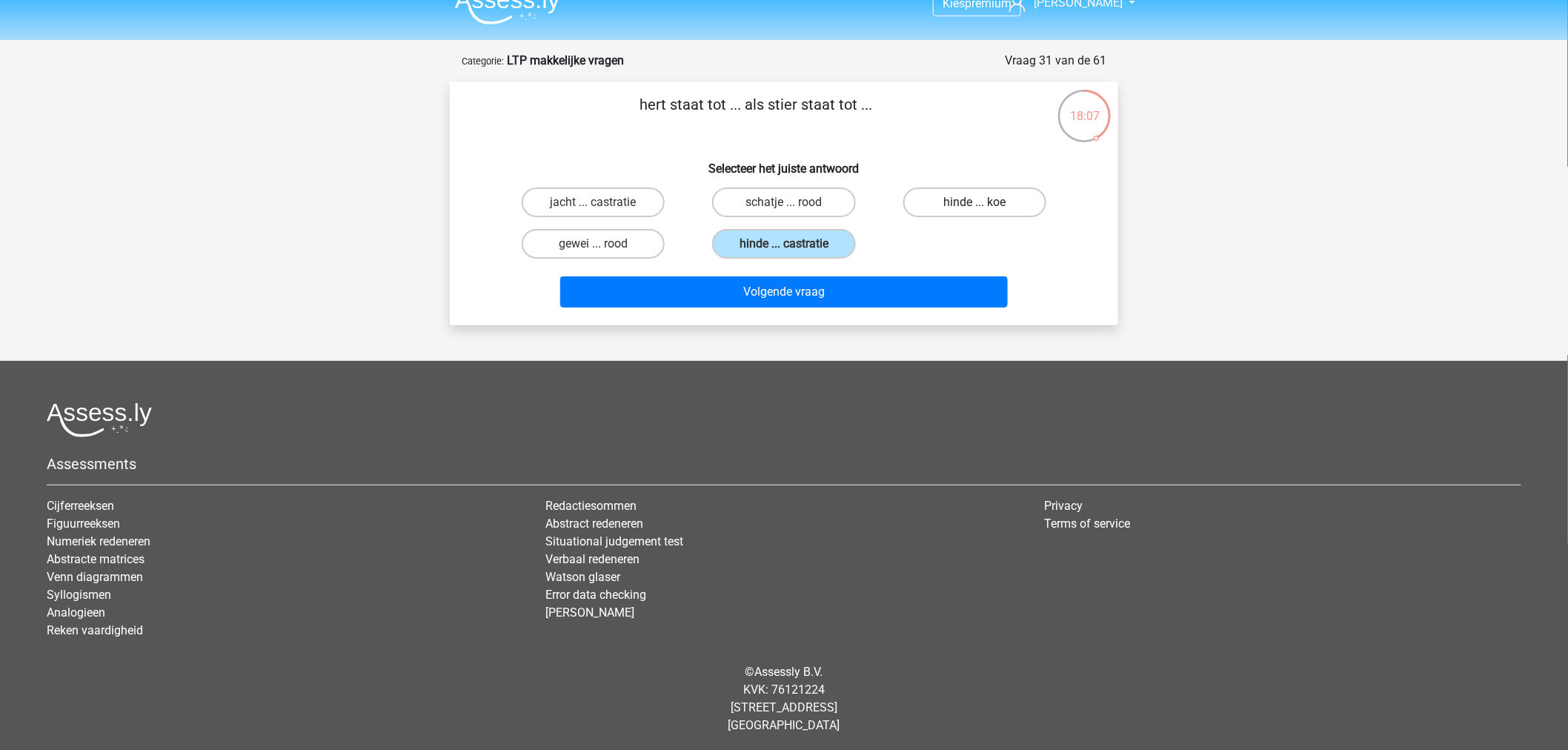
radio input "true"
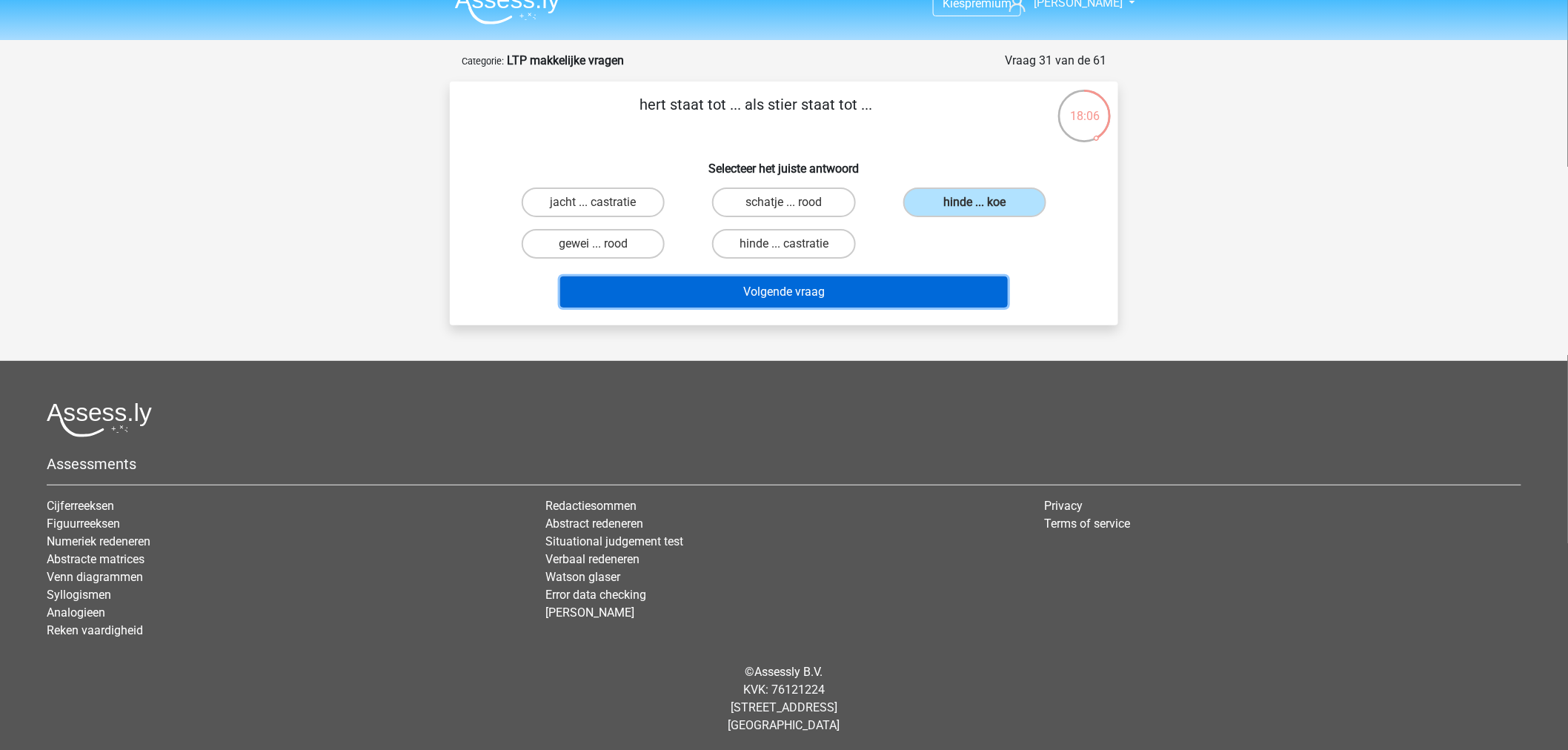
click at [870, 287] on button "Volgende vraag" at bounding box center [785, 292] width 448 height 31
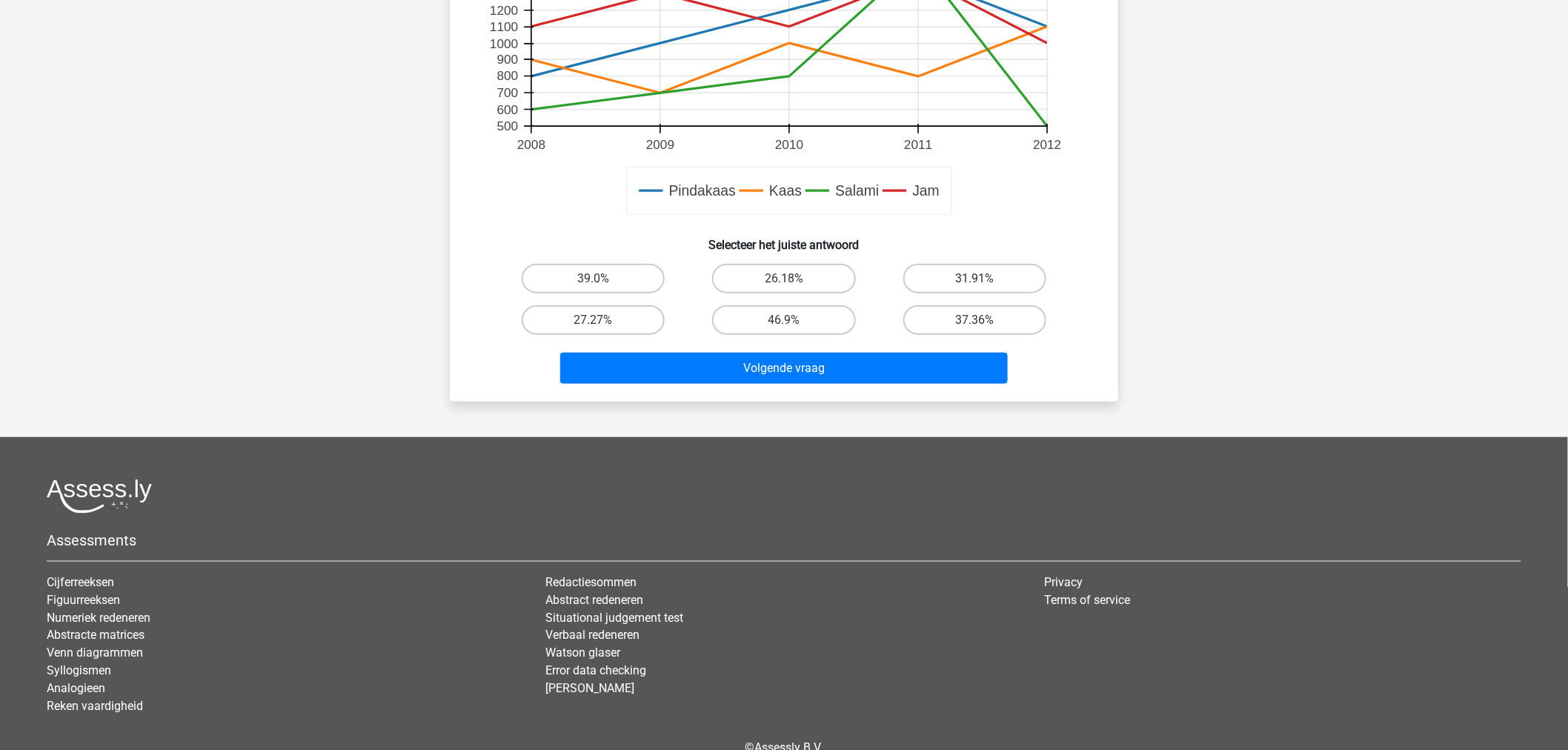
scroll to position [320, 0]
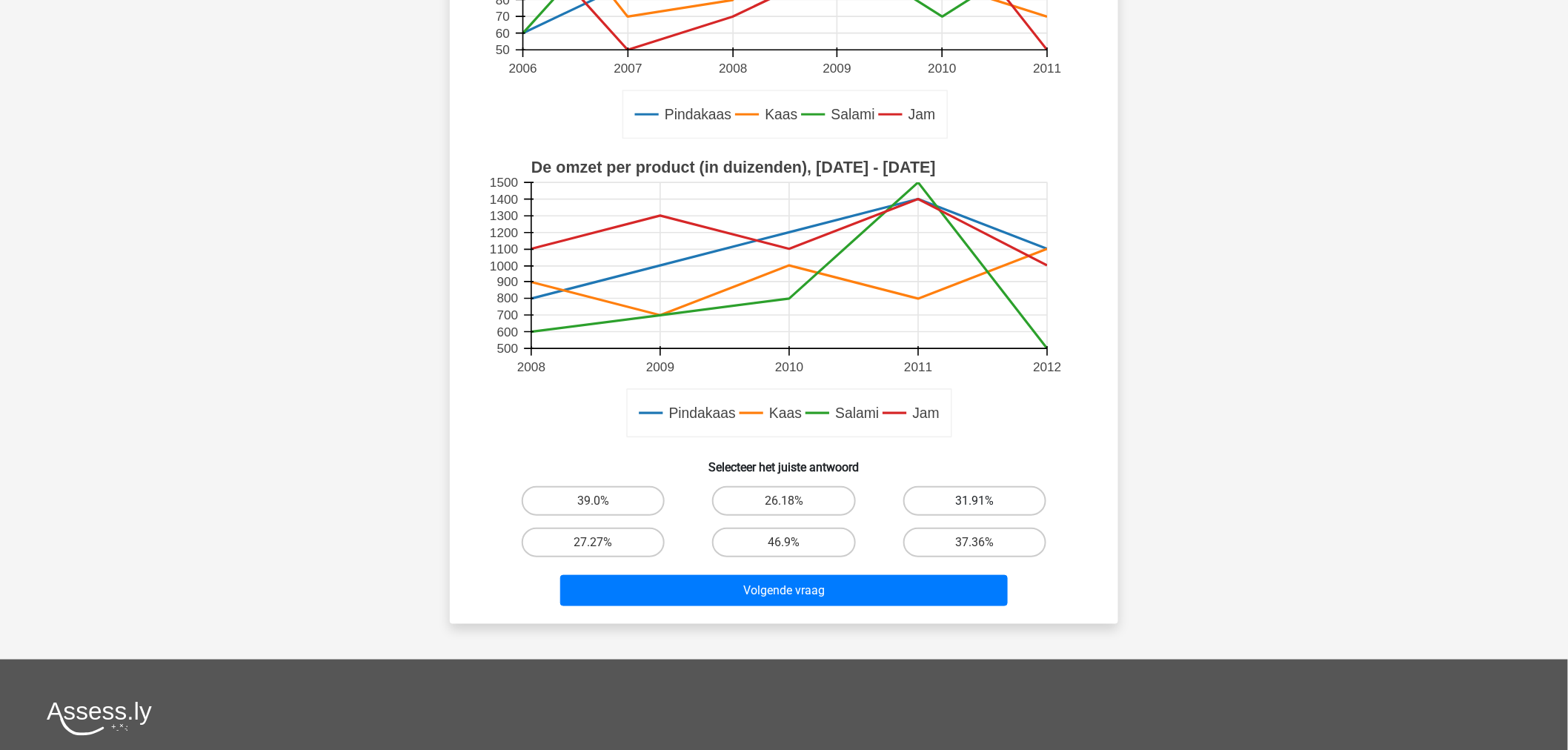
click at [996, 489] on label "31.91%" at bounding box center [975, 501] width 143 height 30
click at [984, 500] on input "31.91%" at bounding box center [979, 505] width 10 height 10
radio input "true"
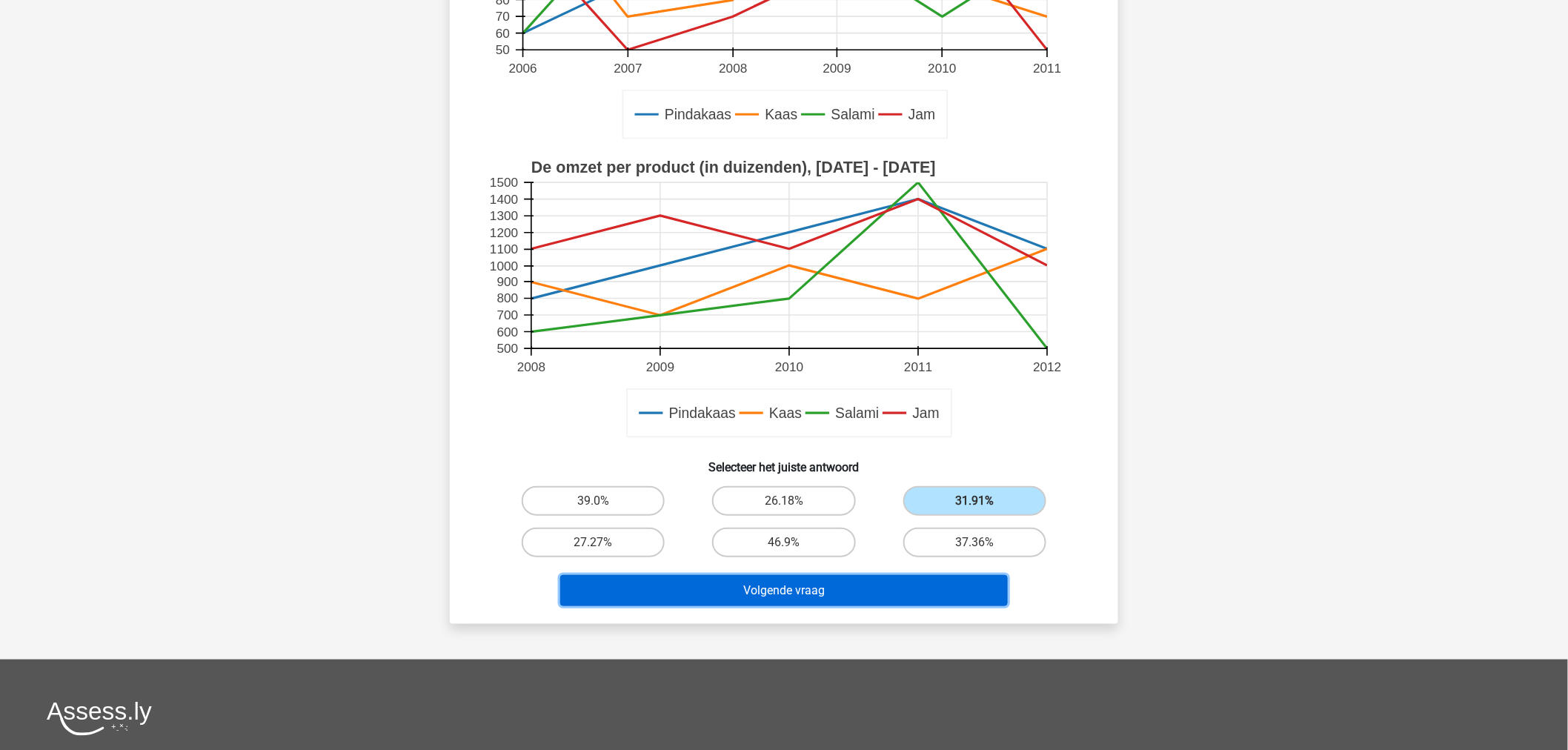
click at [870, 579] on button "Volgende vraag" at bounding box center [785, 591] width 448 height 31
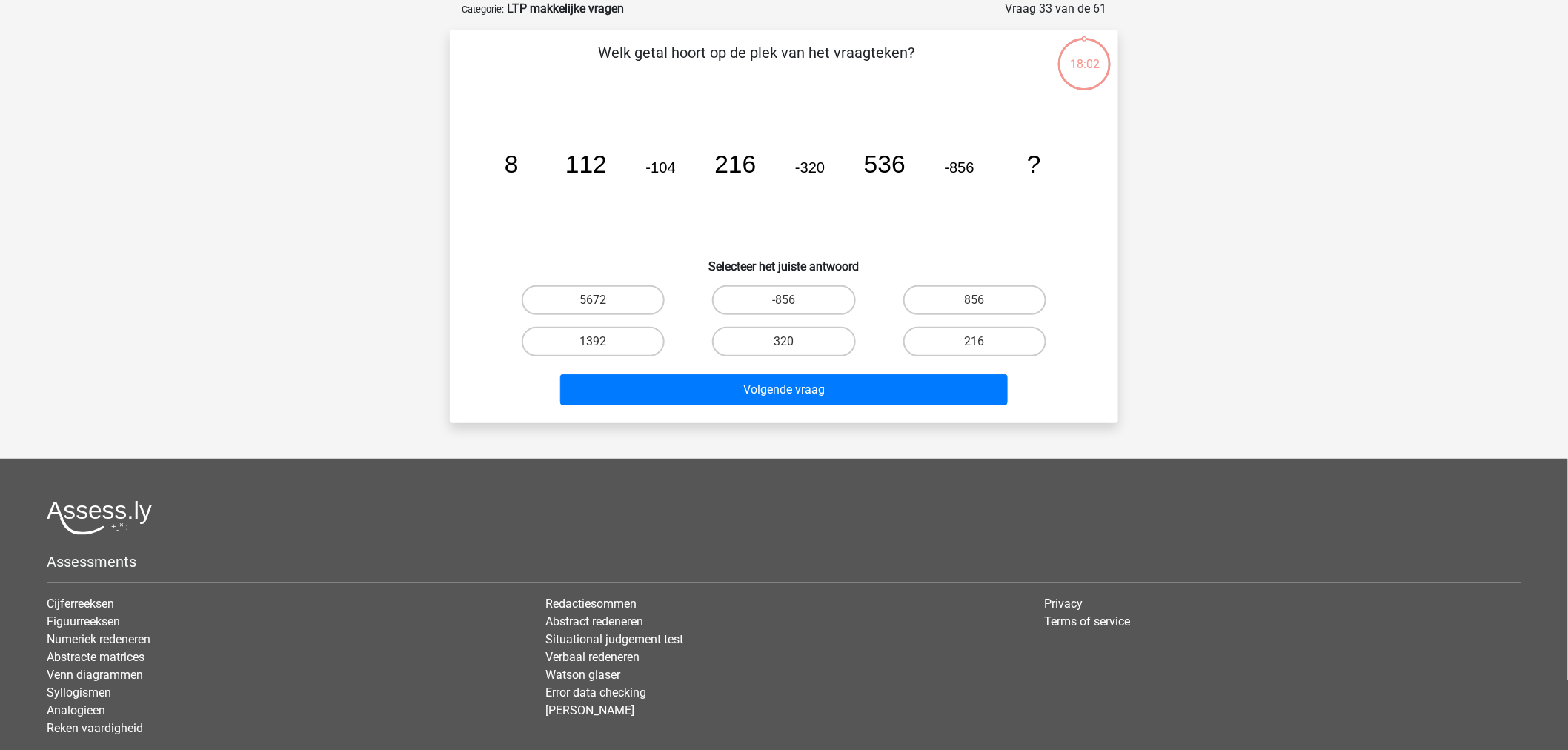
scroll to position [0, 0]
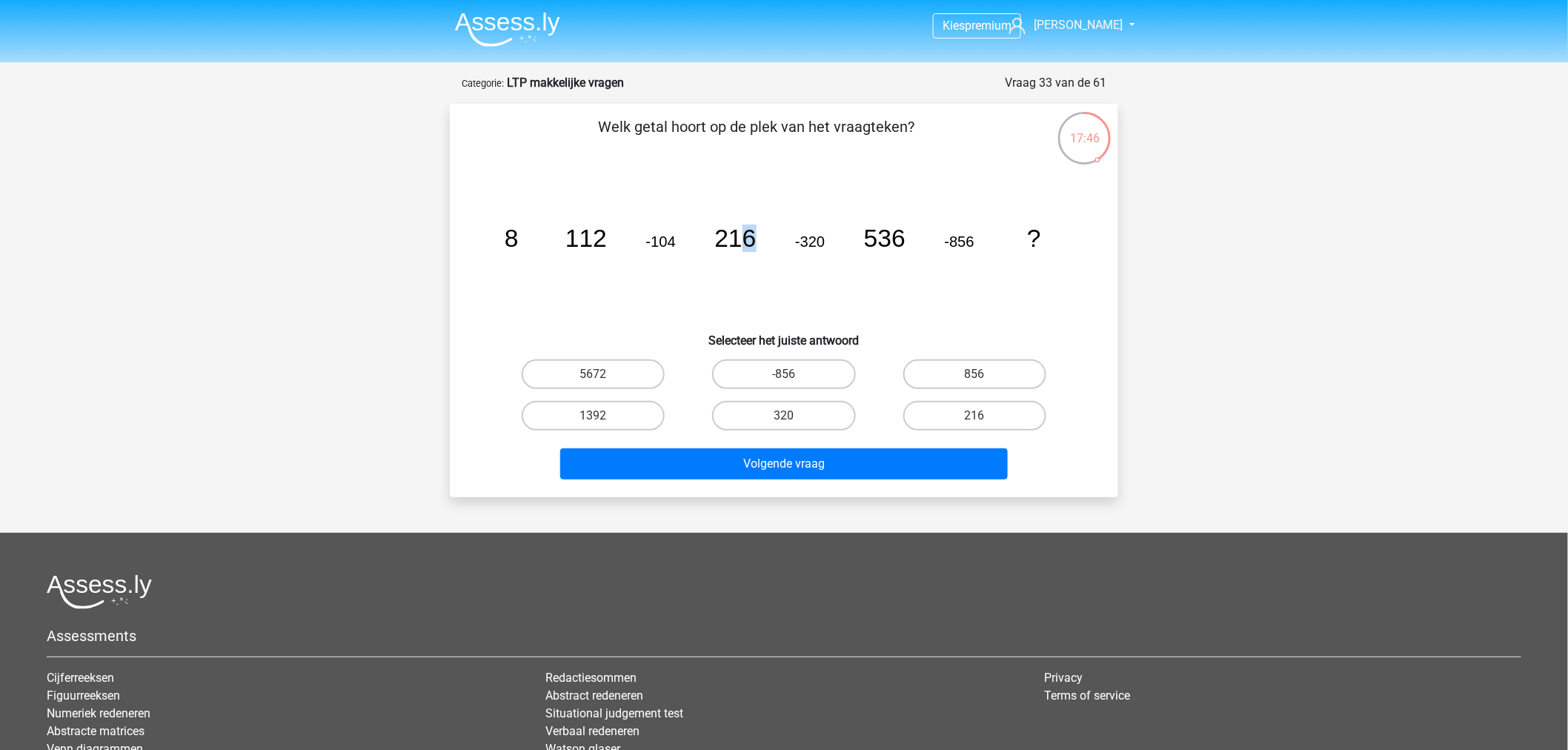
drag, startPoint x: 745, startPoint y: 252, endPoint x: 812, endPoint y: 280, distance: 72.6
click at [799, 285] on icon "image/svg+xml 8 112 -104 216 -320 536 -856 ?" at bounding box center [784, 247] width 597 height 149
click at [848, 250] on icon "image/svg+xml 8 112 -104 216 -320 536 -856 ?" at bounding box center [784, 247] width 597 height 149
click at [635, 410] on label "1392" at bounding box center [593, 415] width 143 height 30
click at [603, 415] on input "1392" at bounding box center [598, 420] width 10 height 10
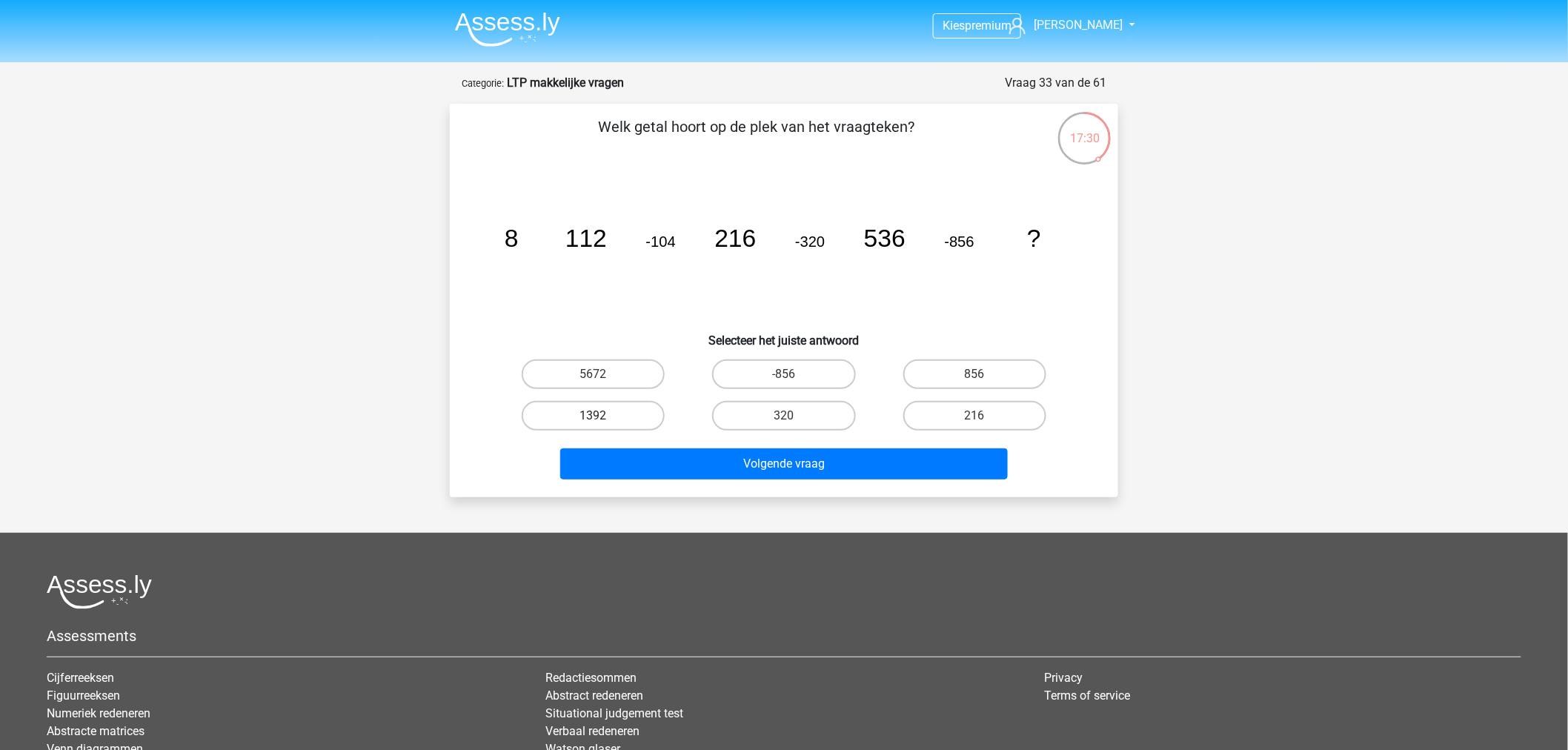
radio input "true"
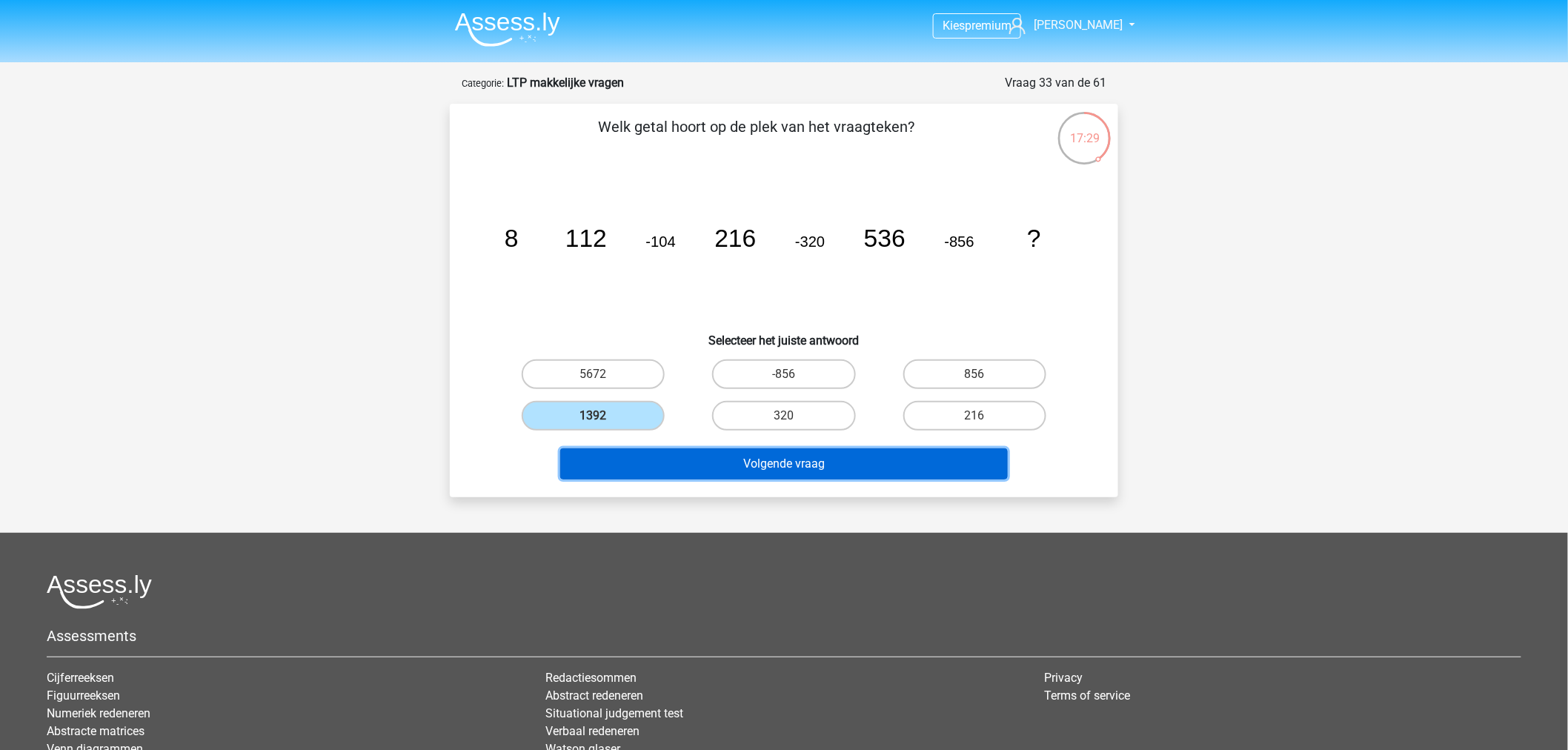
click at [676, 455] on button "Volgende vraag" at bounding box center [785, 464] width 448 height 31
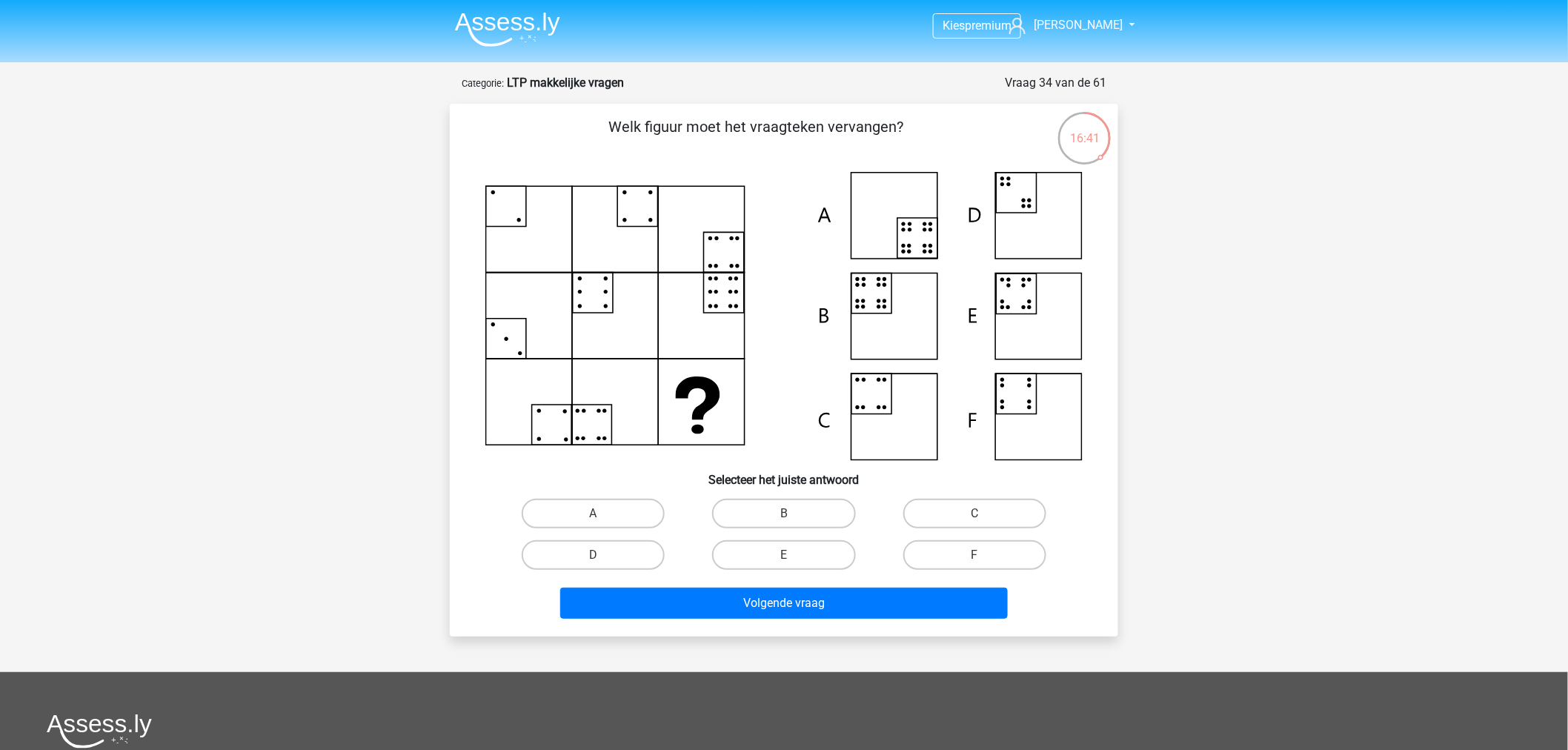
click at [905, 226] on icon at bounding box center [784, 316] width 597 height 288
click at [772, 506] on label "B" at bounding box center [783, 513] width 143 height 30
click at [784, 513] on input "B" at bounding box center [788, 518] width 10 height 10
radio input "true"
click at [791, 619] on div "Volgende vraag" at bounding box center [784, 606] width 572 height 37
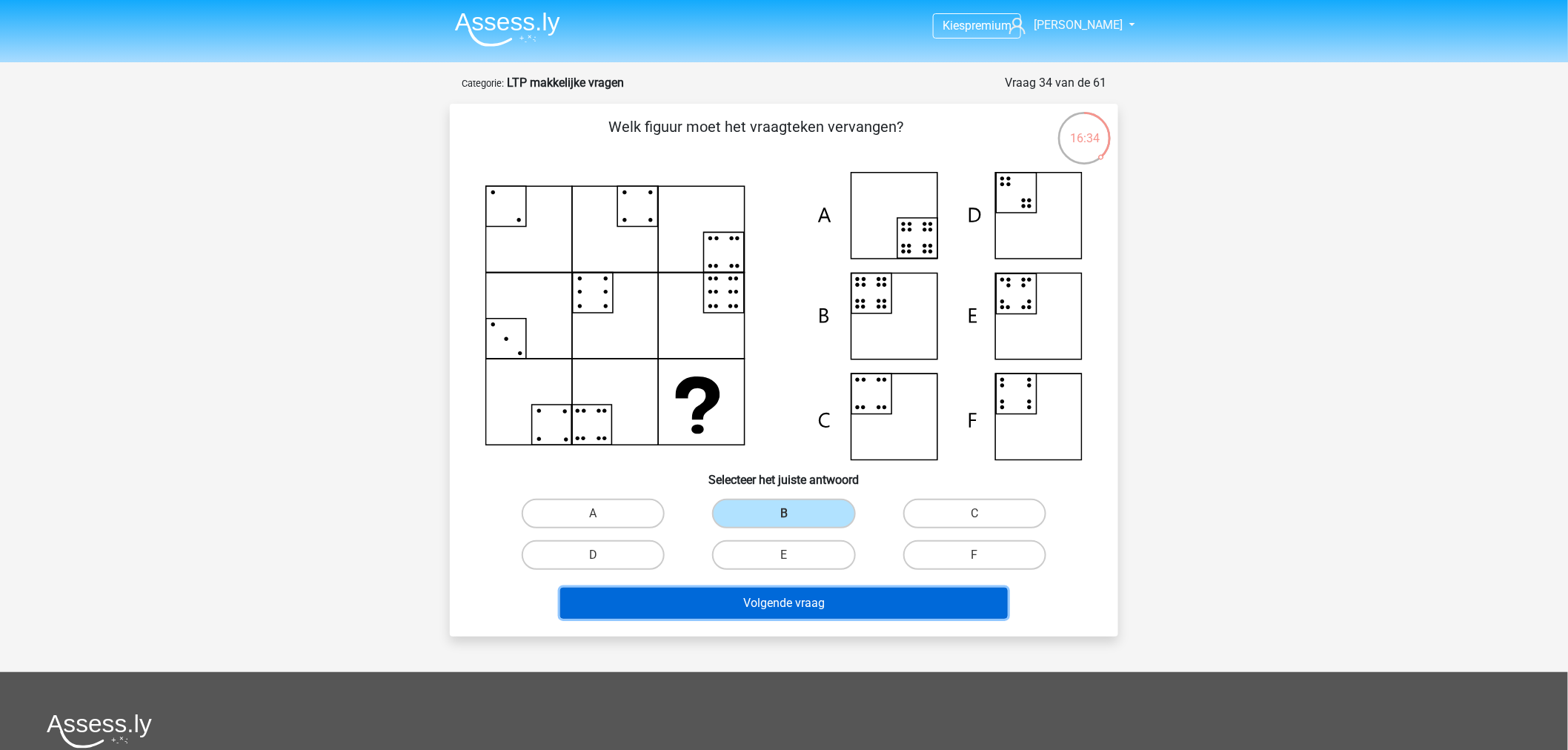
click at [797, 602] on button "Volgende vraag" at bounding box center [785, 603] width 448 height 31
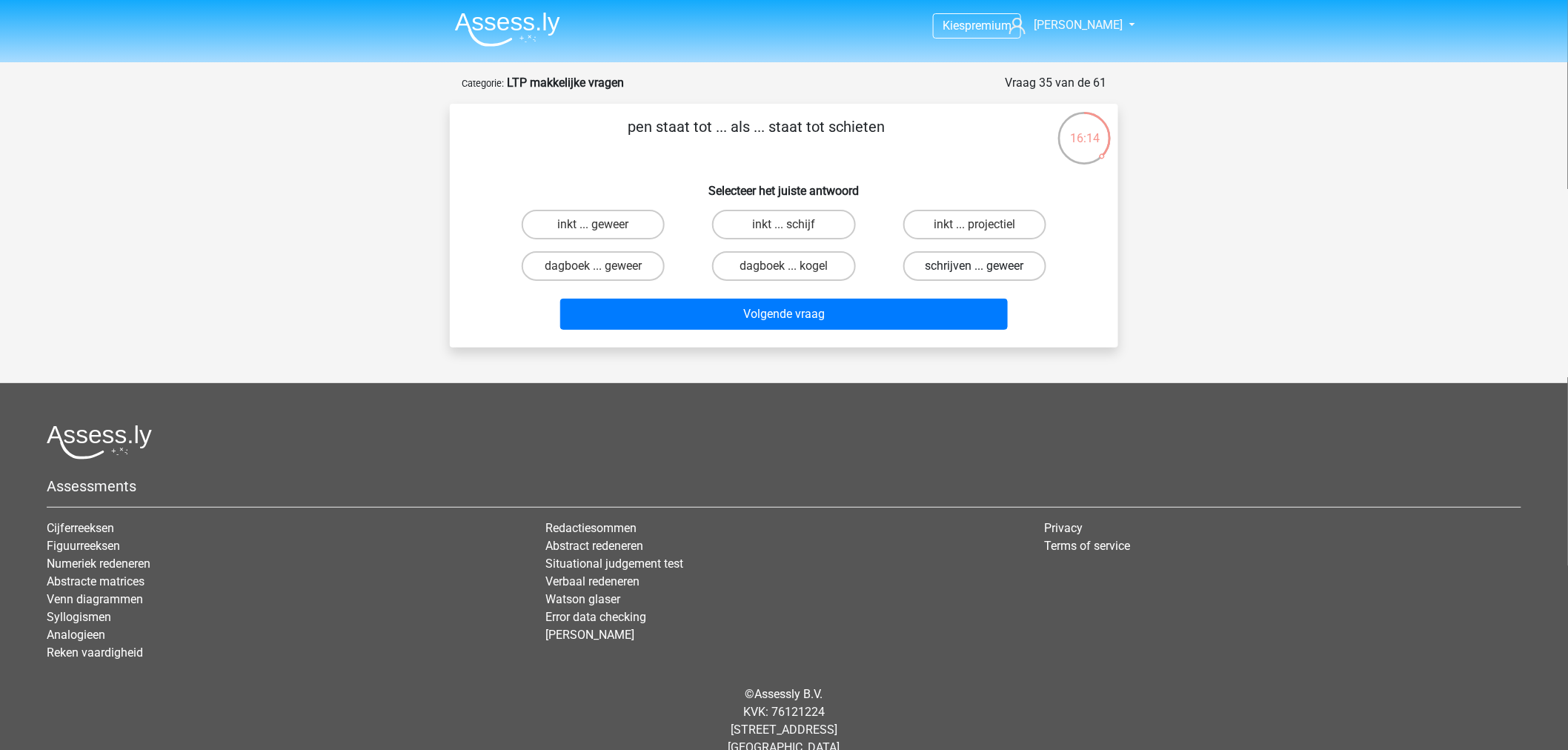
click at [949, 261] on label "schrijven ... geweer" at bounding box center [975, 266] width 143 height 30
click at [975, 266] on input "schrijven ... geweer" at bounding box center [979, 270] width 10 height 10
radio input "true"
click at [818, 265] on label "dagboek ... kogel" at bounding box center [783, 266] width 143 height 30
click at [794, 266] on input "dagboek ... kogel" at bounding box center [788, 270] width 10 height 10
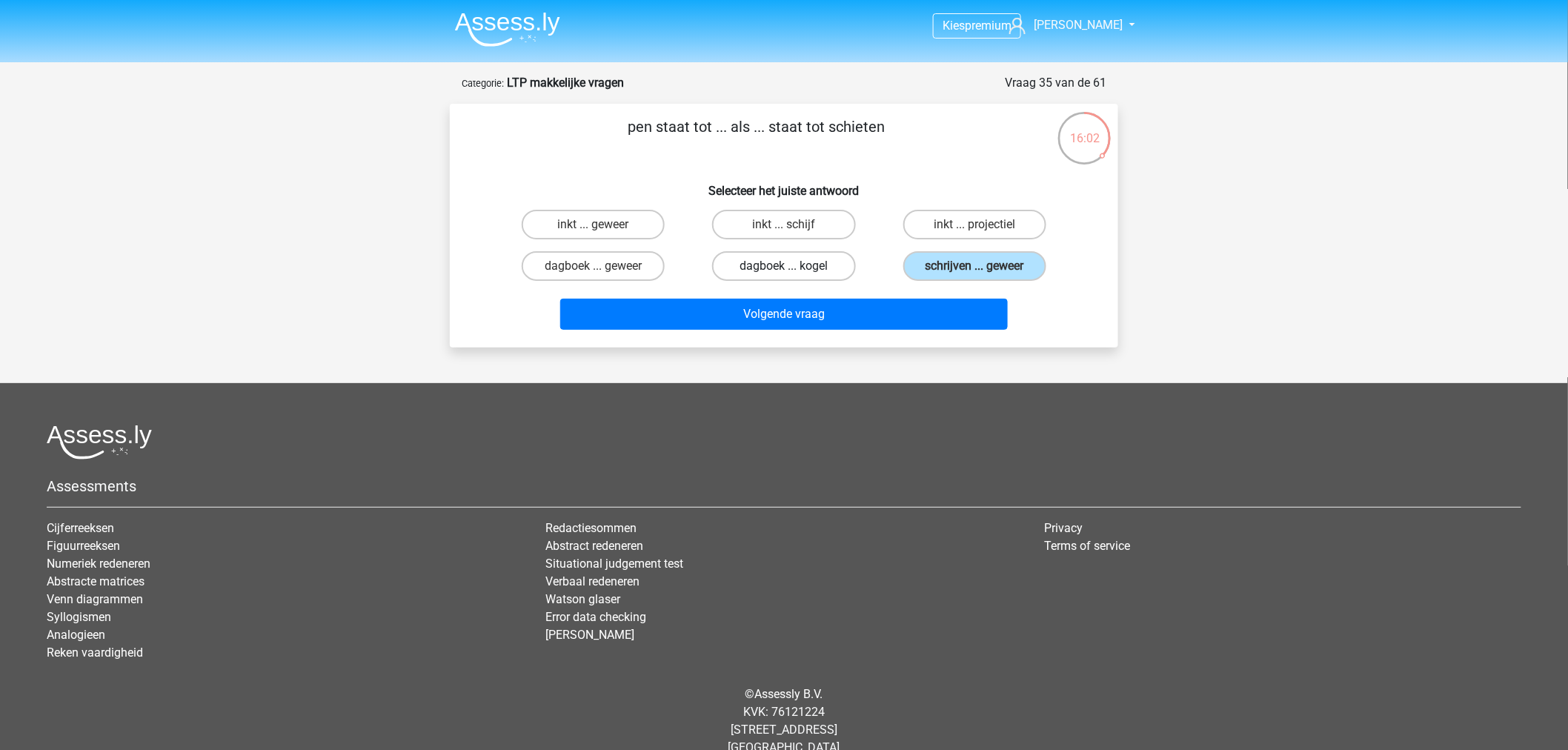
radio input "true"
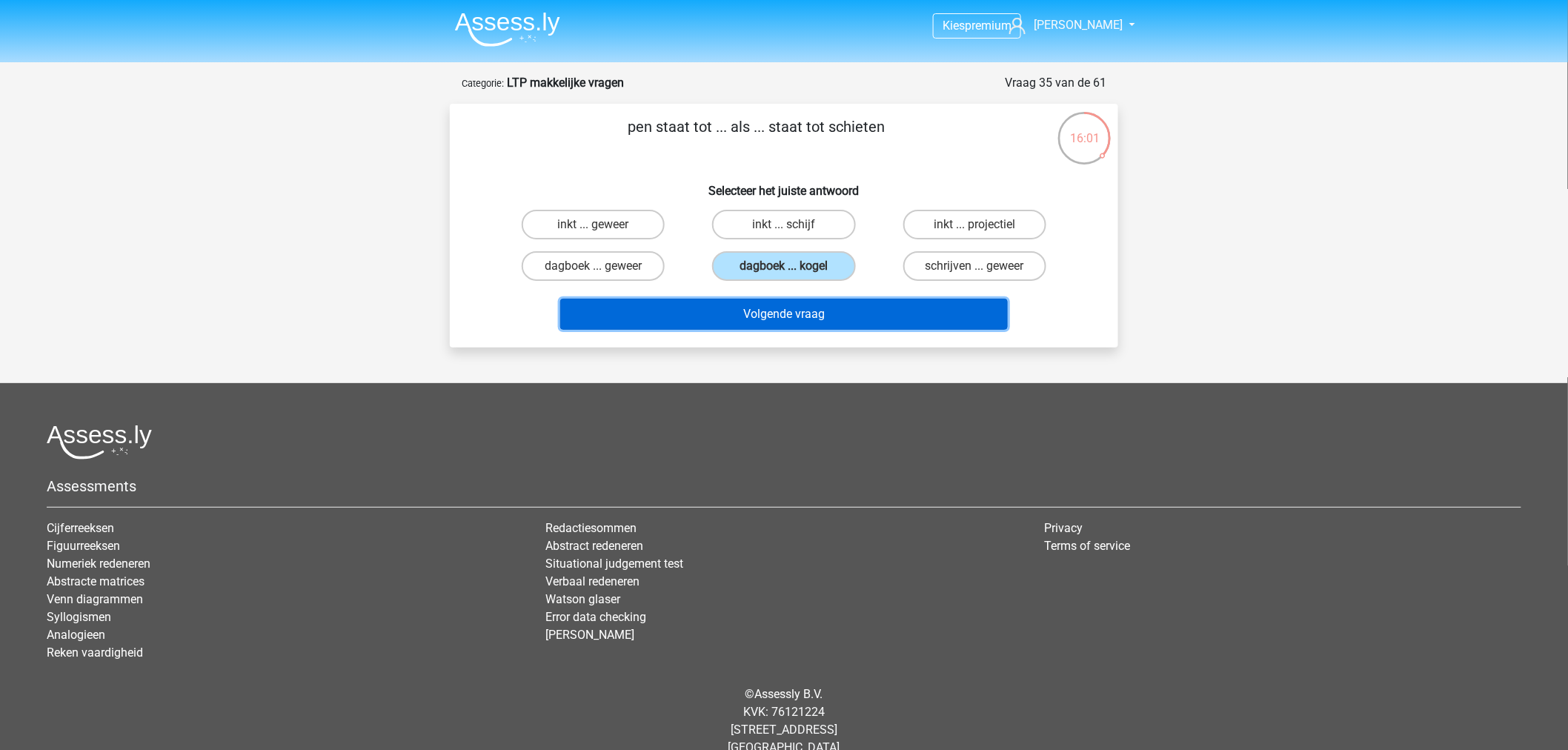
click at [761, 305] on button "Volgende vraag" at bounding box center [785, 314] width 448 height 31
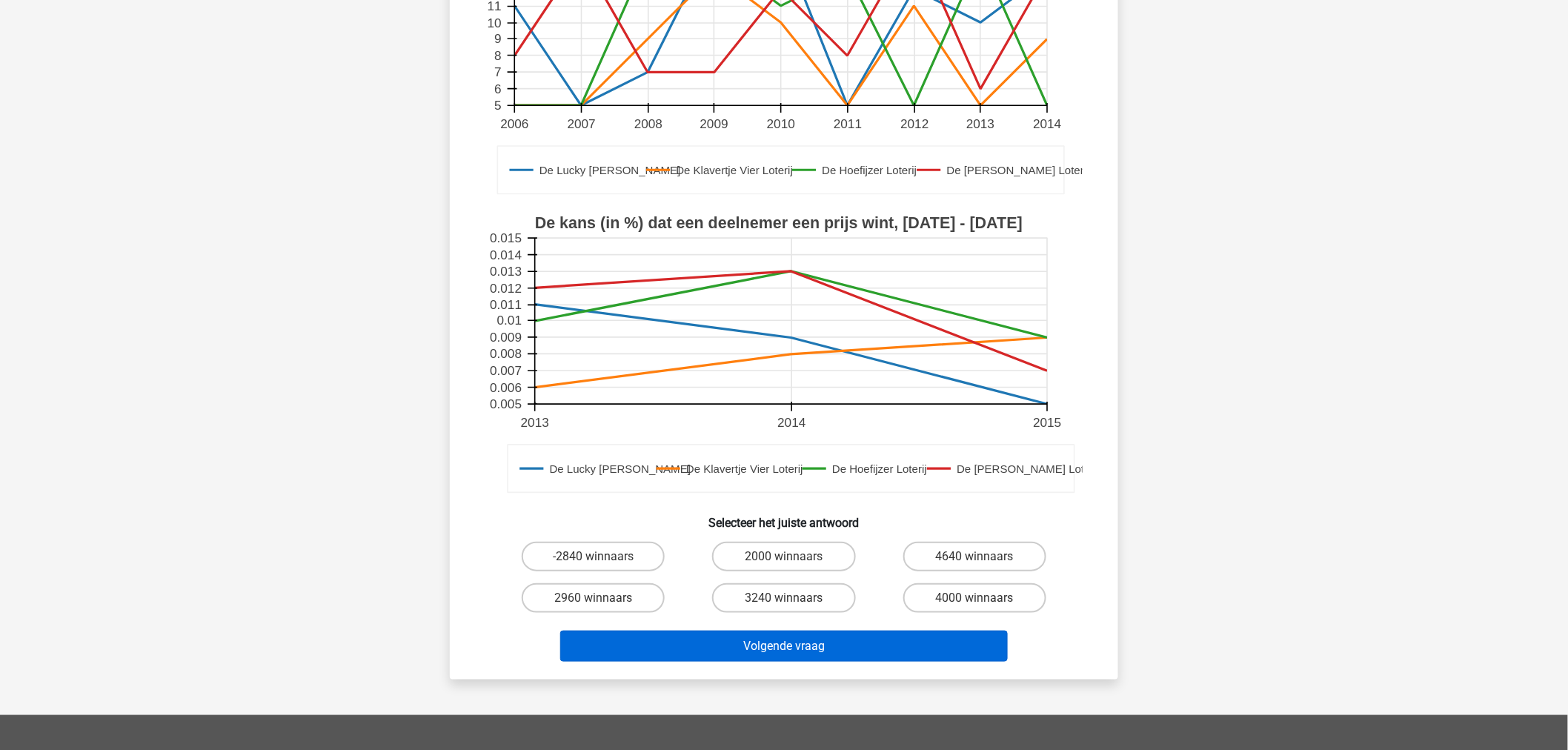
scroll to position [403, 0]
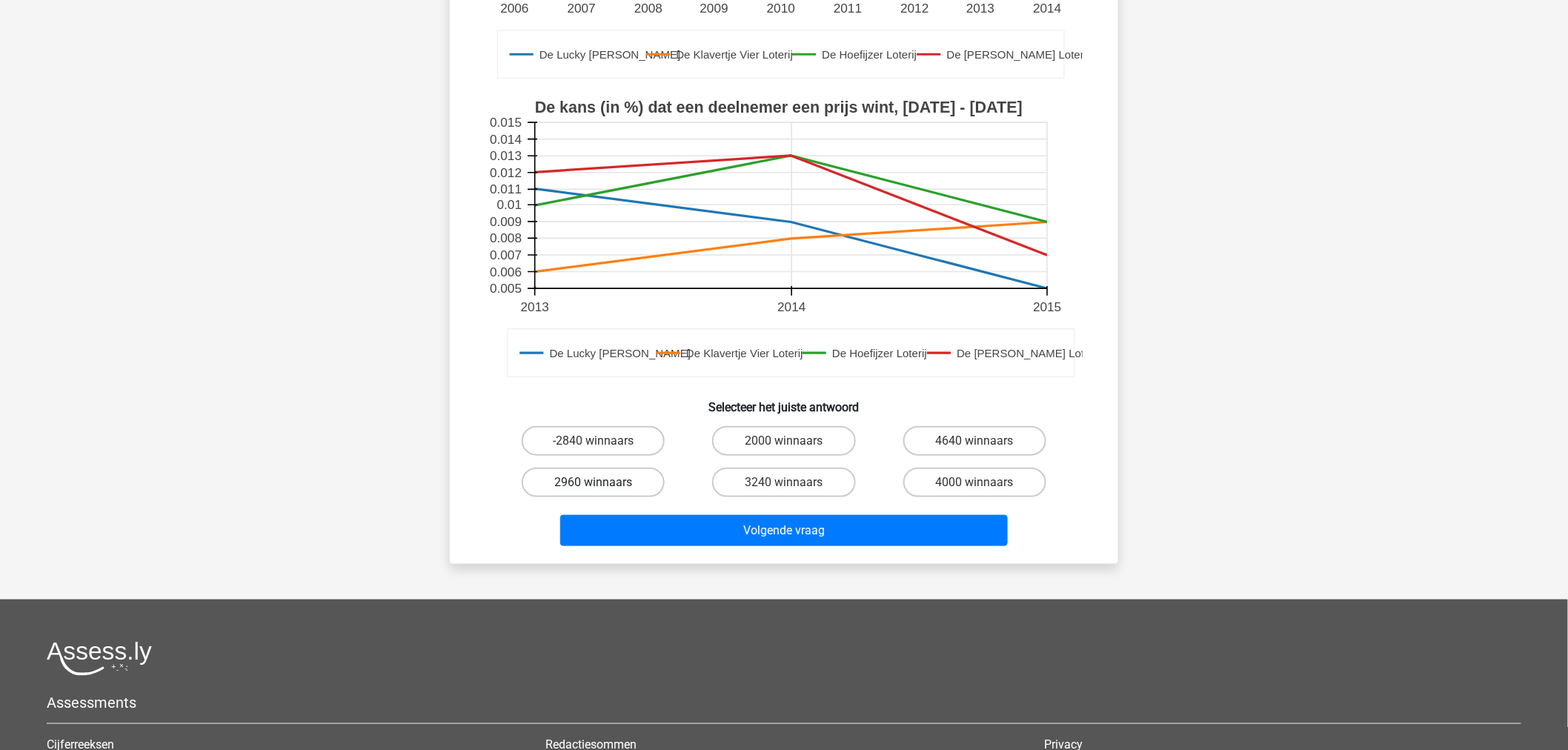
click at [627, 468] on label "2960 winnaars" at bounding box center [593, 483] width 143 height 30
click at [603, 483] on input "2960 winnaars" at bounding box center [598, 487] width 10 height 10
radio input "true"
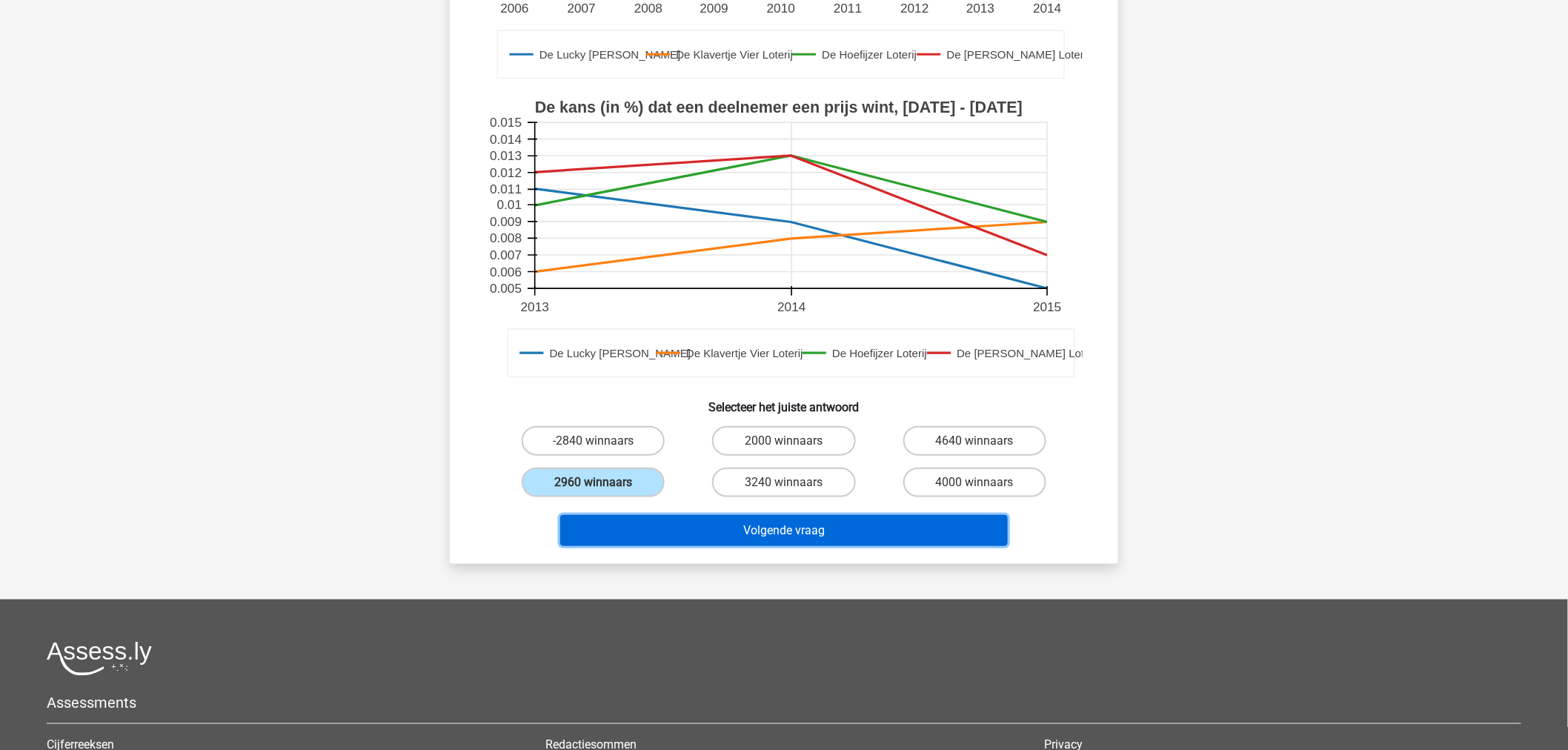
click at [674, 515] on button "Volgende vraag" at bounding box center [785, 530] width 448 height 31
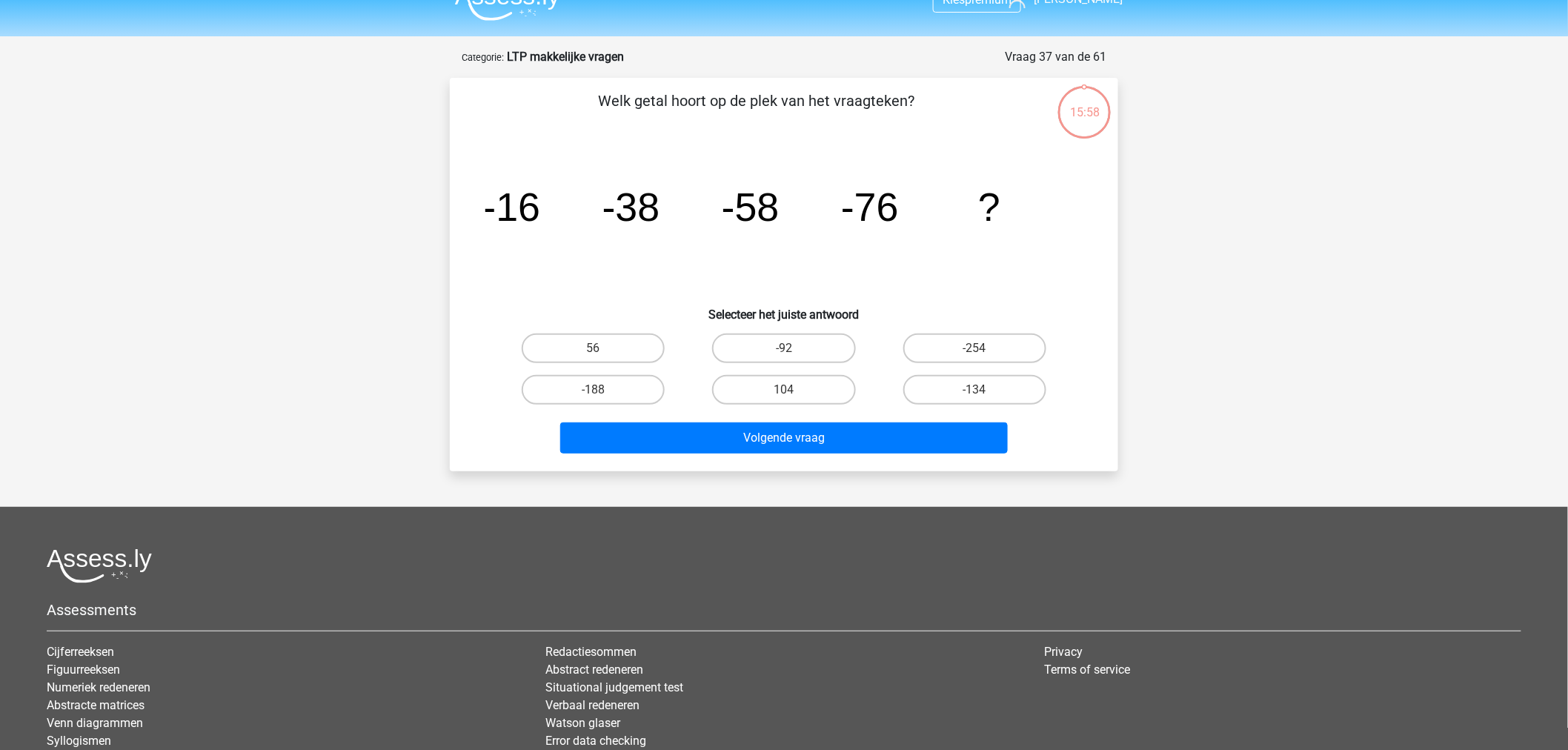
scroll to position [0, 0]
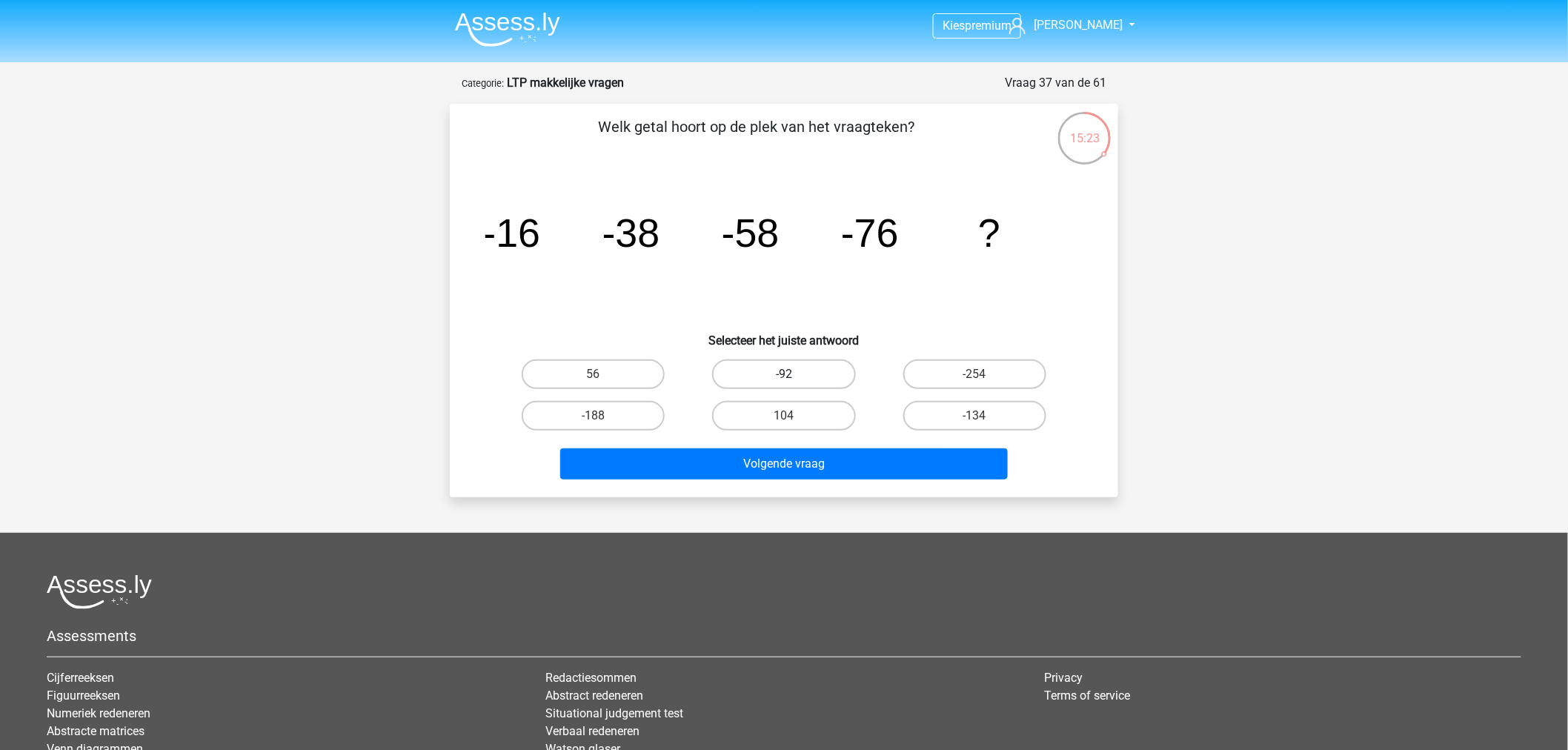
click at [821, 379] on label "-92" at bounding box center [783, 374] width 143 height 30
click at [794, 379] on input "-92" at bounding box center [788, 379] width 10 height 10
radio input "true"
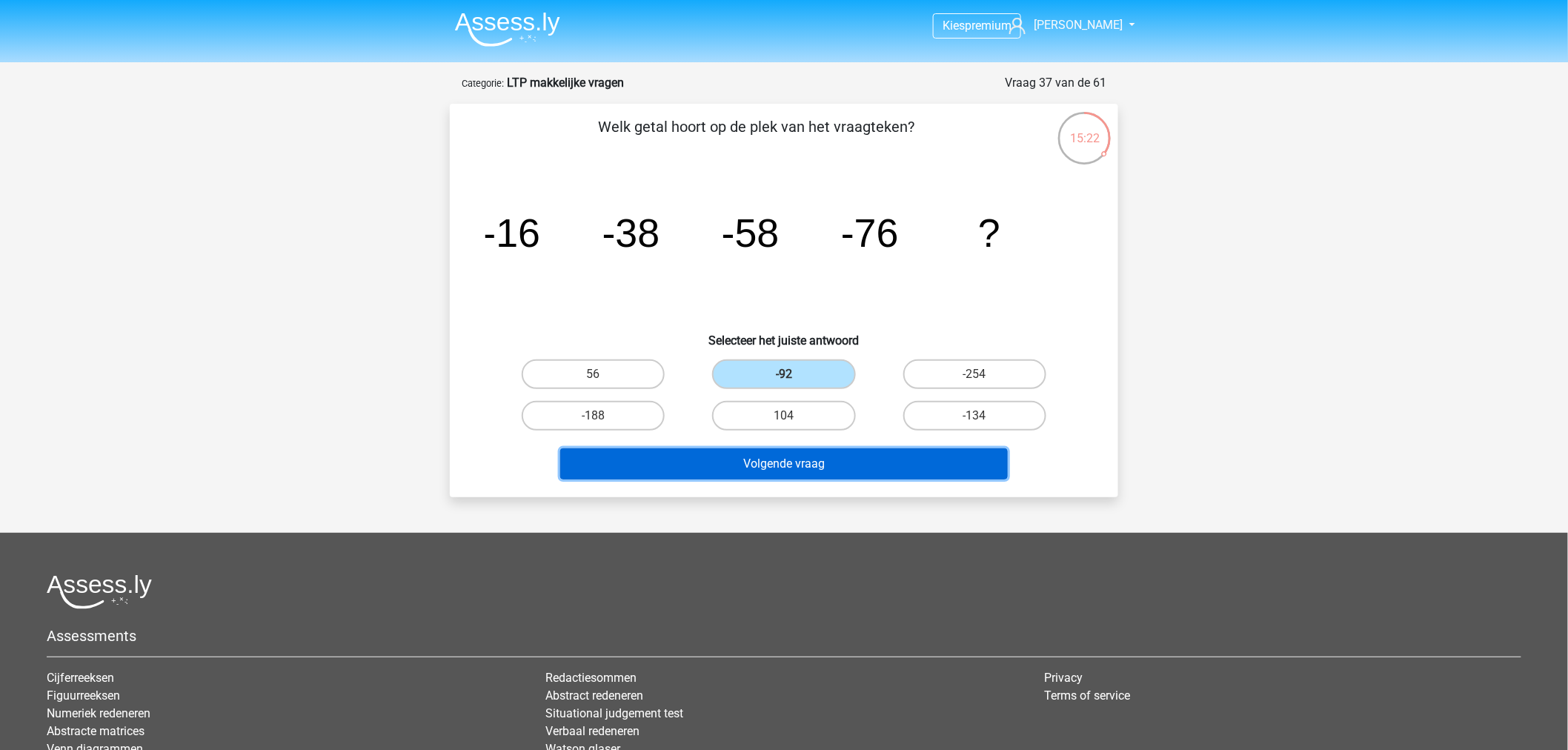
click at [913, 458] on button "Volgende vraag" at bounding box center [785, 464] width 448 height 31
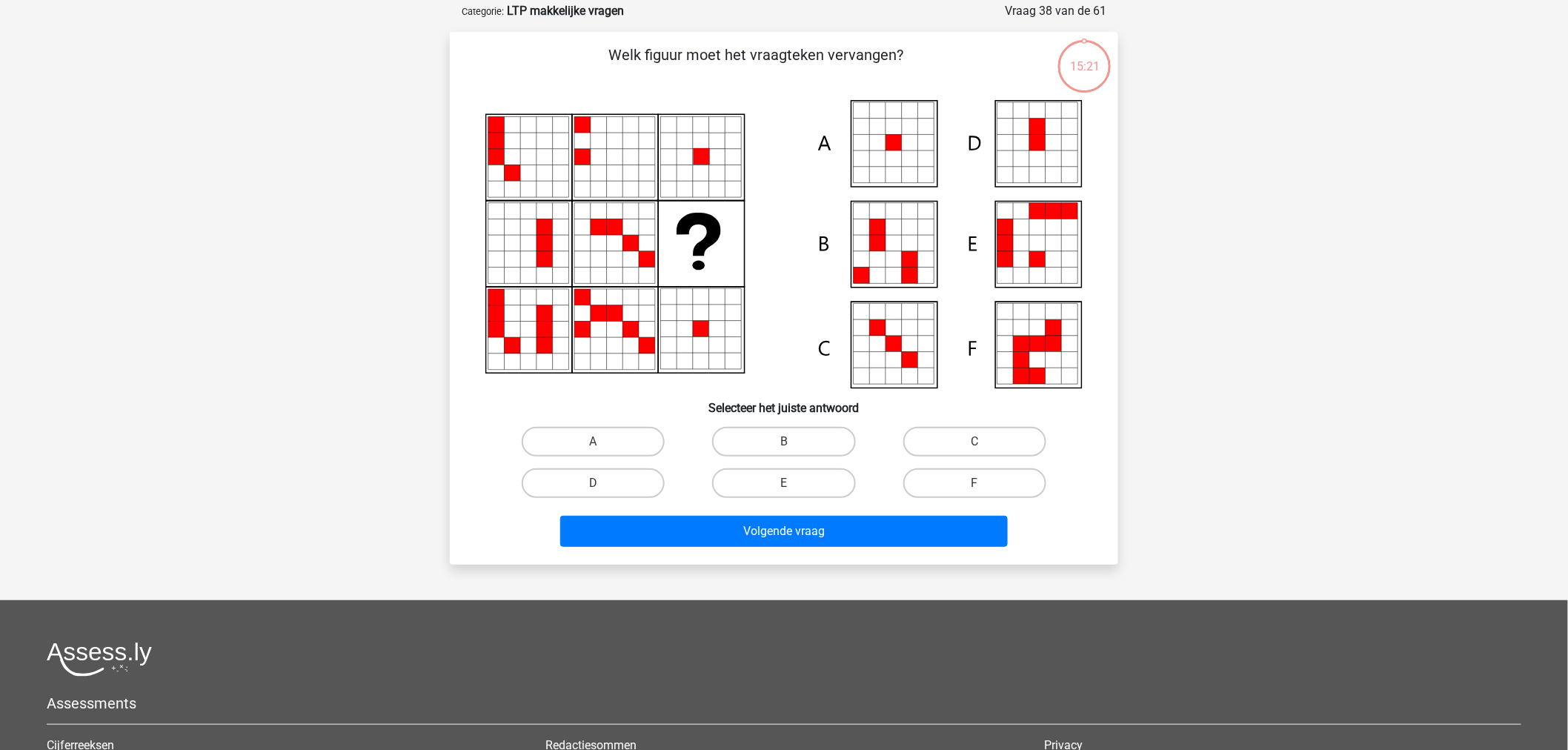
scroll to position [74, 0]
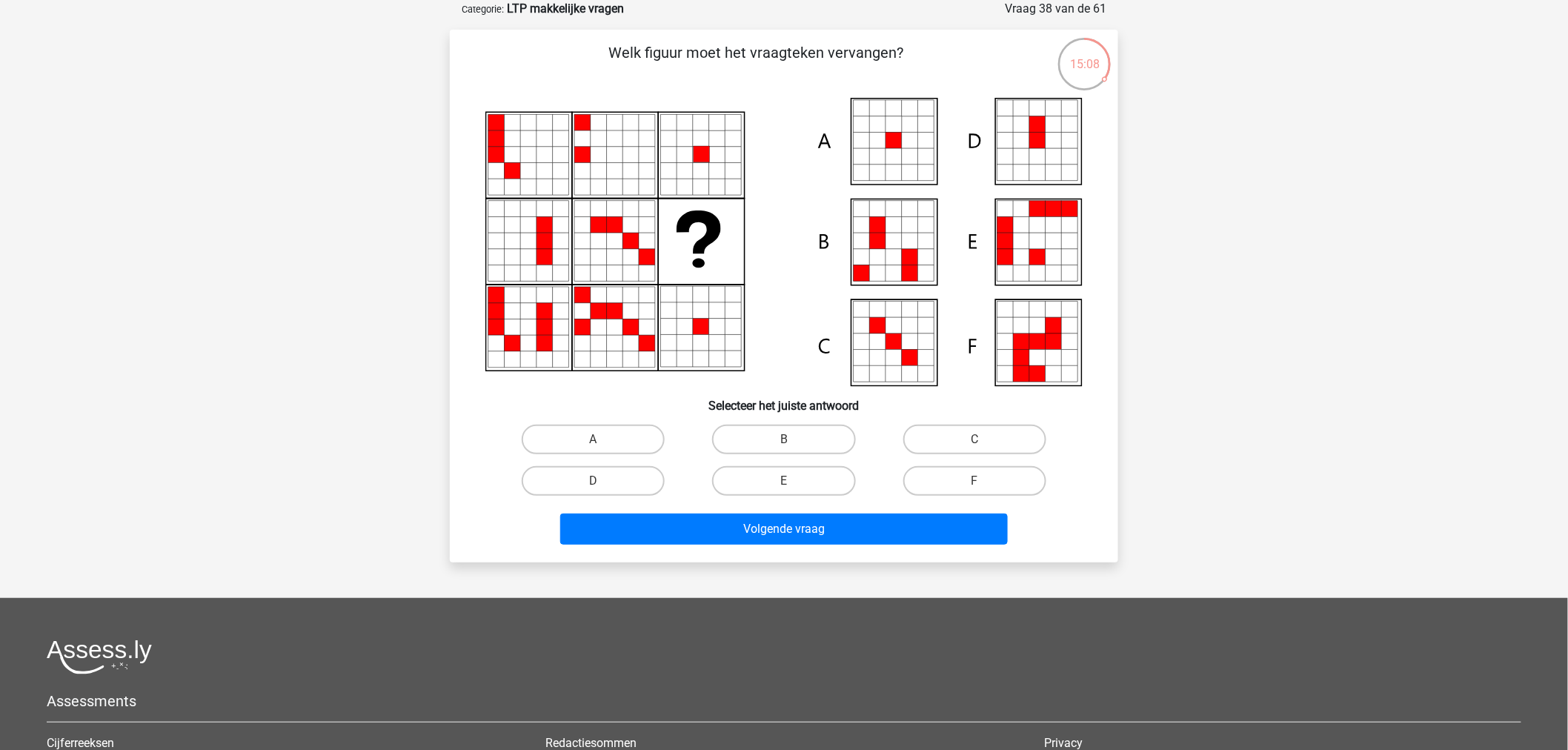
drag, startPoint x: 662, startPoint y: 393, endPoint x: 903, endPoint y: 329, distance: 249.4
click at [903, 329] on div "Welk figuur moet het vraagteken vervangen?" at bounding box center [784, 296] width 657 height 509
click at [640, 440] on label "A" at bounding box center [593, 439] width 143 height 30
click at [603, 440] on input "A" at bounding box center [598, 444] width 10 height 10
radio input "true"
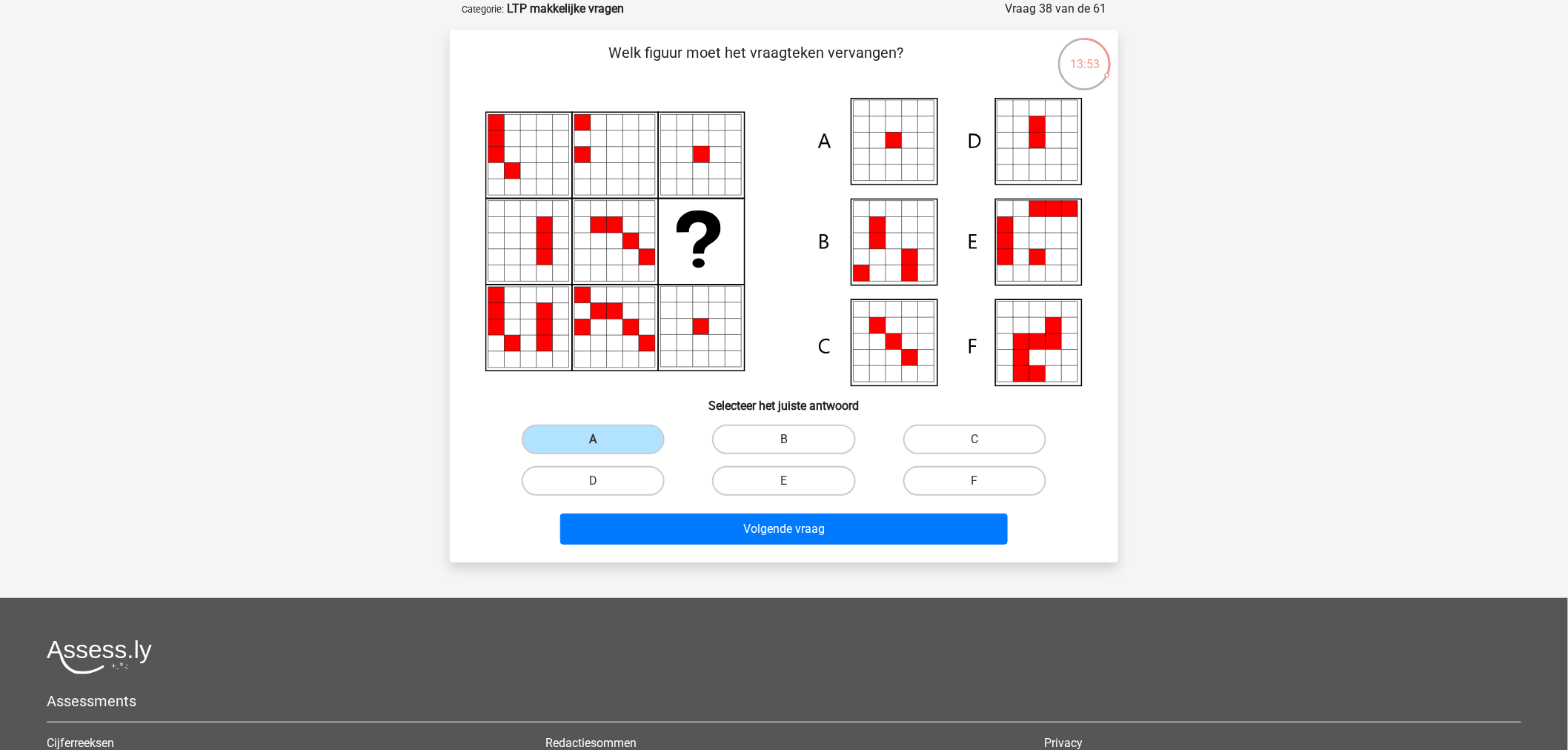
click at [771, 430] on label "B" at bounding box center [783, 439] width 143 height 30
click at [784, 439] on input "B" at bounding box center [788, 444] width 10 height 10
radio input "true"
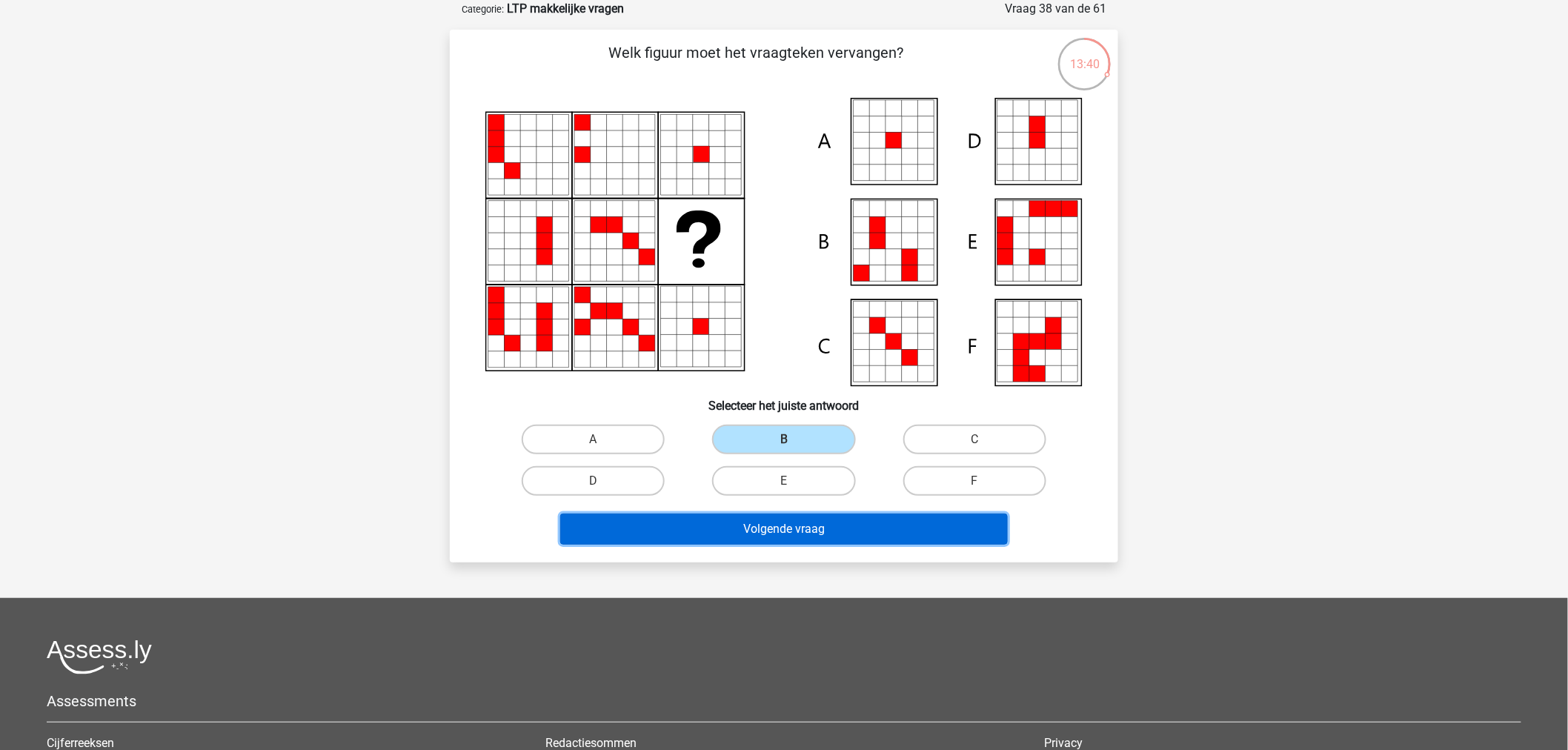
click at [827, 529] on button "Volgende vraag" at bounding box center [785, 529] width 448 height 31
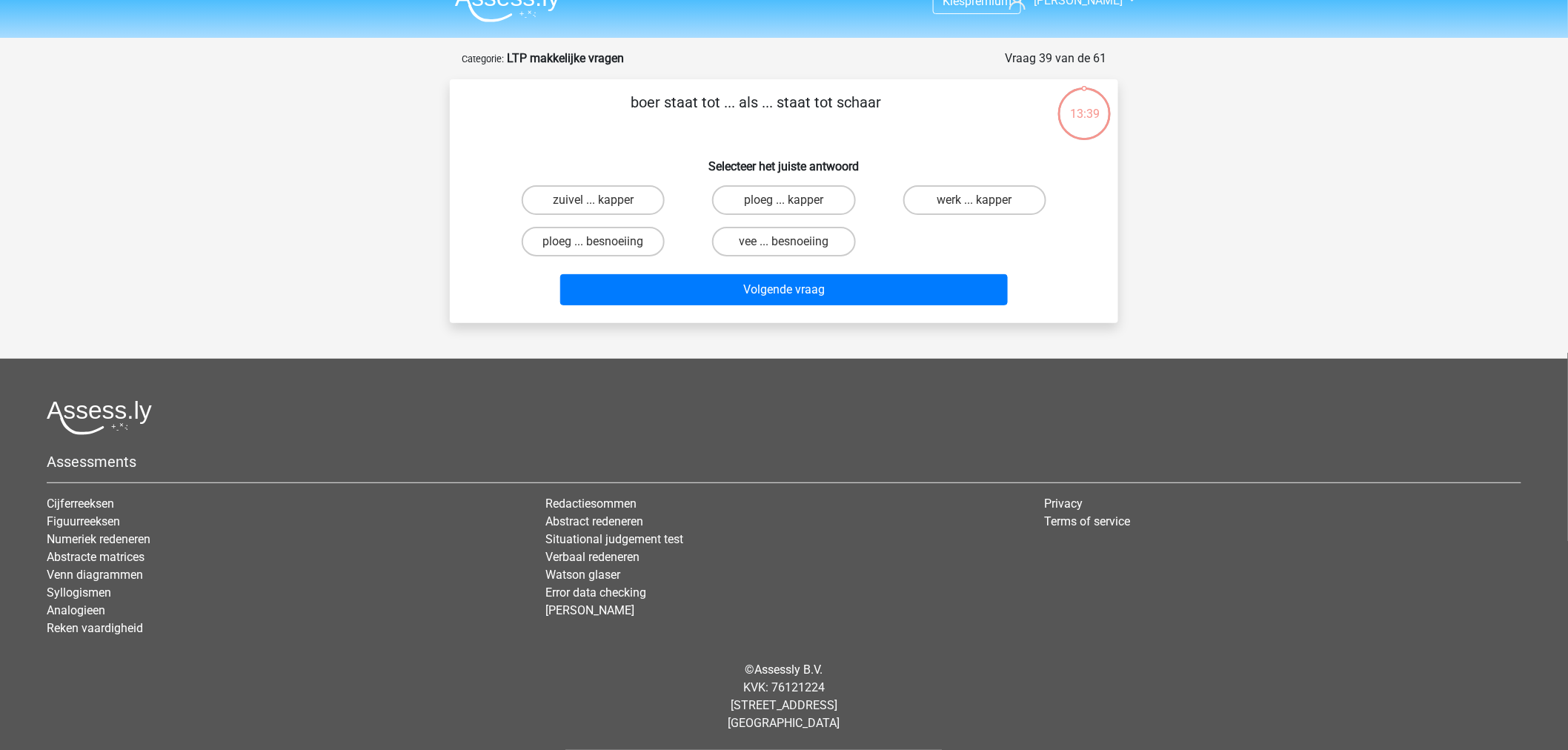
scroll to position [22, 0]
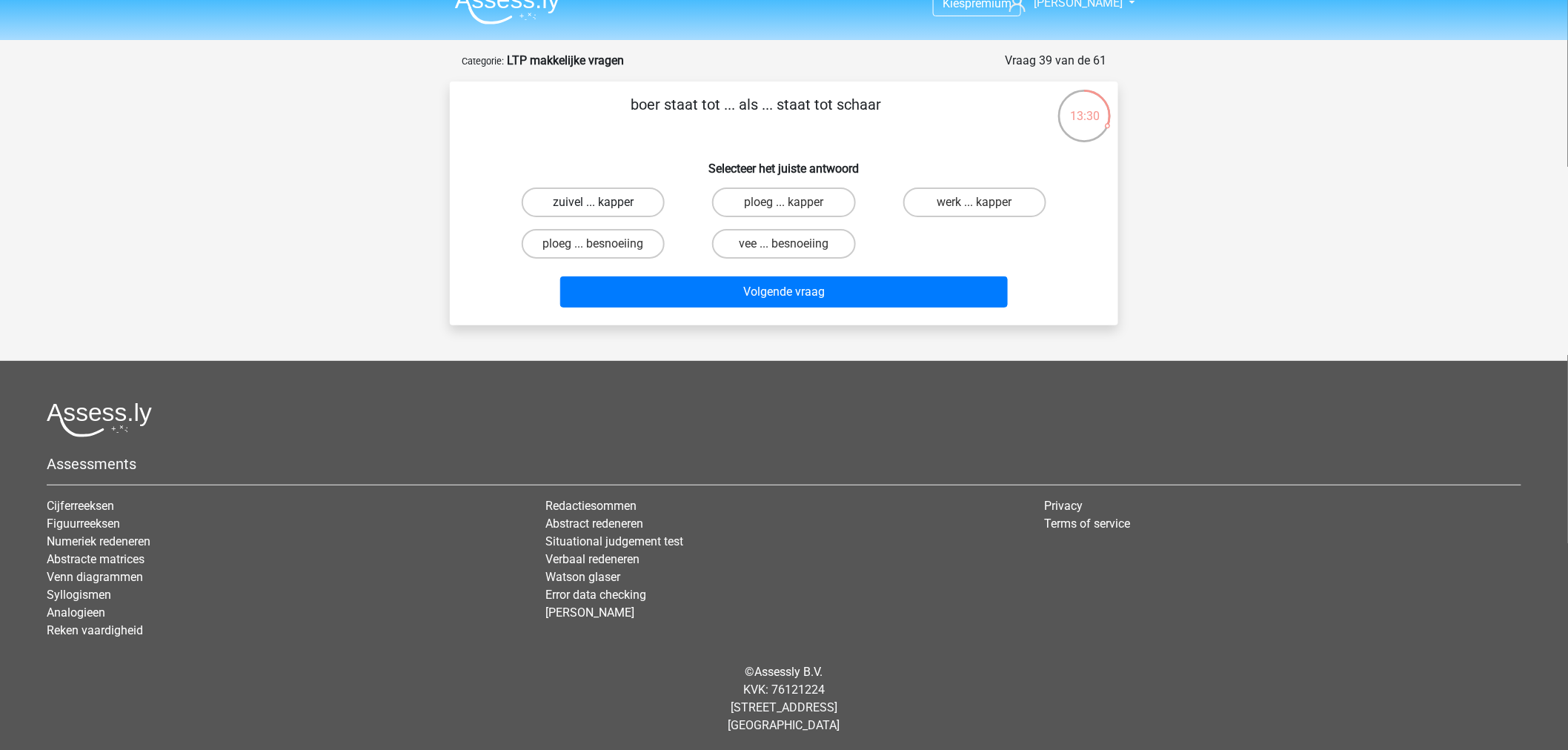
click at [636, 193] on label "zuivel ... kapper" at bounding box center [593, 202] width 143 height 30
click at [603, 202] on input "zuivel ... kapper" at bounding box center [598, 207] width 10 height 10
radio input "true"
click at [756, 267] on div "Volgende vraag" at bounding box center [784, 288] width 621 height 49
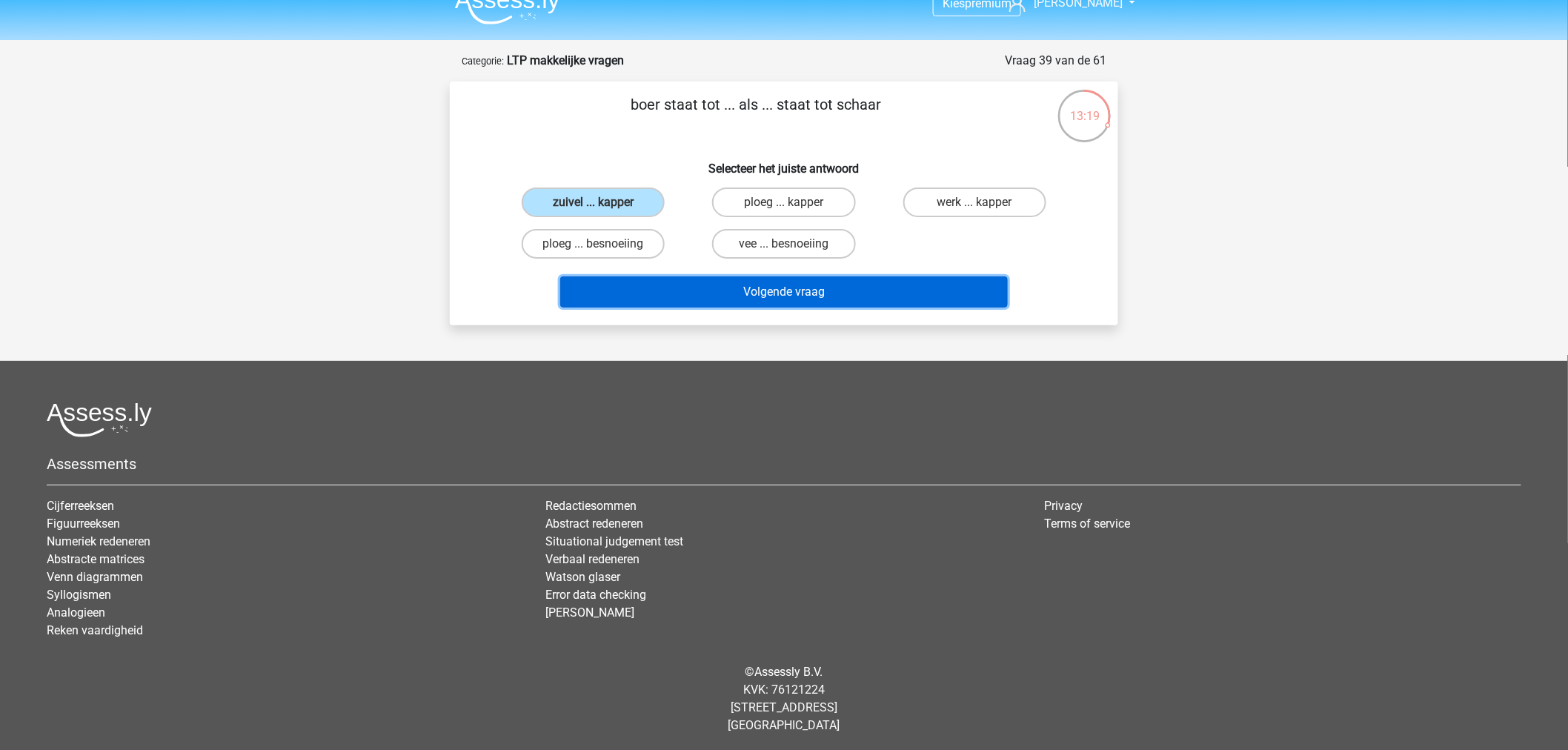
click at [759, 282] on button "Volgende vraag" at bounding box center [785, 292] width 448 height 31
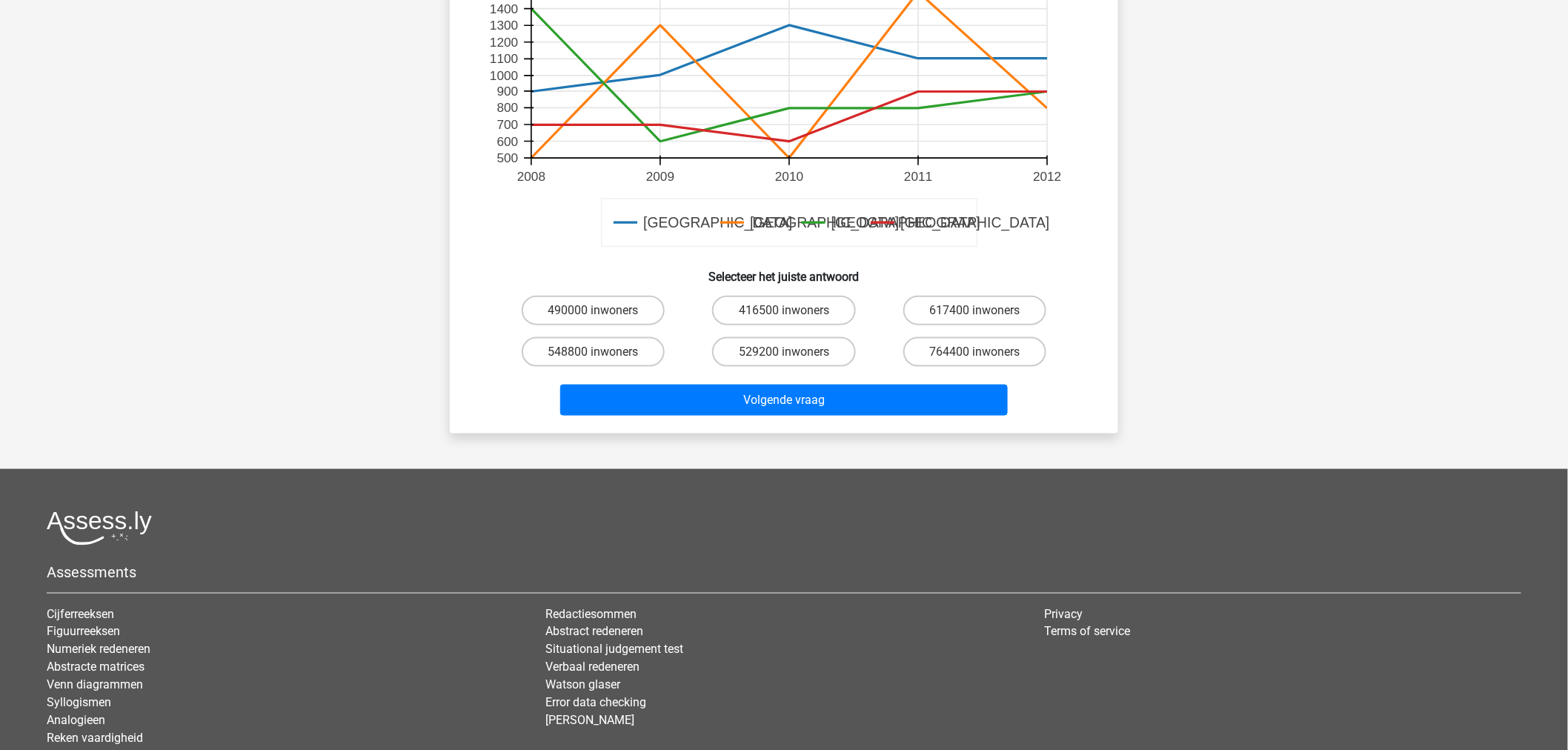
scroll to position [641, 0]
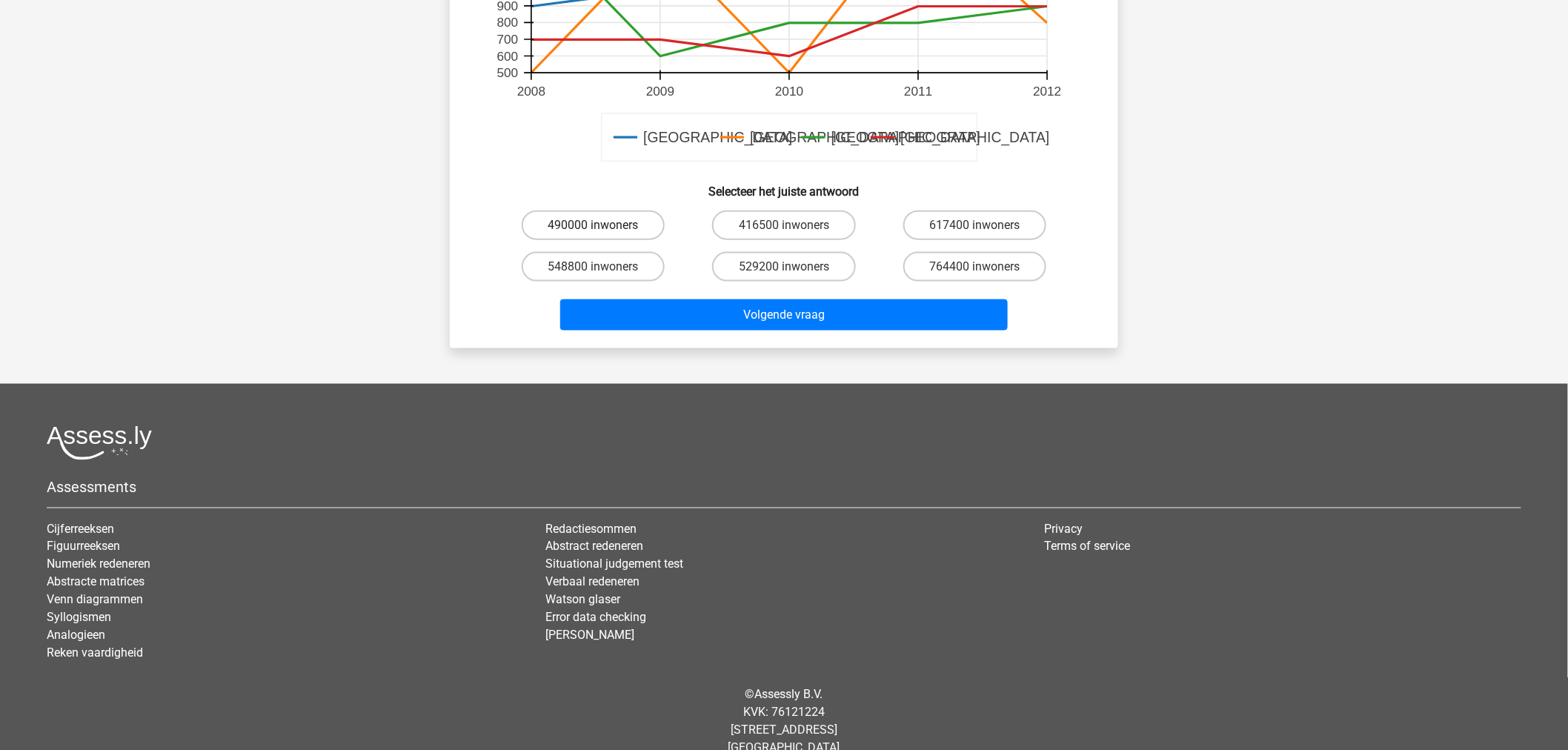
click at [596, 211] on label "490000 inwoners" at bounding box center [593, 226] width 143 height 30
click at [596, 225] on input "490000 inwoners" at bounding box center [598, 229] width 10 height 10
radio input "true"
click at [657, 288] on div "Volgende vraag" at bounding box center [784, 312] width 621 height 49
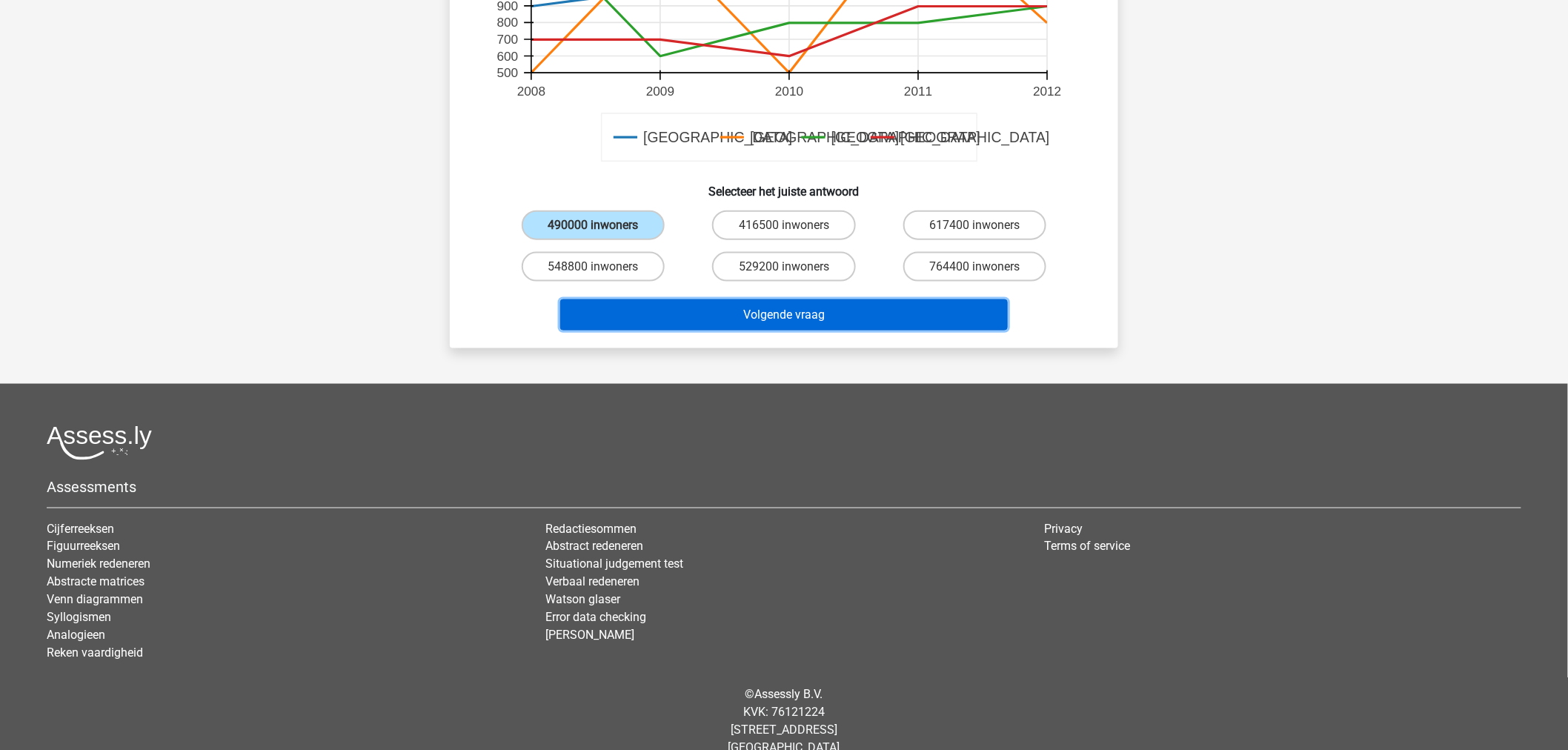
click at [694, 300] on button "Volgende vraag" at bounding box center [785, 315] width 448 height 31
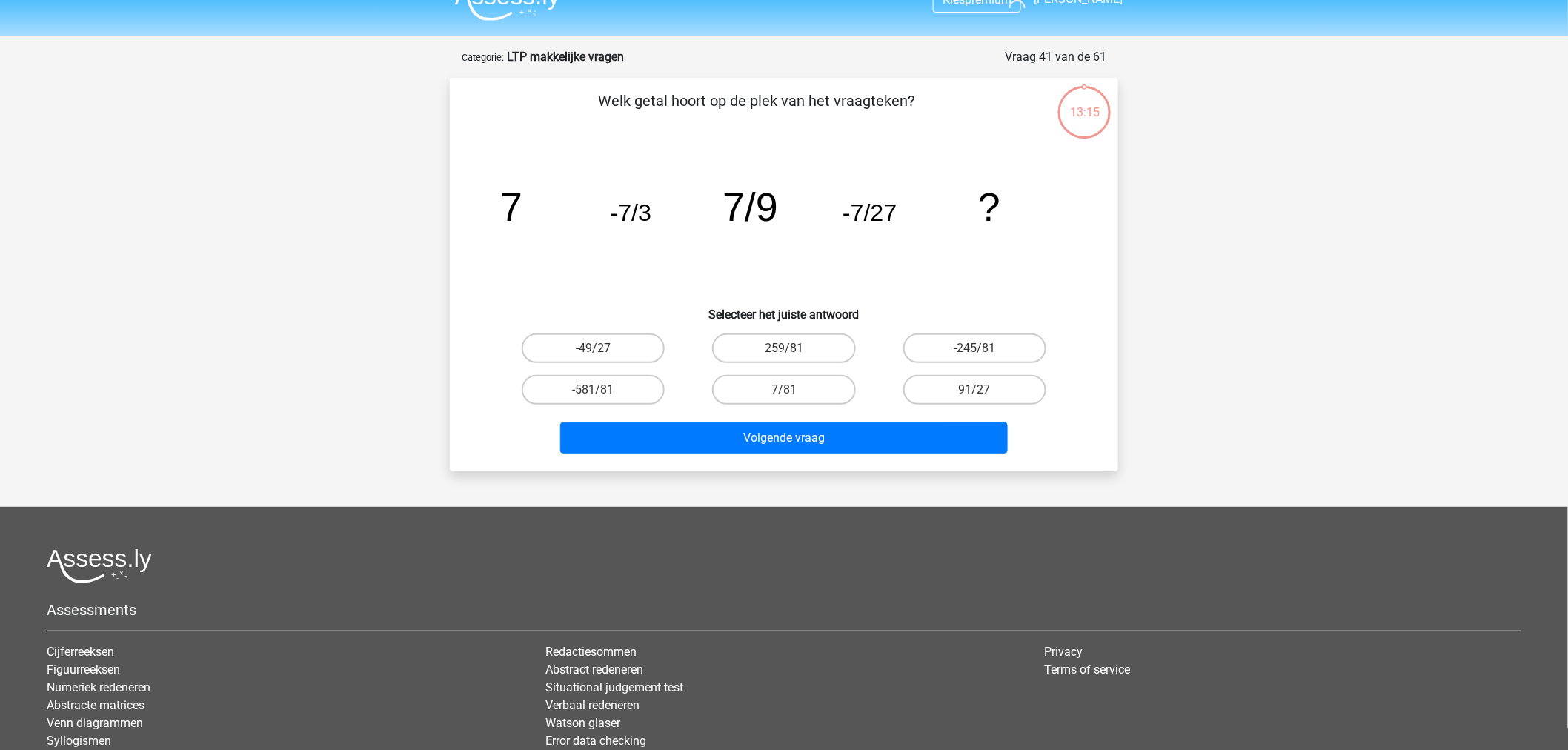
scroll to position [0, 0]
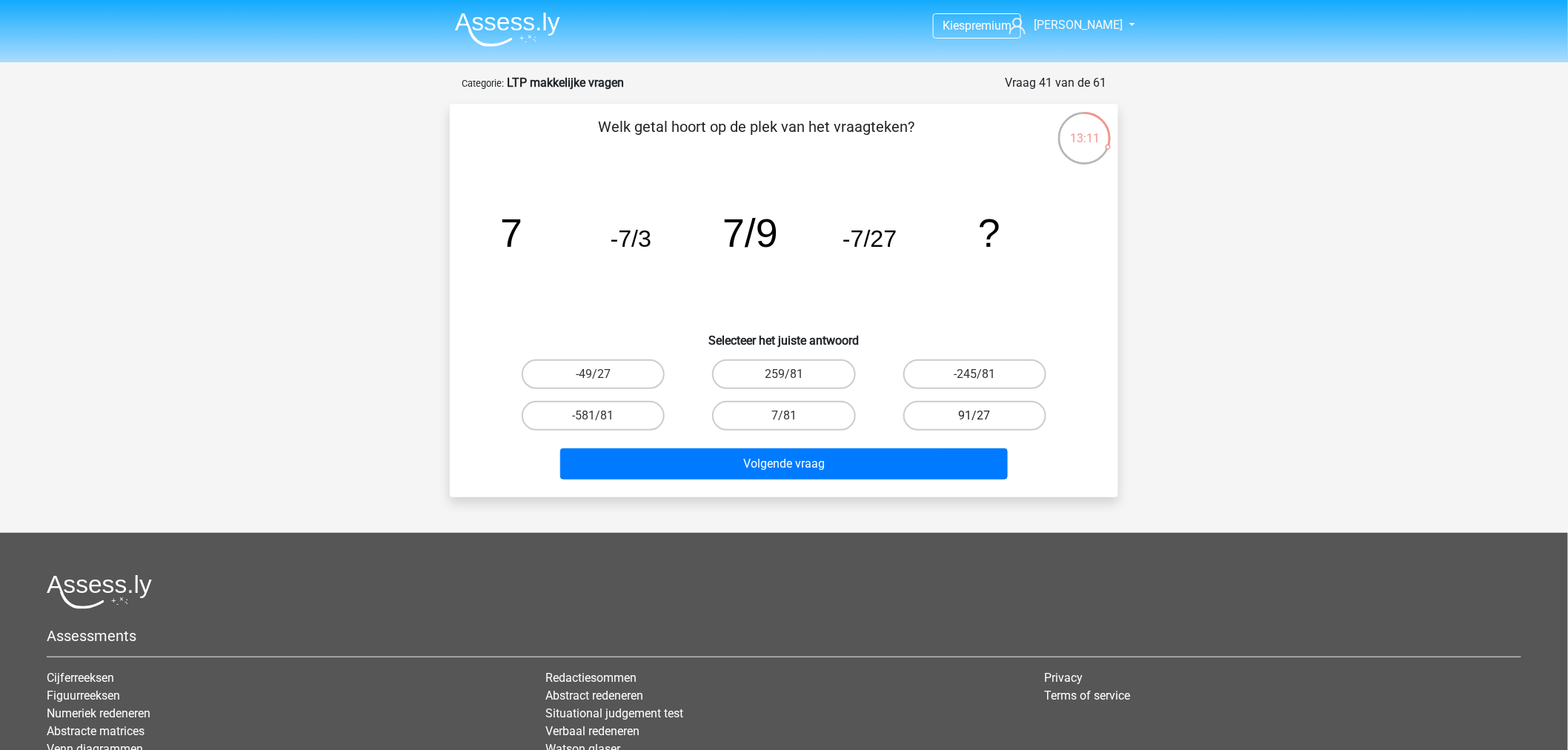
click at [1006, 415] on label "91/27" at bounding box center [975, 415] width 143 height 30
click at [984, 415] on input "91/27" at bounding box center [979, 420] width 10 height 10
radio input "true"
click at [987, 408] on label "91/27" at bounding box center [975, 415] width 143 height 30
click at [984, 415] on input "91/27" at bounding box center [979, 420] width 10 height 10
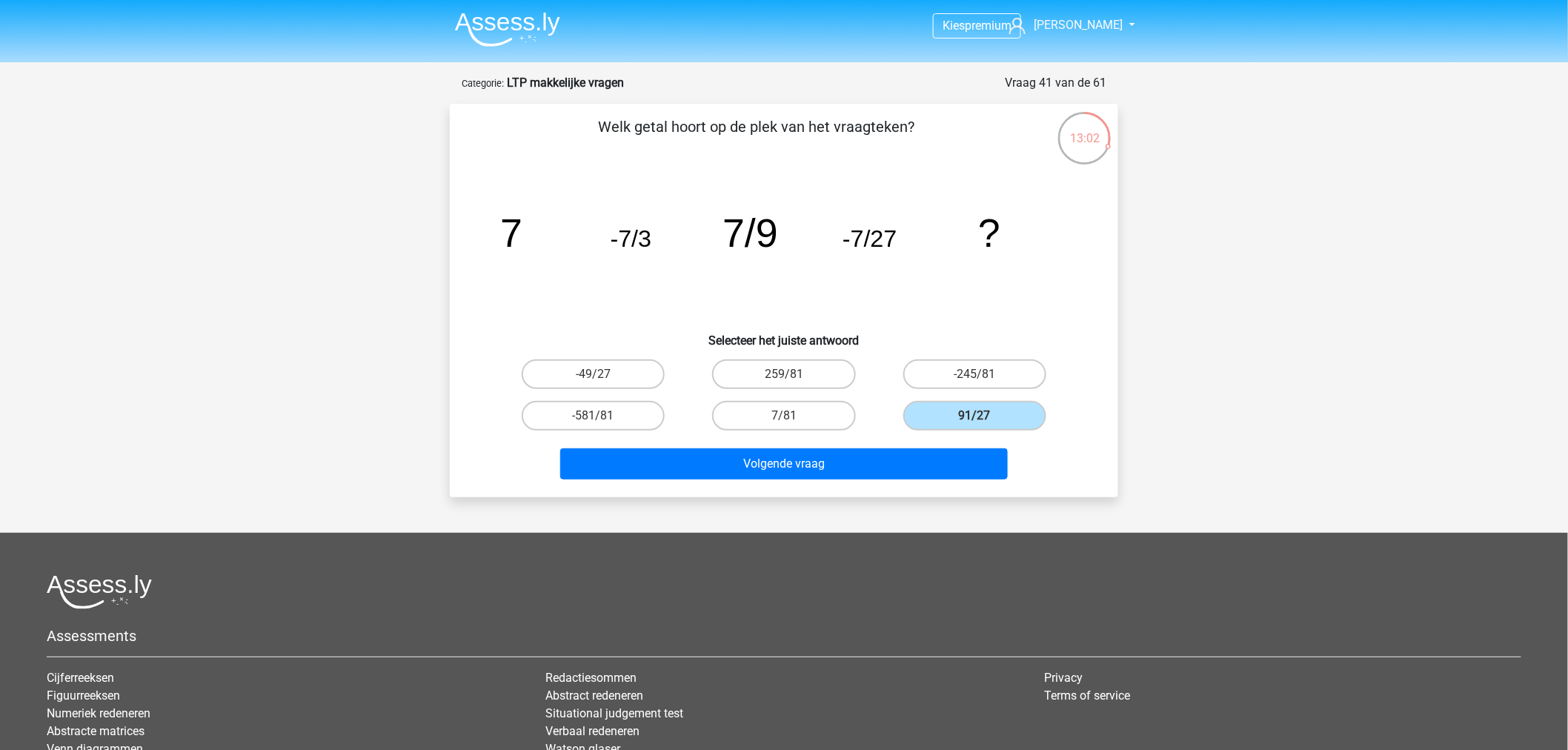
click at [714, 315] on icon "image/svg+xml 7 -7/3 7/9 -7/27 ?" at bounding box center [784, 247] width 597 height 149
click at [828, 418] on label "7/81" at bounding box center [783, 415] width 143 height 30
click at [794, 418] on input "7/81" at bounding box center [788, 420] width 10 height 10
radio input "true"
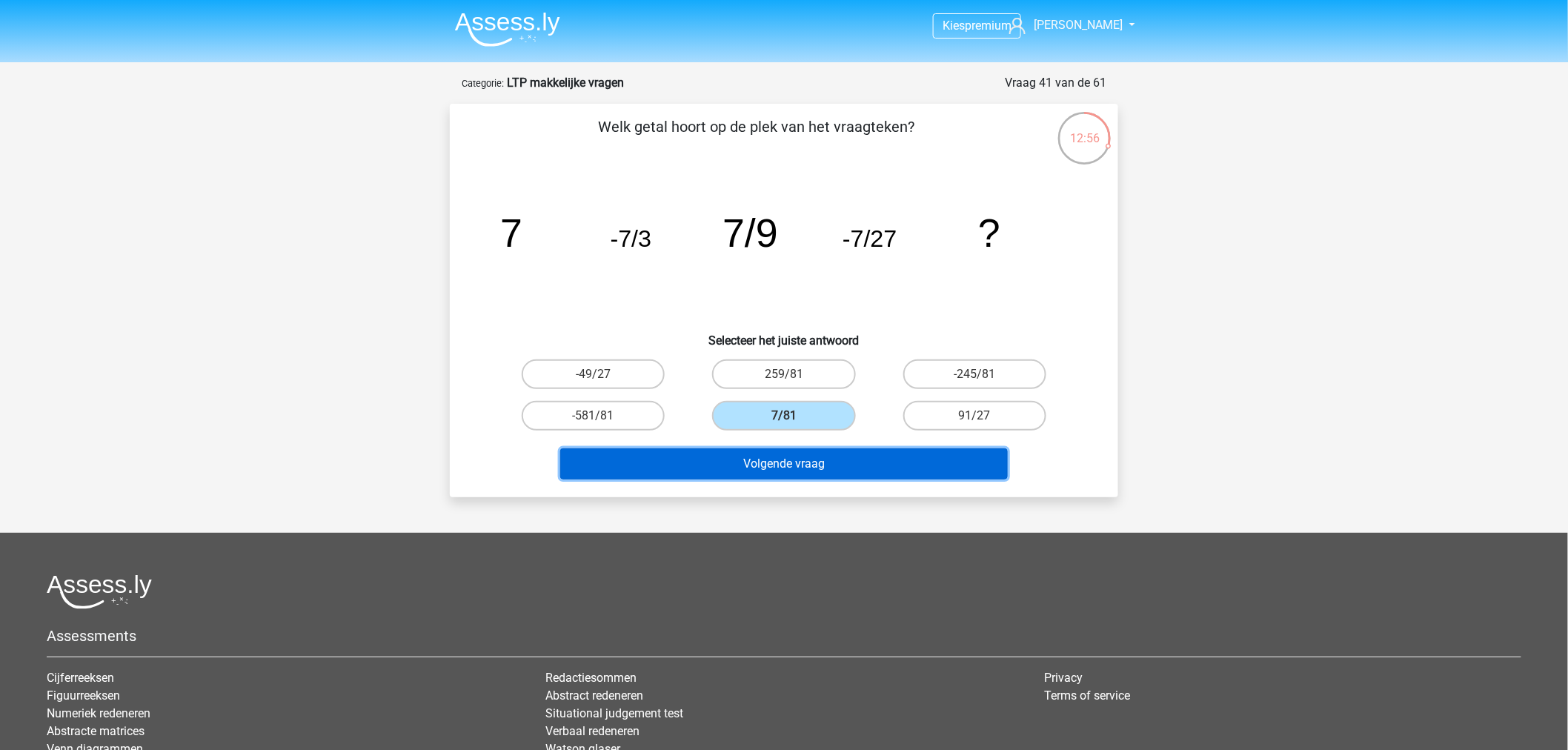
click at [749, 453] on button "Volgende vraag" at bounding box center [785, 464] width 448 height 31
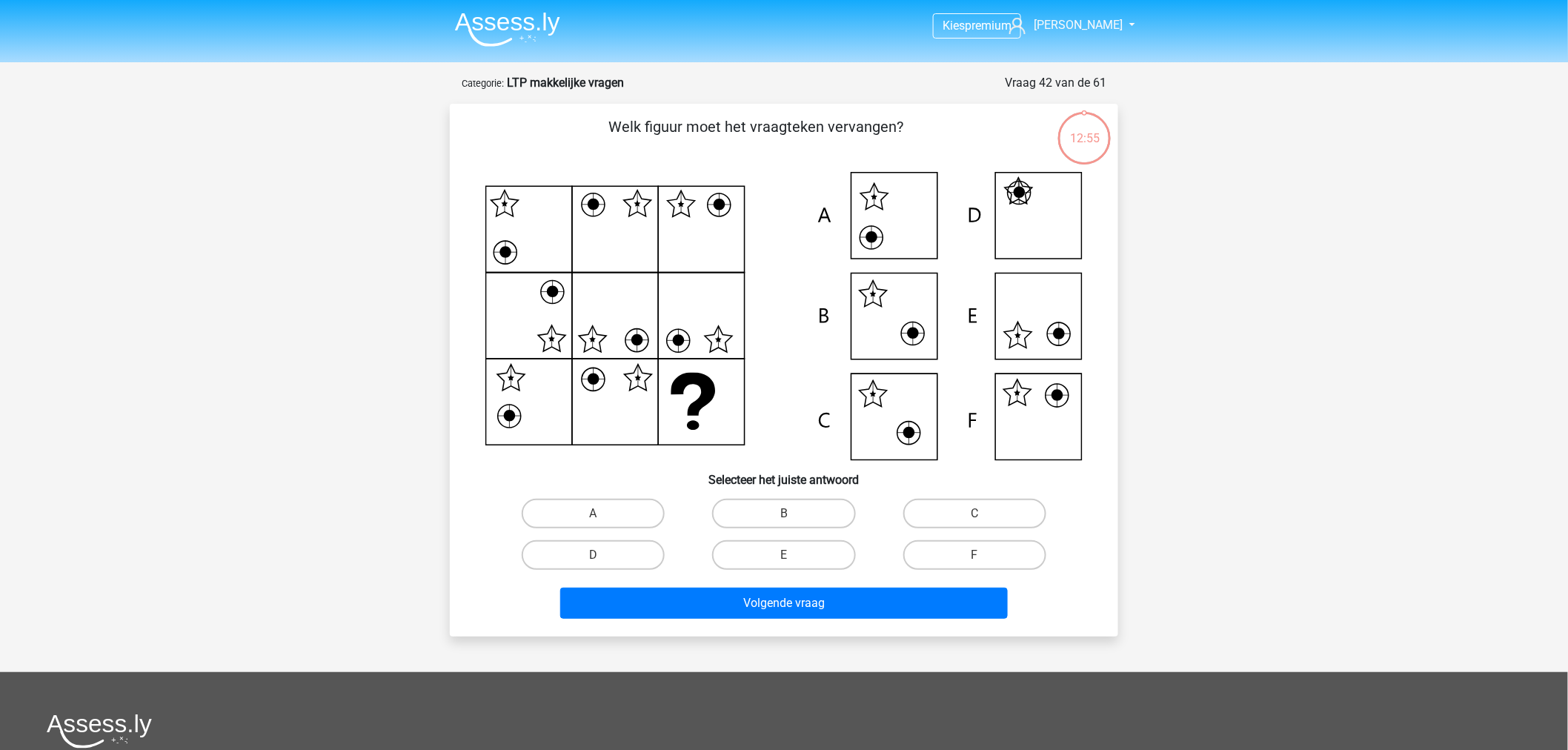
scroll to position [74, 0]
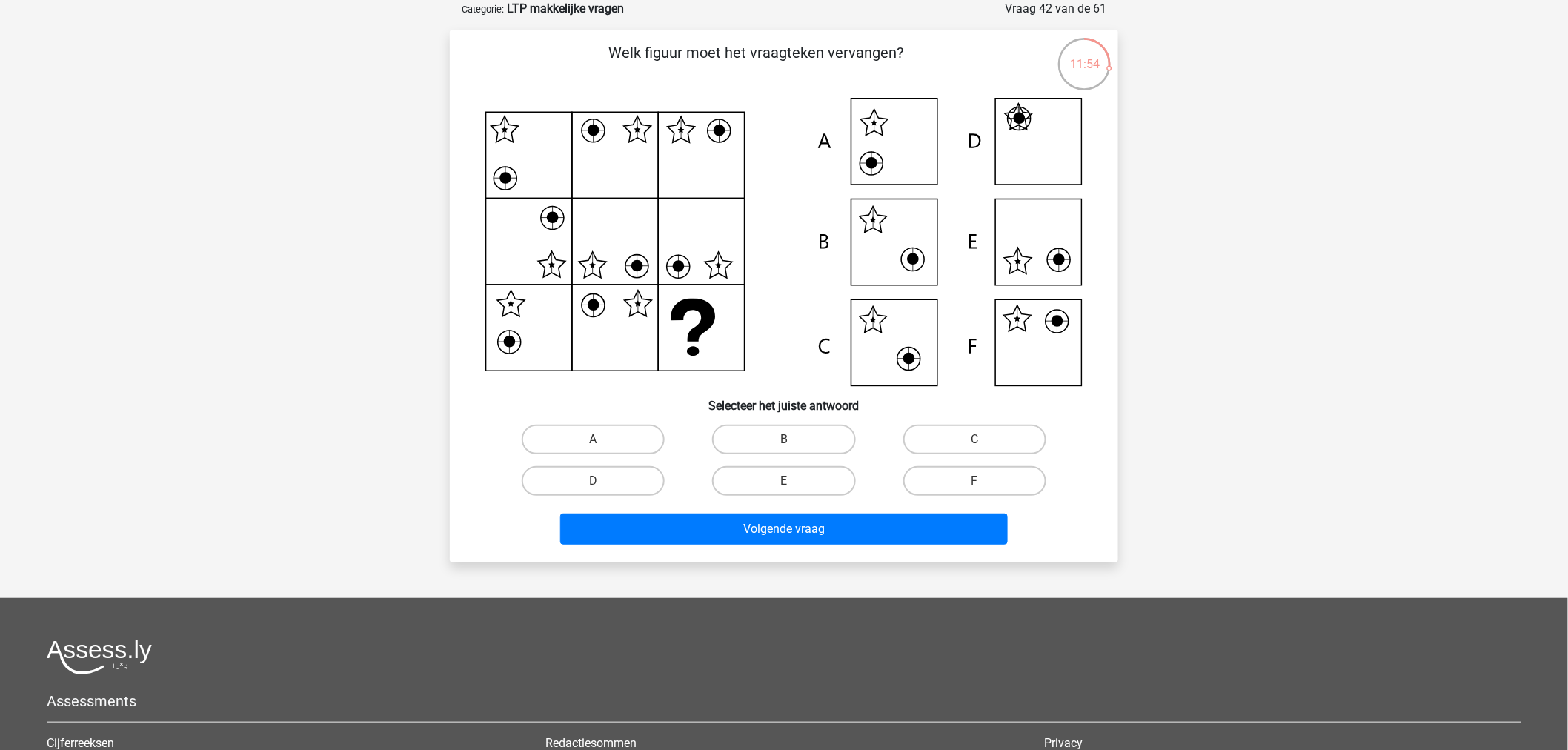
click at [1040, 344] on icon at bounding box center [784, 242] width 597 height 288
click at [921, 468] on label "F" at bounding box center [975, 481] width 143 height 30
click at [975, 481] on input "F" at bounding box center [979, 486] width 10 height 10
radio input "true"
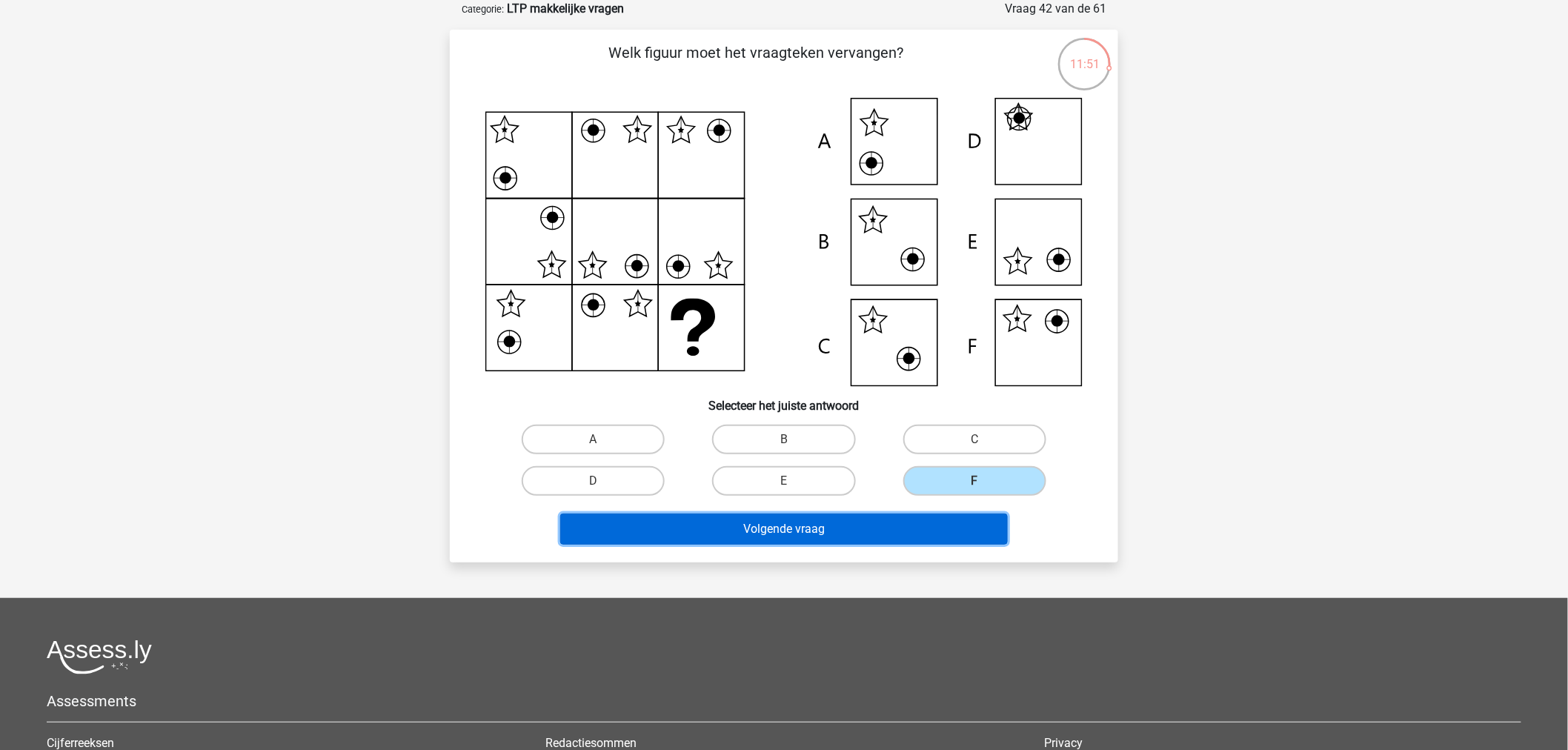
click at [865, 516] on button "Volgende vraag" at bounding box center [785, 529] width 448 height 31
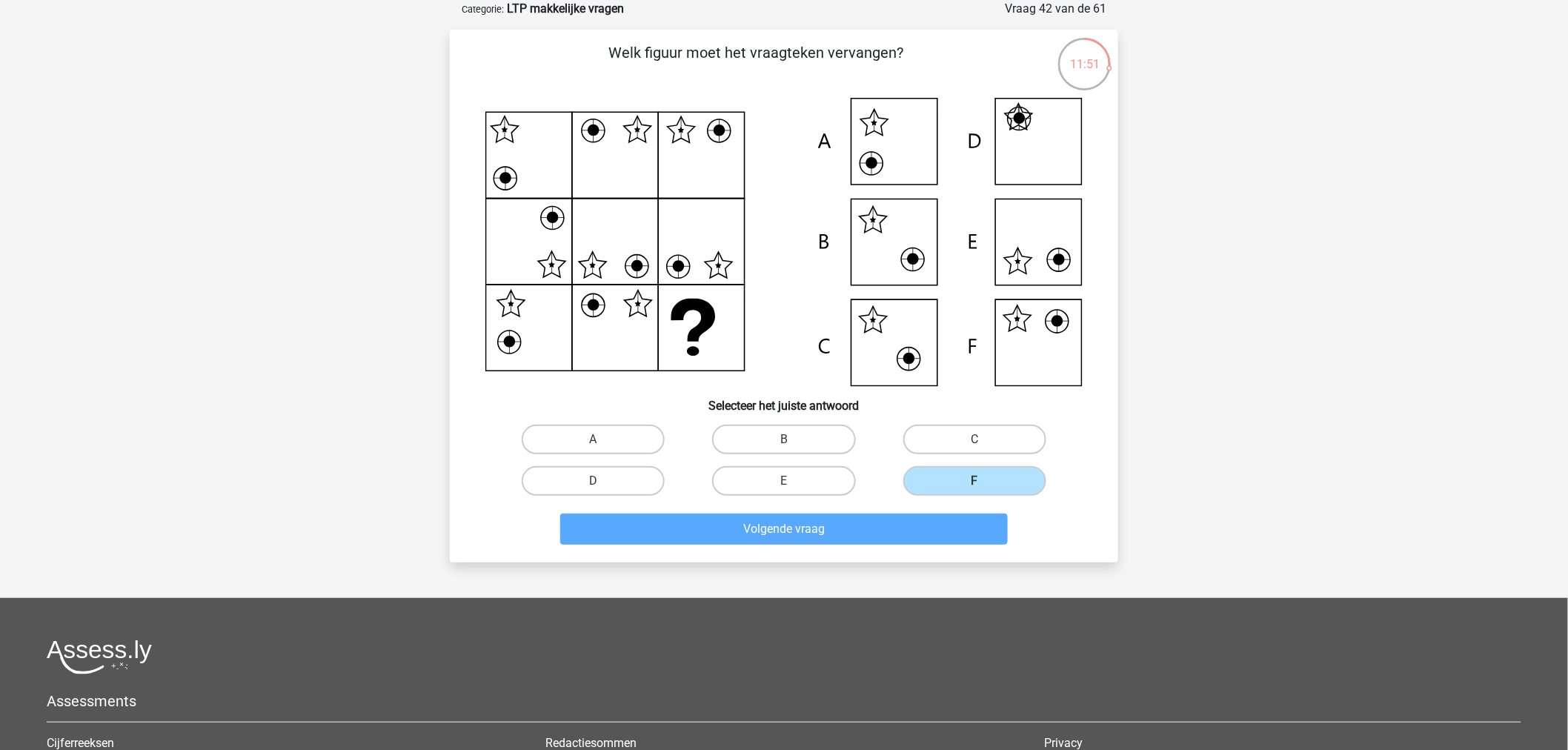
scroll to position [22, 0]
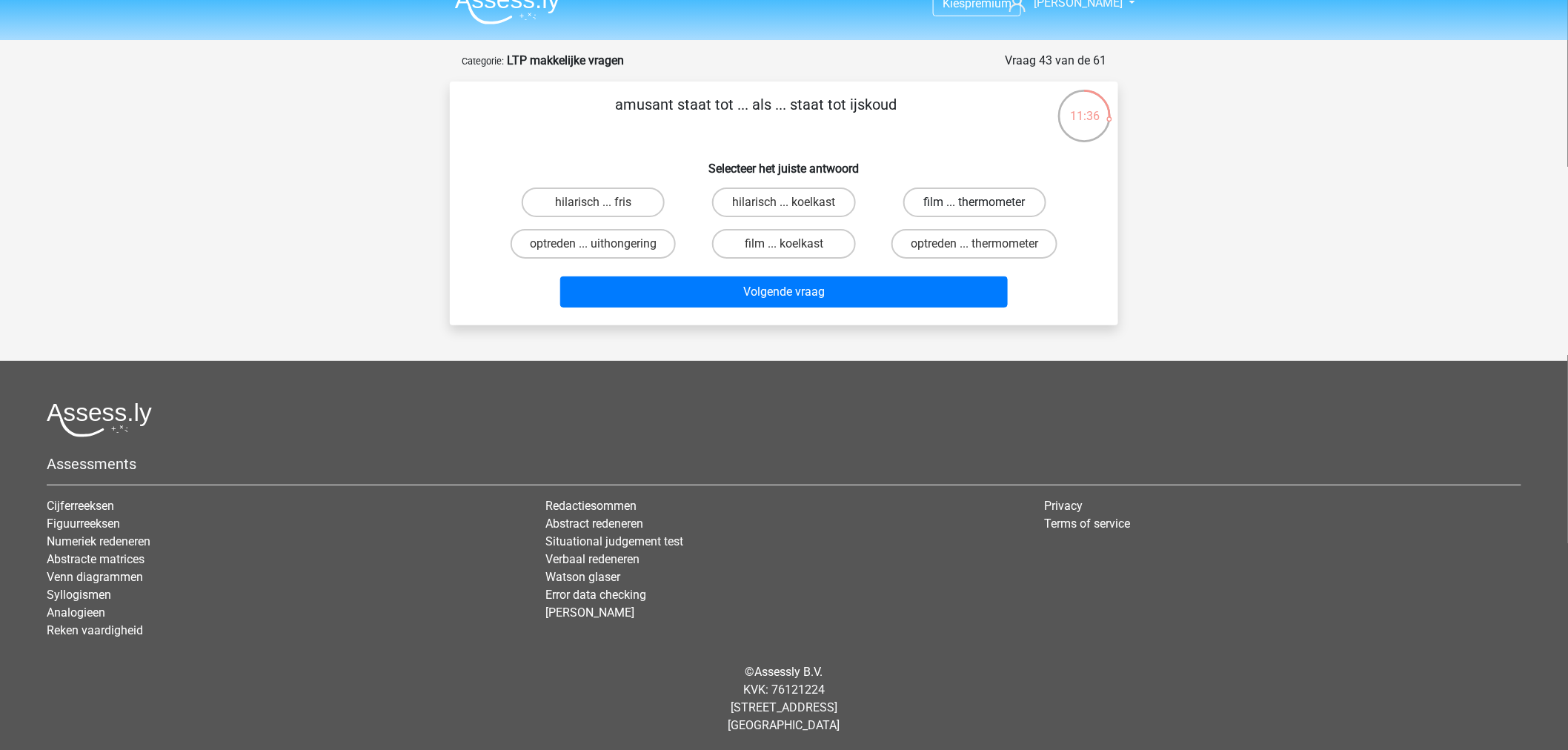
click at [965, 199] on label "film ... thermometer" at bounding box center [975, 202] width 143 height 30
click at [975, 202] on input "film ... thermometer" at bounding box center [979, 207] width 10 height 10
radio input "true"
click at [967, 239] on label "optreden ... thermometer" at bounding box center [975, 244] width 166 height 30
click at [975, 244] on input "optreden ... thermometer" at bounding box center [979, 248] width 10 height 10
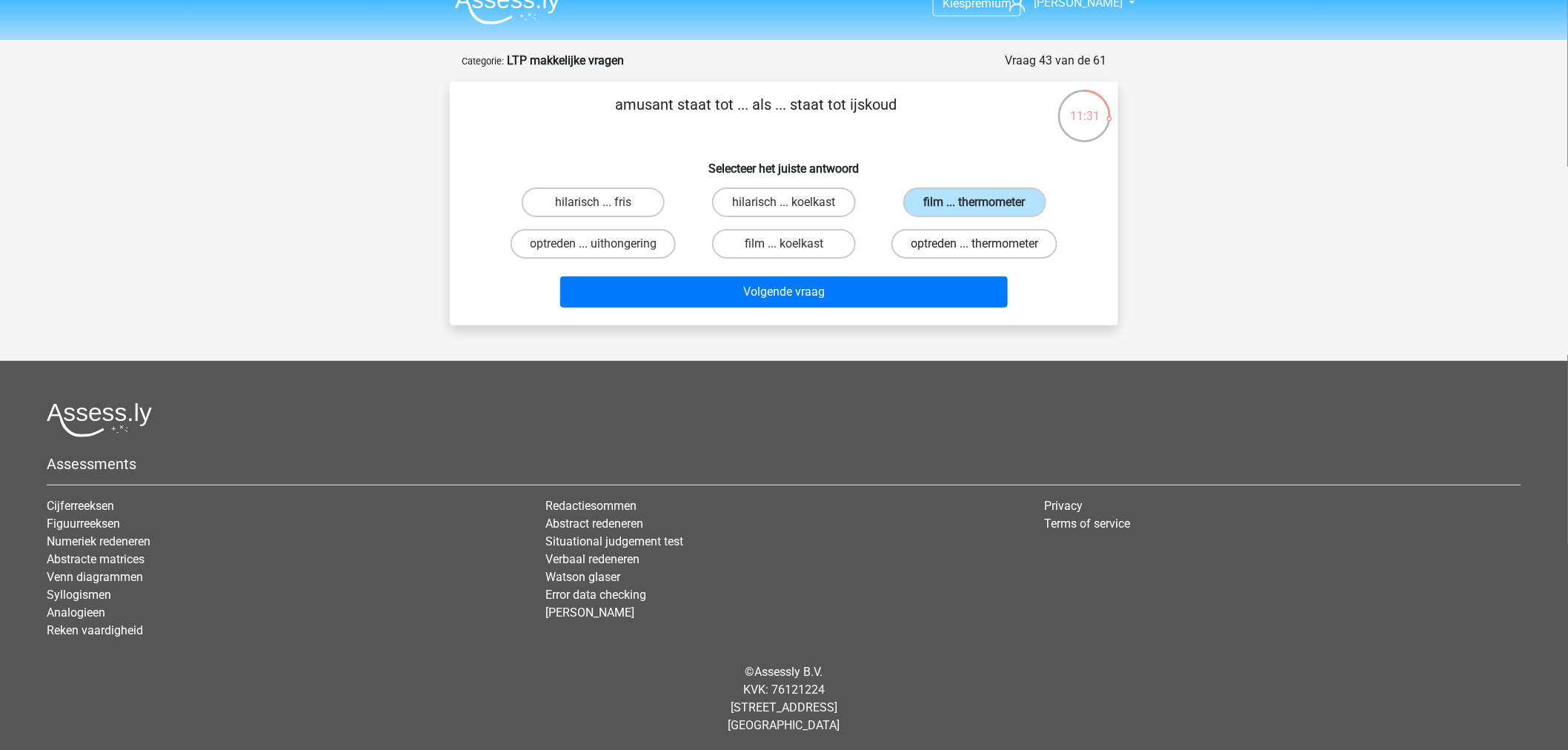
radio input "true"
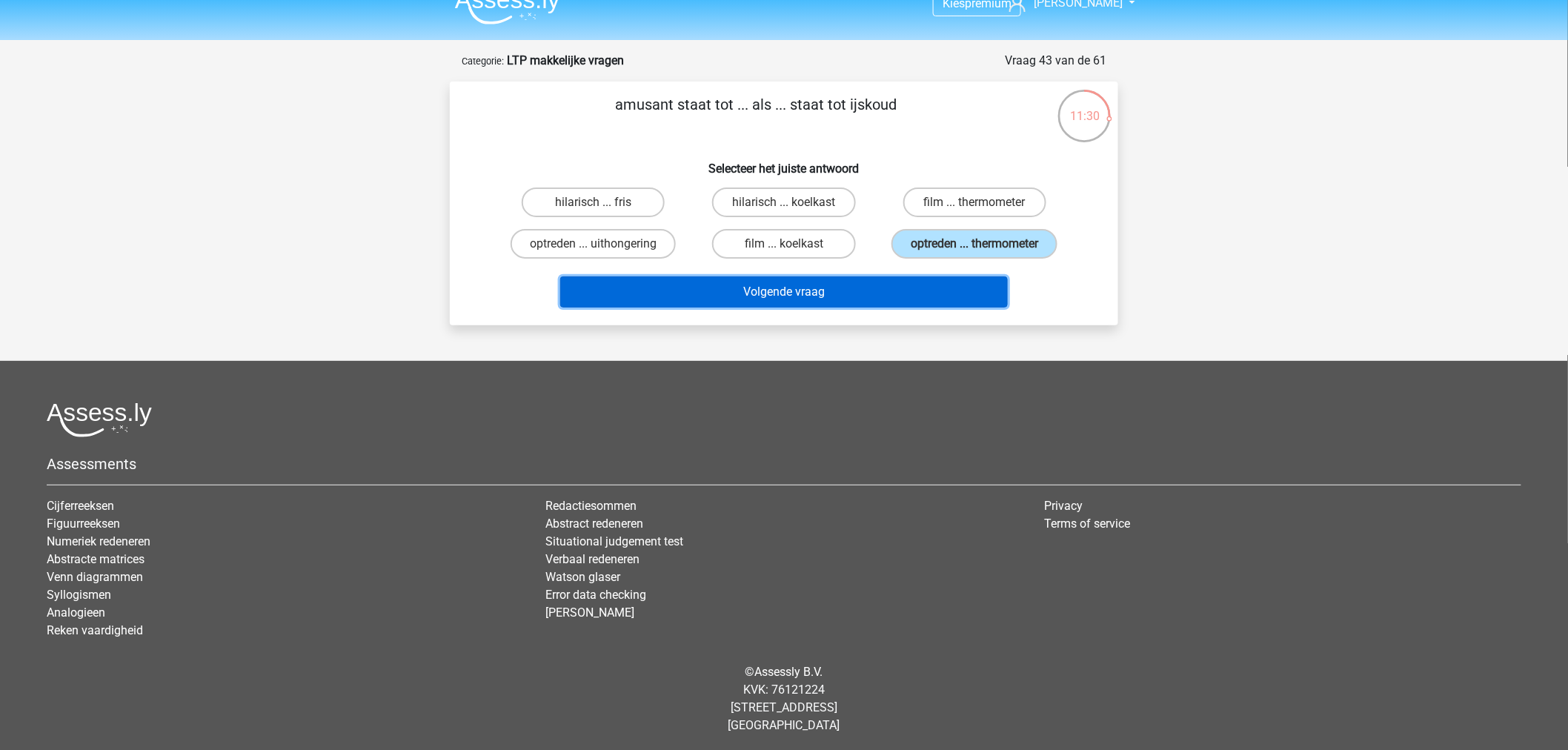
click at [939, 297] on button "Volgende vraag" at bounding box center [785, 292] width 448 height 31
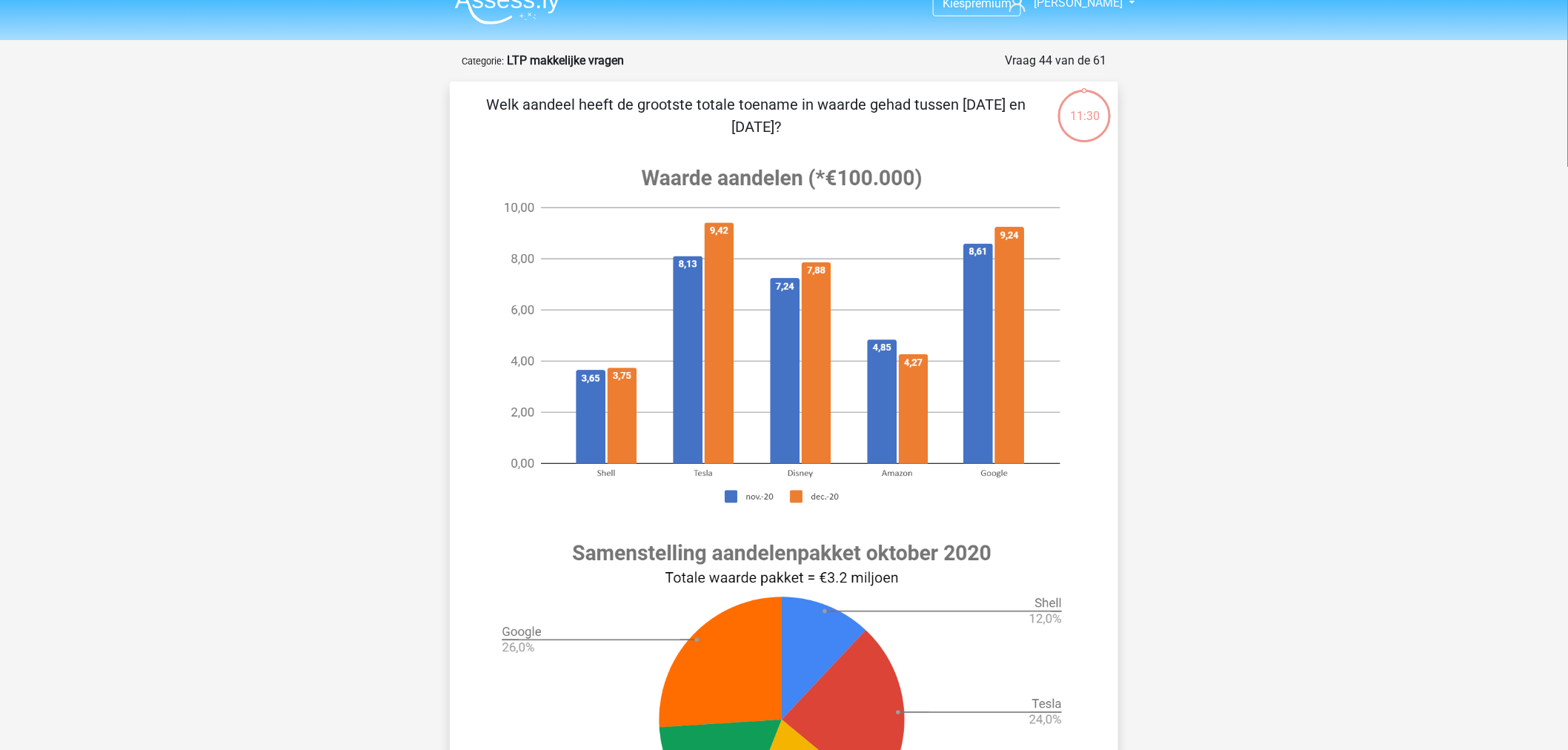
scroll to position [74, 0]
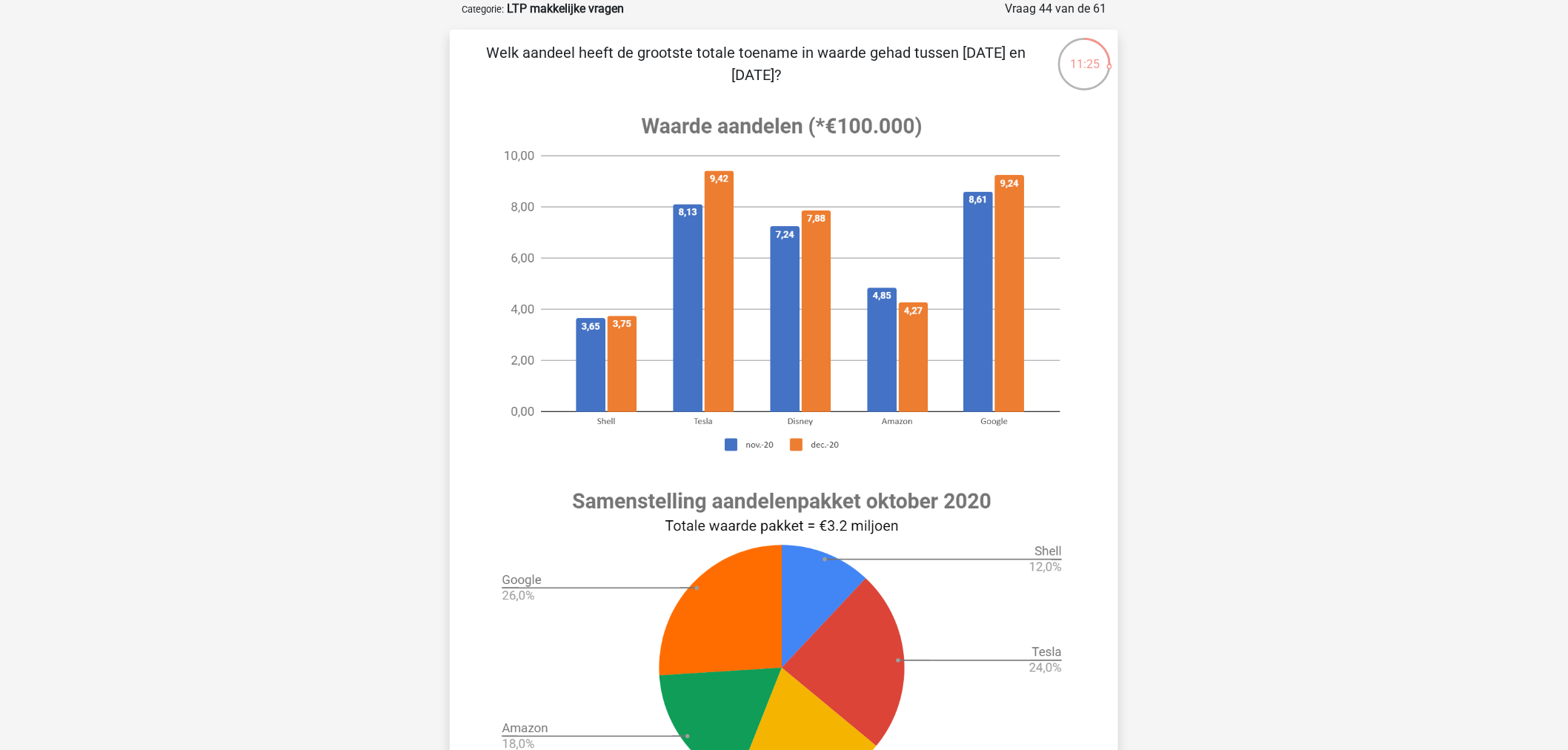
drag, startPoint x: 448, startPoint y: 22, endPoint x: 960, endPoint y: 66, distance: 513.9
click at [960, 66] on div "11:25 Vraag 44 van de 61 Categorie: LTP makkelijke vragen Welk aandeel heeft de…" at bounding box center [784, 518] width 692 height 1038
click at [617, 224] on image at bounding box center [783, 284] width 593 height 372
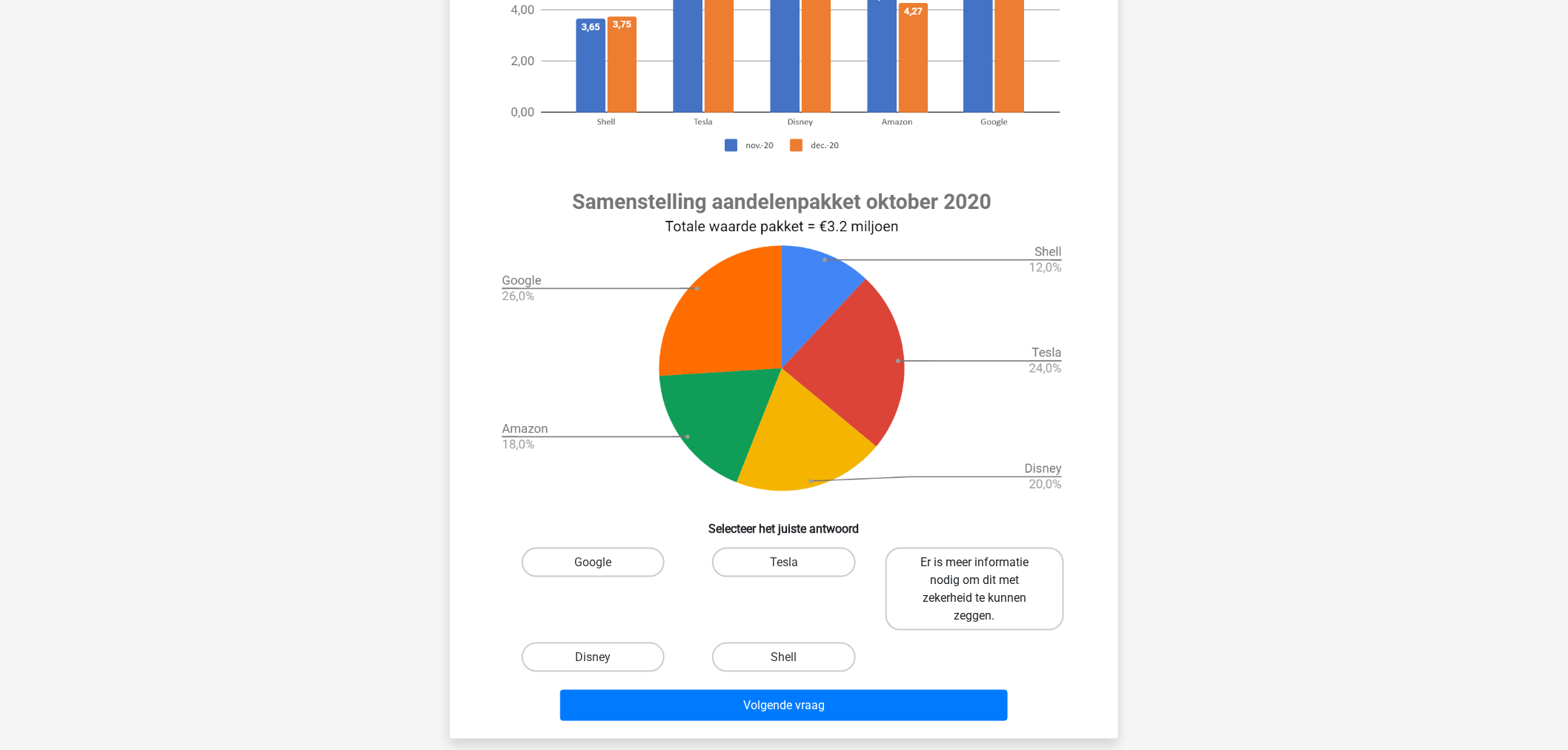
scroll to position [403, 0]
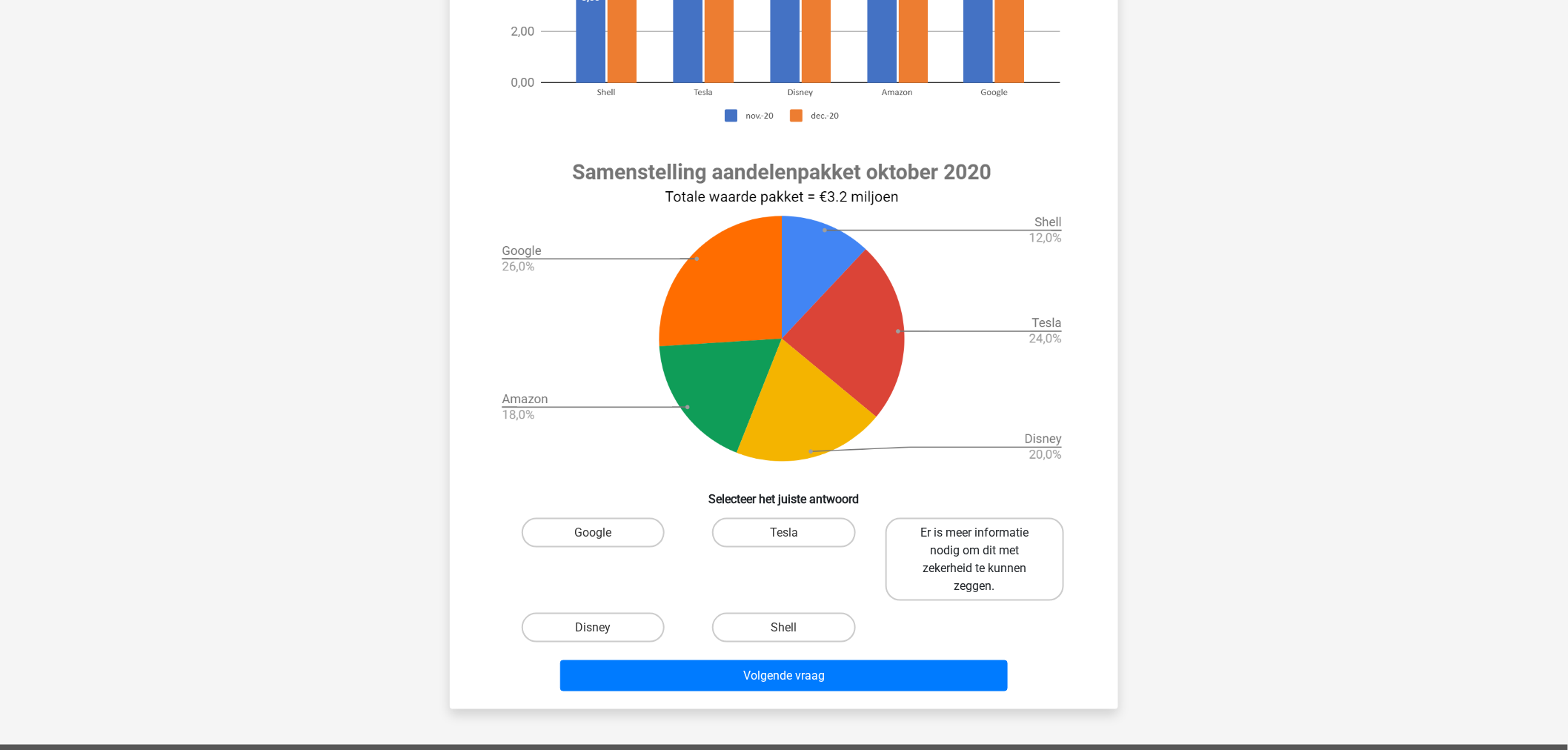
click at [971, 553] on label "Er is meer informatie nodig om dit met zekerheid te kunnen zeggen." at bounding box center [975, 559] width 179 height 83
click at [975, 542] on input "Er is meer informatie nodig om dit met zekerheid te kunnen zeggen." at bounding box center [979, 537] width 10 height 10
radio input "true"
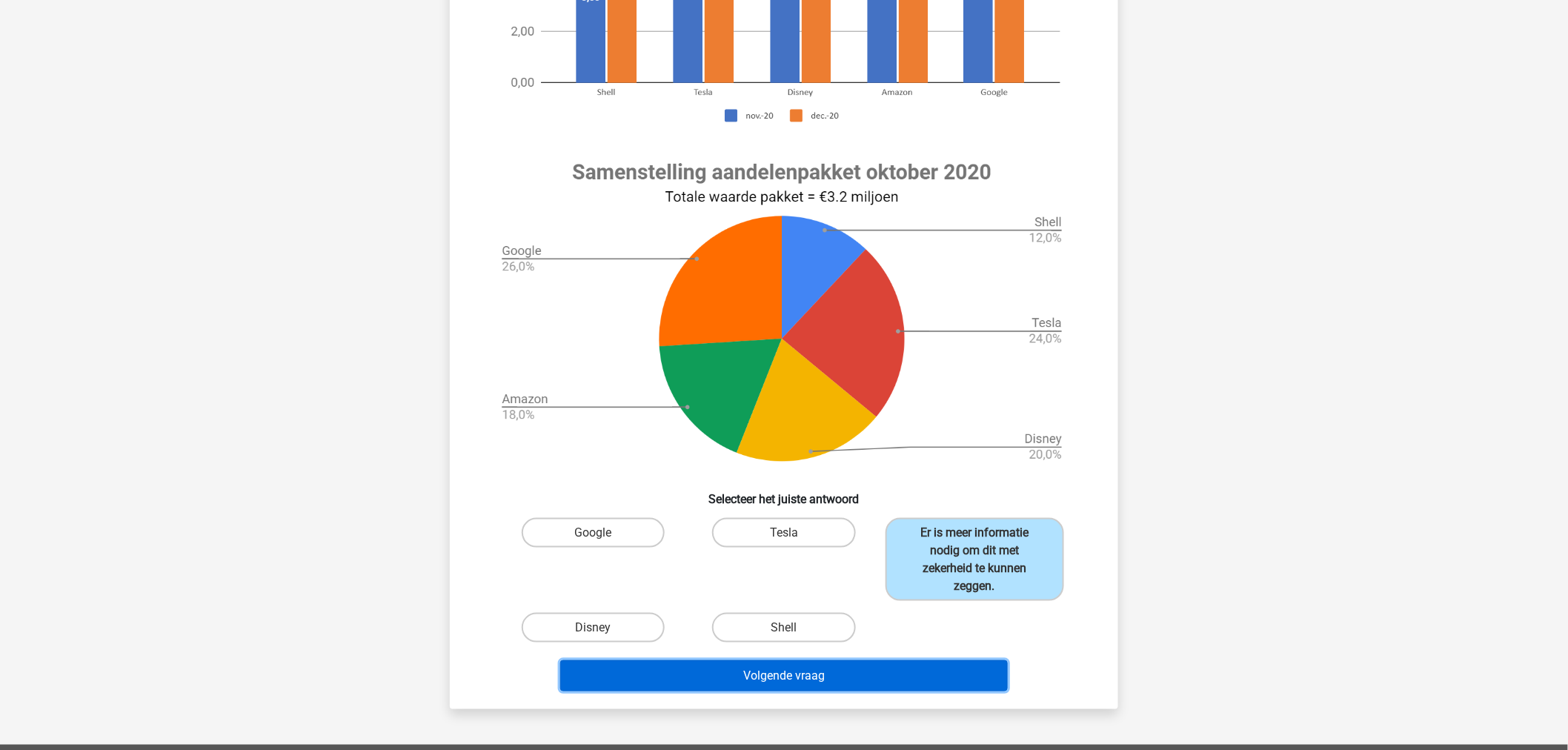
click at [927, 674] on button "Volgende vraag" at bounding box center [785, 676] width 448 height 31
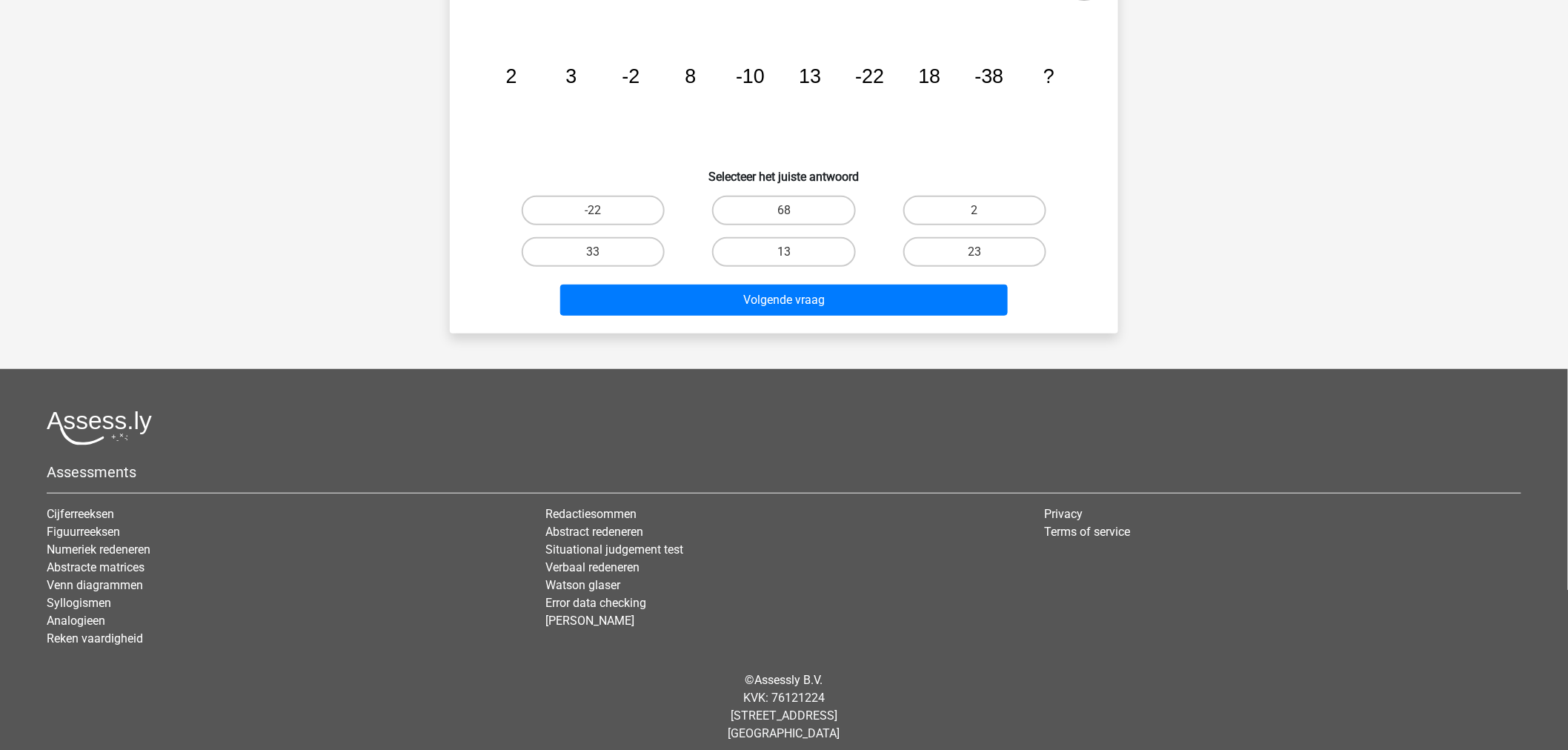
scroll to position [0, 0]
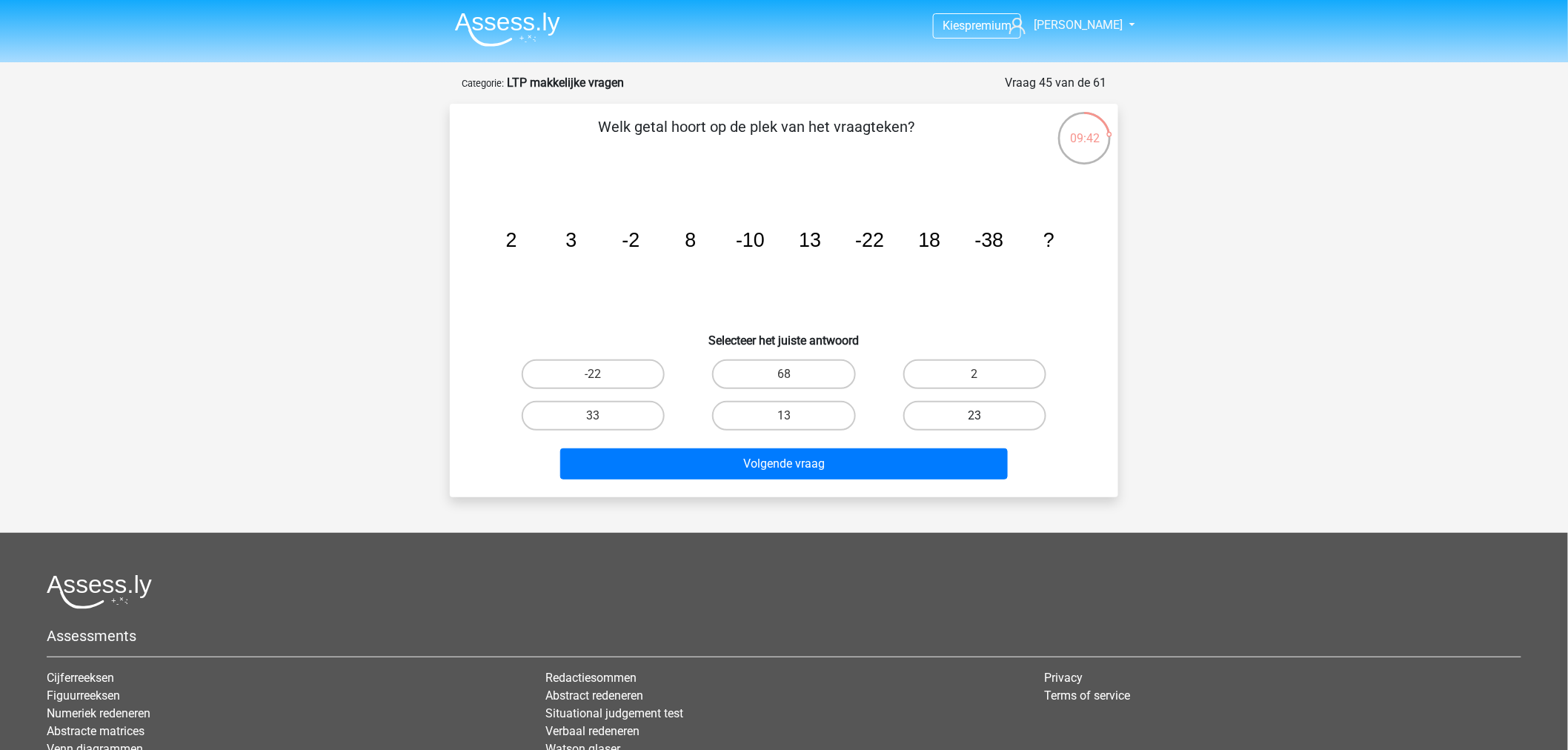
click at [915, 409] on label "23" at bounding box center [975, 415] width 143 height 30
click at [975, 415] on input "23" at bounding box center [979, 420] width 10 height 10
radio input "true"
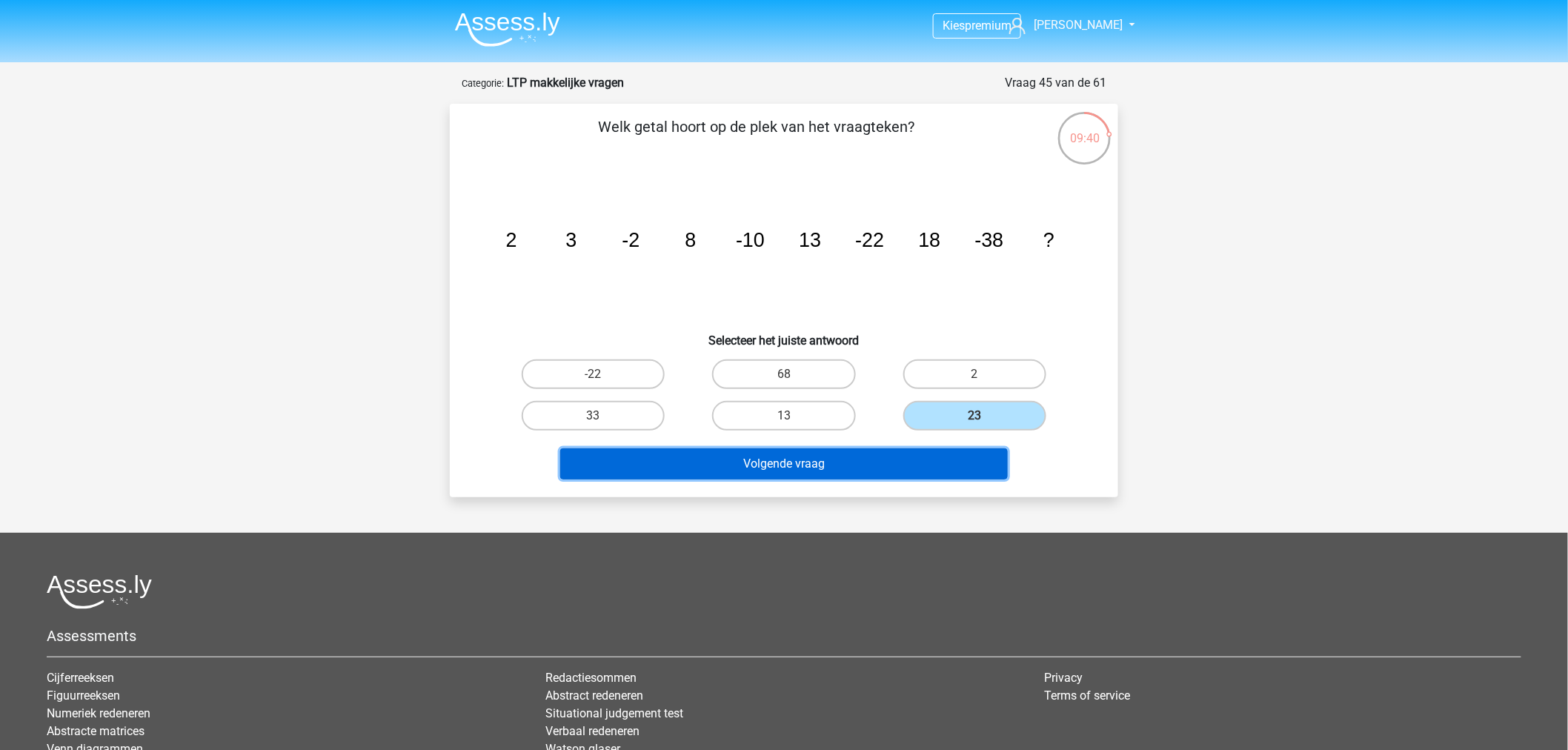
click at [780, 455] on button "Volgende vraag" at bounding box center [785, 464] width 448 height 31
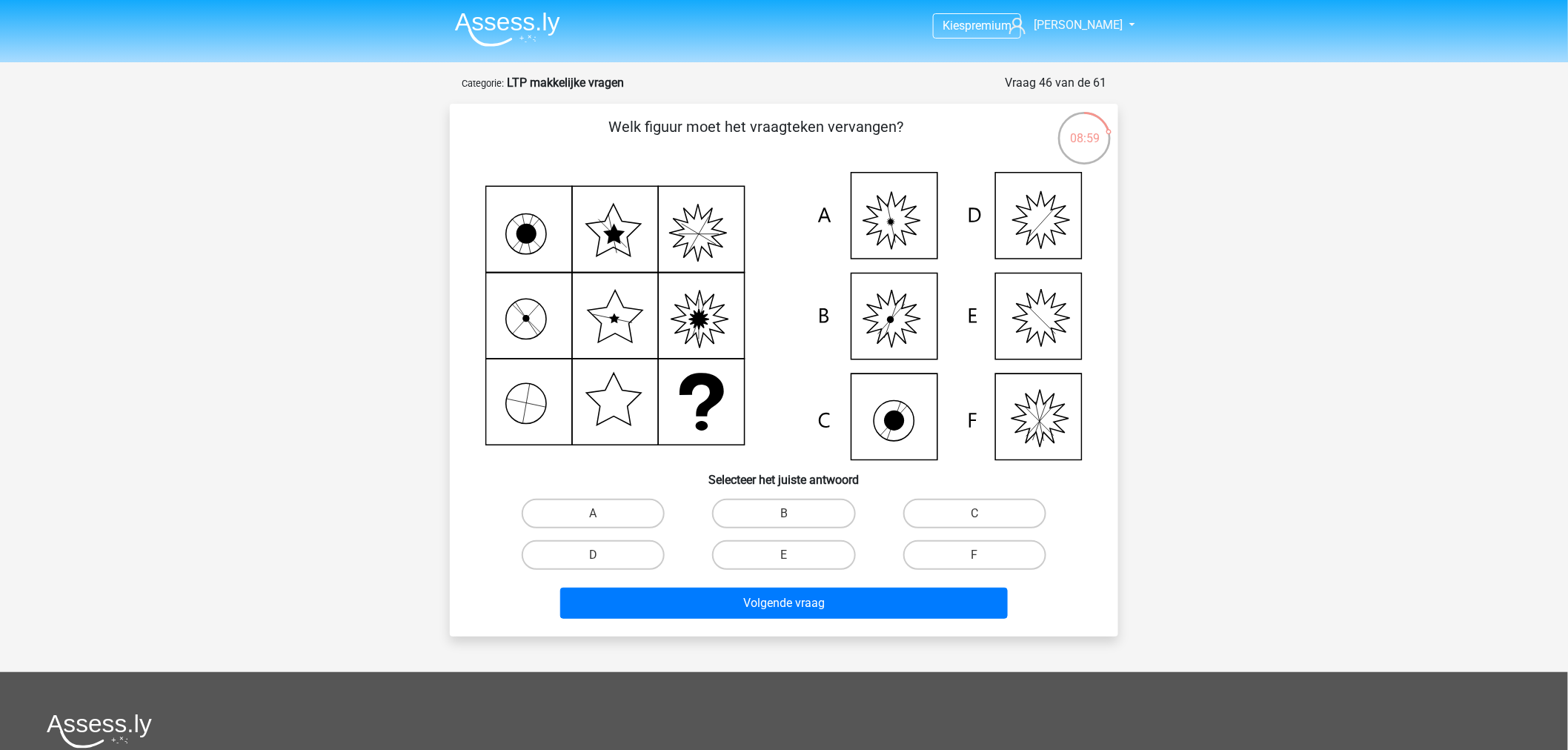
click at [1041, 320] on icon at bounding box center [784, 316] width 597 height 288
click at [759, 548] on label "E" at bounding box center [783, 555] width 143 height 30
click at [784, 555] on input "E" at bounding box center [788, 560] width 10 height 10
radio input "true"
click at [1031, 326] on icon at bounding box center [784, 316] width 597 height 288
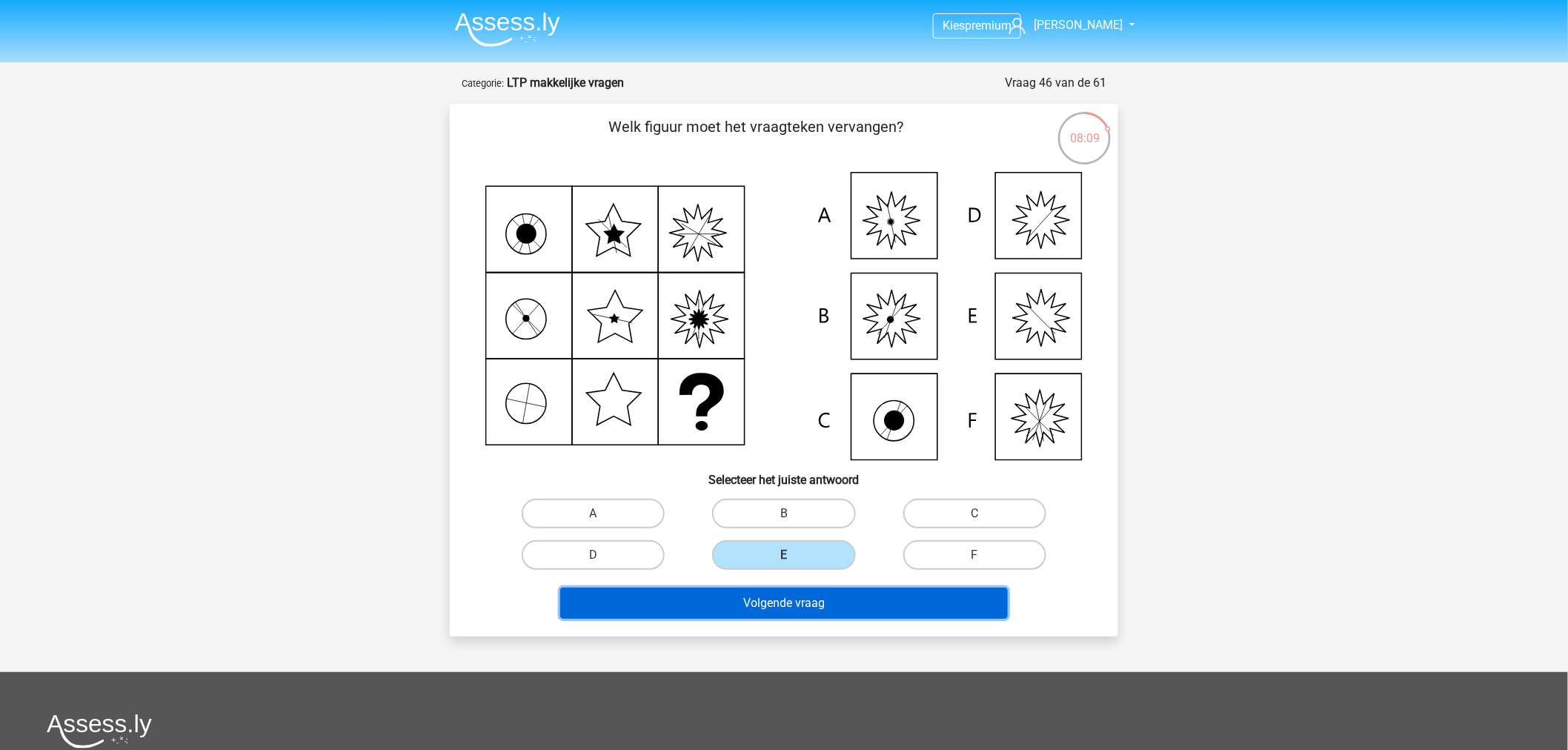
click at [821, 593] on button "Volgende vraag" at bounding box center [785, 603] width 448 height 31
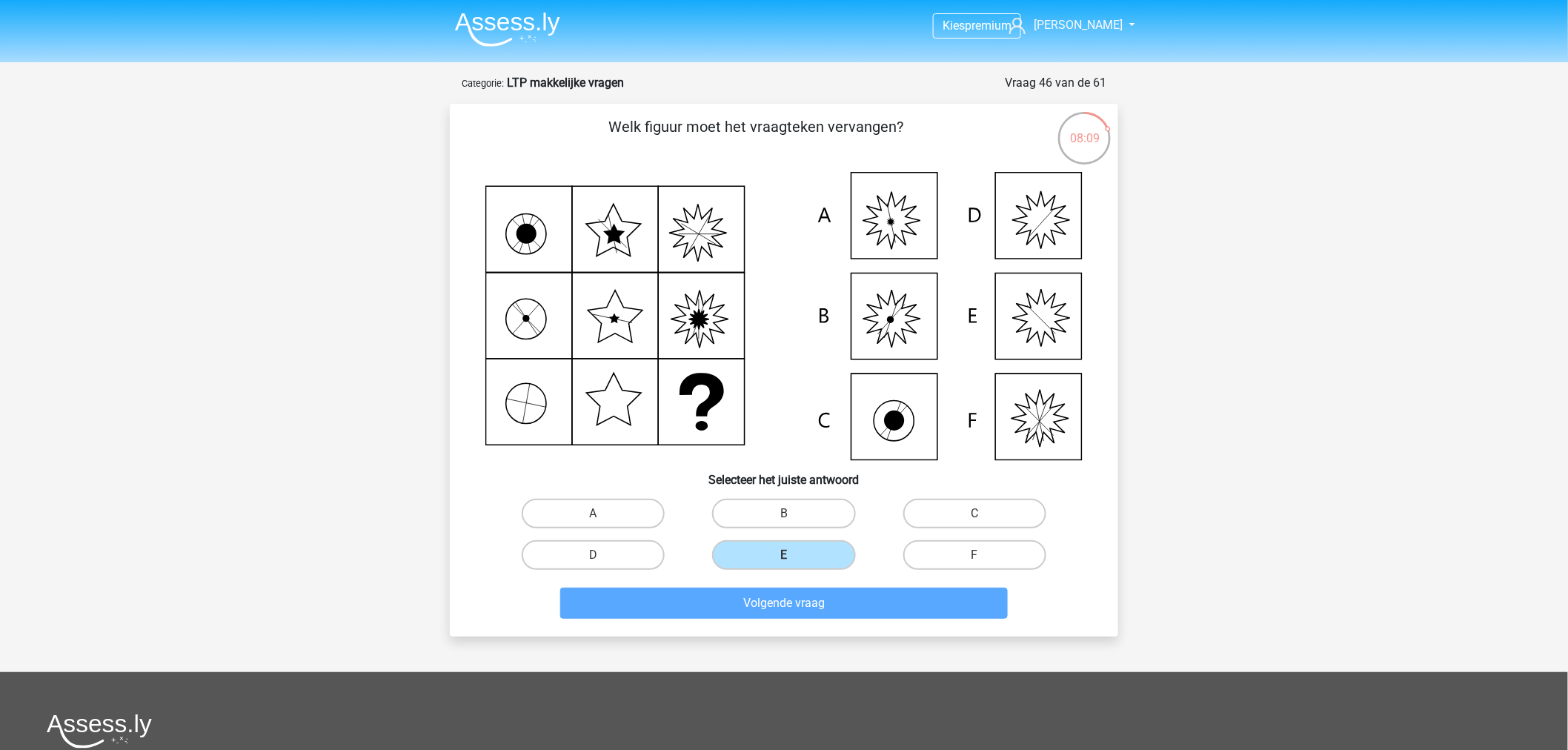
scroll to position [22, 0]
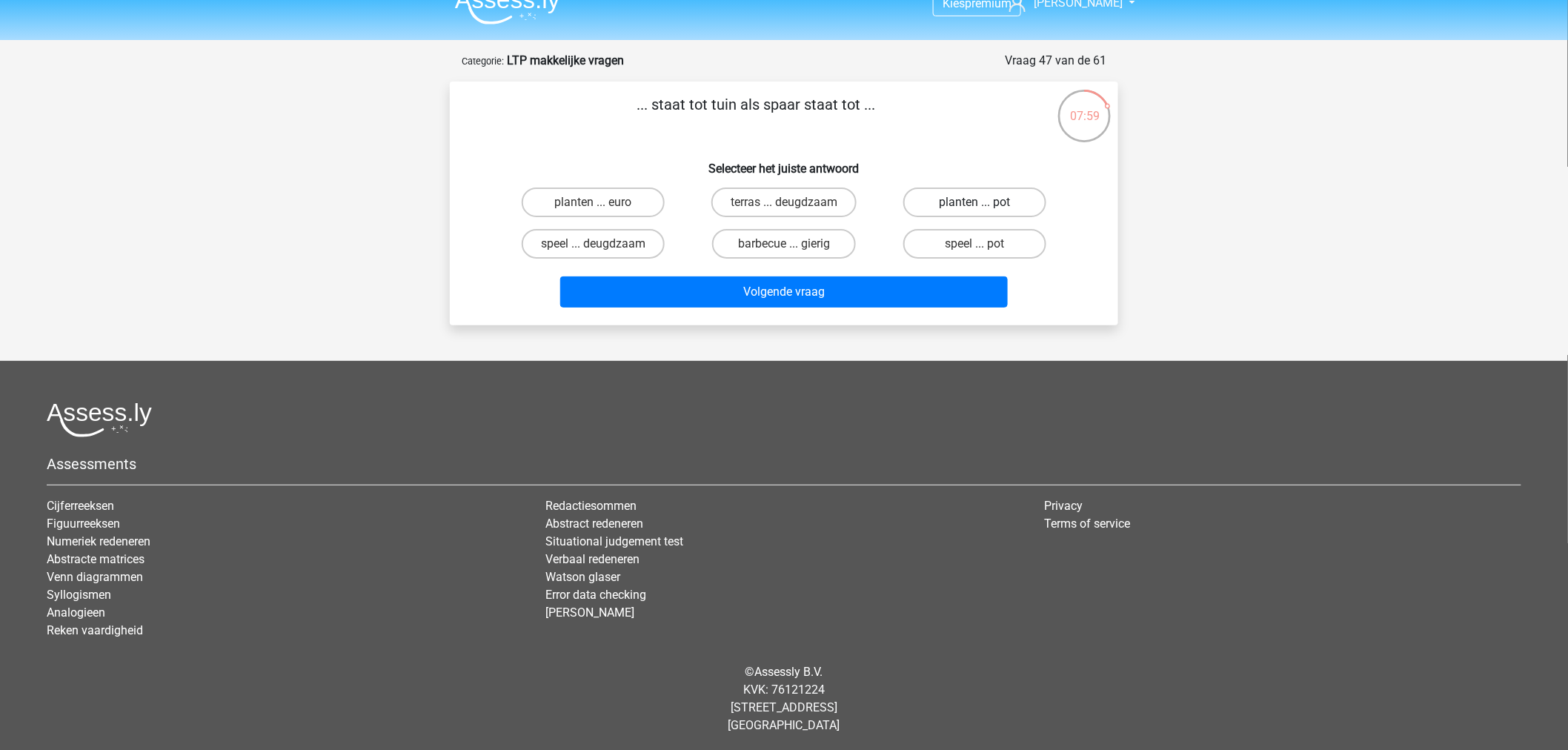
drag, startPoint x: 959, startPoint y: 196, endPoint x: 922, endPoint y: 250, distance: 65.5
click at [959, 195] on label "planten ... pot" at bounding box center [975, 202] width 143 height 30
click at [975, 202] on input "planten ... pot" at bounding box center [979, 207] width 10 height 10
radio input "true"
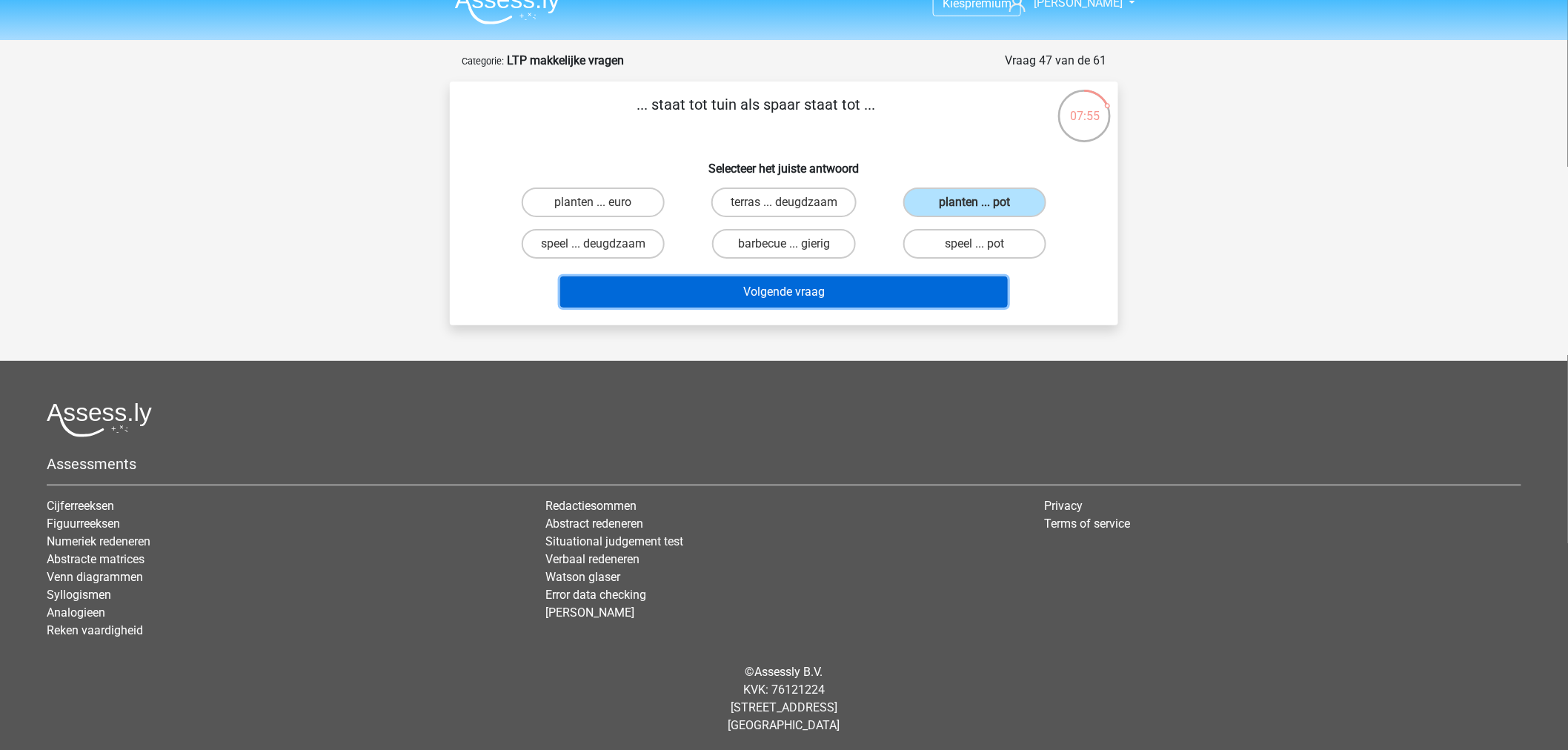
click at [902, 279] on button "Volgende vraag" at bounding box center [785, 292] width 448 height 31
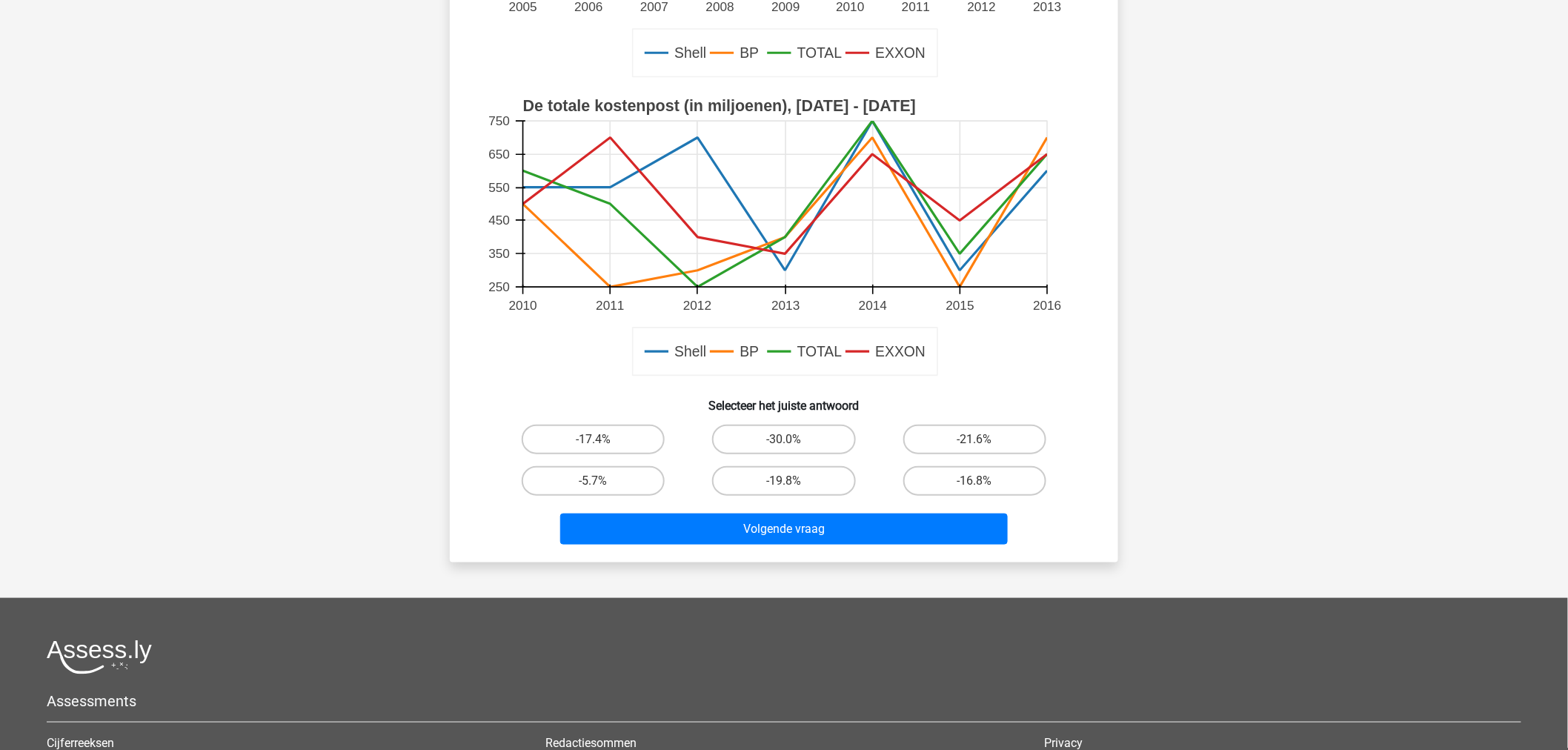
scroll to position [568, 0]
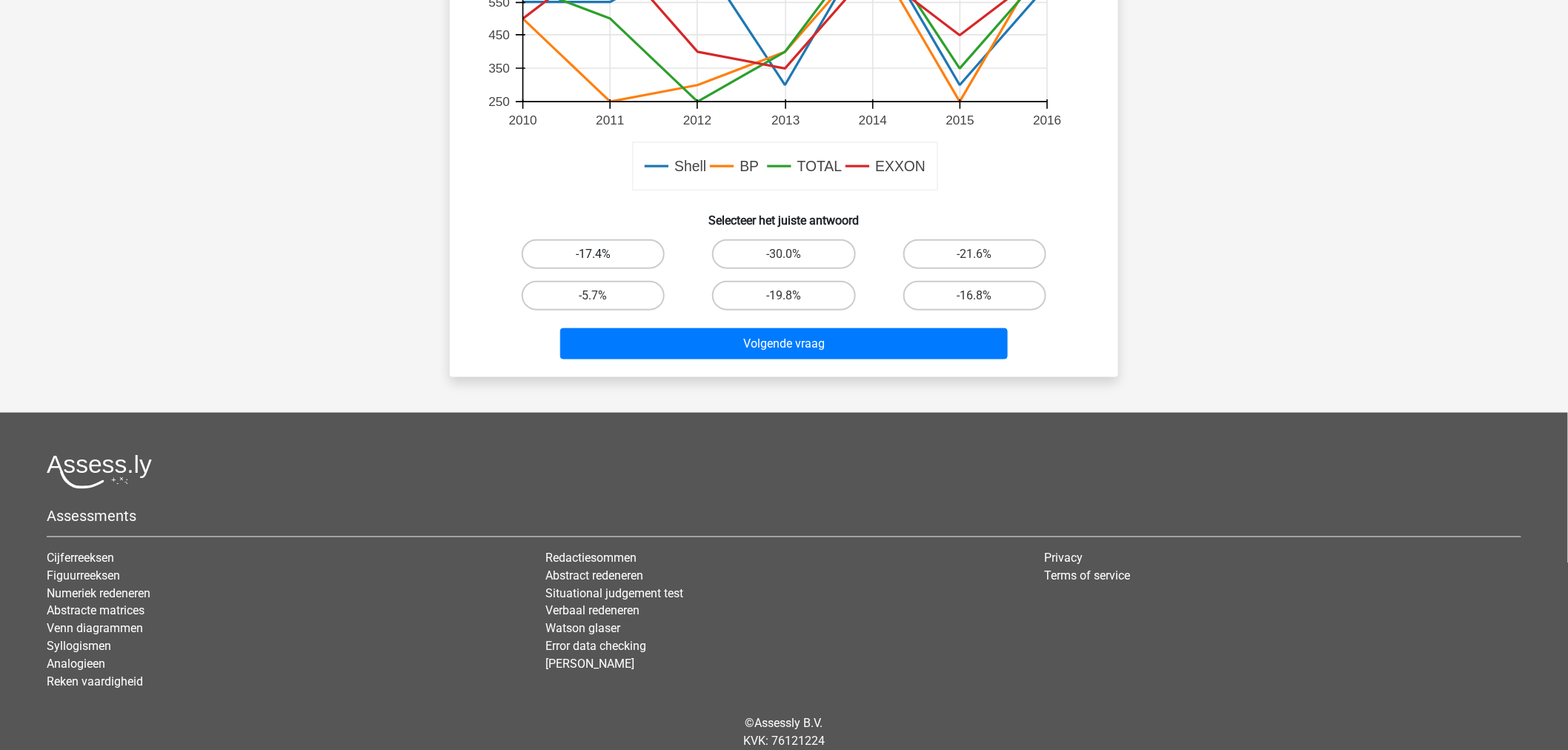
click at [624, 247] on label "-17.4%" at bounding box center [593, 254] width 143 height 30
click at [603, 254] on input "-17.4%" at bounding box center [598, 258] width 10 height 10
radio input "true"
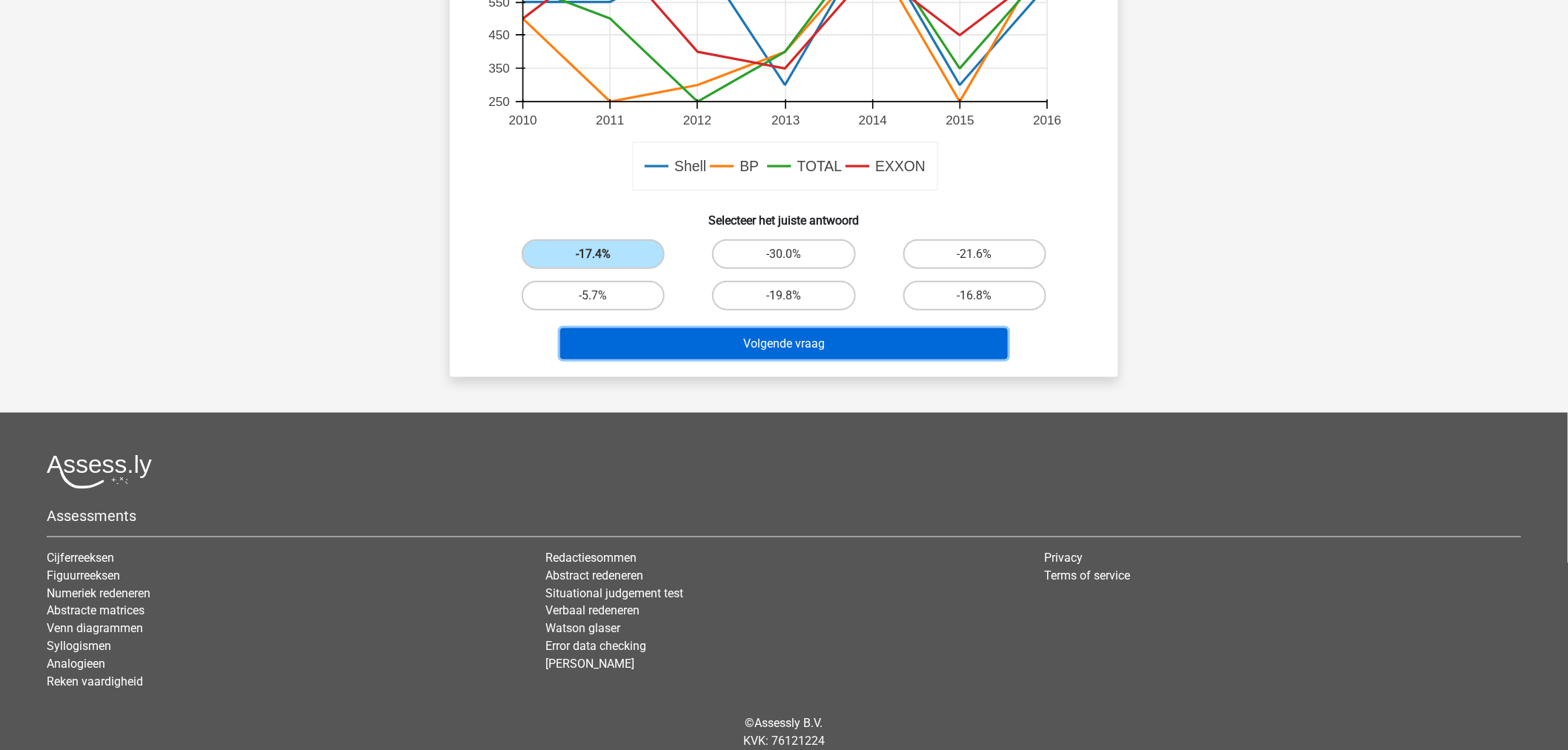
click at [694, 352] on button "Volgende vraag" at bounding box center [785, 344] width 448 height 31
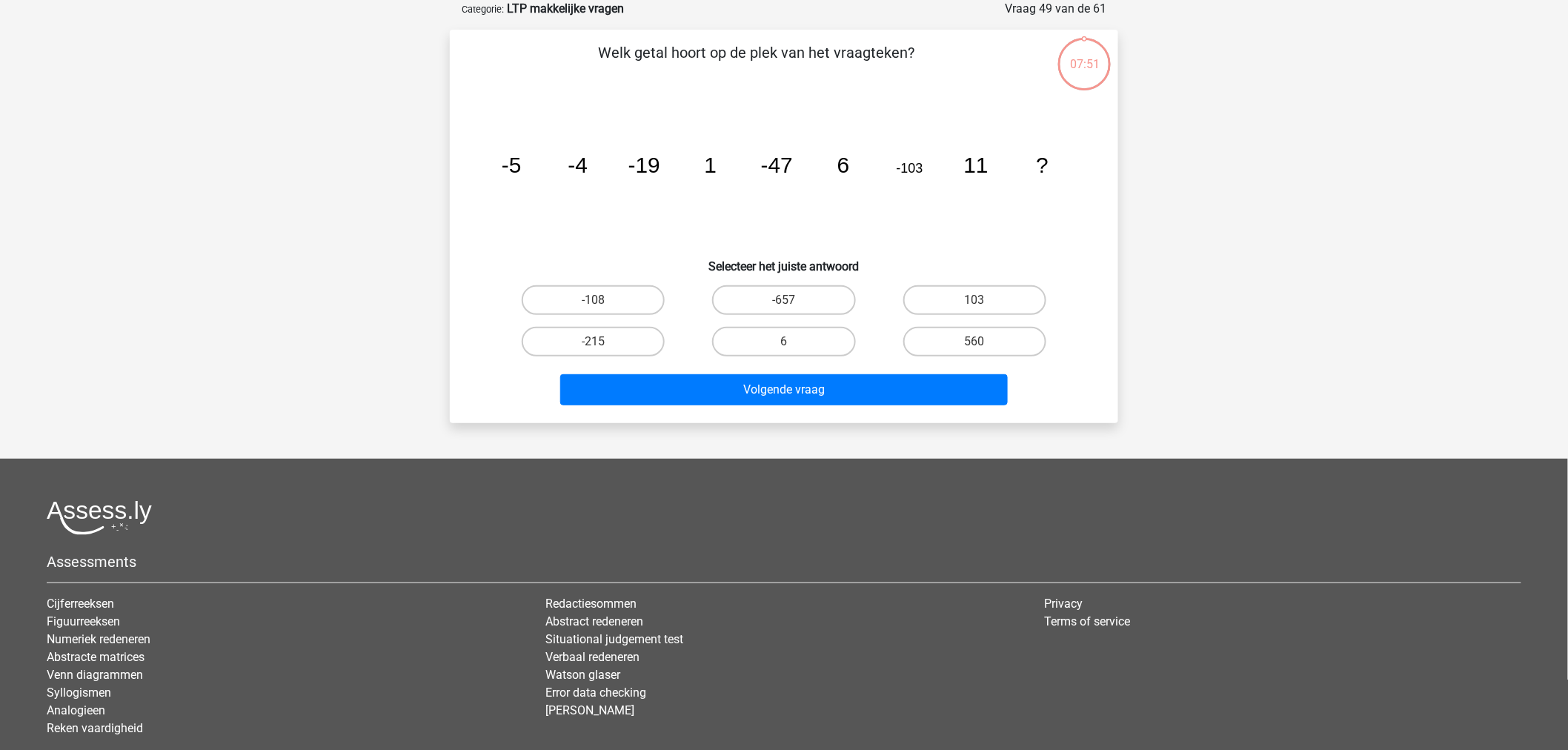
scroll to position [0, 0]
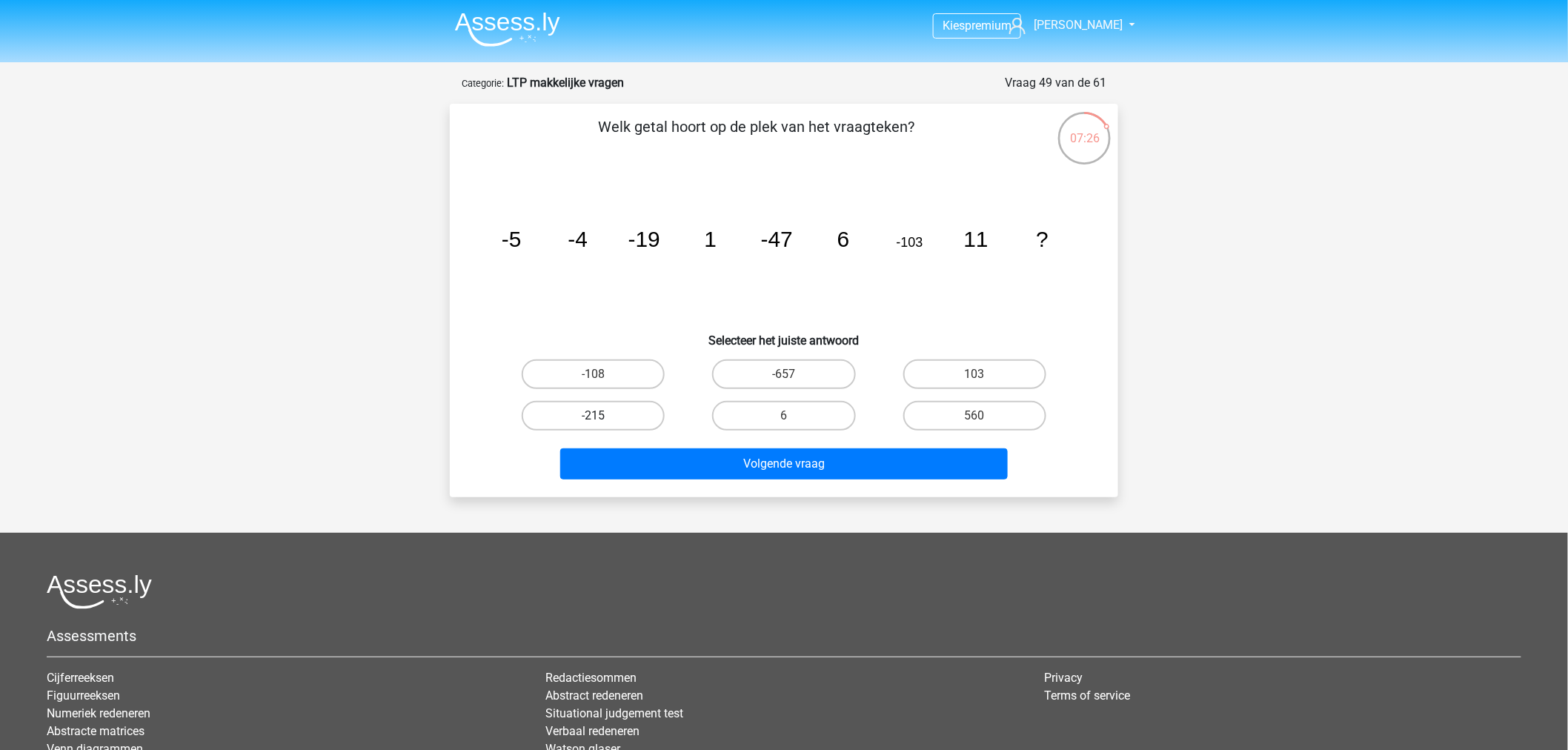
drag, startPoint x: 552, startPoint y: 402, endPoint x: 575, endPoint y: 426, distance: 33.2
click at [555, 402] on label "-215" at bounding box center [593, 415] width 143 height 30
click at [593, 415] on input "-215" at bounding box center [598, 420] width 10 height 10
radio input "true"
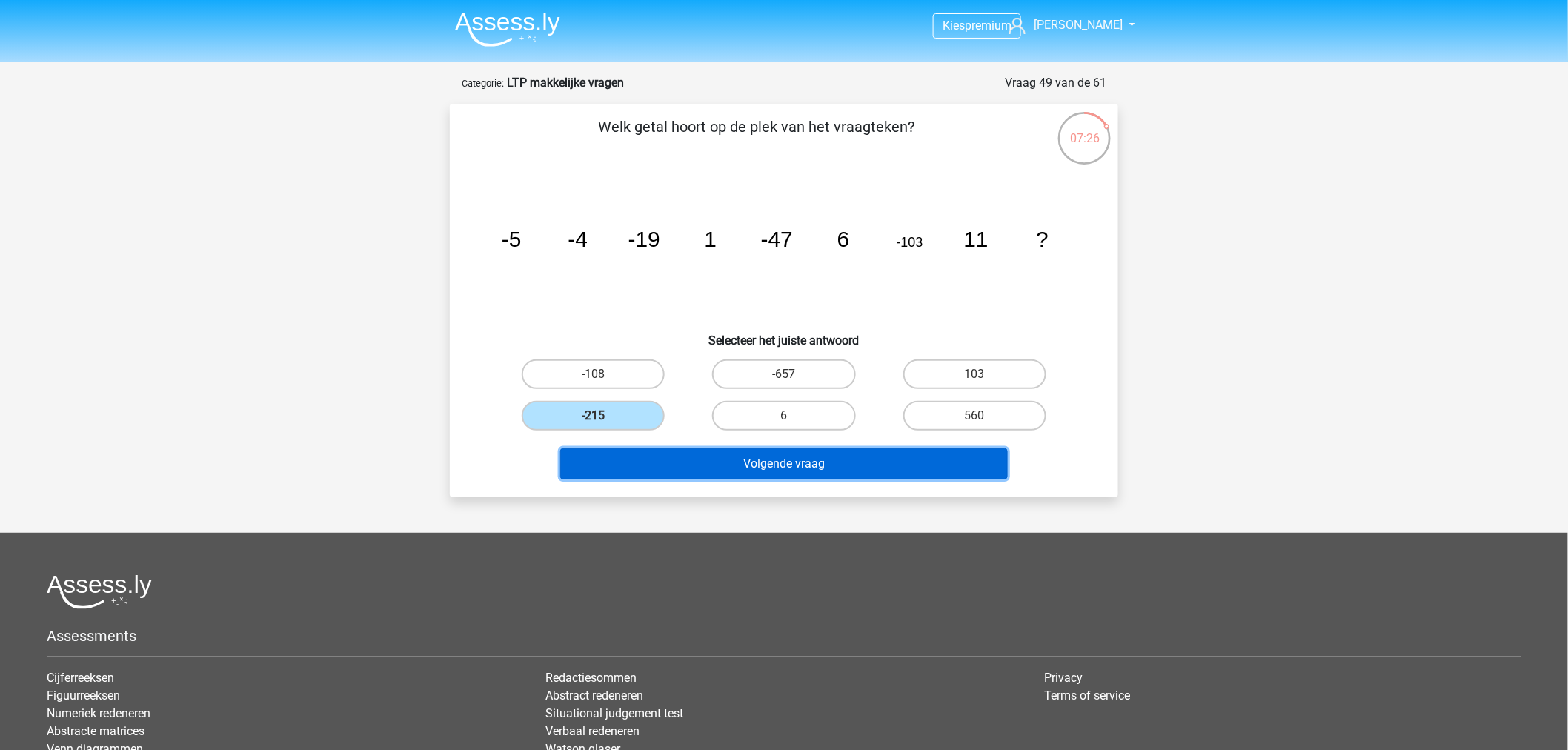
click at [596, 449] on button "Volgende vraag" at bounding box center [785, 464] width 448 height 31
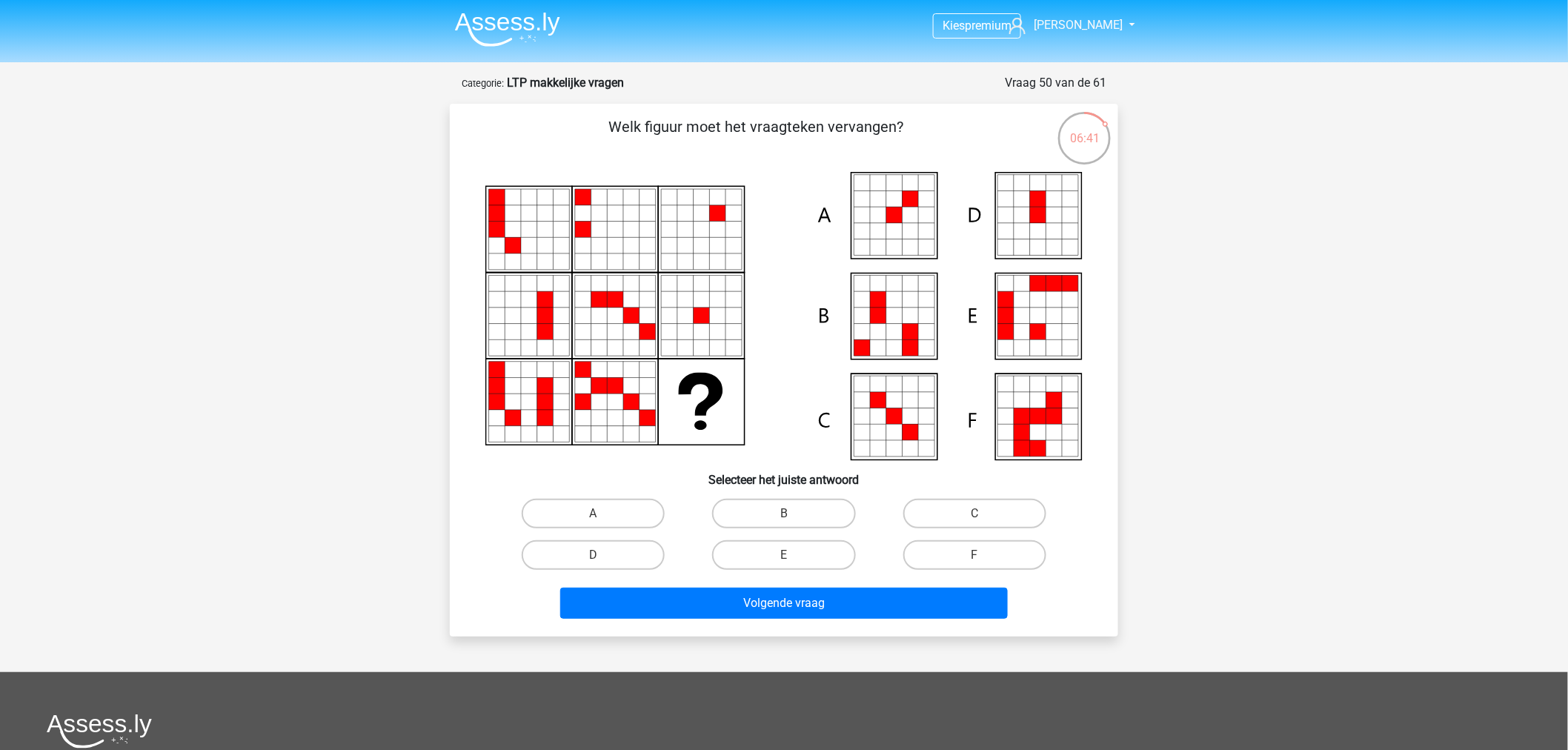
click at [929, 232] on icon at bounding box center [927, 231] width 16 height 16
click at [917, 224] on icon at bounding box center [911, 231] width 16 height 16
click at [626, 530] on div "A" at bounding box center [593, 513] width 191 height 42
click at [636, 513] on label "A" at bounding box center [593, 513] width 143 height 30
click at [603, 513] on input "A" at bounding box center [598, 518] width 10 height 10
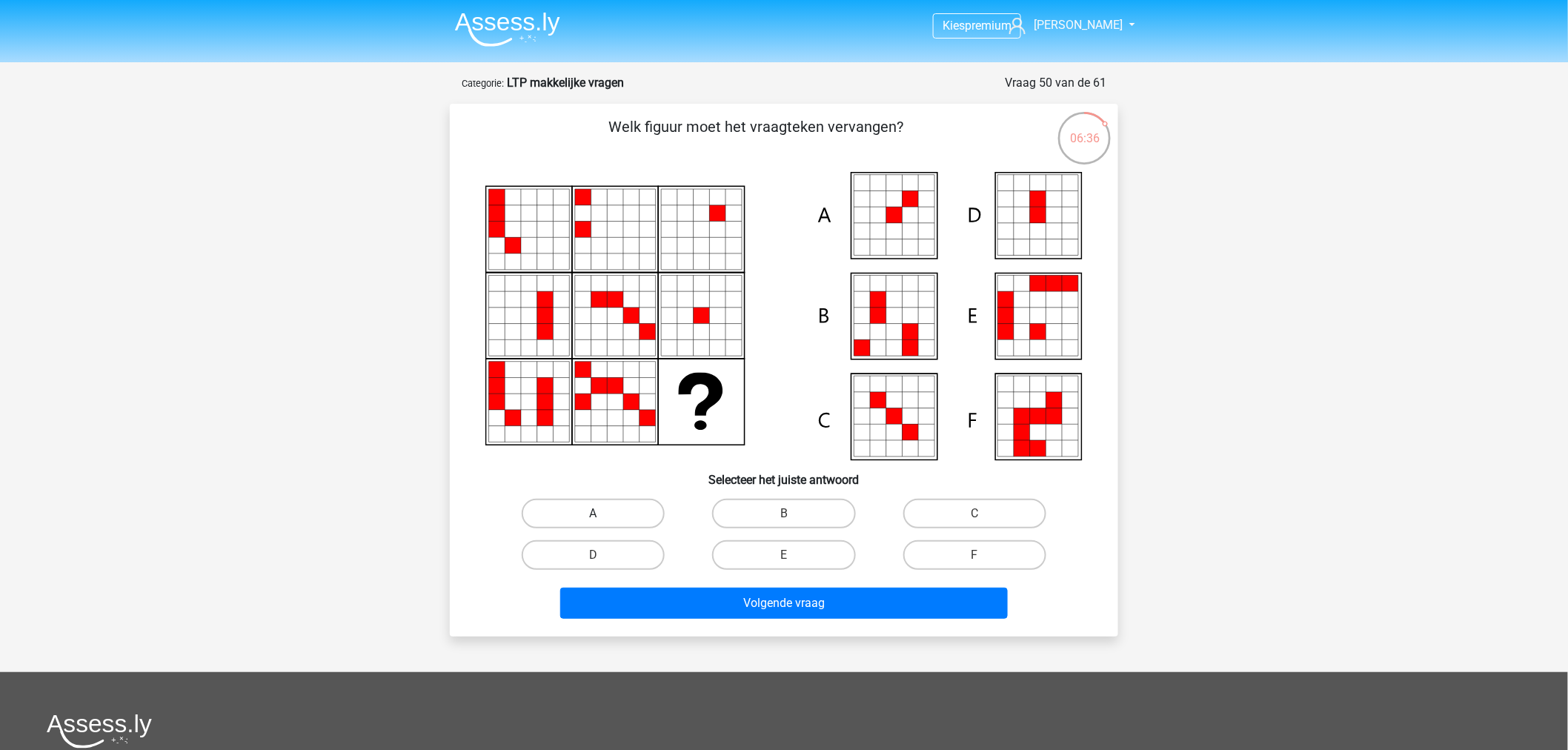
radio input "true"
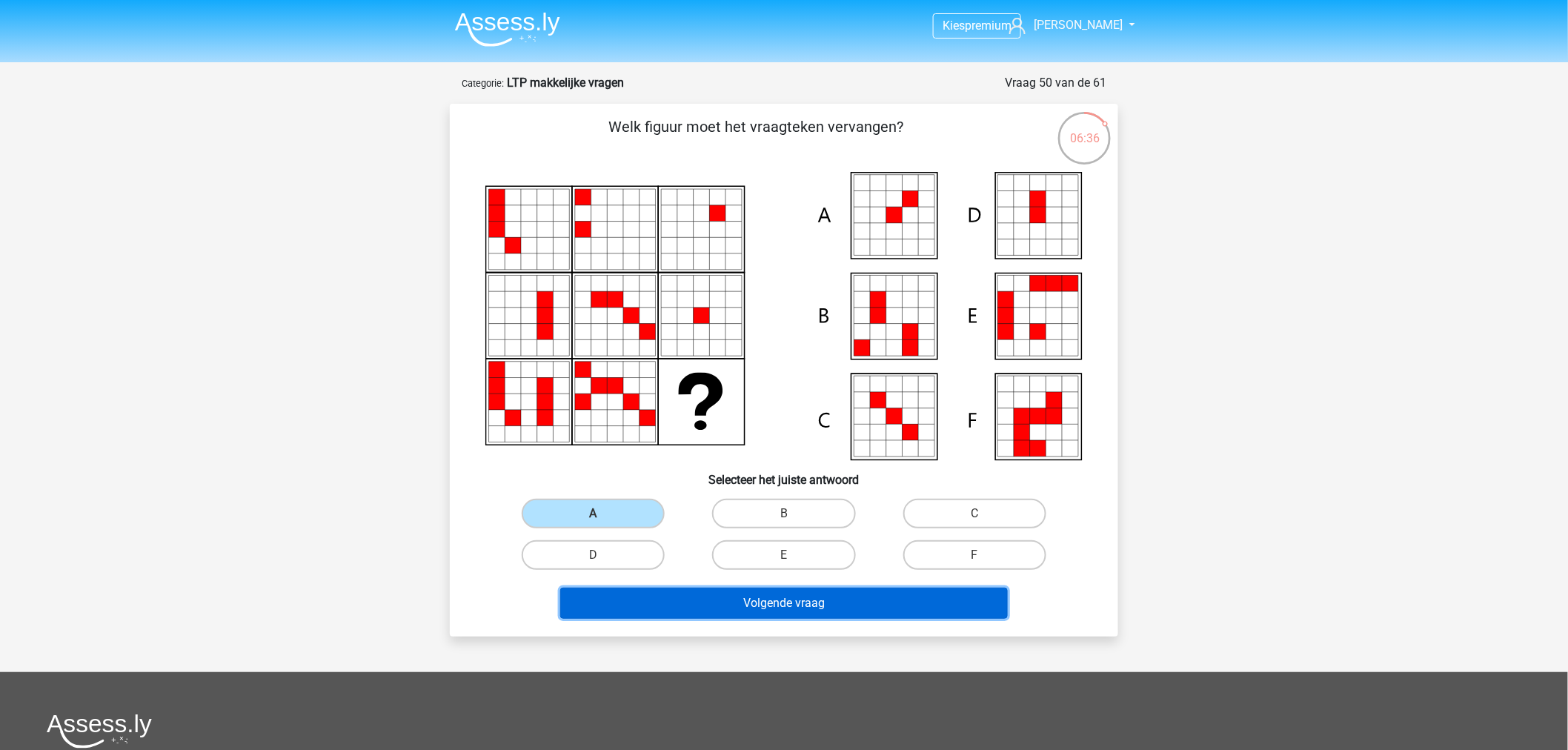
click at [695, 595] on button "Volgende vraag" at bounding box center [785, 603] width 448 height 31
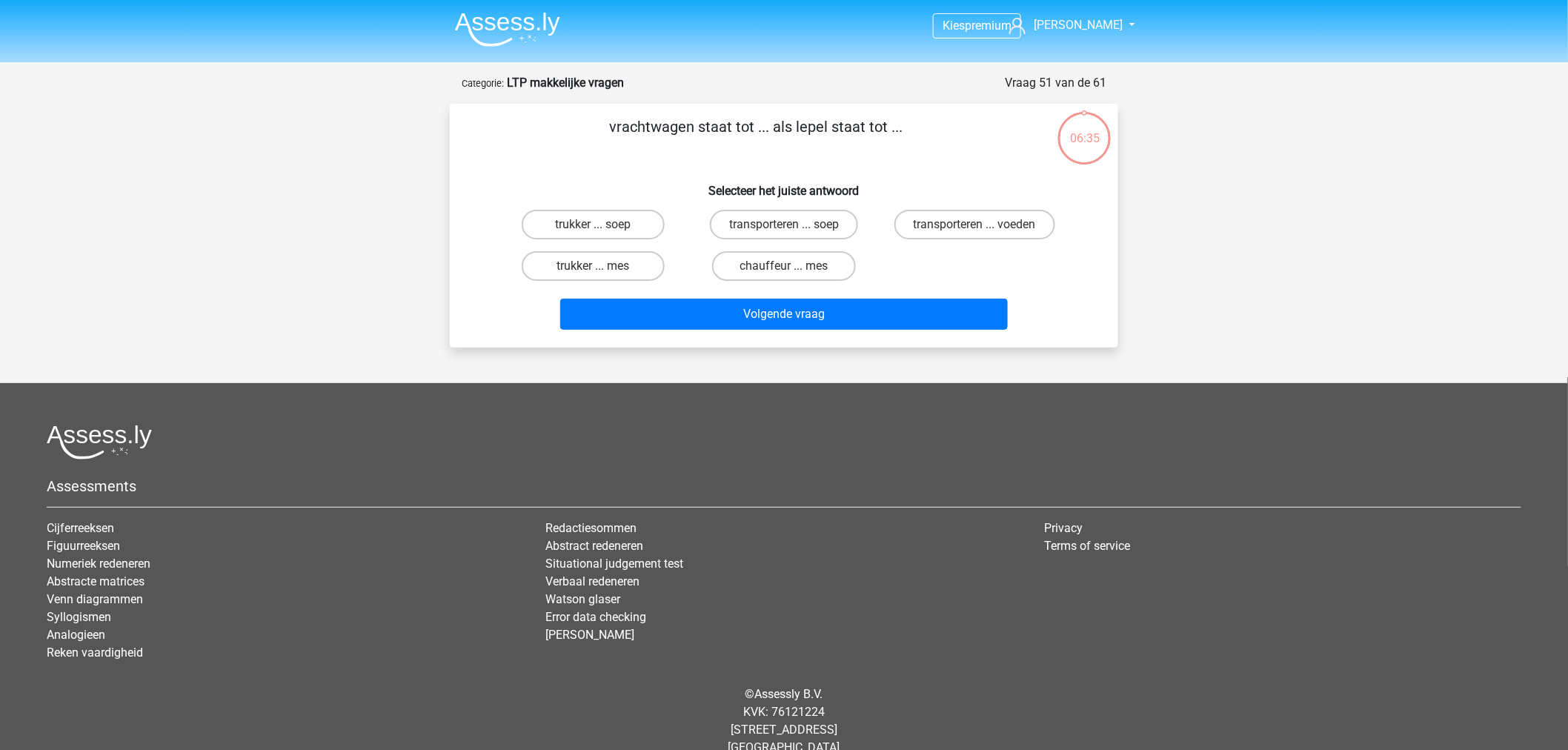
scroll to position [22, 0]
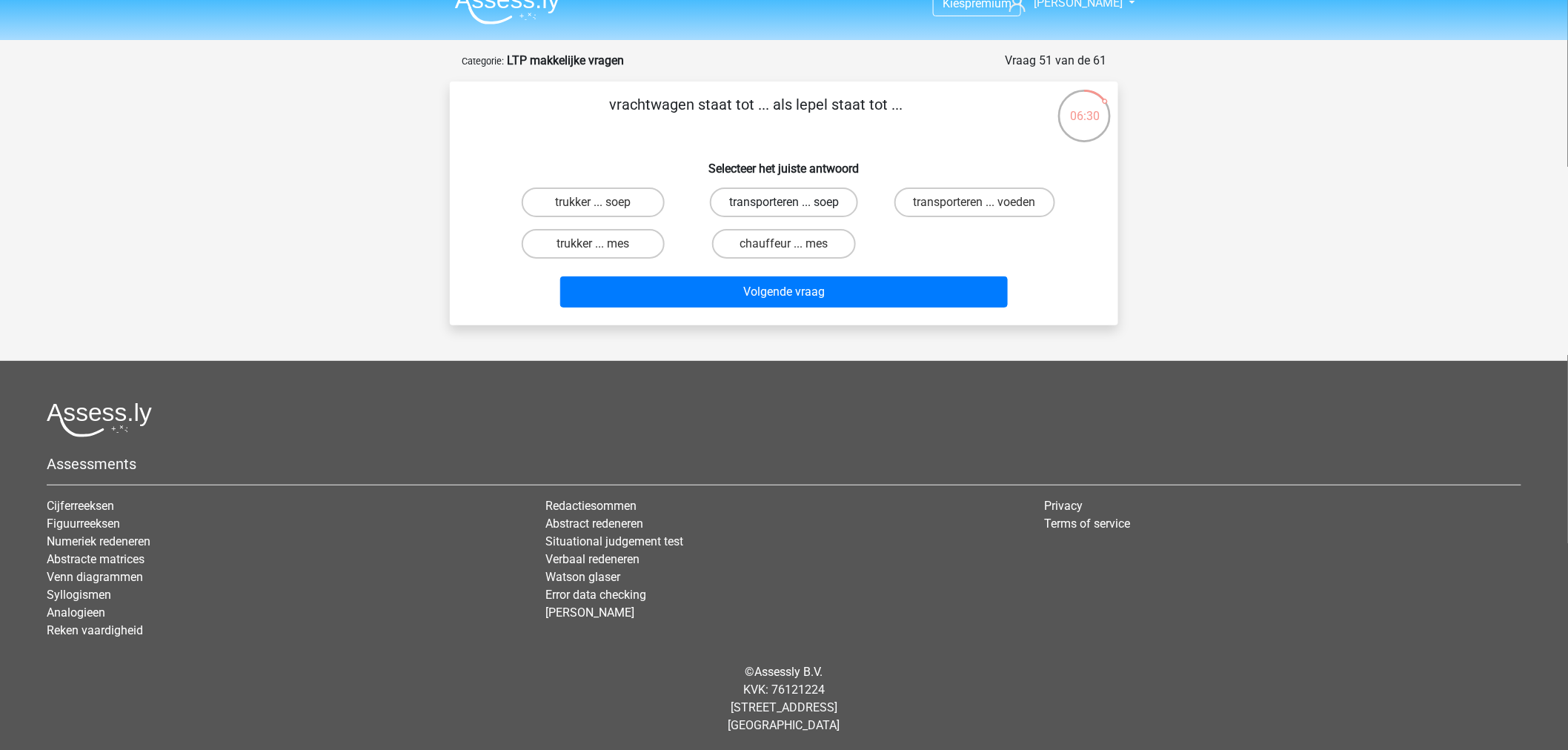
click at [832, 197] on label "transporteren ... soep" at bounding box center [784, 202] width 148 height 30
click at [794, 202] on input "transporteren ... soep" at bounding box center [788, 207] width 10 height 10
radio input "true"
click at [942, 205] on label "transporteren ... voeden" at bounding box center [975, 202] width 161 height 30
click at [975, 205] on input "transporteren ... voeden" at bounding box center [979, 207] width 10 height 10
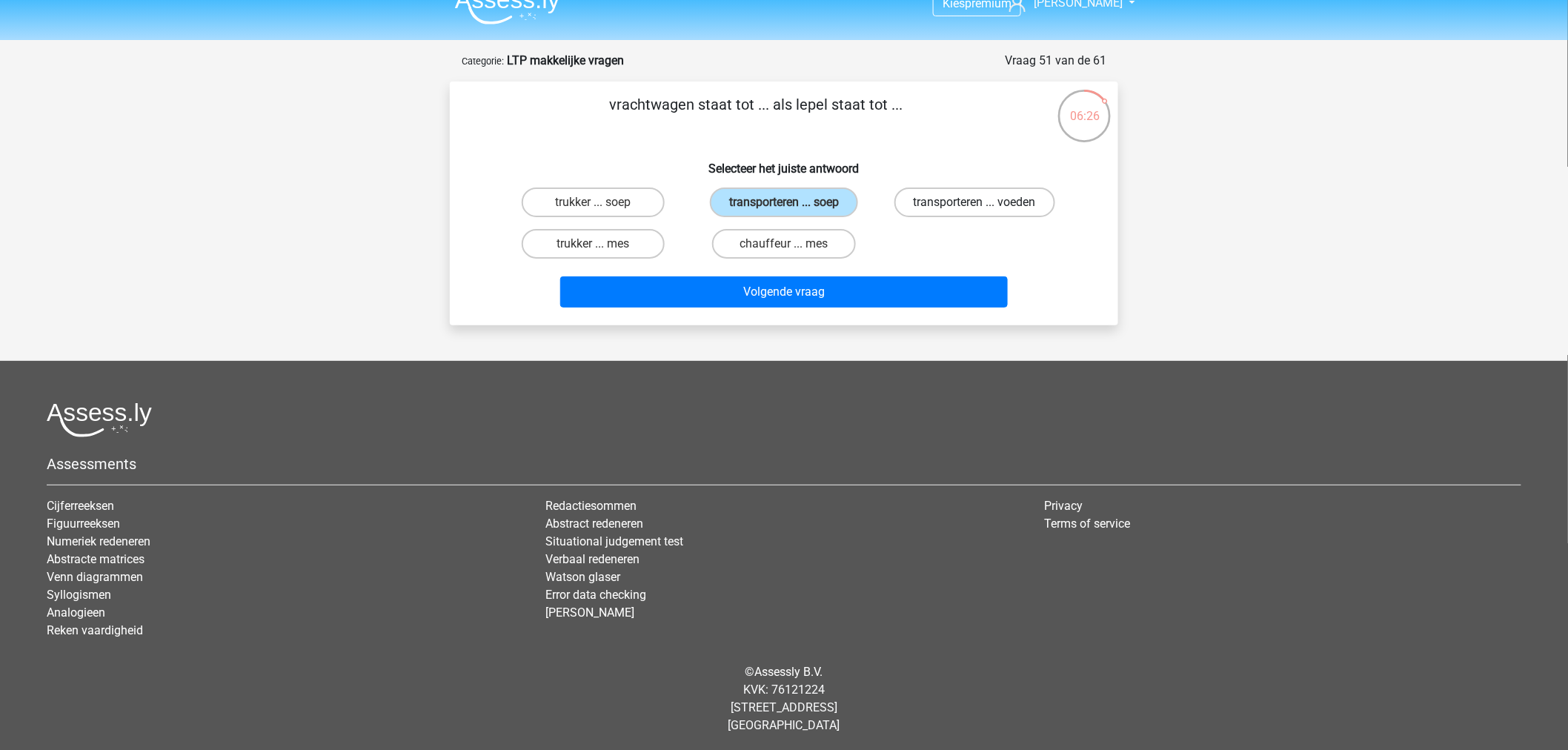
radio input "true"
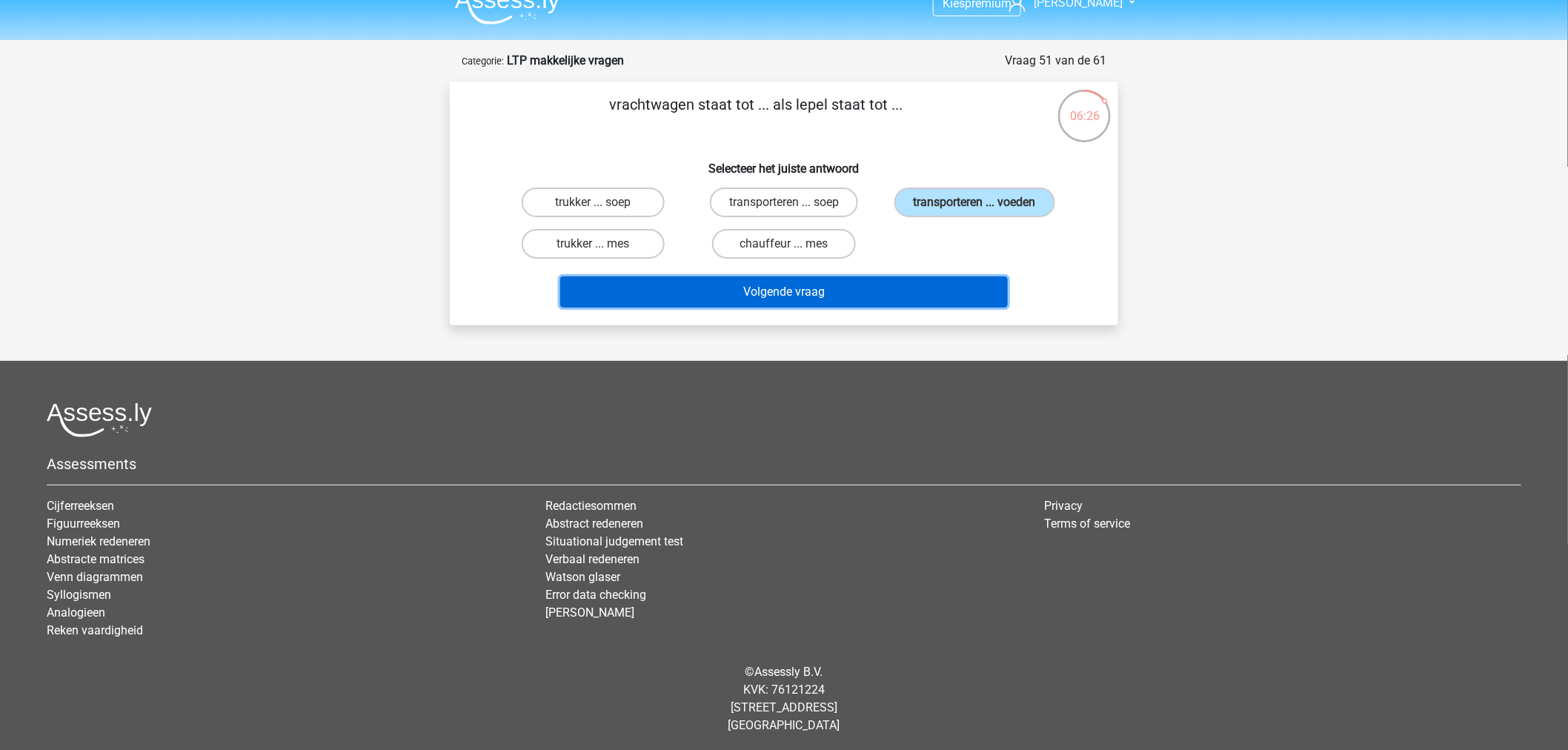
click at [880, 289] on button "Volgende vraag" at bounding box center [785, 292] width 448 height 31
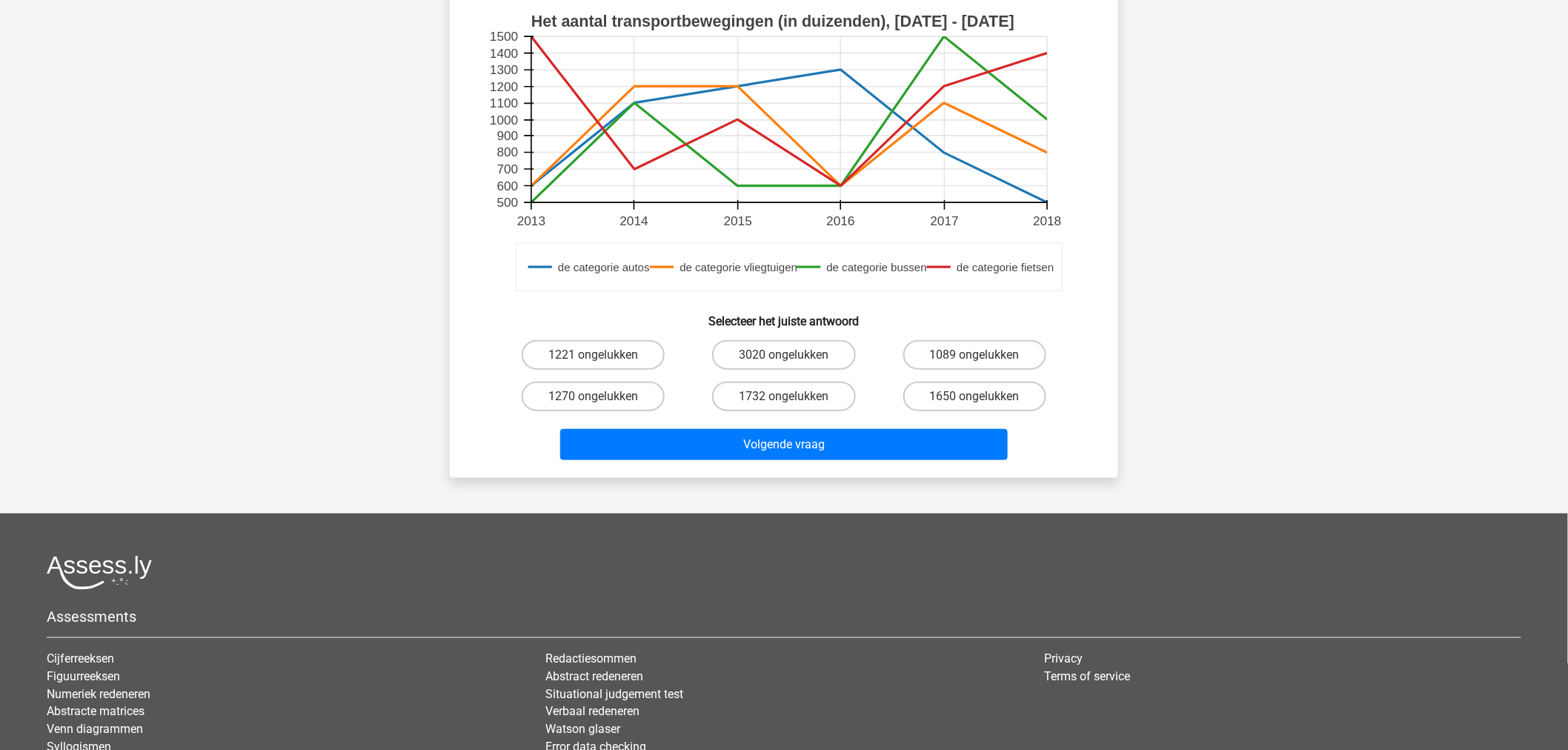
scroll to position [486, 0]
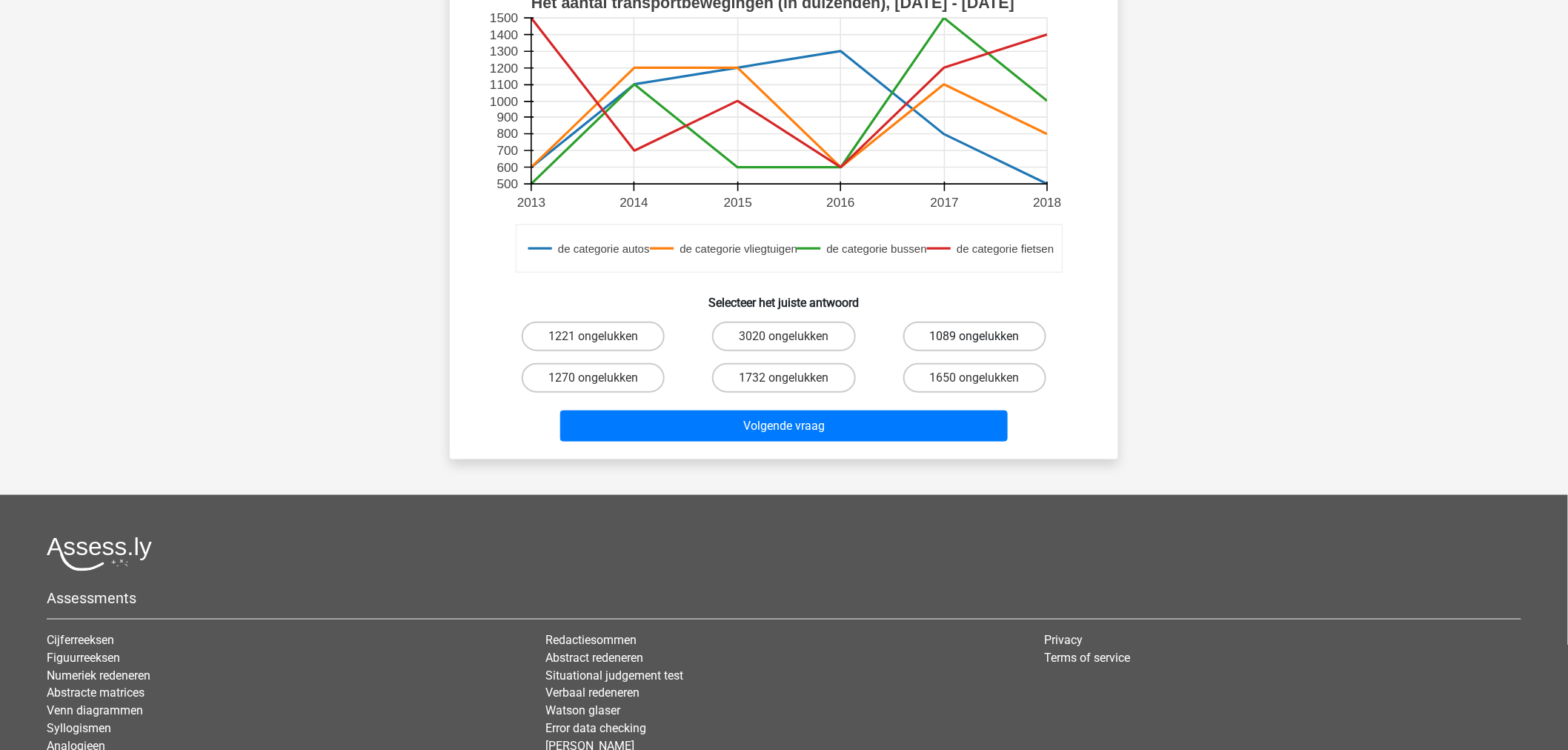
click at [996, 330] on label "1089 ongelukken" at bounding box center [975, 336] width 143 height 30
click at [984, 336] on input "1089 ongelukken" at bounding box center [979, 341] width 10 height 10
radio input "true"
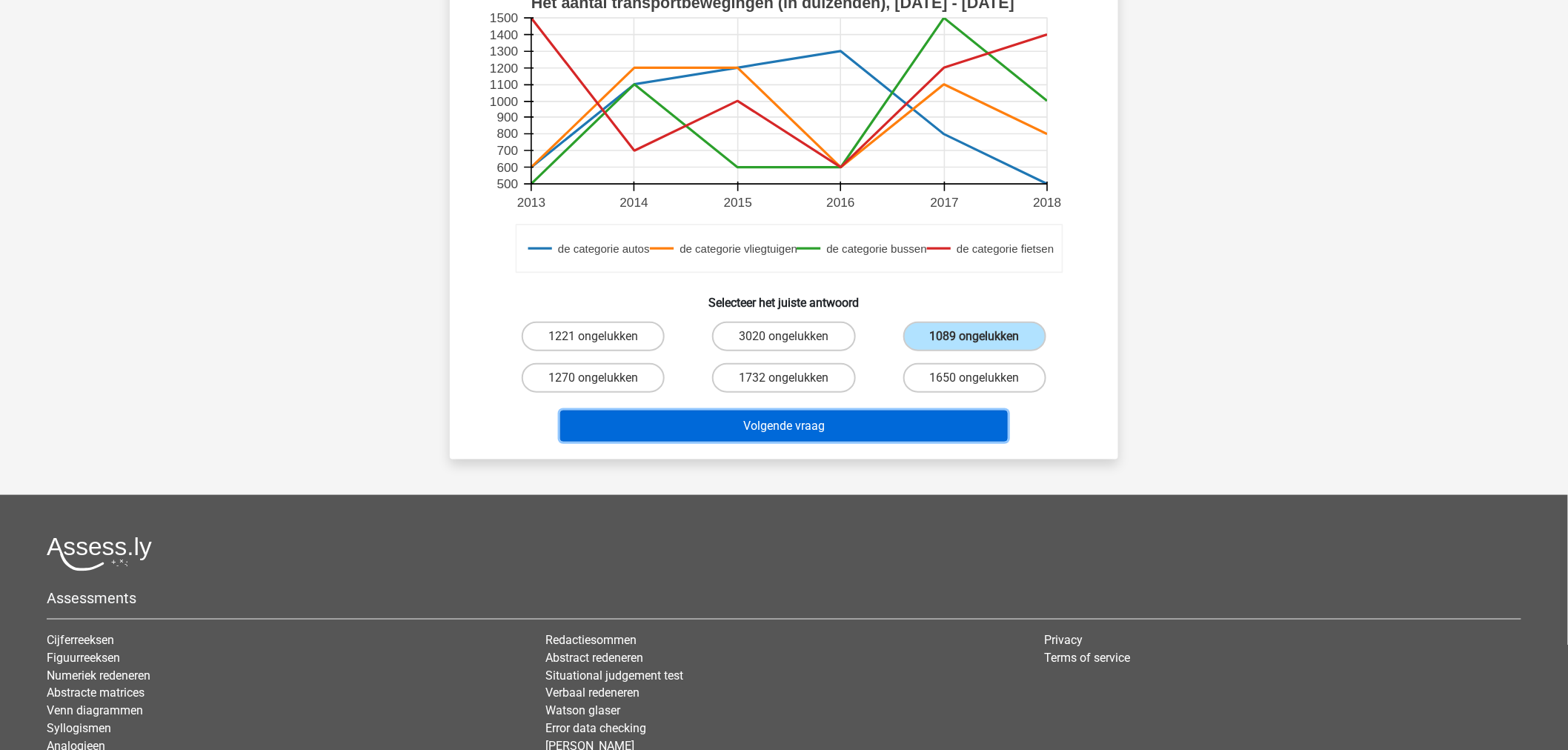
click at [865, 426] on button "Volgende vraag" at bounding box center [785, 426] width 448 height 31
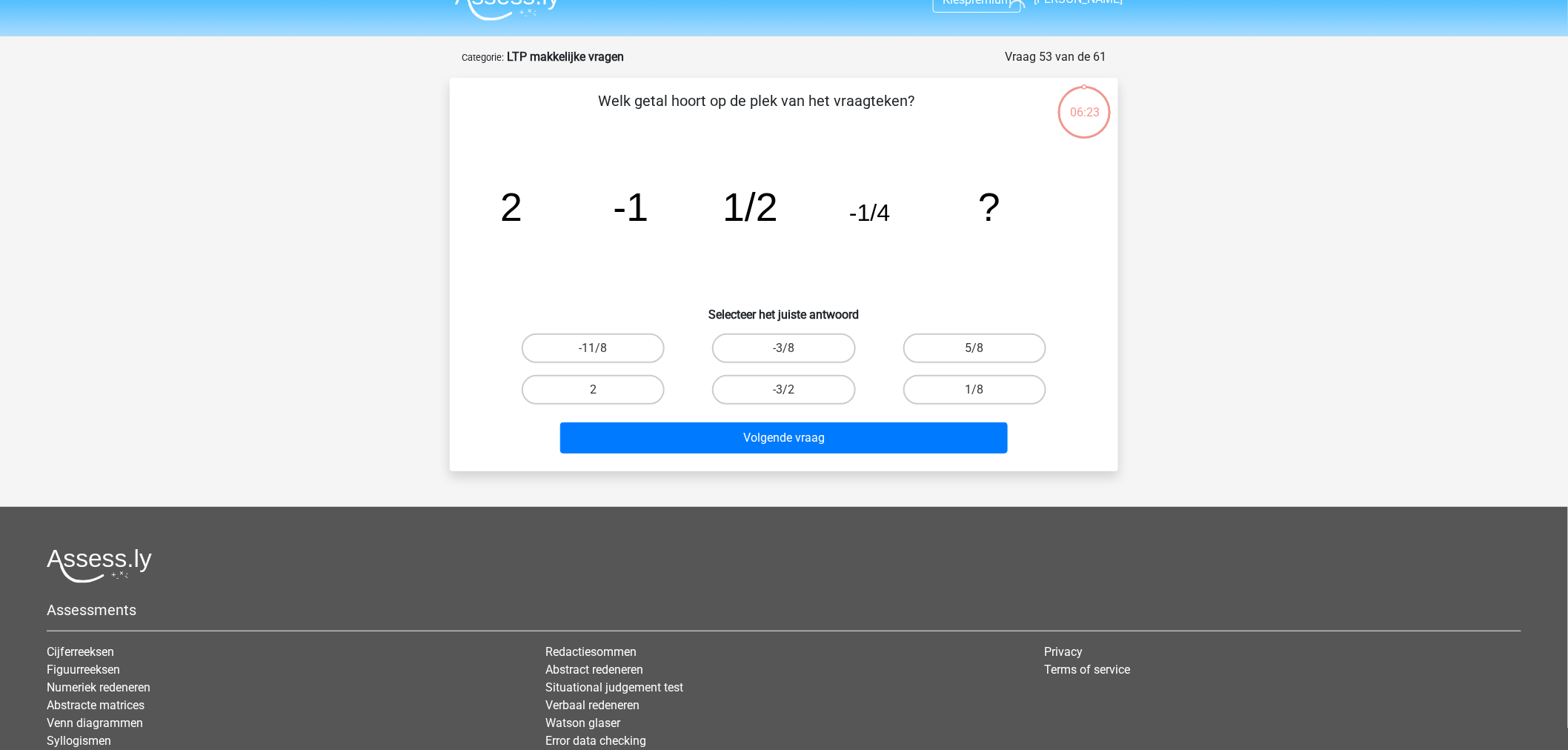
scroll to position [0, 0]
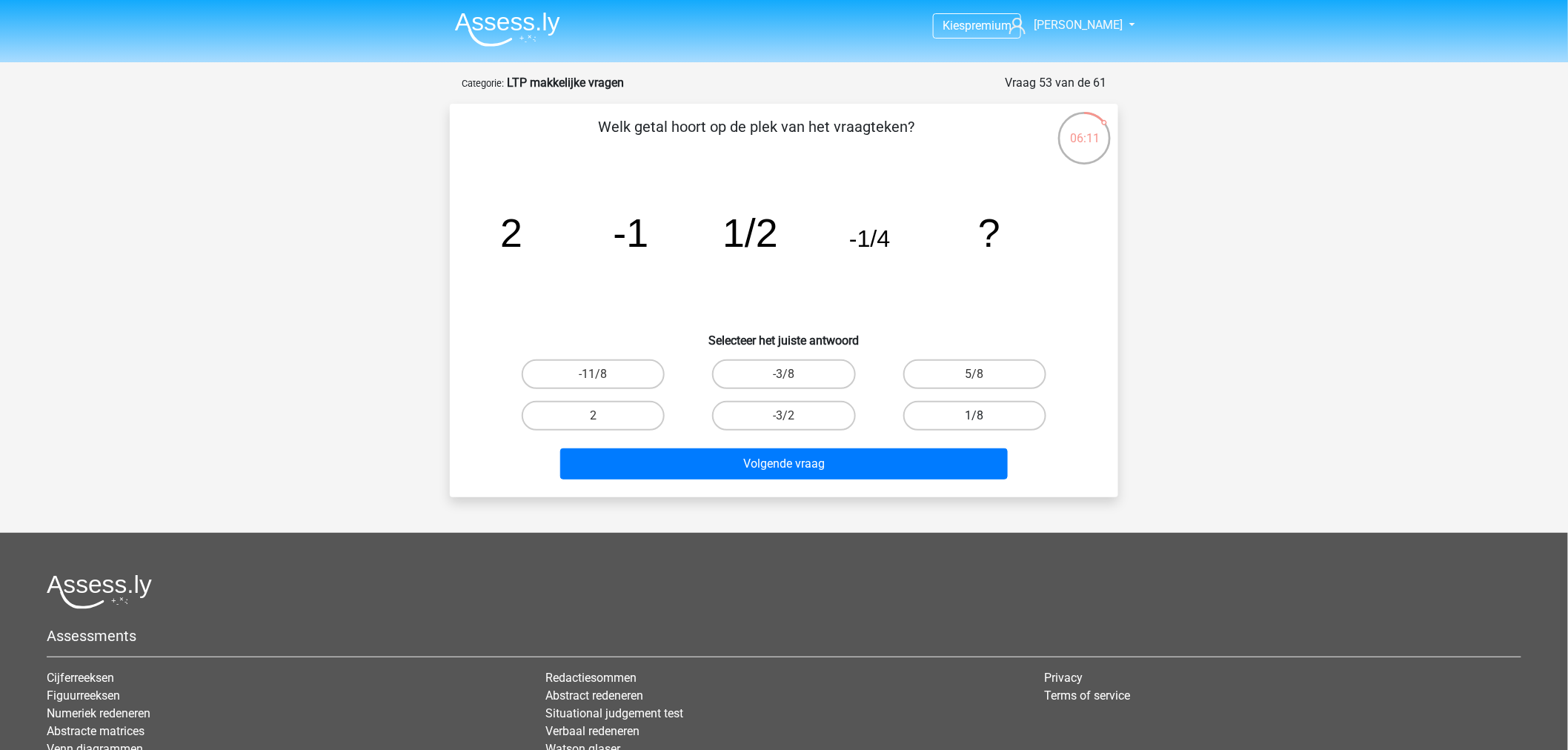
click at [962, 409] on label "1/8" at bounding box center [975, 415] width 143 height 30
click at [975, 415] on input "1/8" at bounding box center [979, 420] width 10 height 10
radio input "true"
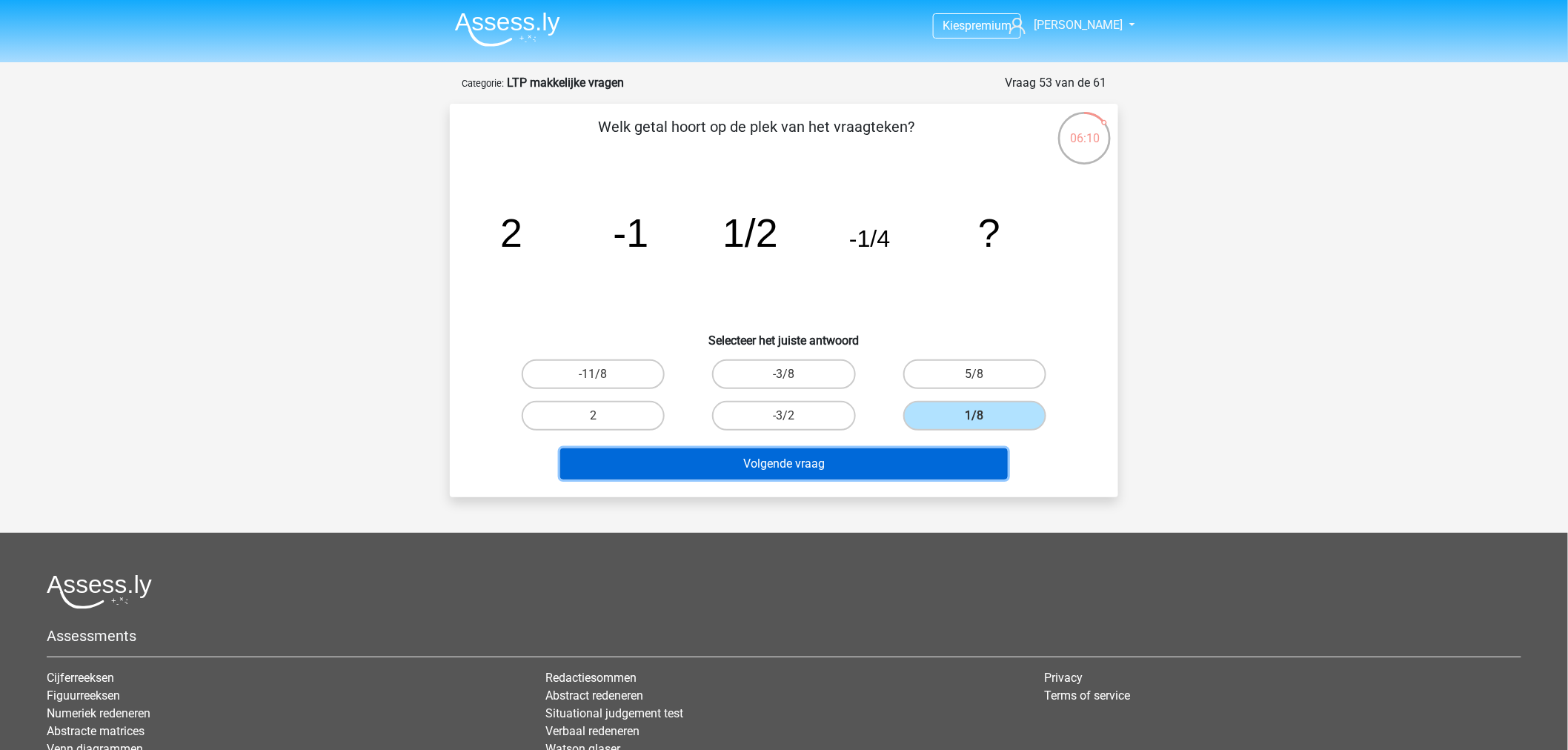
click at [885, 455] on button "Volgende vraag" at bounding box center [785, 464] width 448 height 31
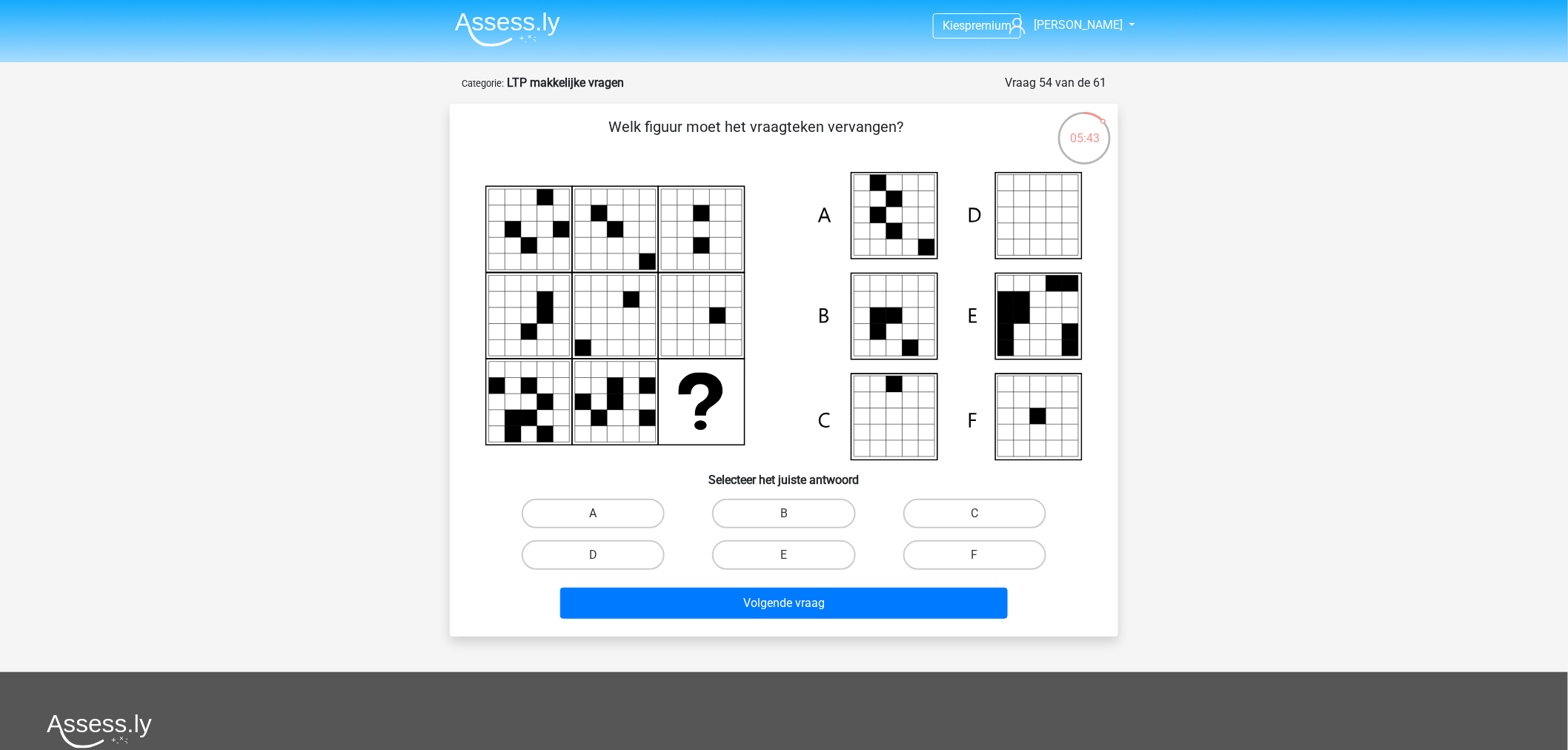
click at [601, 502] on label "A" at bounding box center [593, 513] width 143 height 30
click at [601, 513] on input "A" at bounding box center [598, 518] width 10 height 10
radio input "true"
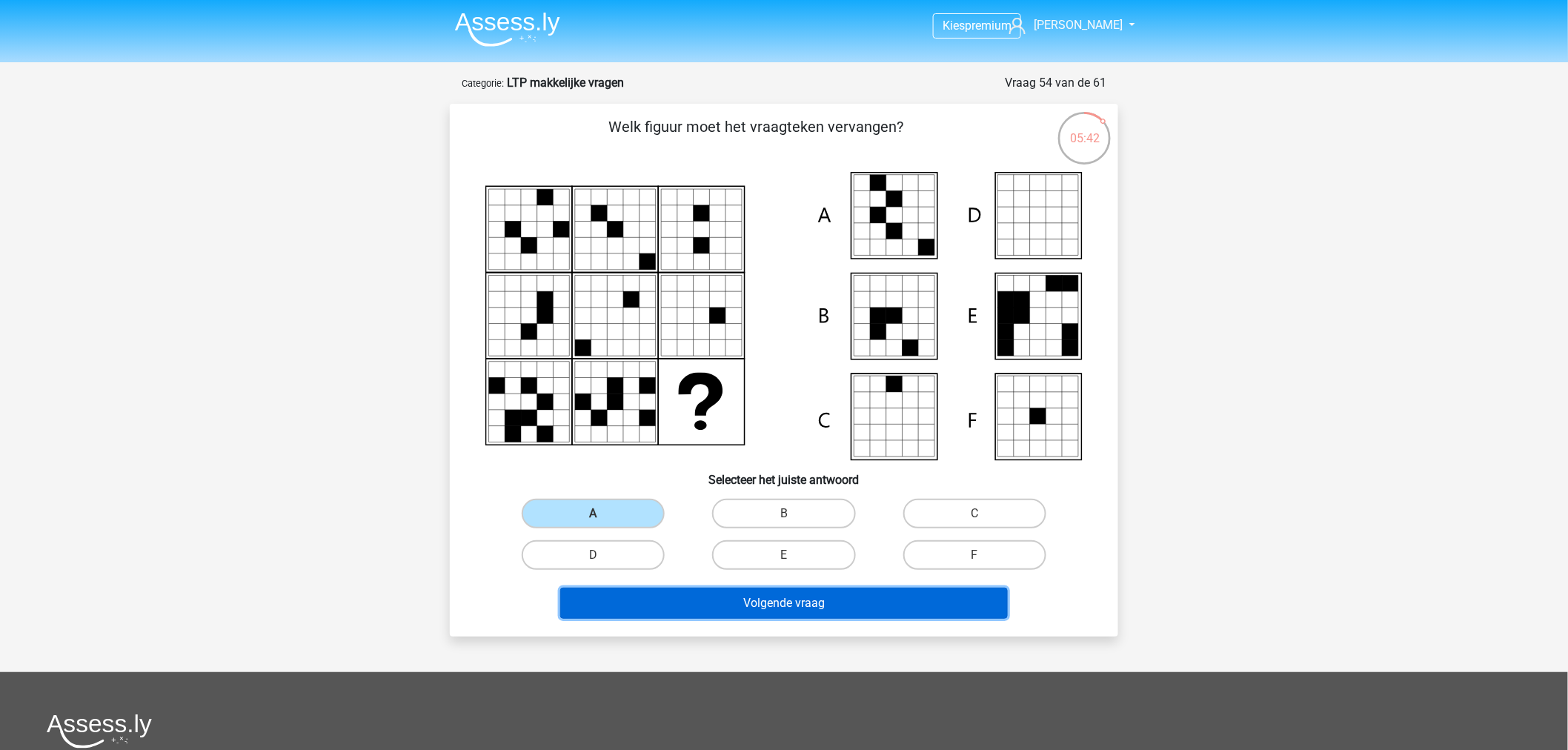
click at [712, 597] on button "Volgende vraag" at bounding box center [785, 603] width 448 height 31
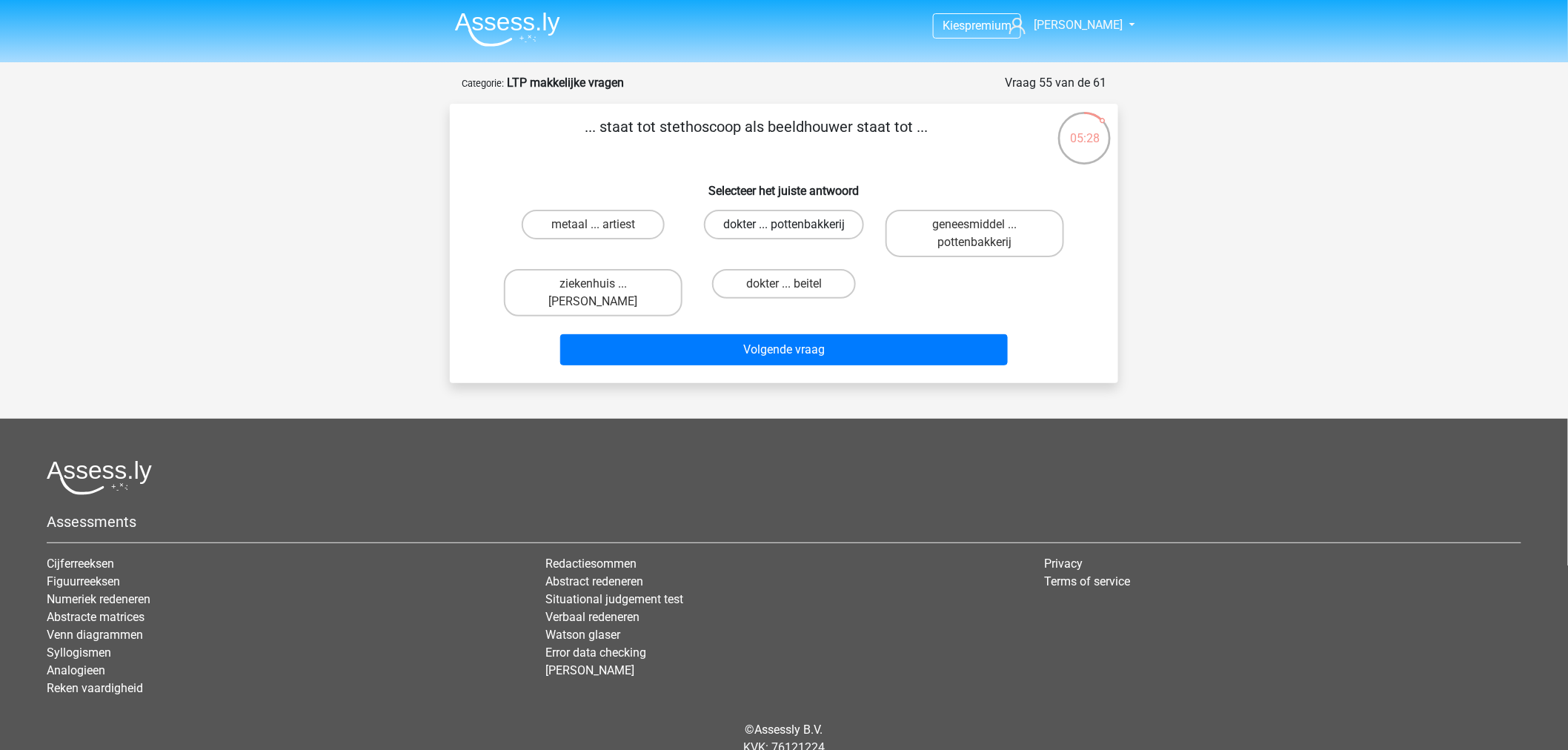
click at [743, 226] on label "dokter ... pottenbakkerij" at bounding box center [784, 225] width 160 height 30
click at [784, 226] on input "dokter ... pottenbakkerij" at bounding box center [788, 229] width 10 height 10
radio input "true"
click at [635, 220] on label "metaal ... artiest" at bounding box center [593, 225] width 143 height 30
click at [603, 224] on input "metaal ... artiest" at bounding box center [598, 229] width 10 height 10
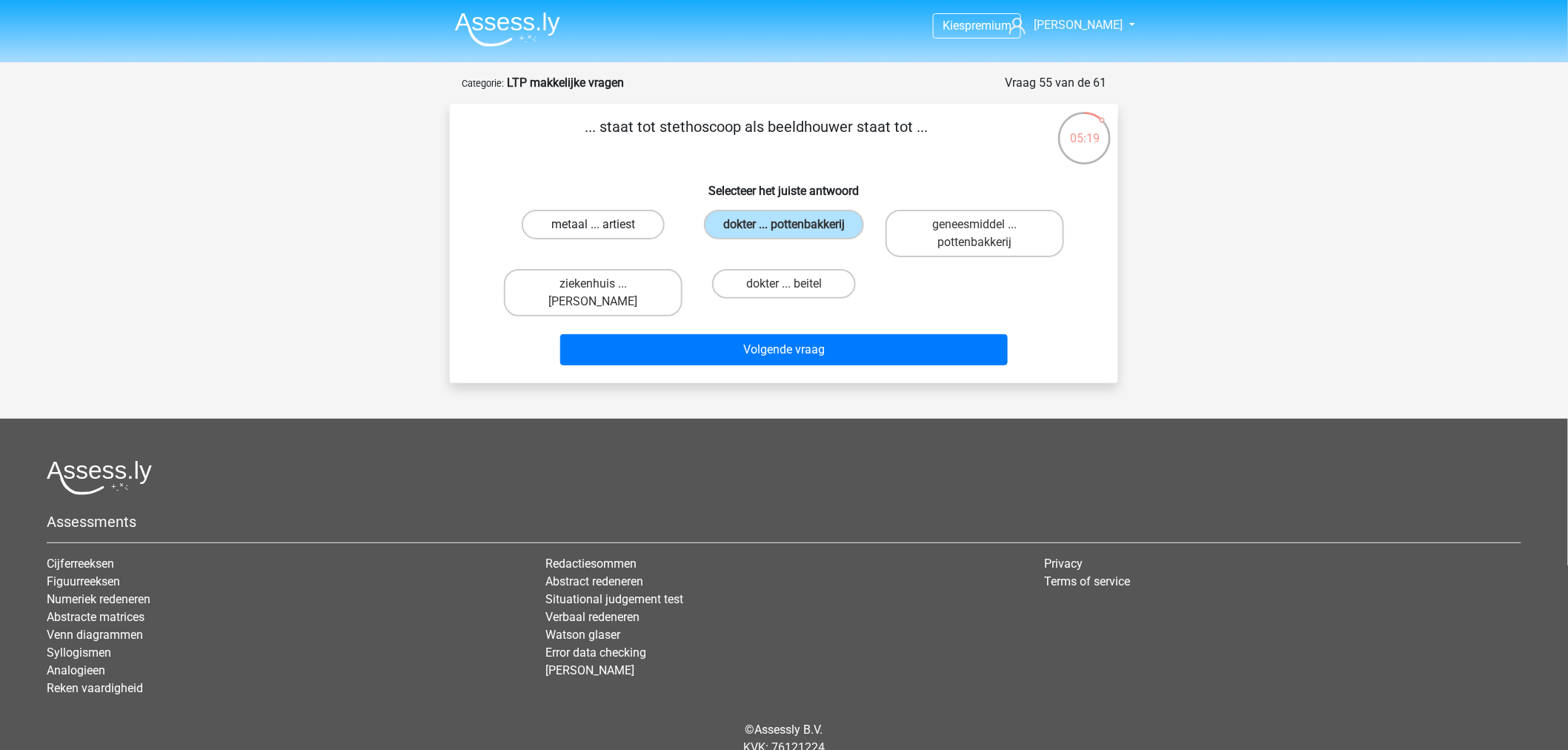
radio input "true"
click at [794, 228] on label "dokter ... pottenbakkerij" at bounding box center [784, 225] width 160 height 30
click at [794, 228] on input "dokter ... pottenbakkerij" at bounding box center [788, 229] width 10 height 10
radio input "true"
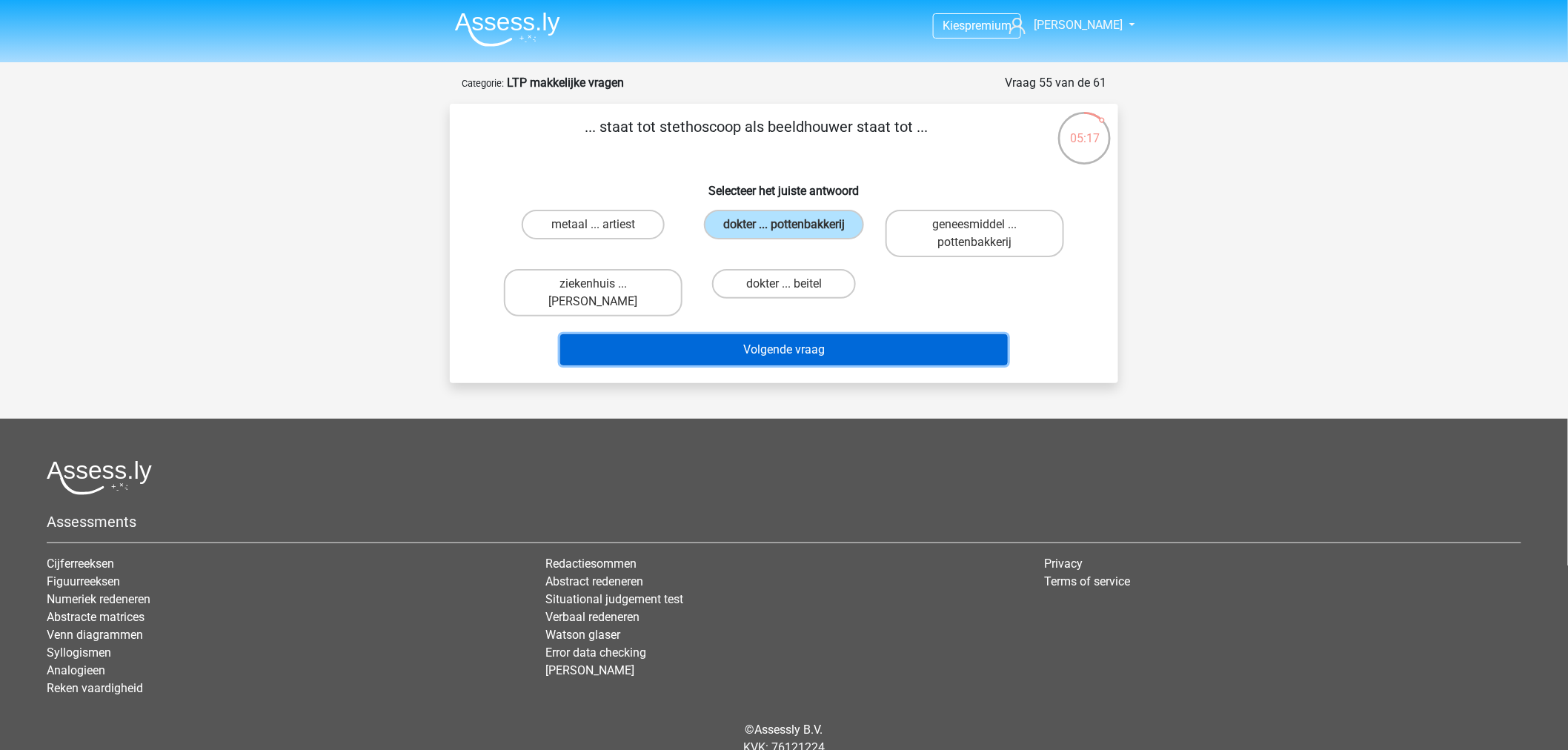
click at [826, 334] on button "Volgende vraag" at bounding box center [785, 350] width 448 height 31
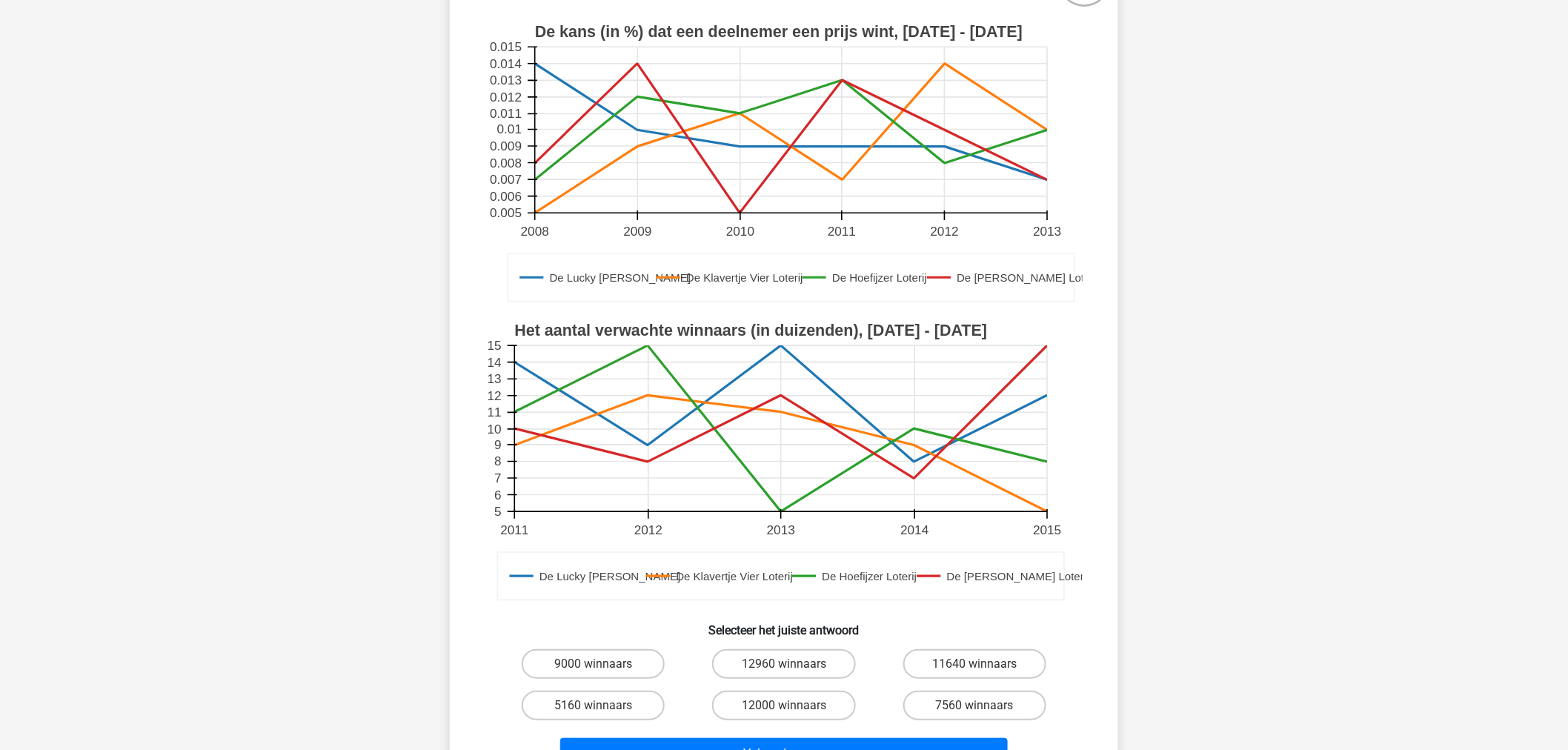
scroll to position [164, 0]
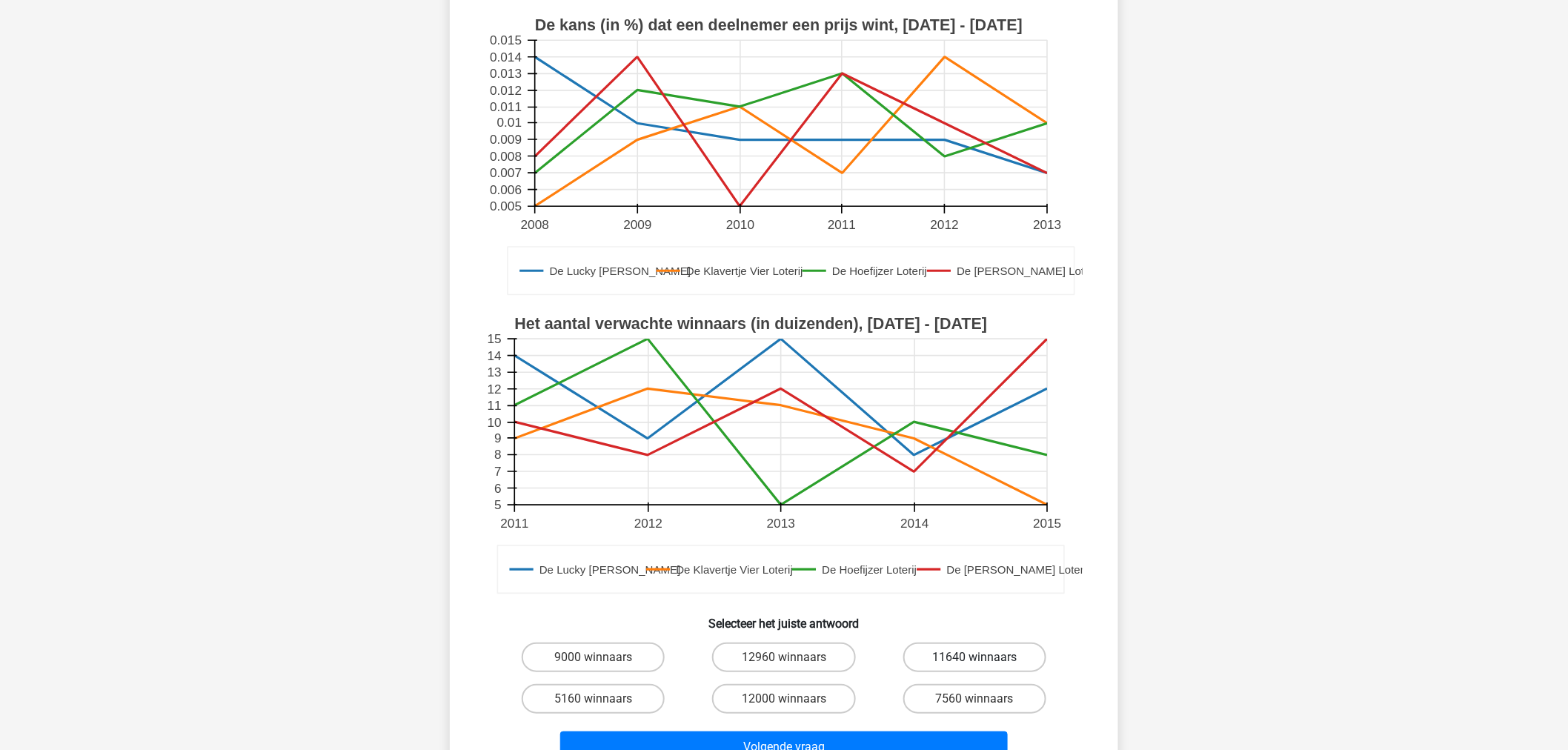
click at [992, 652] on label "11640 winnaars" at bounding box center [975, 657] width 143 height 30
click at [984, 657] on input "11640 winnaars" at bounding box center [979, 662] width 10 height 10
radio input "true"
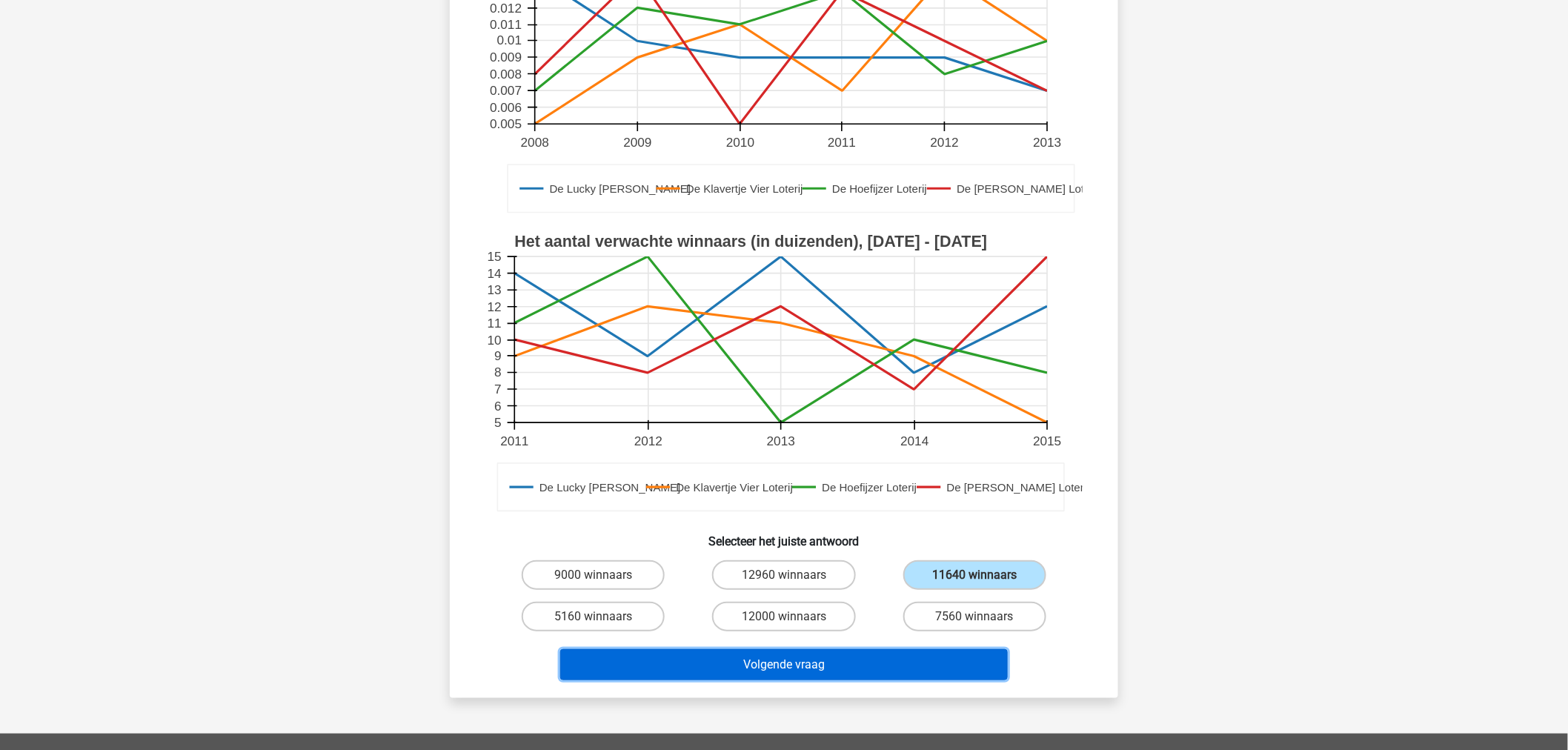
click at [853, 658] on button "Volgende vraag" at bounding box center [785, 665] width 448 height 31
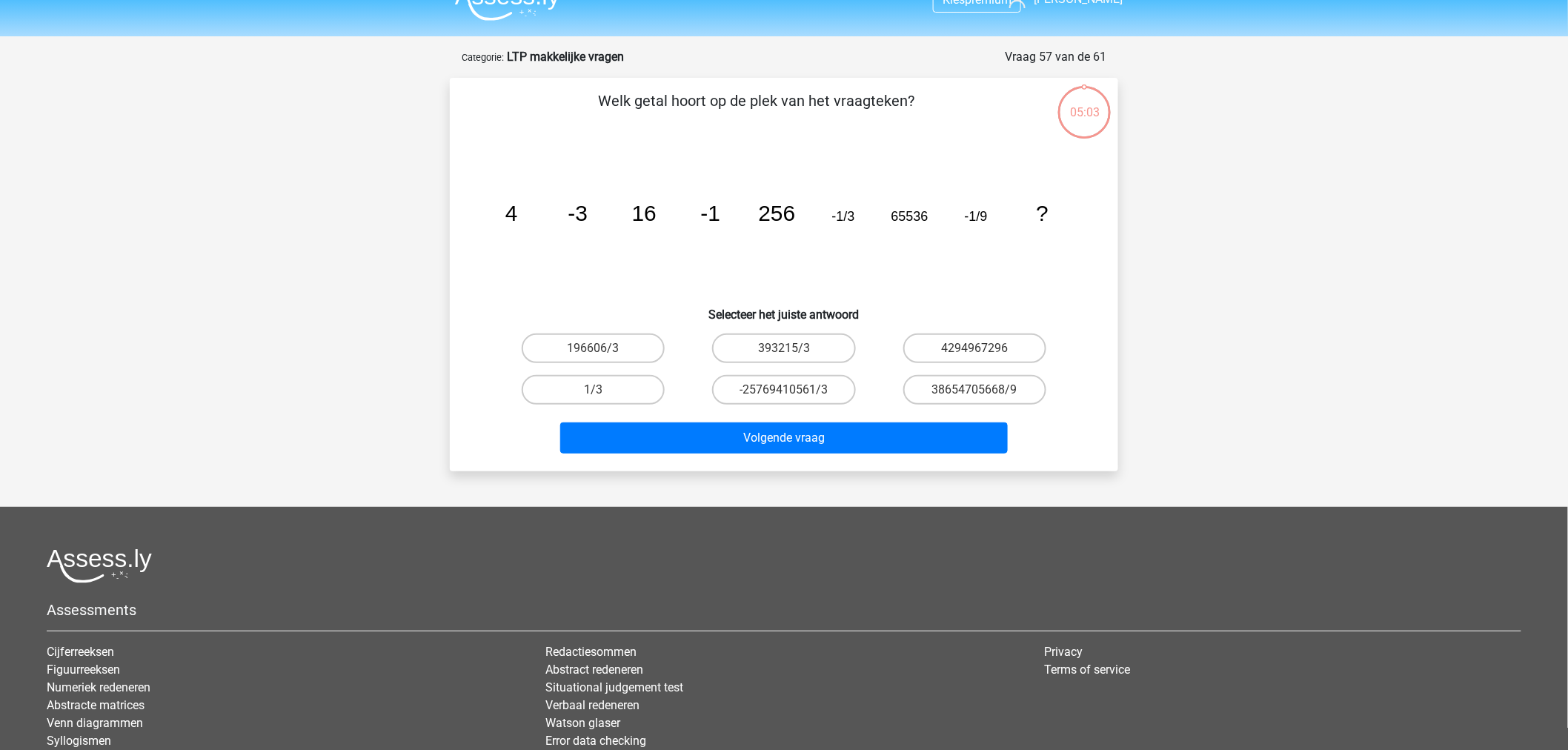
scroll to position [0, 0]
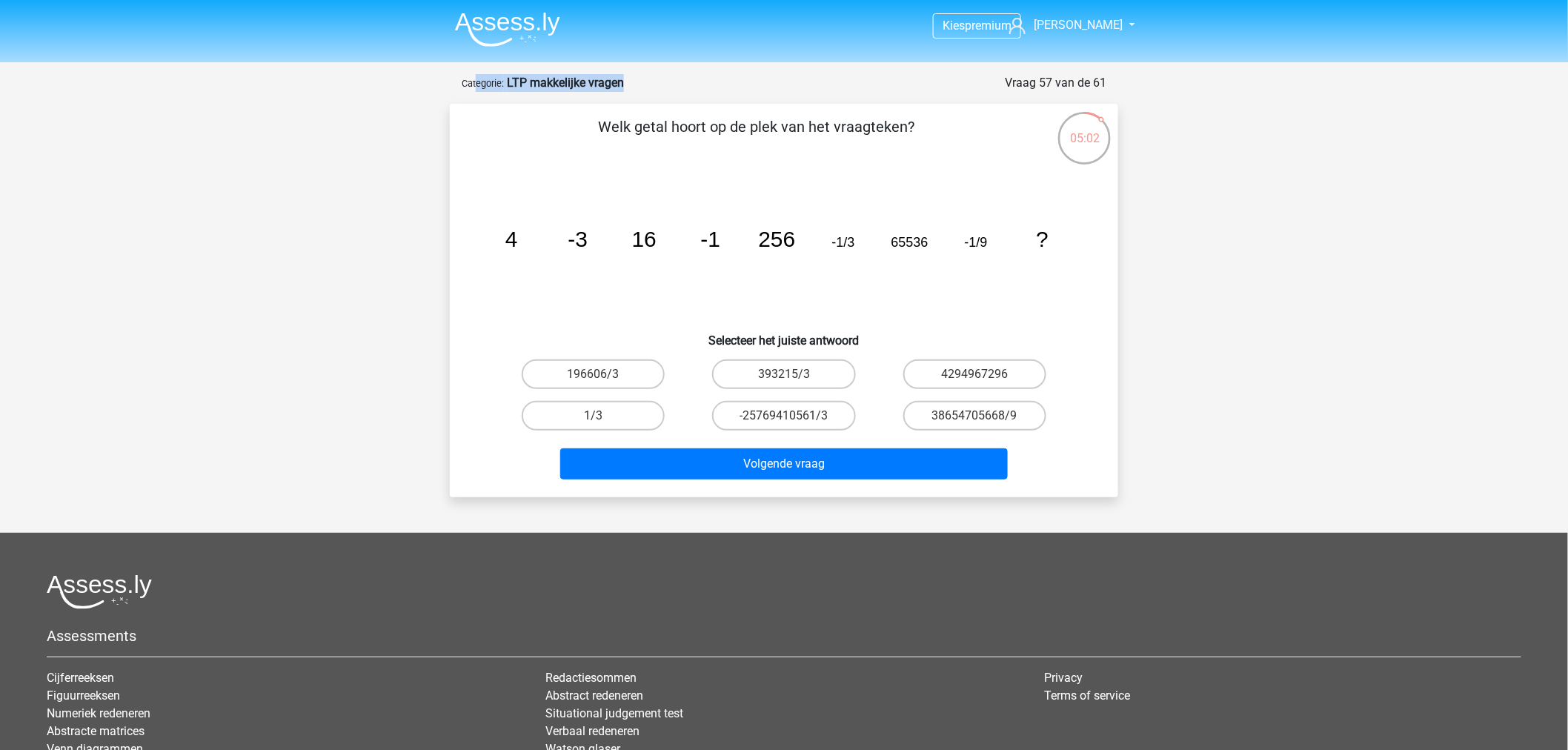
drag, startPoint x: 478, startPoint y: 72, endPoint x: 908, endPoint y: 75, distance: 430.0
click at [908, 75] on div "Kies premium Dylan Dylan2012@gmail.com" at bounding box center [784, 462] width 1568 height 924
click at [721, 128] on p "Welk getal hoort op de plek van het vraagteken?" at bounding box center [756, 137] width 566 height 44
click at [561, 367] on label "196606/3" at bounding box center [593, 374] width 143 height 30
click at [593, 374] on input "196606/3" at bounding box center [598, 379] width 10 height 10
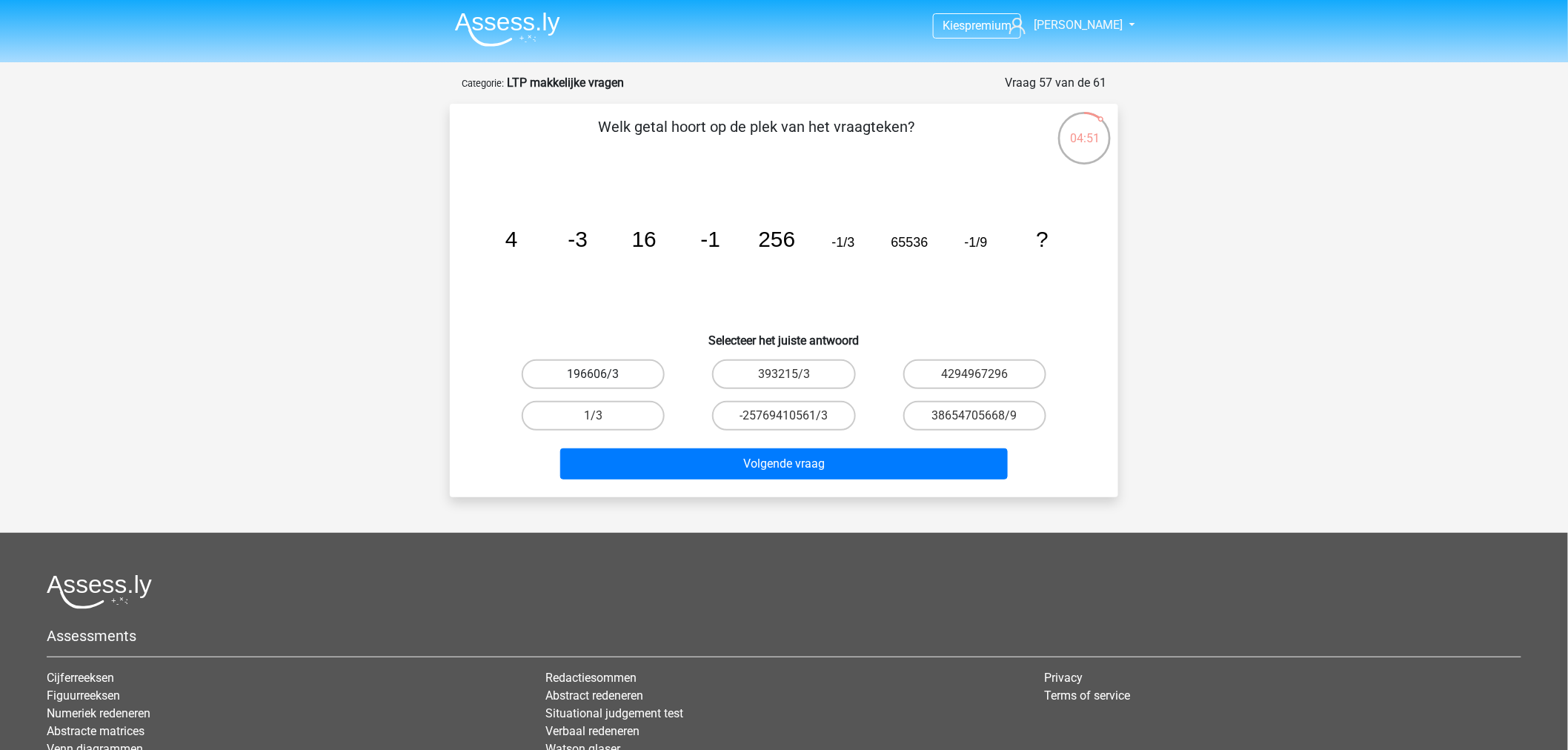
radio input "true"
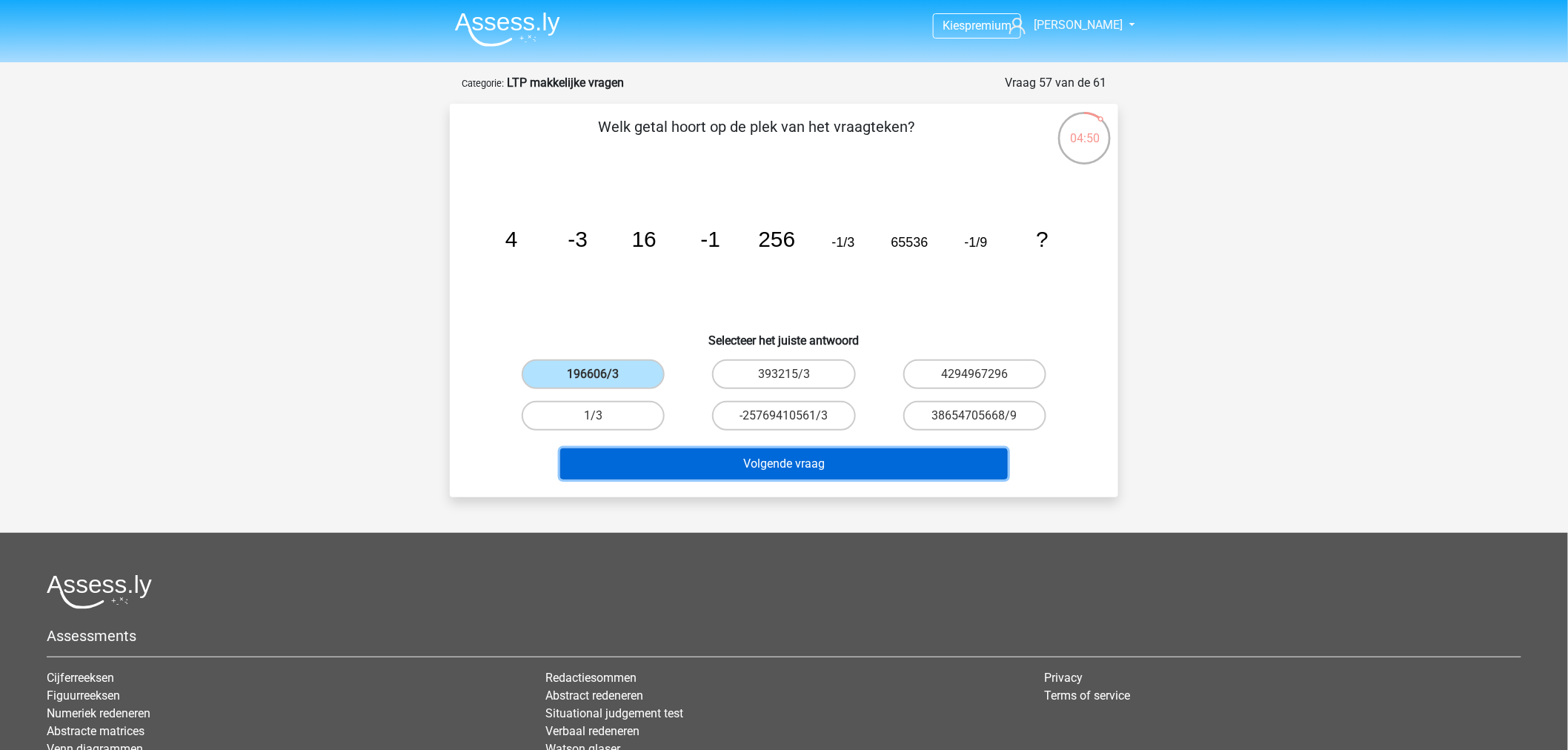
click at [859, 458] on button "Volgende vraag" at bounding box center [785, 464] width 448 height 31
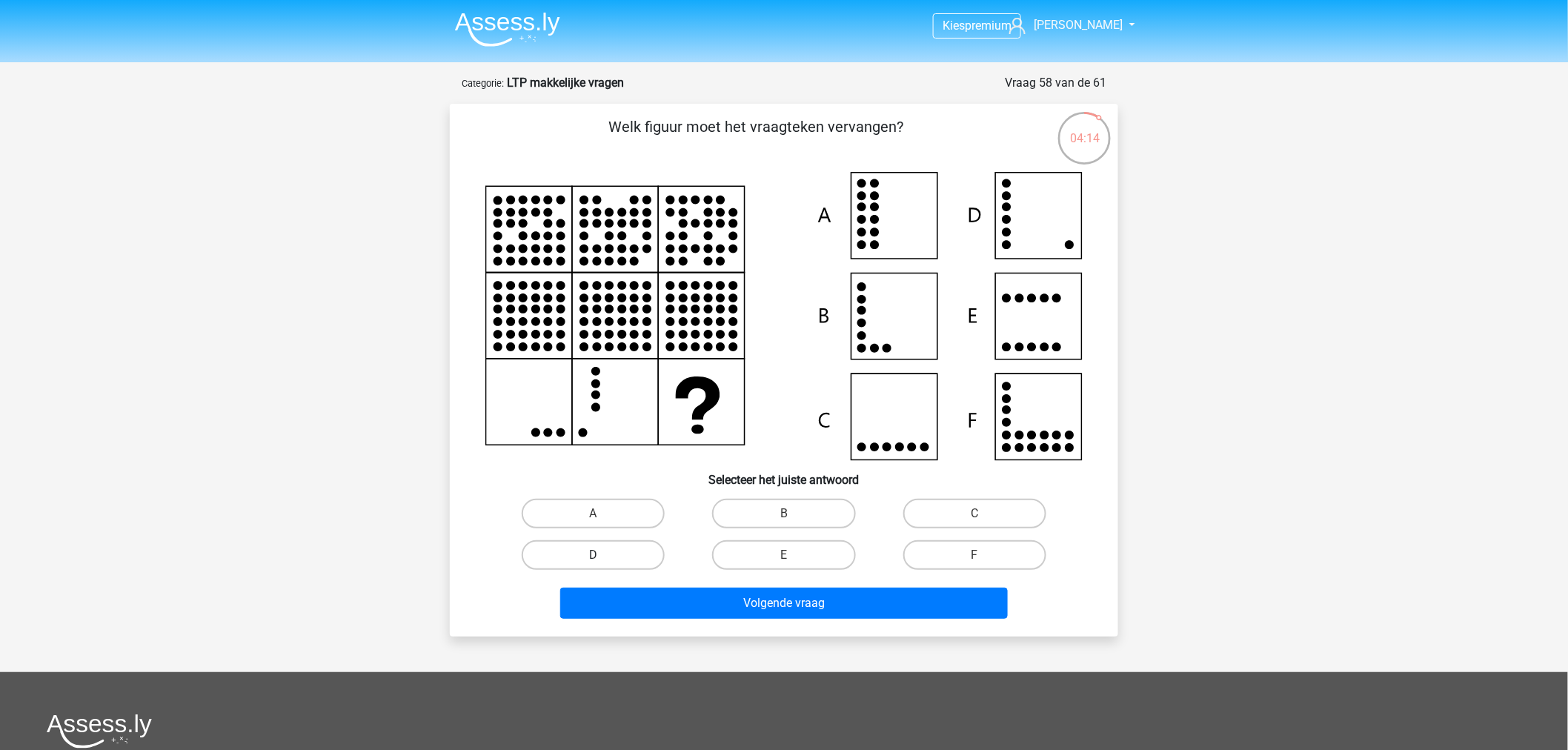
click at [629, 560] on label "D" at bounding box center [593, 555] width 143 height 30
click at [603, 560] on input "D" at bounding box center [598, 560] width 10 height 10
radio input "true"
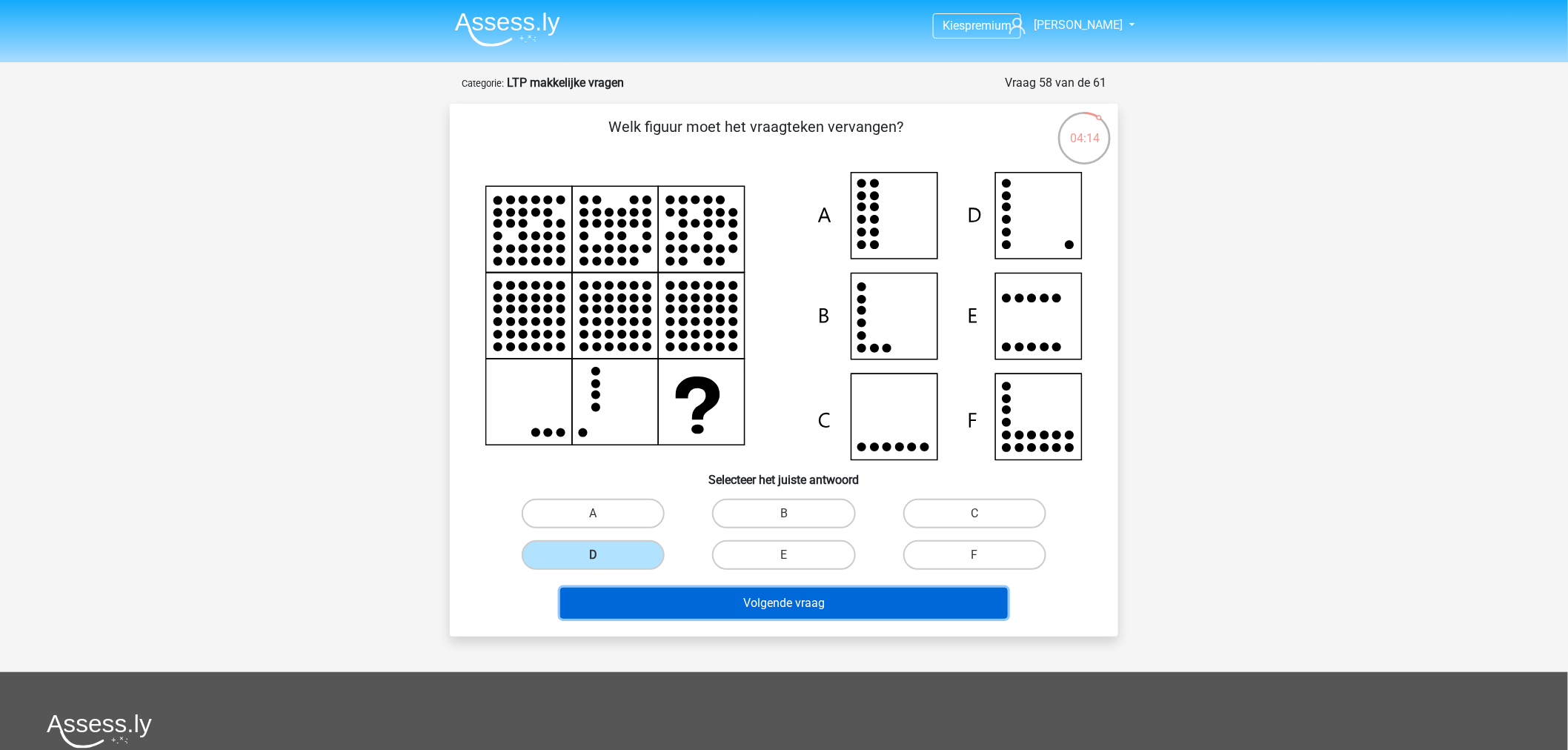
click at [667, 601] on button "Volgende vraag" at bounding box center [785, 603] width 448 height 31
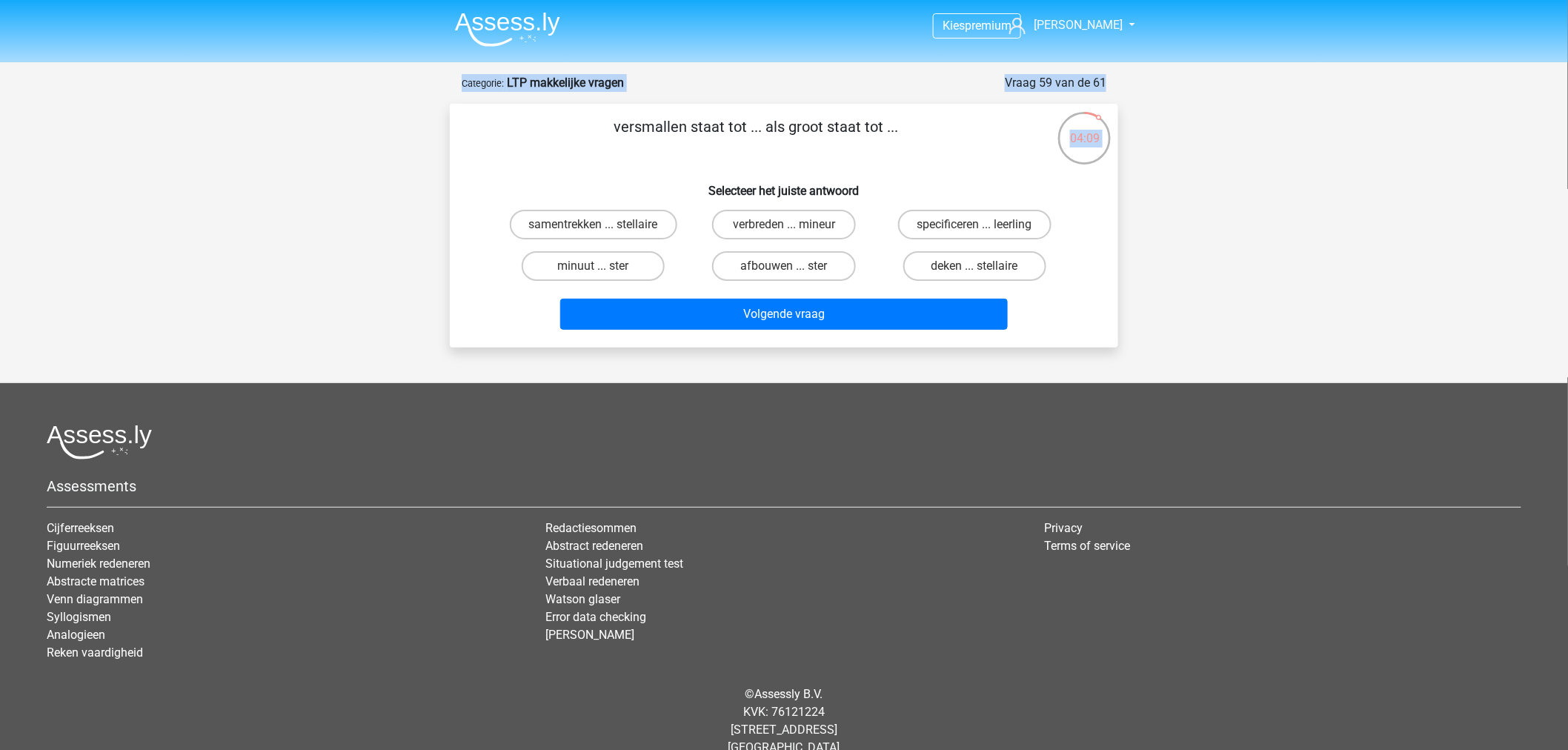
drag, startPoint x: 560, startPoint y: 134, endPoint x: 1106, endPoint y: 158, distance: 546.5
click at [1106, 158] on div "04:09 Vraag 59 van de 61 Categorie: LTP makkelijke vragen versmallen staat tot …" at bounding box center [784, 211] width 692 height 273
click at [906, 159] on p "versmallen staat tot ... als groot staat tot ..." at bounding box center [756, 137] width 566 height 44
drag, startPoint x: 912, startPoint y: 132, endPoint x: 576, endPoint y: 122, distance: 336.1
click at [576, 122] on p "versmallen staat tot ... als groot staat tot ..." at bounding box center [756, 137] width 566 height 44
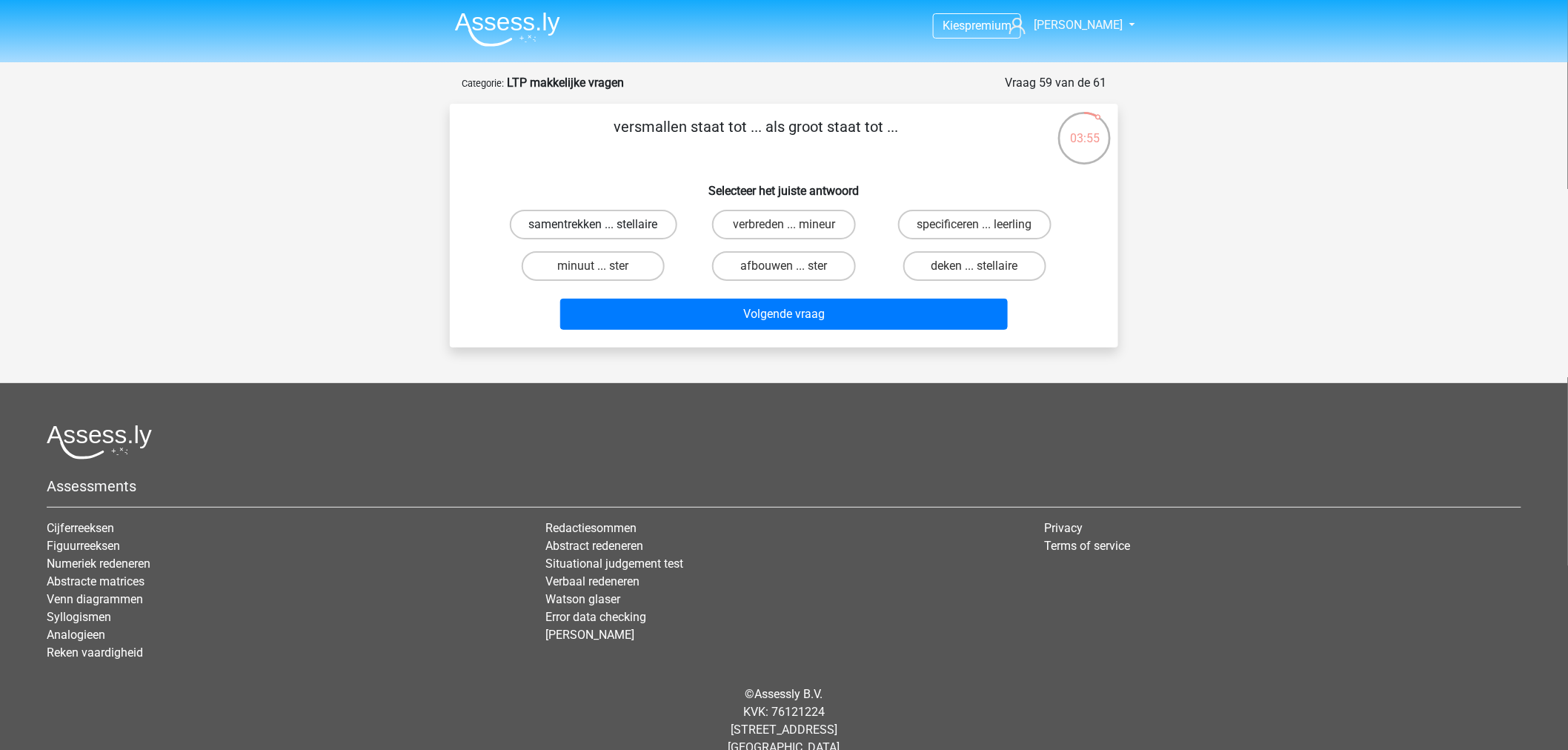
click at [588, 223] on label "samentrekken ... stellaire" at bounding box center [593, 225] width 167 height 30
click at [593, 224] on input "samentrekken ... stellaire" at bounding box center [598, 229] width 10 height 10
radio input "true"
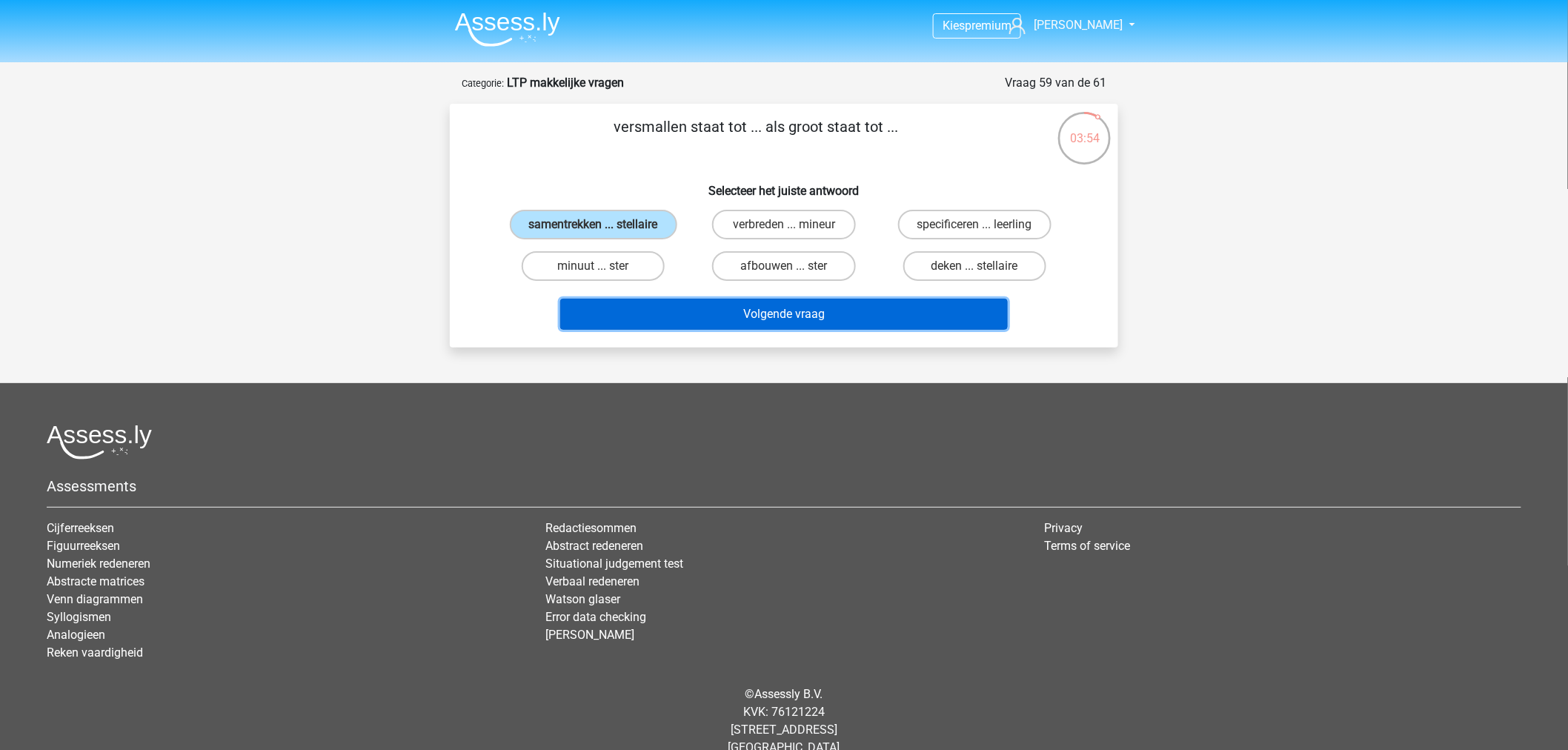
click at [727, 320] on button "Volgende vraag" at bounding box center [785, 314] width 448 height 31
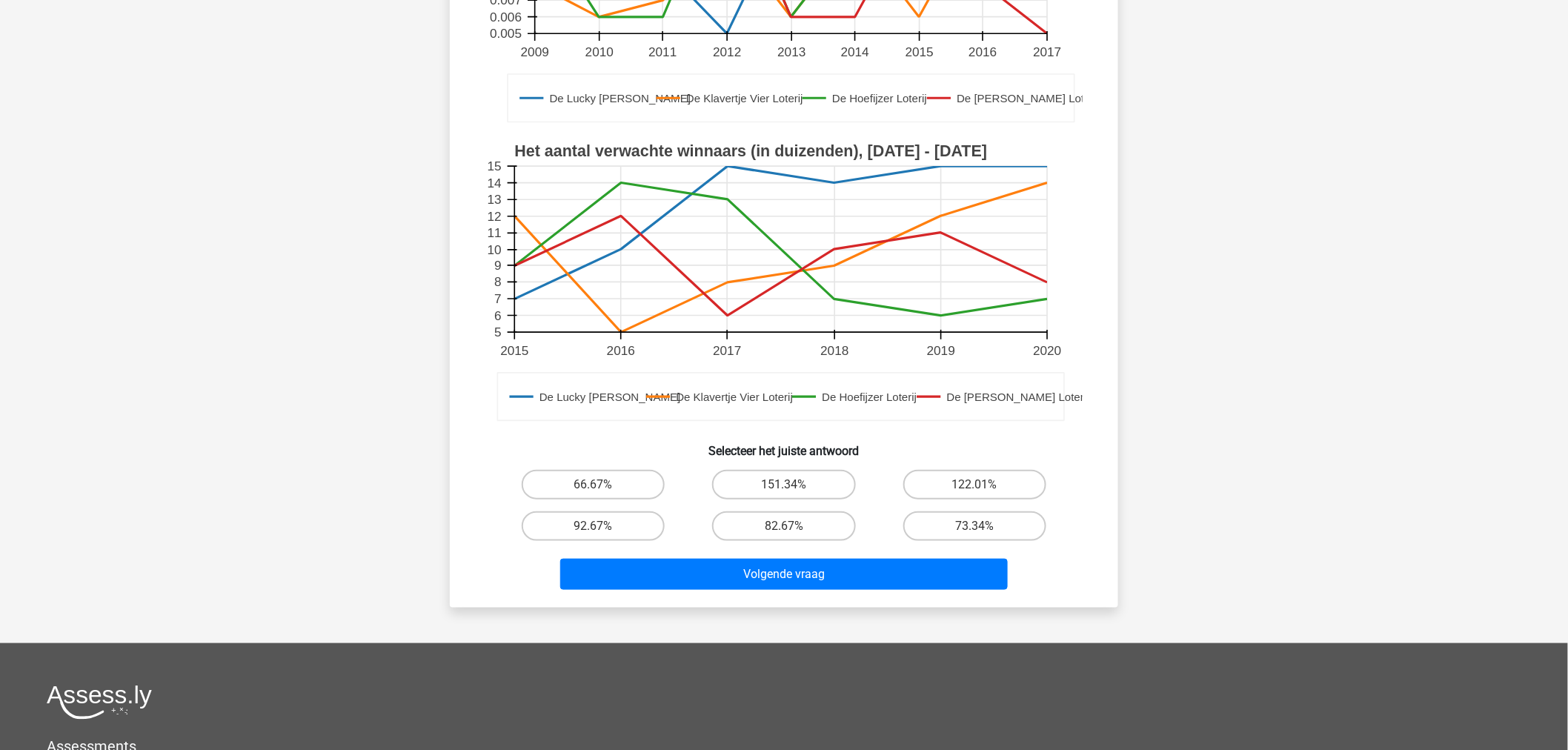
scroll to position [486, 0]
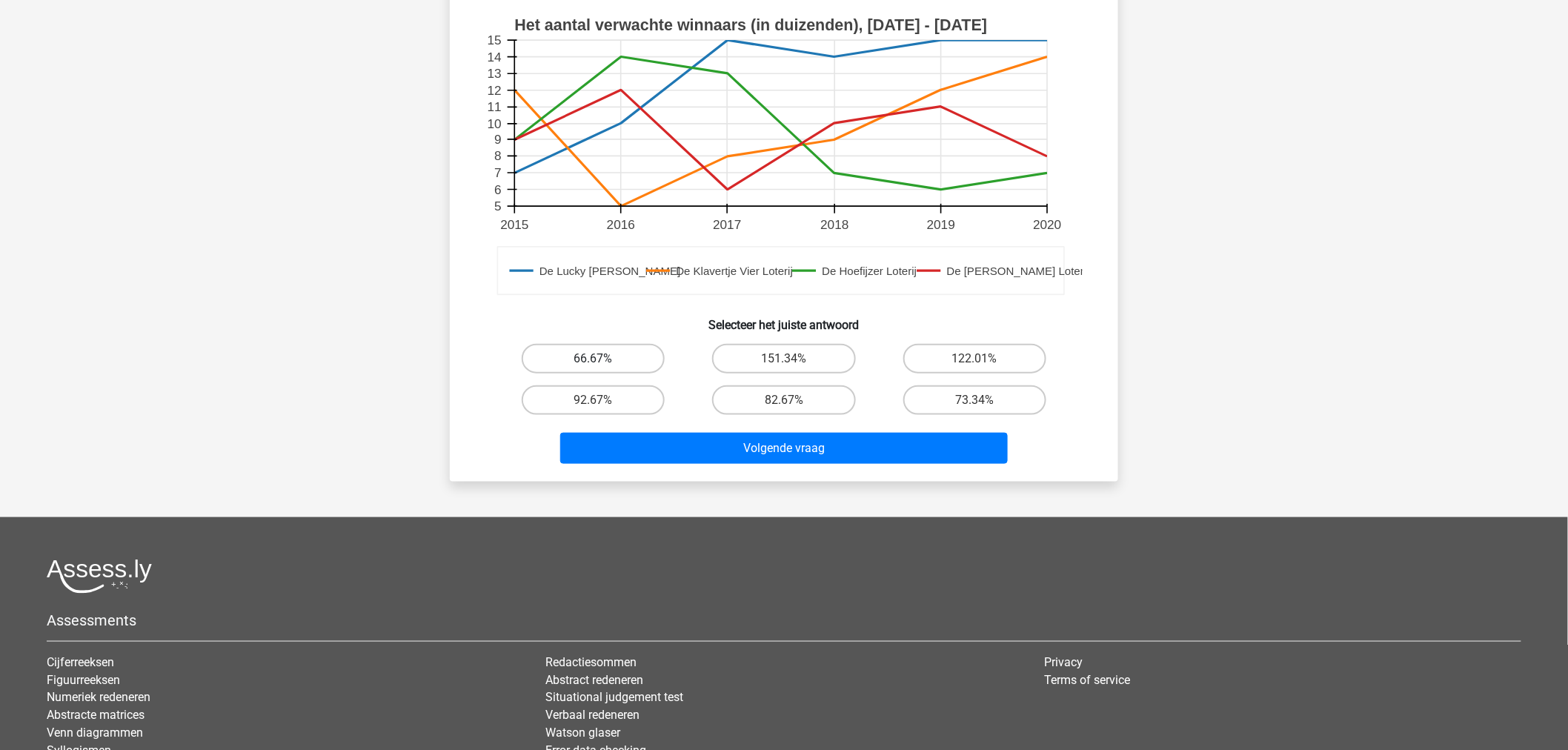
click at [608, 345] on label "66.67%" at bounding box center [593, 359] width 143 height 30
click at [603, 359] on input "66.67%" at bounding box center [598, 363] width 10 height 10
radio input "true"
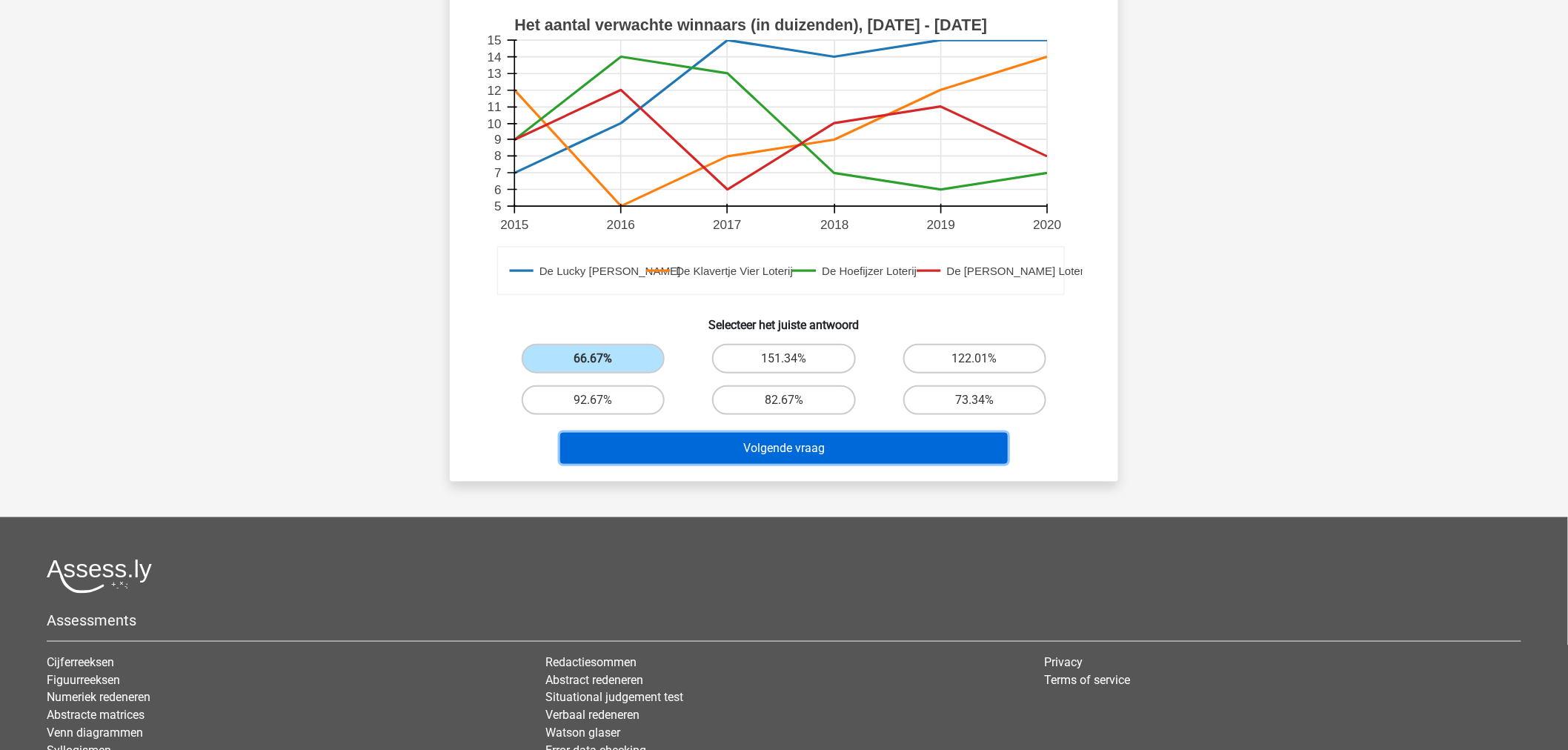
click at [670, 433] on button "Volgende vraag" at bounding box center [785, 448] width 448 height 31
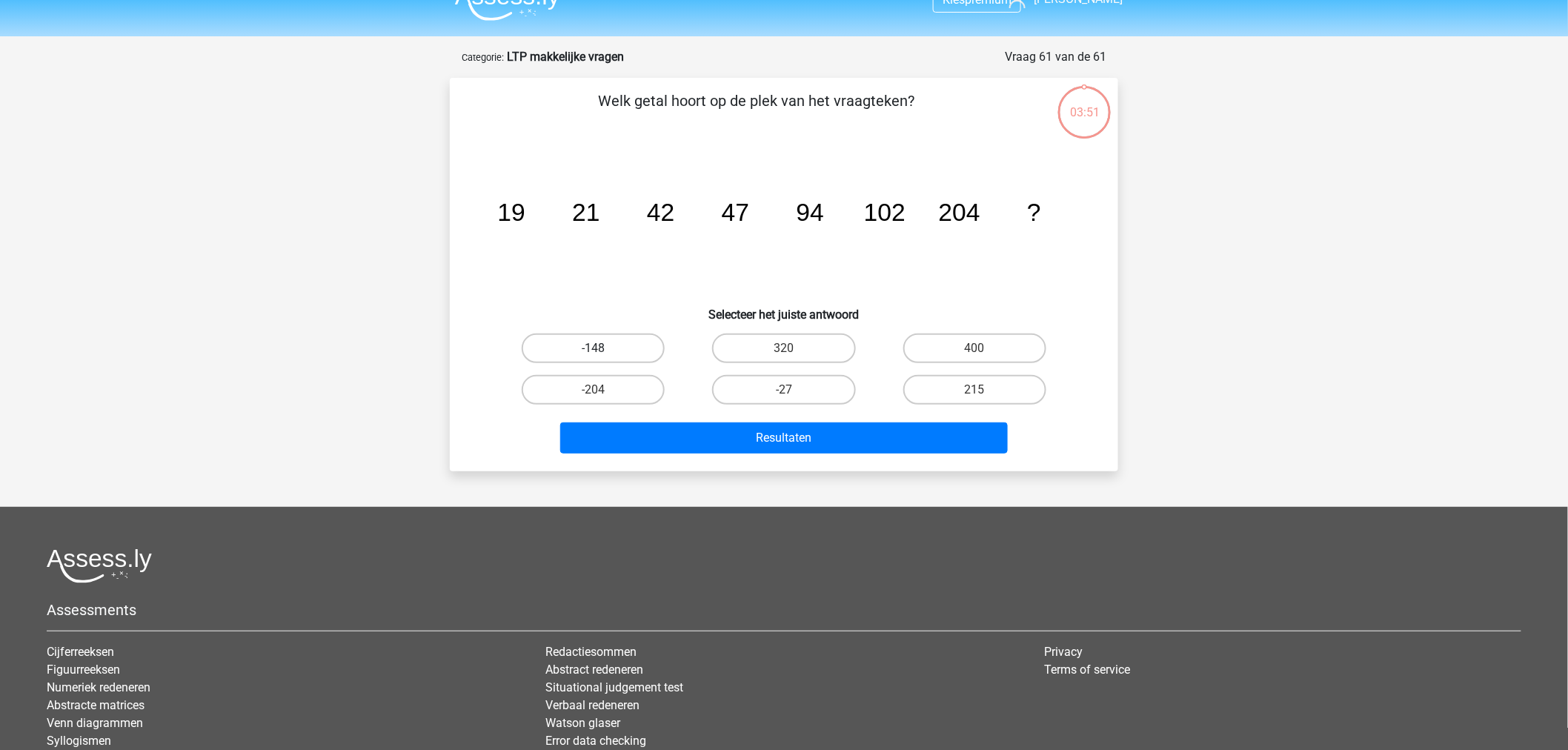
scroll to position [0, 0]
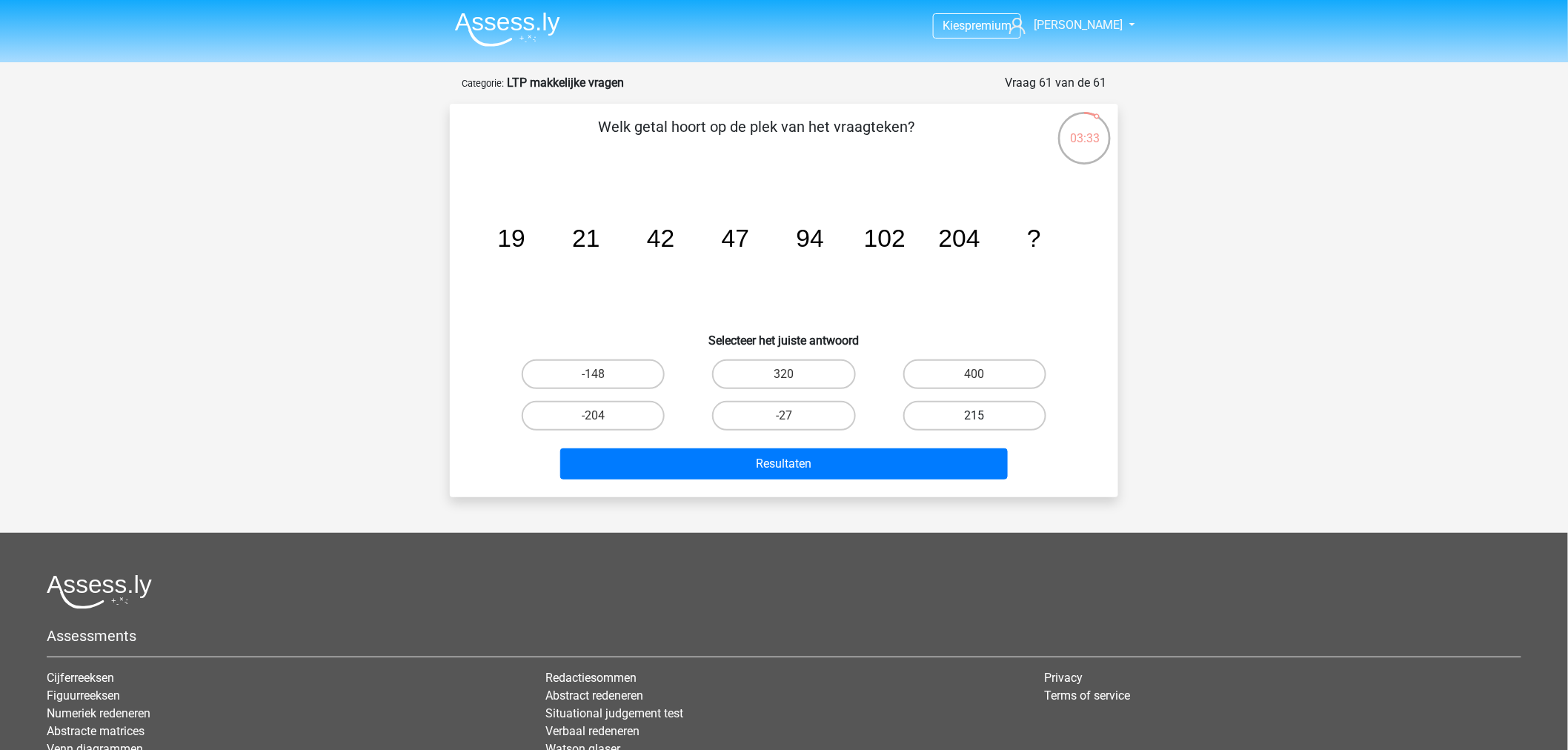
click at [921, 413] on label "215" at bounding box center [975, 415] width 143 height 30
click at [975, 415] on input "215" at bounding box center [979, 420] width 10 height 10
radio input "true"
click at [898, 441] on div "Resultaten" at bounding box center [784, 460] width 621 height 49
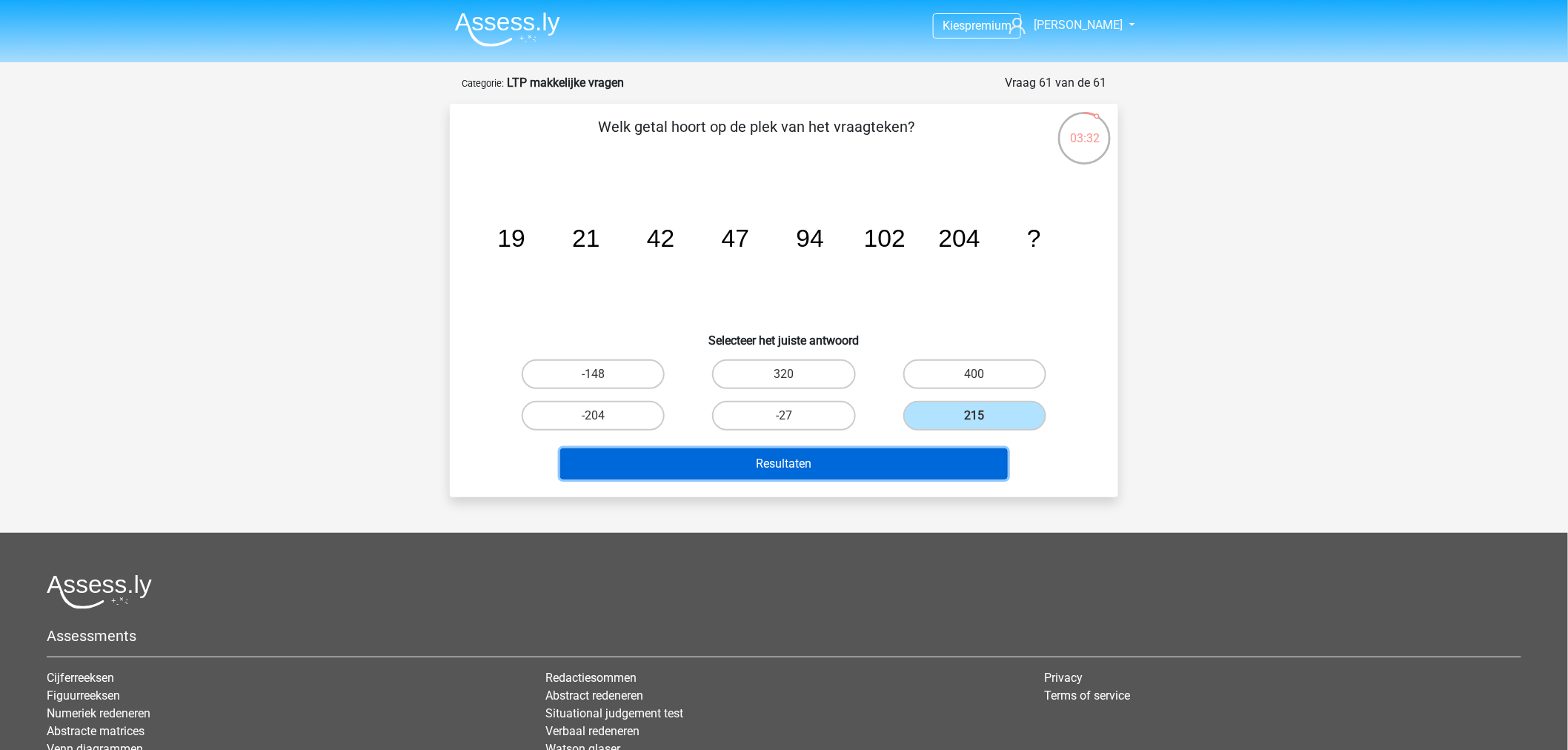
click at [891, 456] on button "Resultaten" at bounding box center [785, 464] width 448 height 31
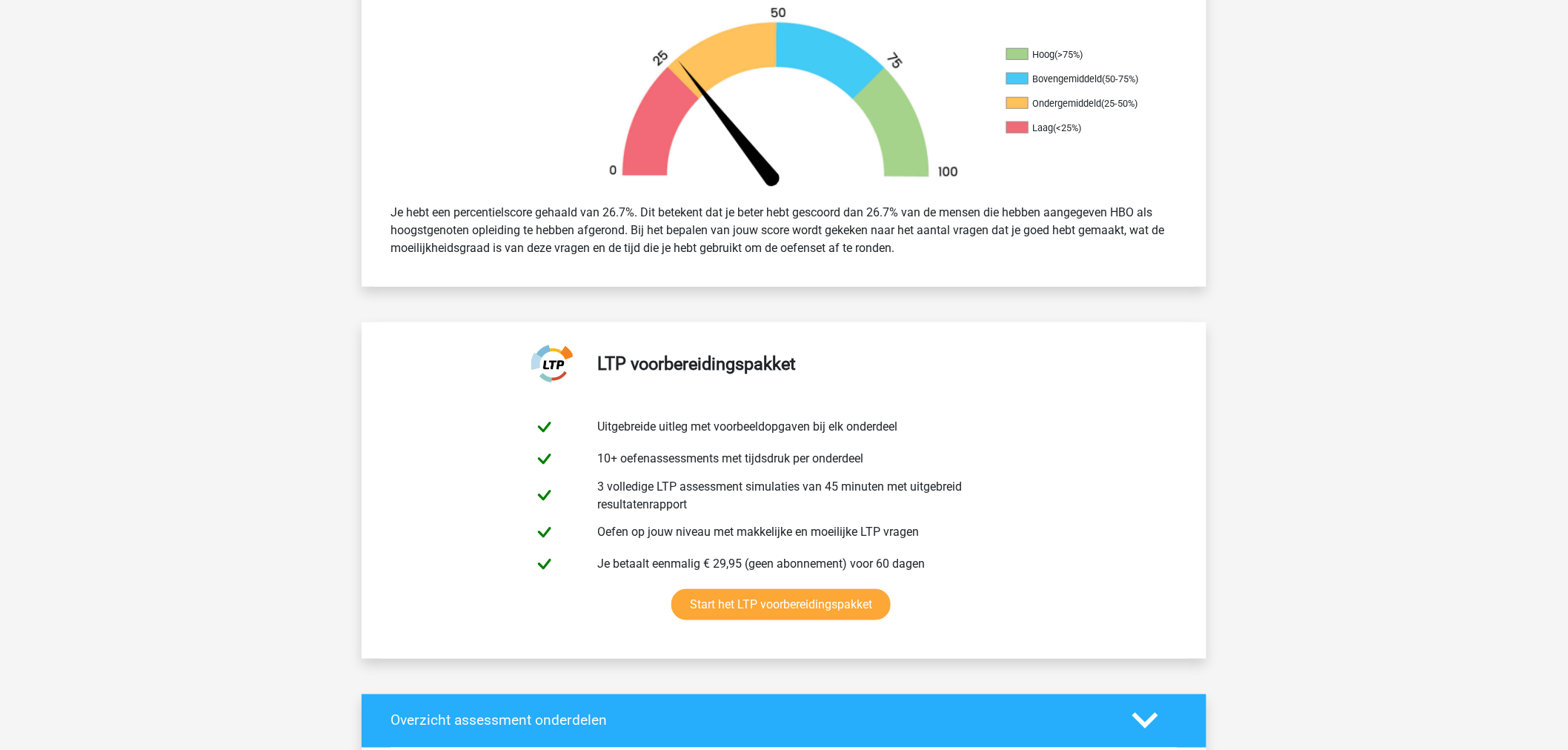
scroll to position [905, 0]
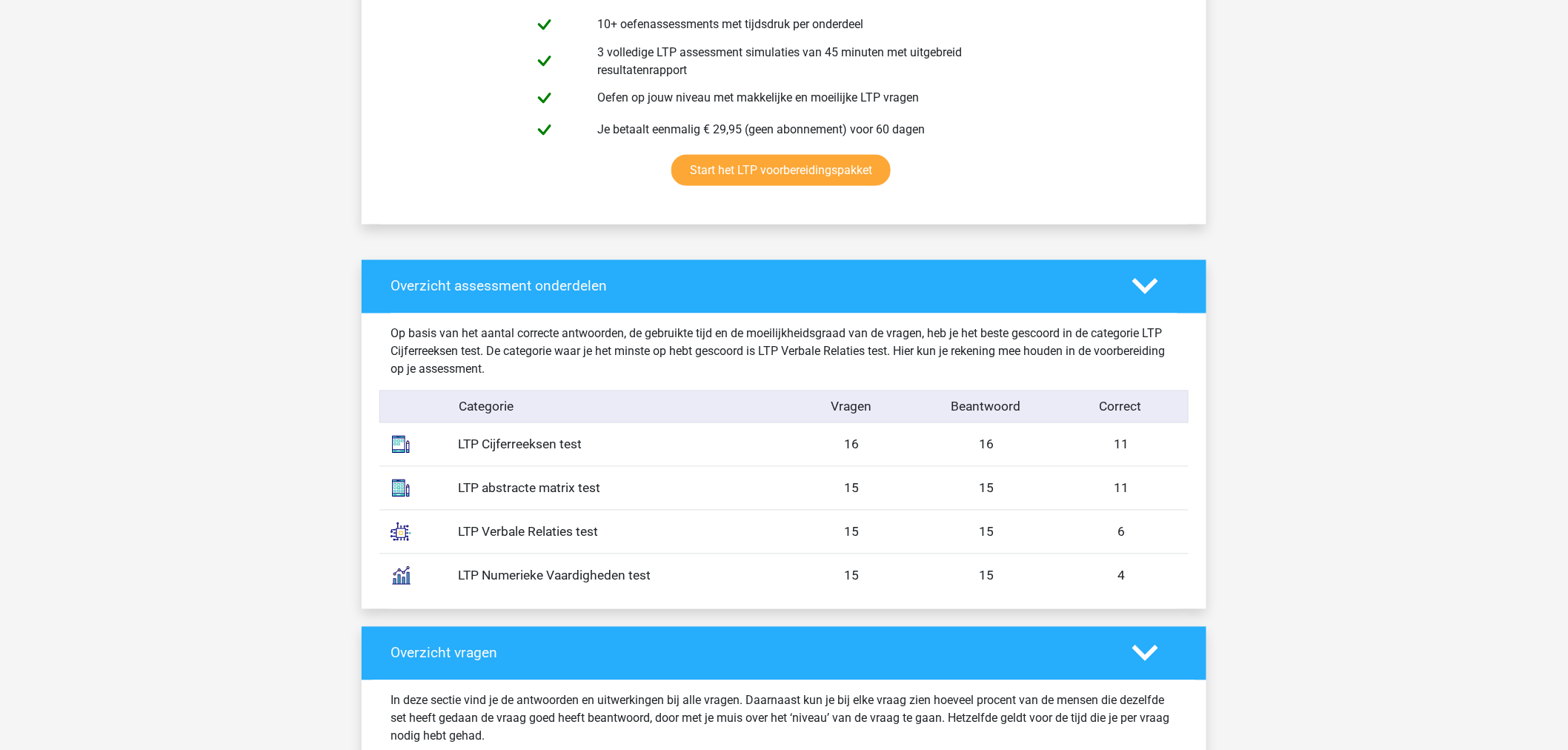
click at [1156, 290] on icon at bounding box center [1145, 286] width 26 height 26
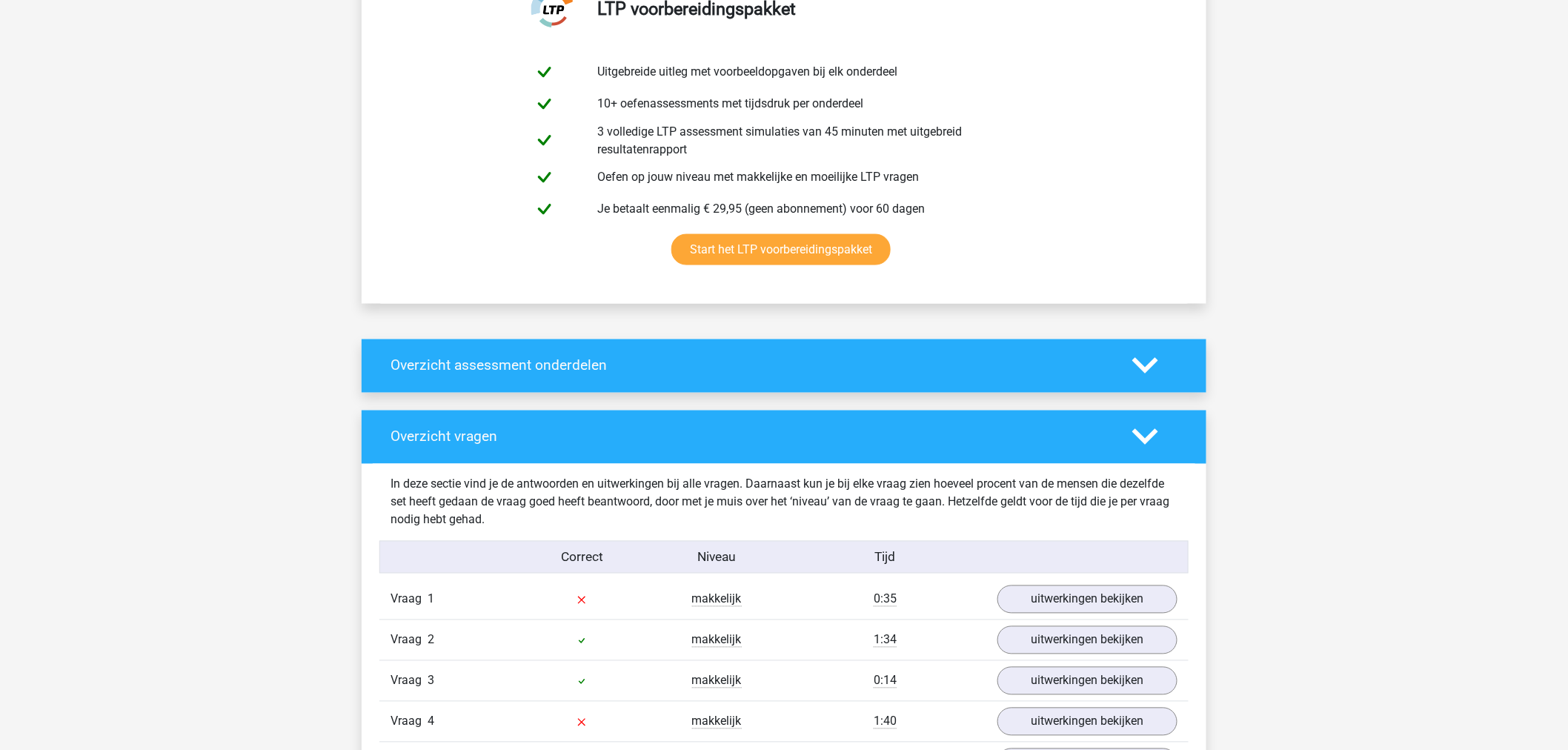
scroll to position [823, 0]
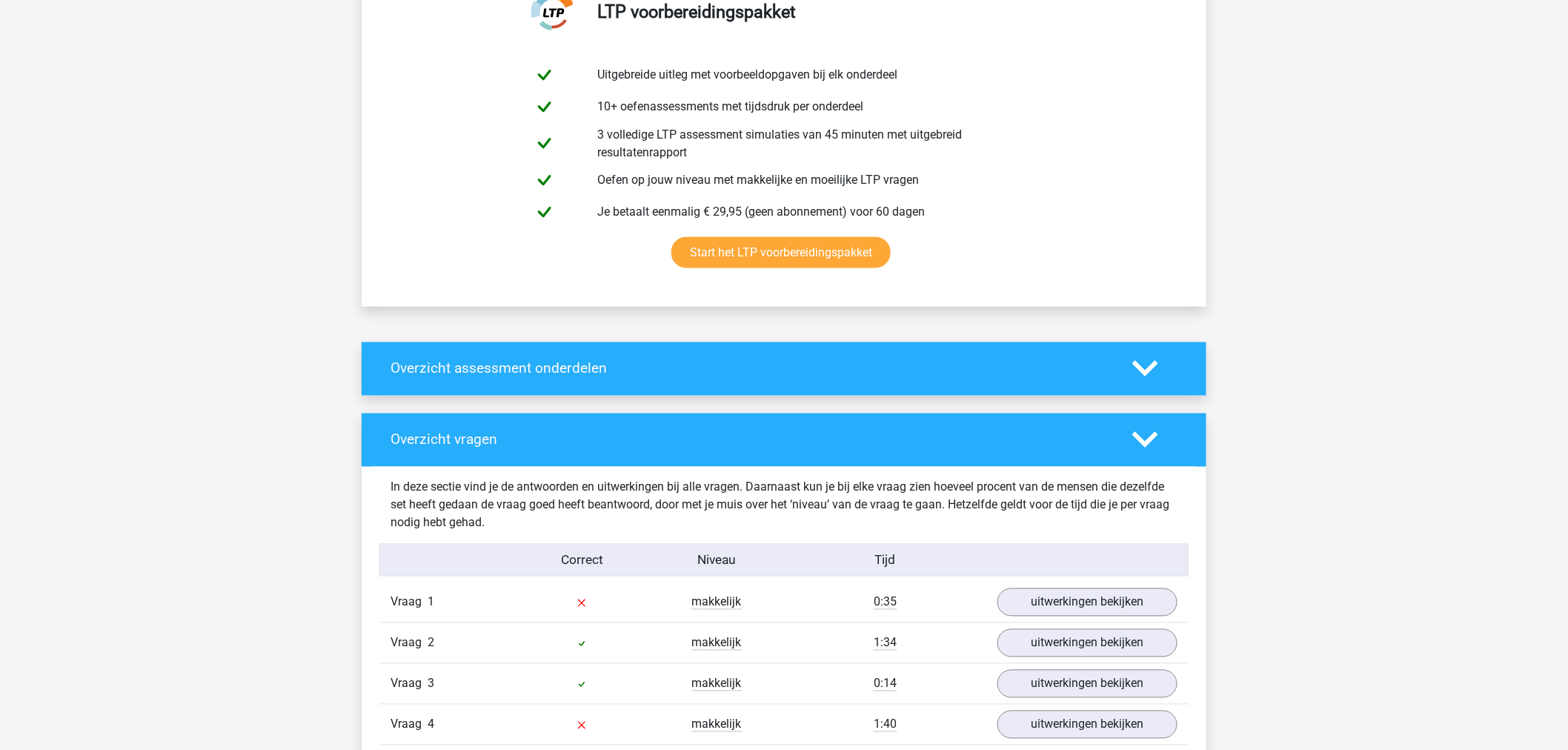
click at [1147, 374] on polygon at bounding box center [1145, 369] width 26 height 16
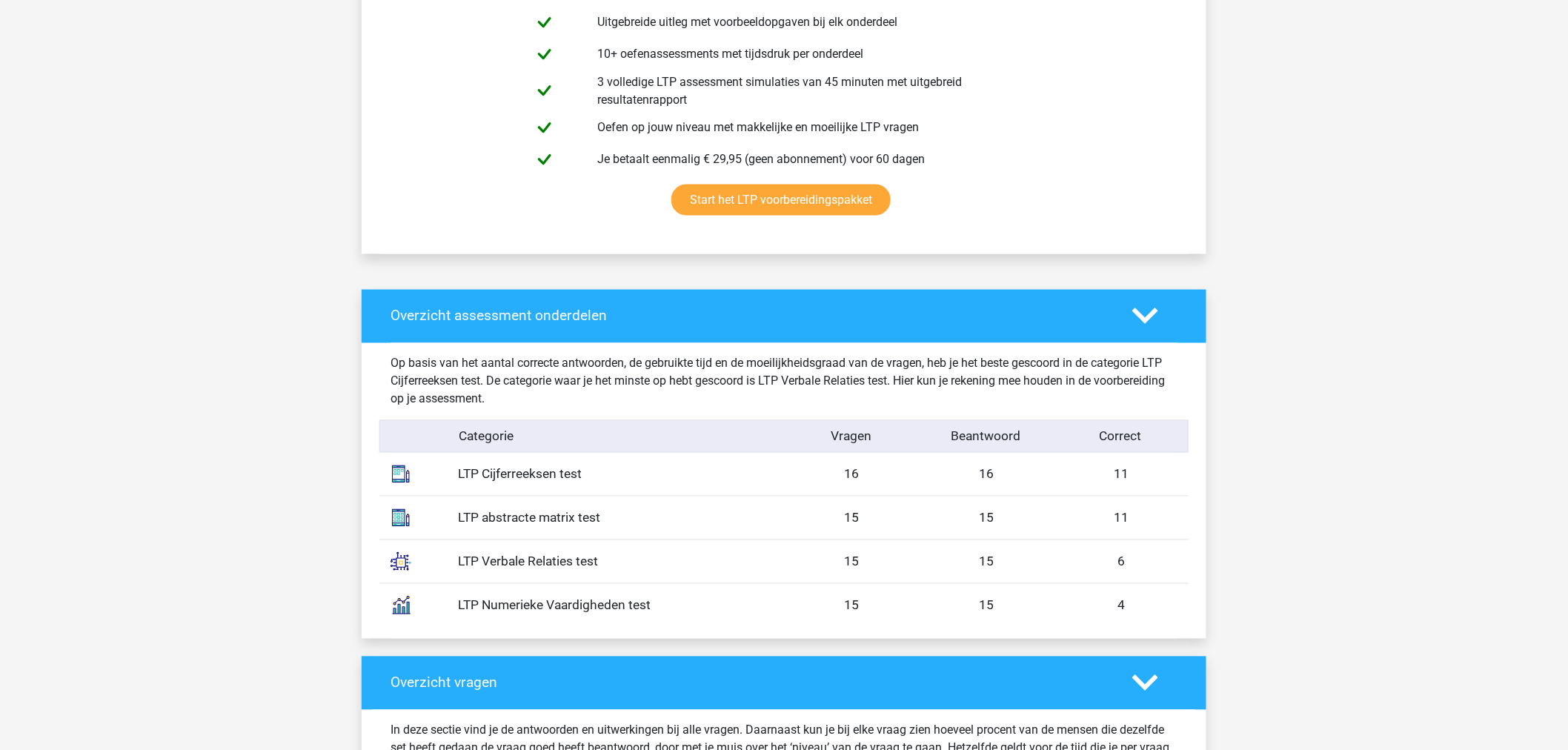
scroll to position [905, 0]
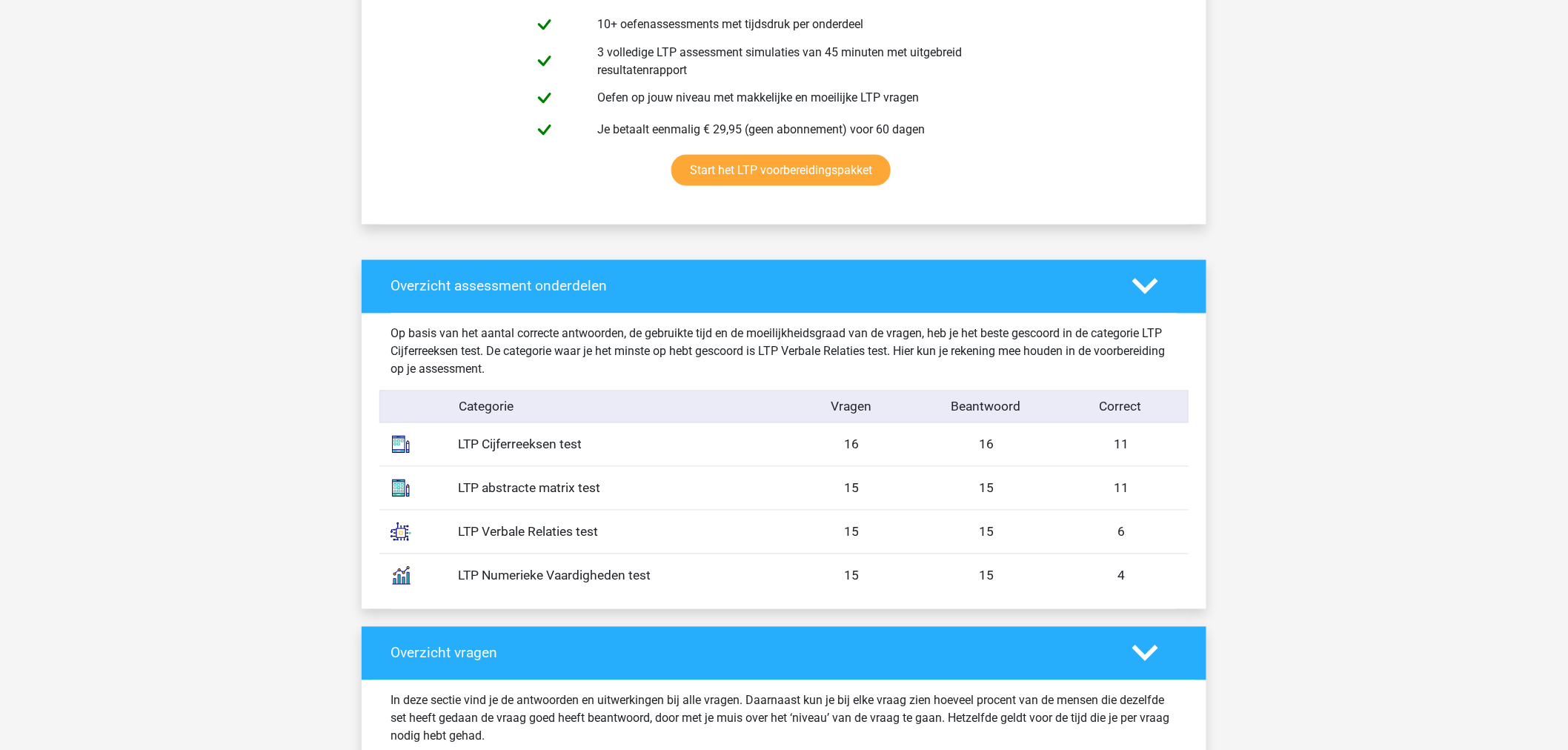
click at [652, 586] on div "LTP Numerieke Vaardigheden test 15 15 4" at bounding box center [784, 575] width 809 height 44
drag, startPoint x: 653, startPoint y: 577, endPoint x: 416, endPoint y: 580, distance: 237.0
click at [416, 580] on div "LTP Numerieke Vaardigheden test 15 15 4" at bounding box center [784, 575] width 809 height 44
click at [495, 458] on div "LTP Cijferreeksen test 16 16 11" at bounding box center [784, 444] width 809 height 43
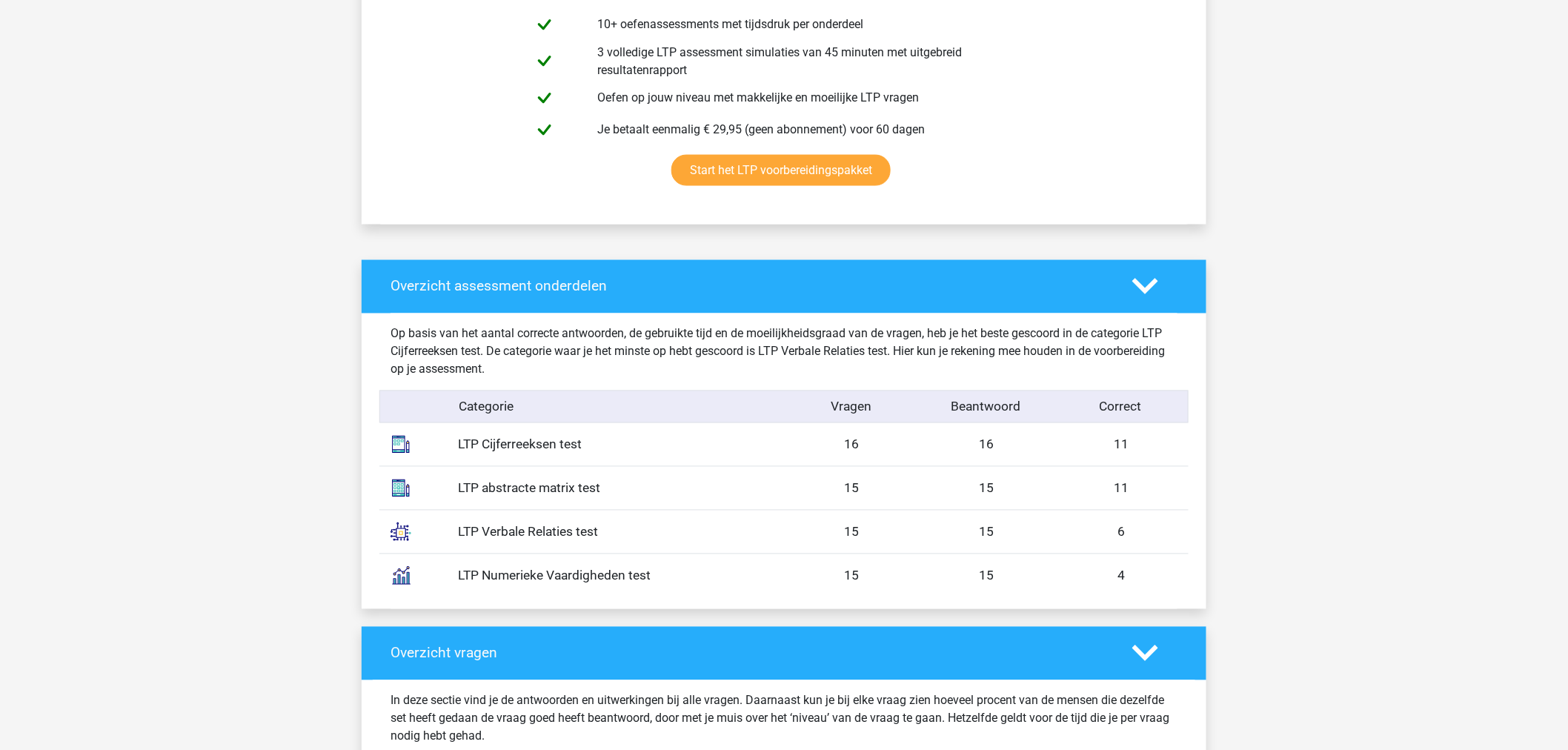
drag, startPoint x: 642, startPoint y: 485, endPoint x: 469, endPoint y: 490, distance: 173.1
click at [457, 492] on div "LTP abstracte matrix test" at bounding box center [615, 489] width 337 height 19
copy div "LTP abstracte matrix test"
drag, startPoint x: 603, startPoint y: 530, endPoint x: 439, endPoint y: 533, distance: 164.0
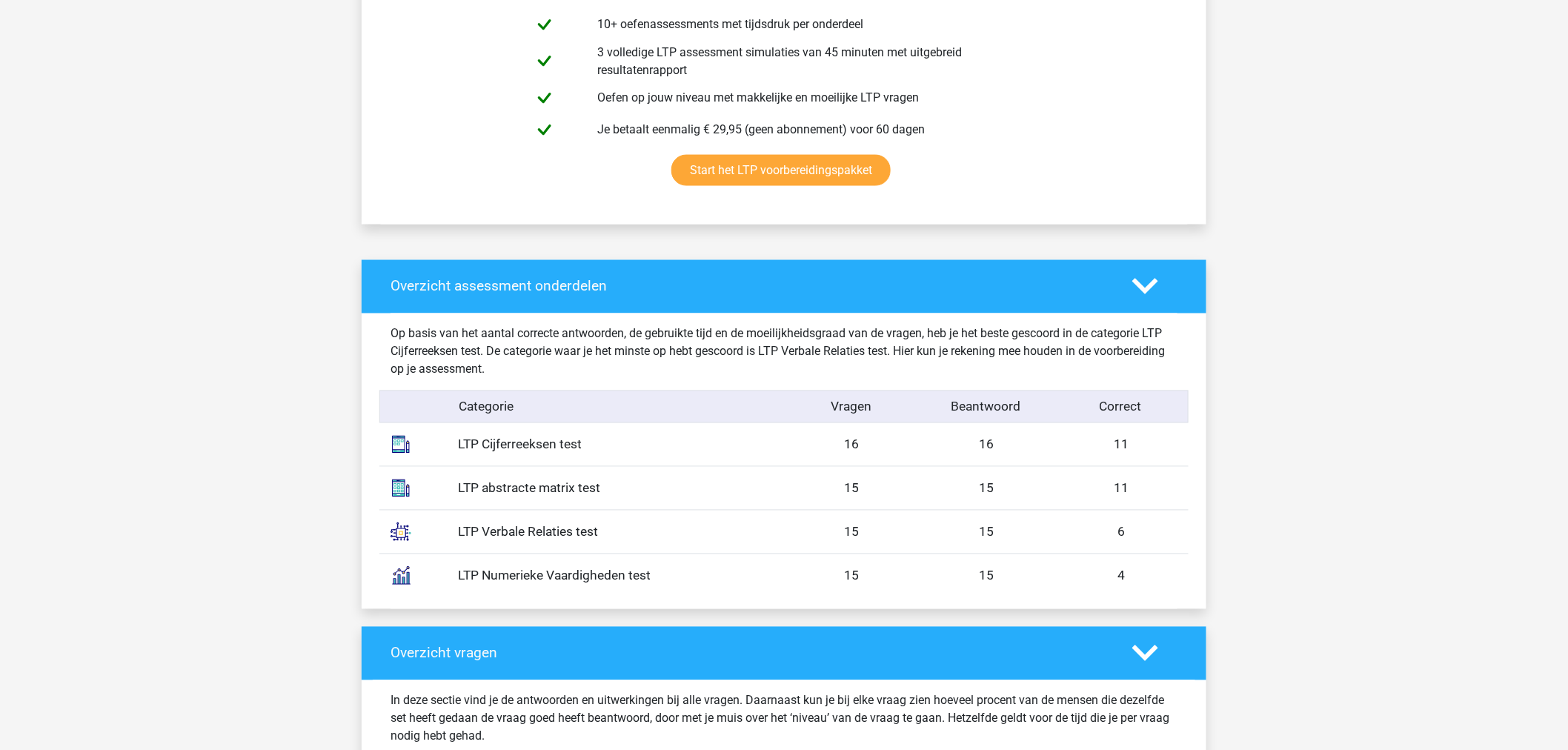
click at [439, 533] on div "LTP Verbale Relaties test 15 15 6" at bounding box center [784, 531] width 809 height 44
copy div "LTP Verbale Relaties test"
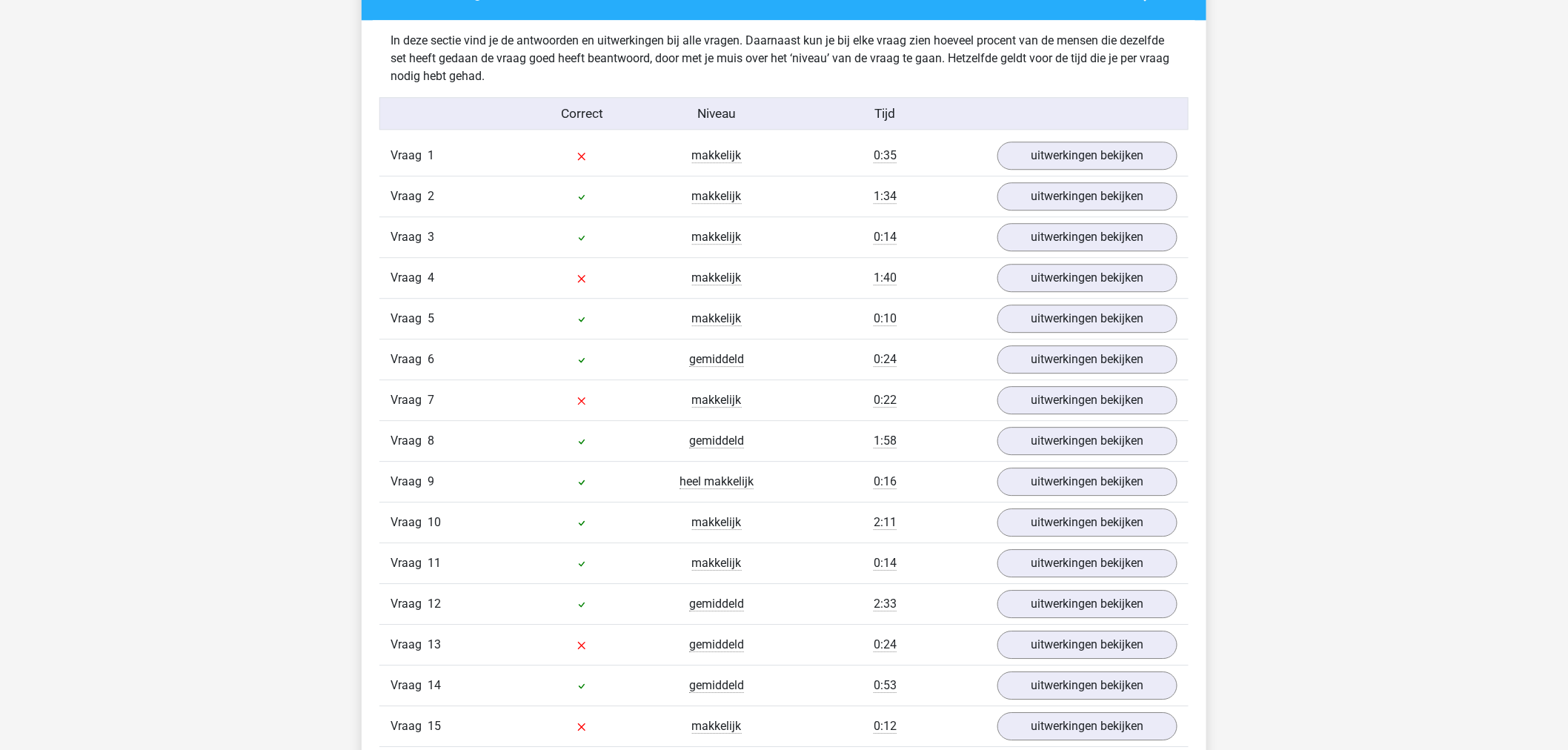
scroll to position [1563, 0]
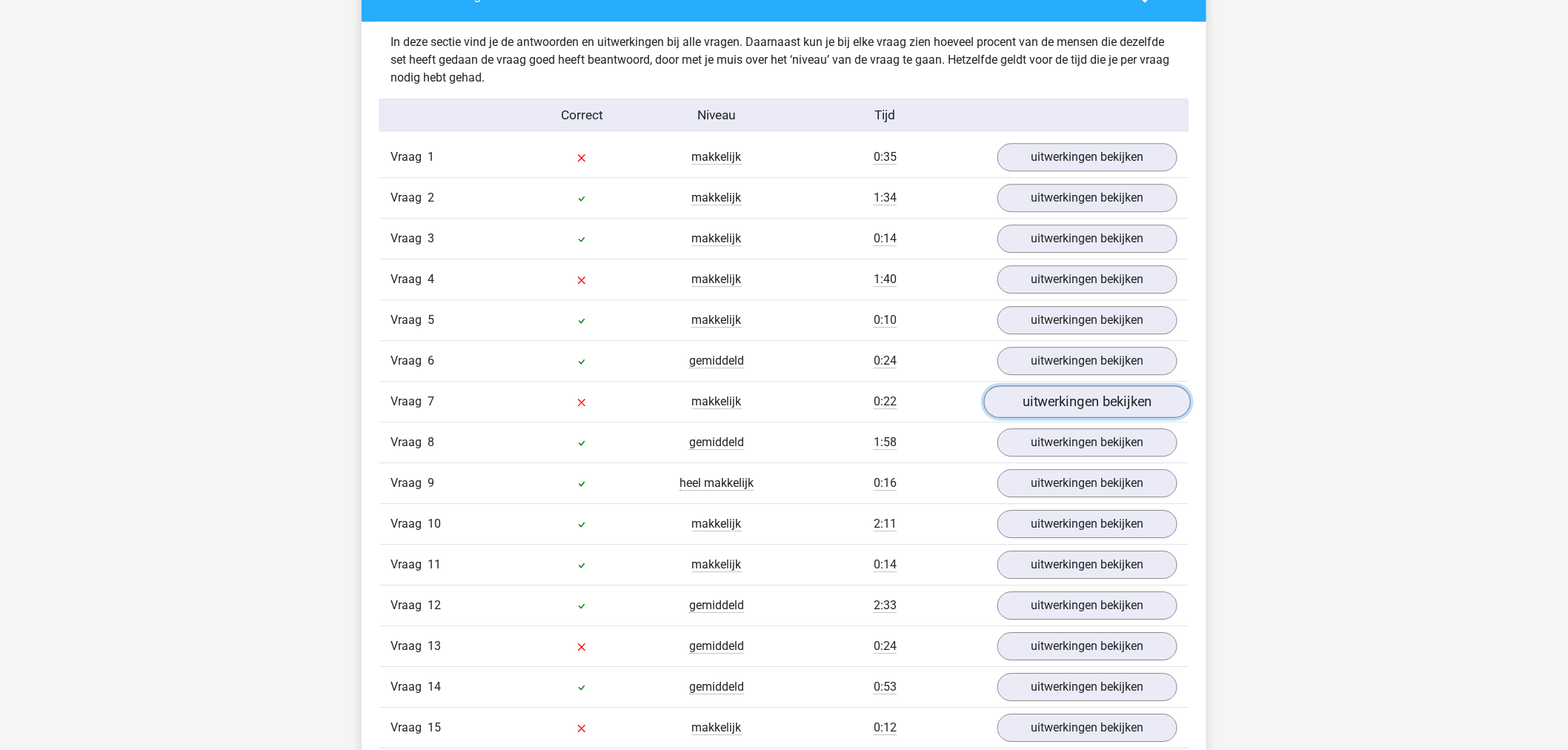
click at [1088, 412] on link "uitwerkingen bekijken" at bounding box center [1087, 402] width 207 height 33
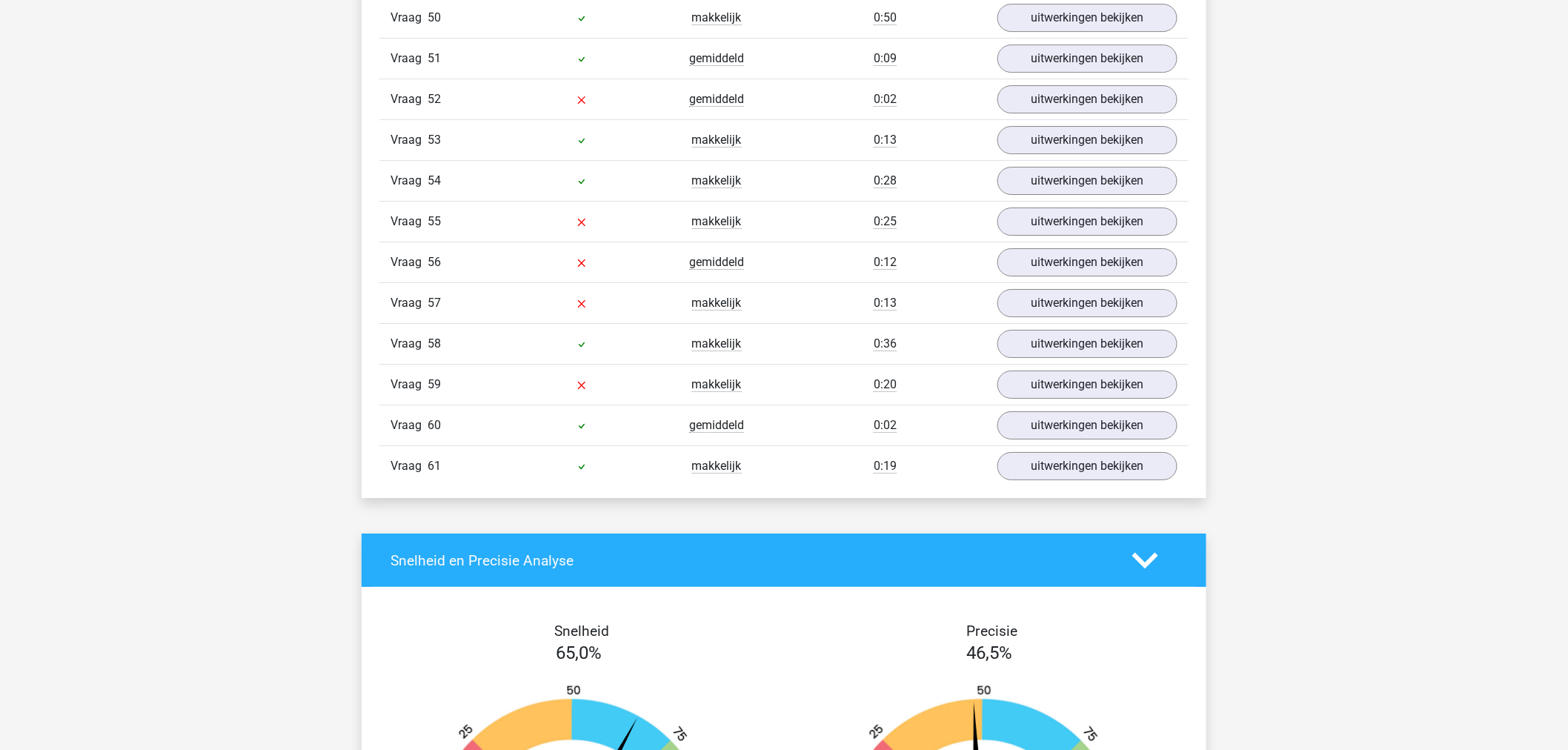
scroll to position [4445, 0]
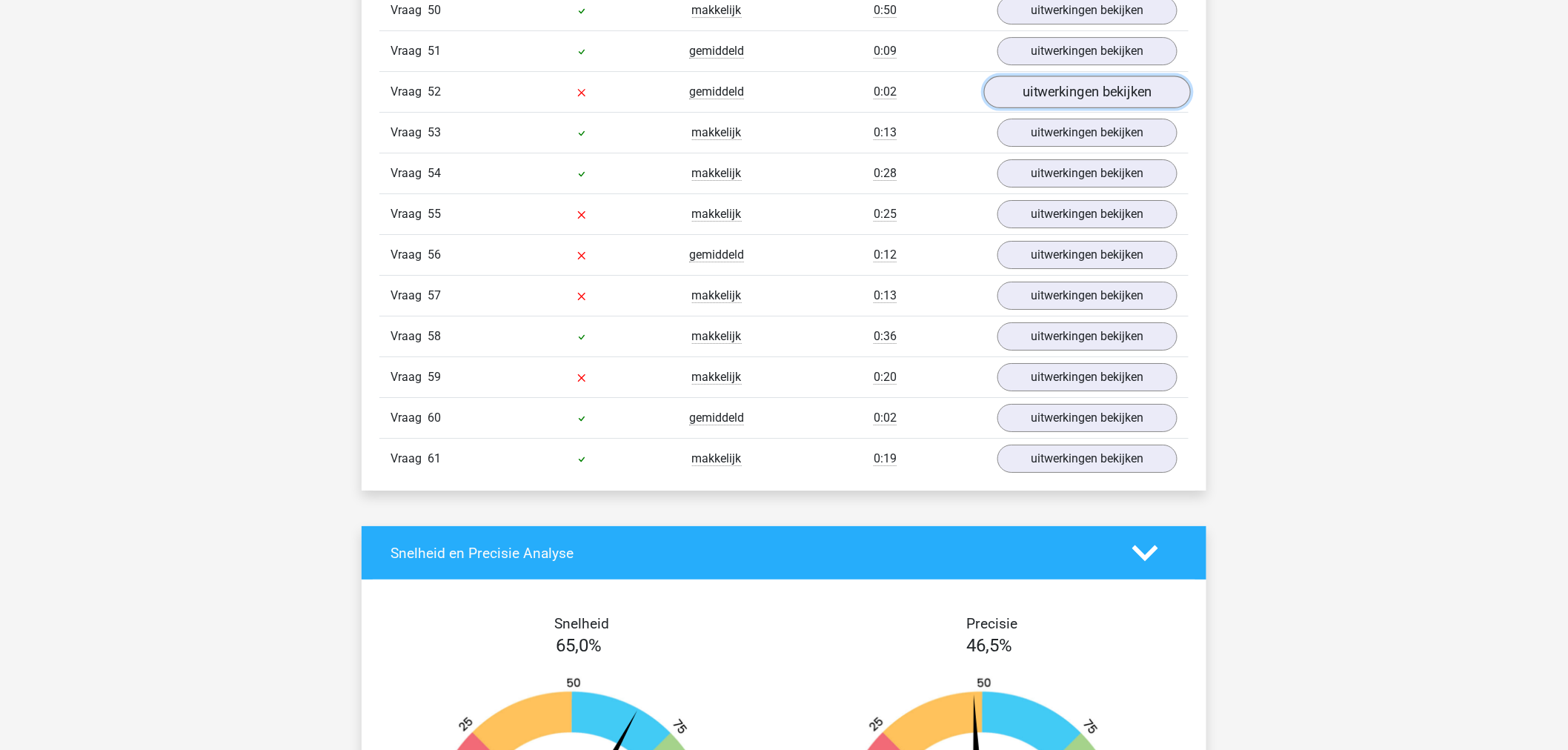
click at [1072, 99] on link "uitwerkingen bekijken" at bounding box center [1087, 92] width 207 height 33
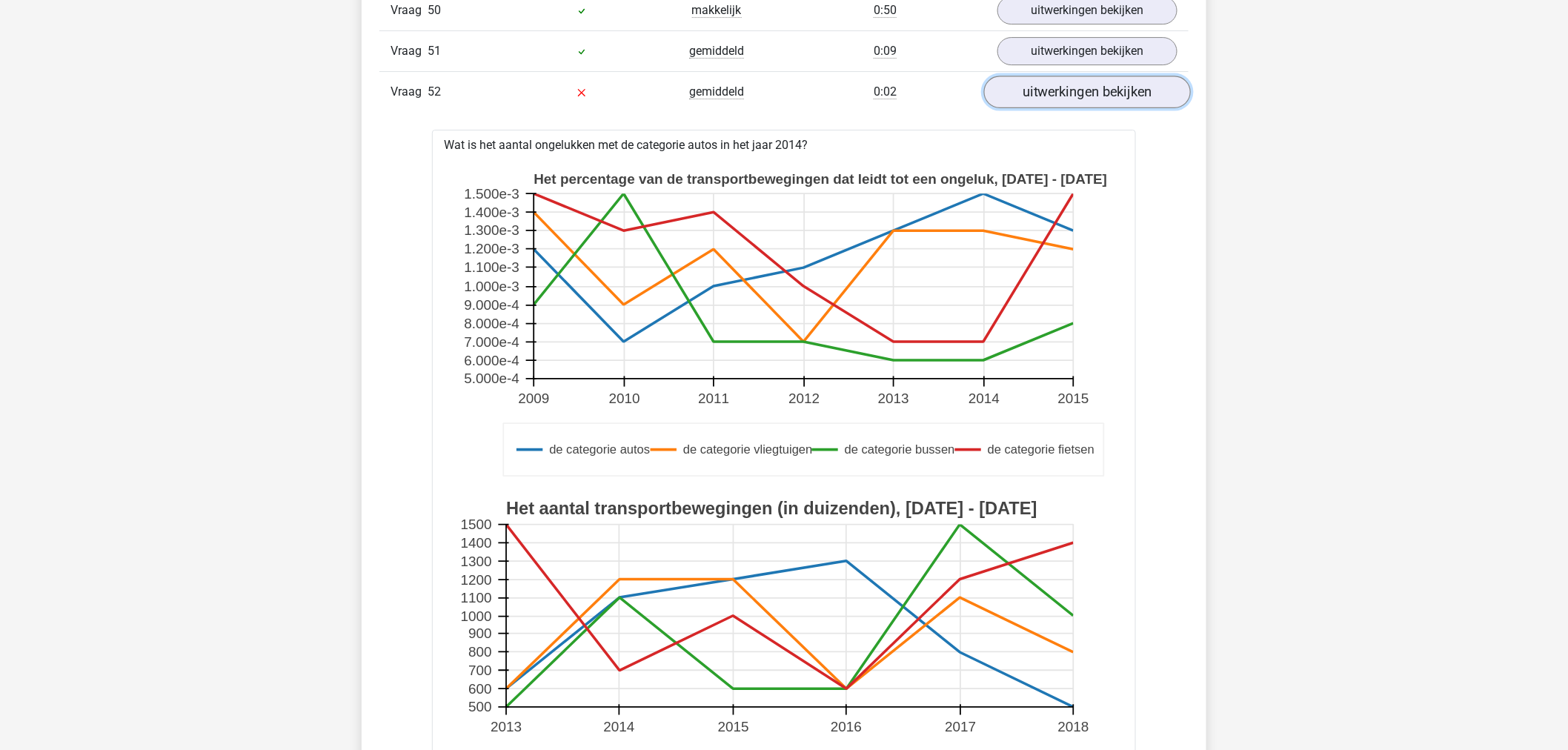
click at [1072, 105] on link "uitwerkingen bekijken" at bounding box center [1087, 92] width 207 height 33
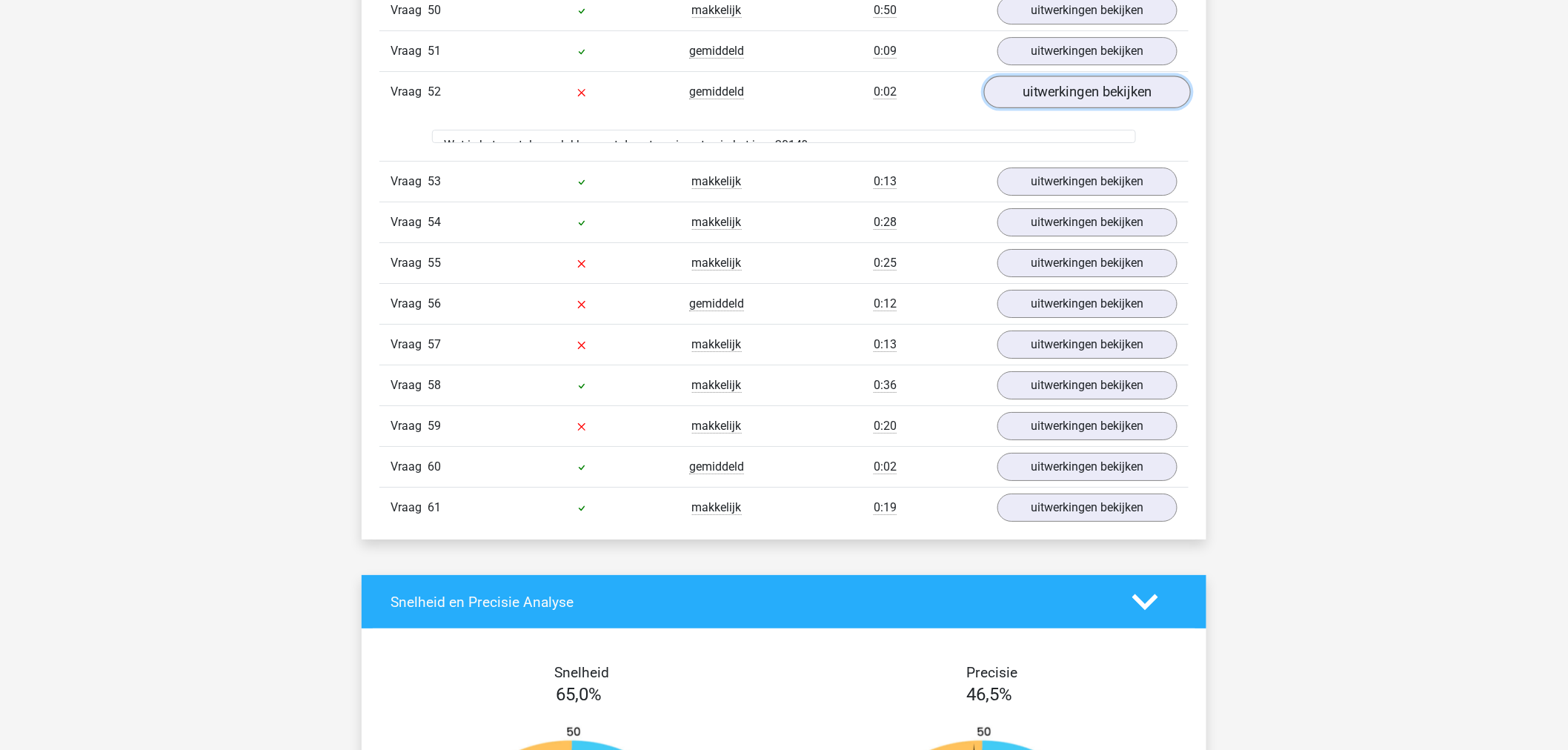
scroll to position [4362, 0]
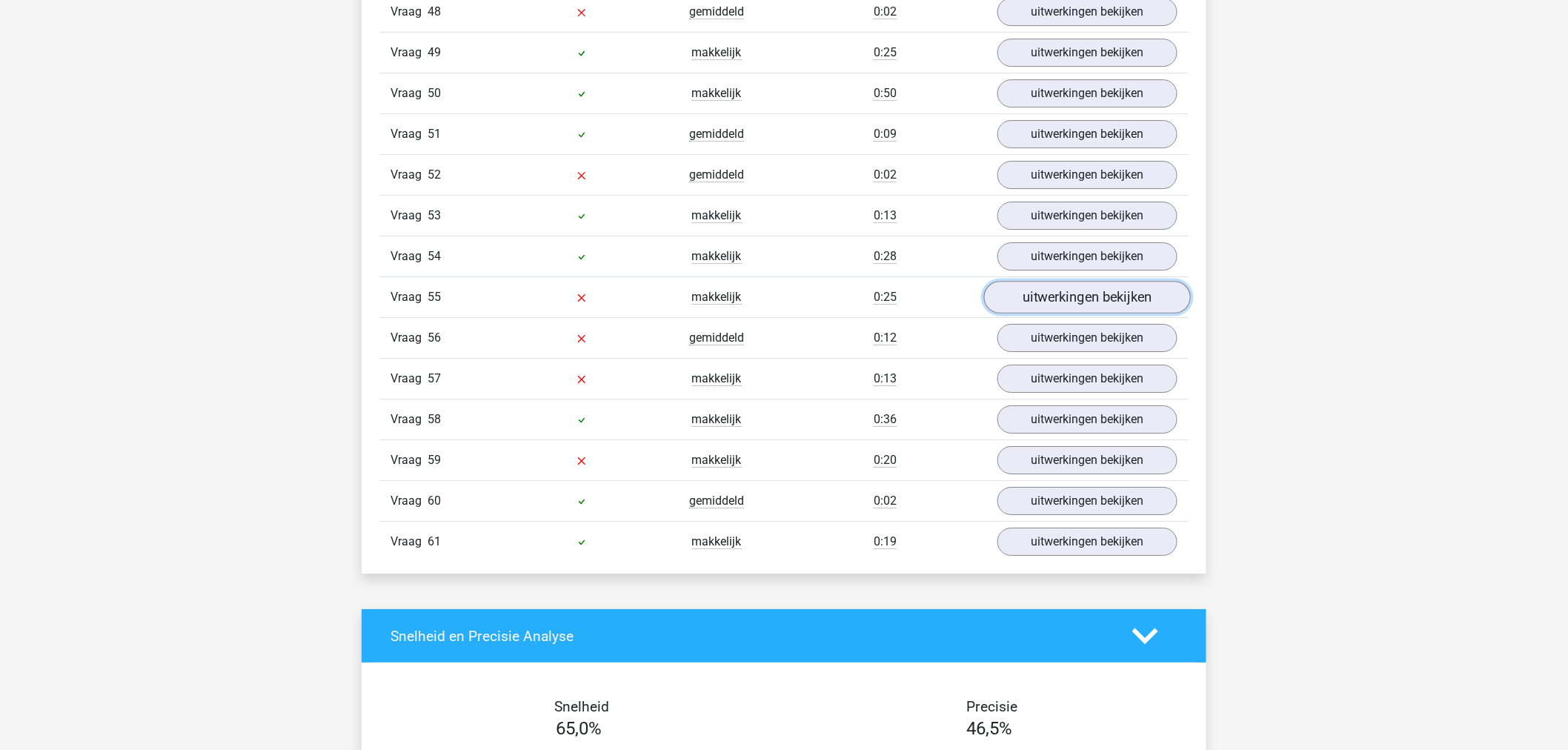
click at [1061, 313] on link "uitwerkingen bekijken" at bounding box center [1087, 297] width 207 height 33
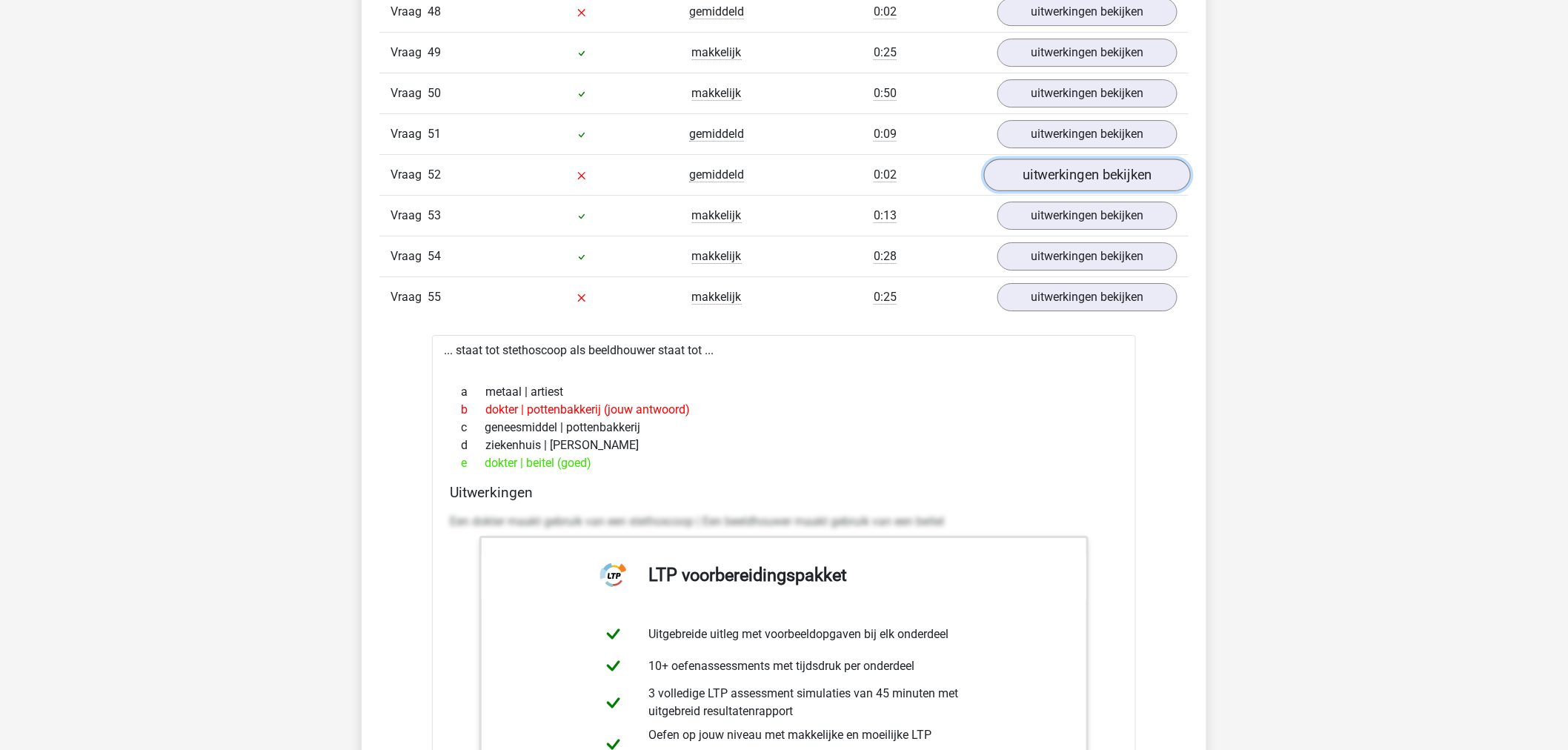
click at [1012, 180] on link "uitwerkingen bekijken" at bounding box center [1087, 175] width 207 height 33
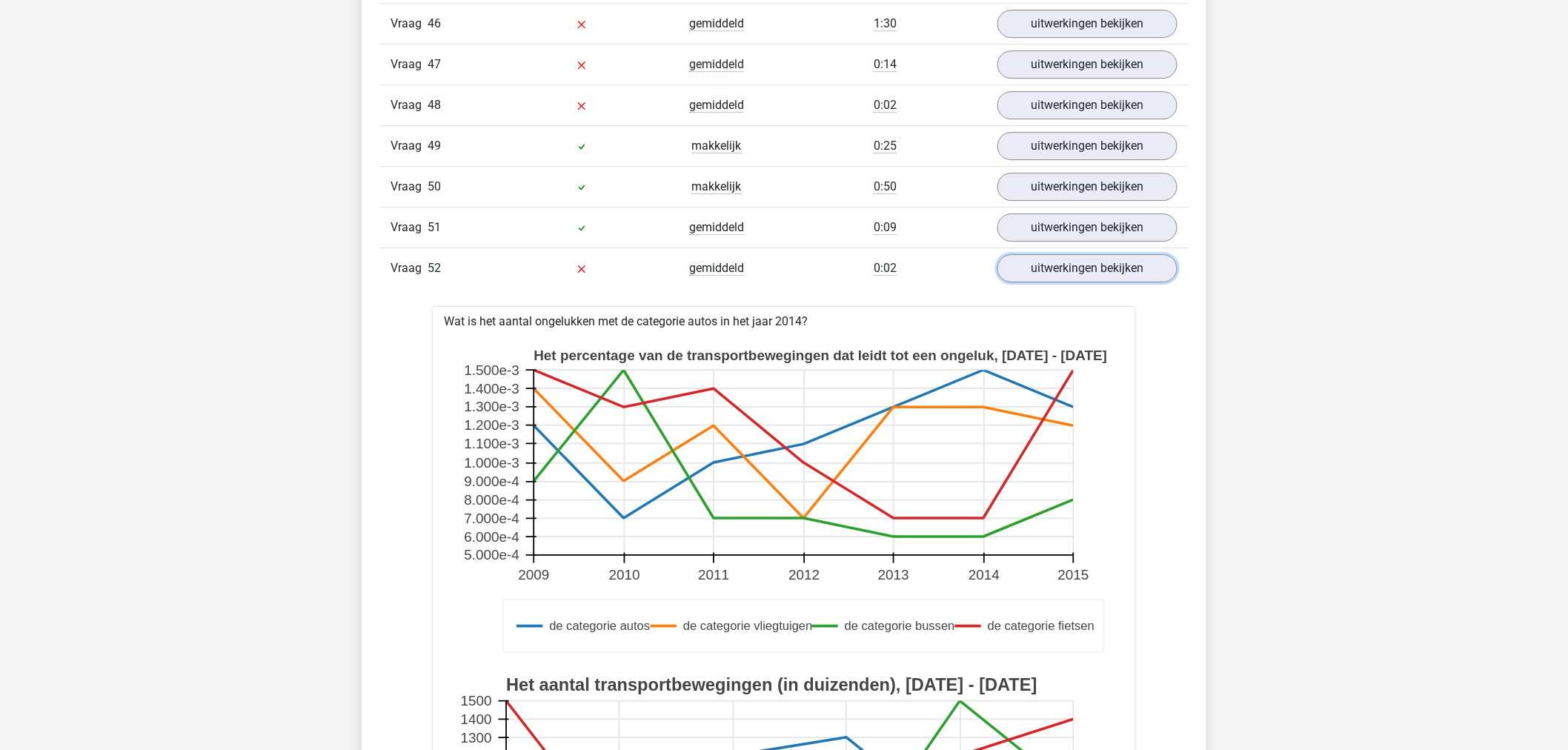
scroll to position [4197, 0]
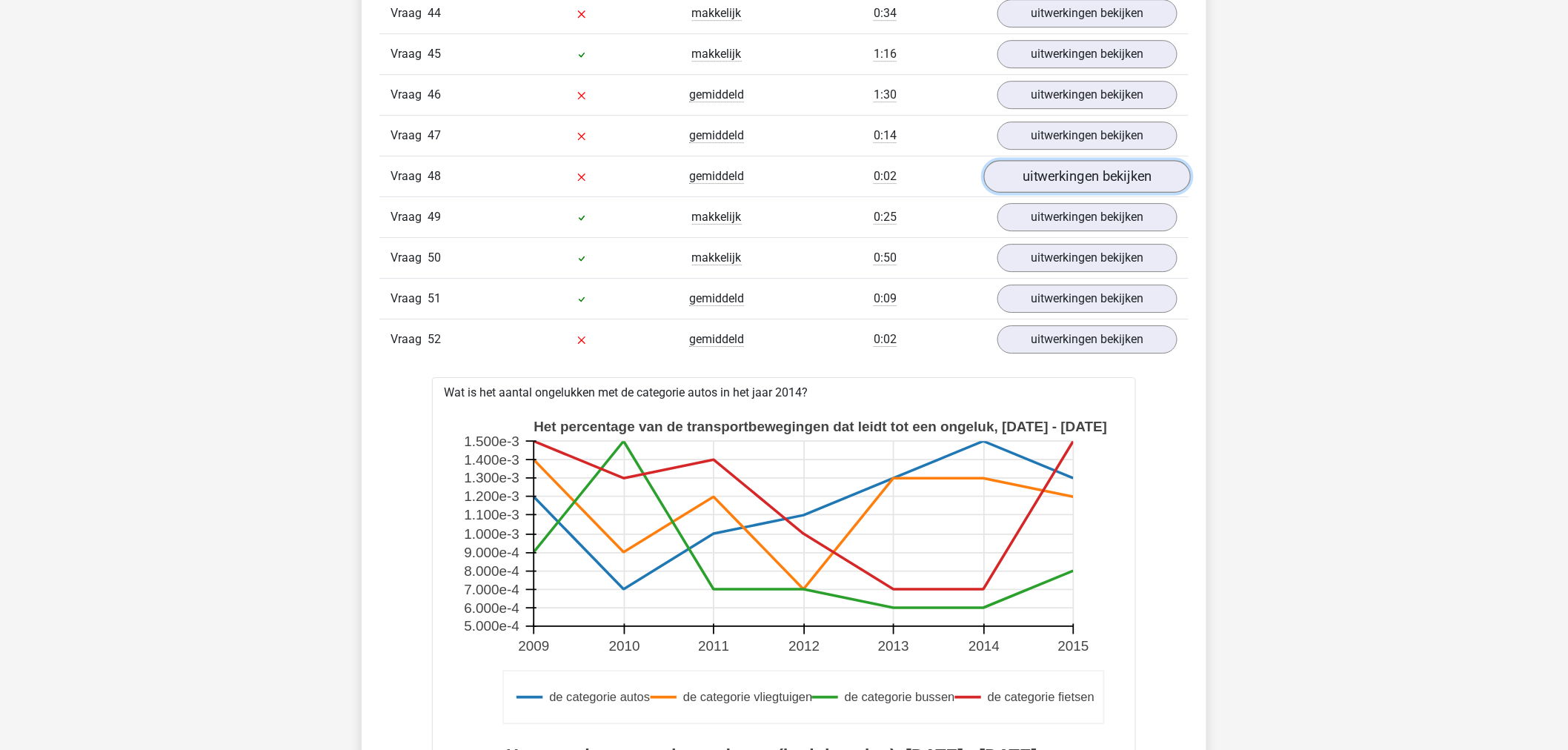
click at [1046, 176] on link "uitwerkingen bekijken" at bounding box center [1087, 176] width 207 height 33
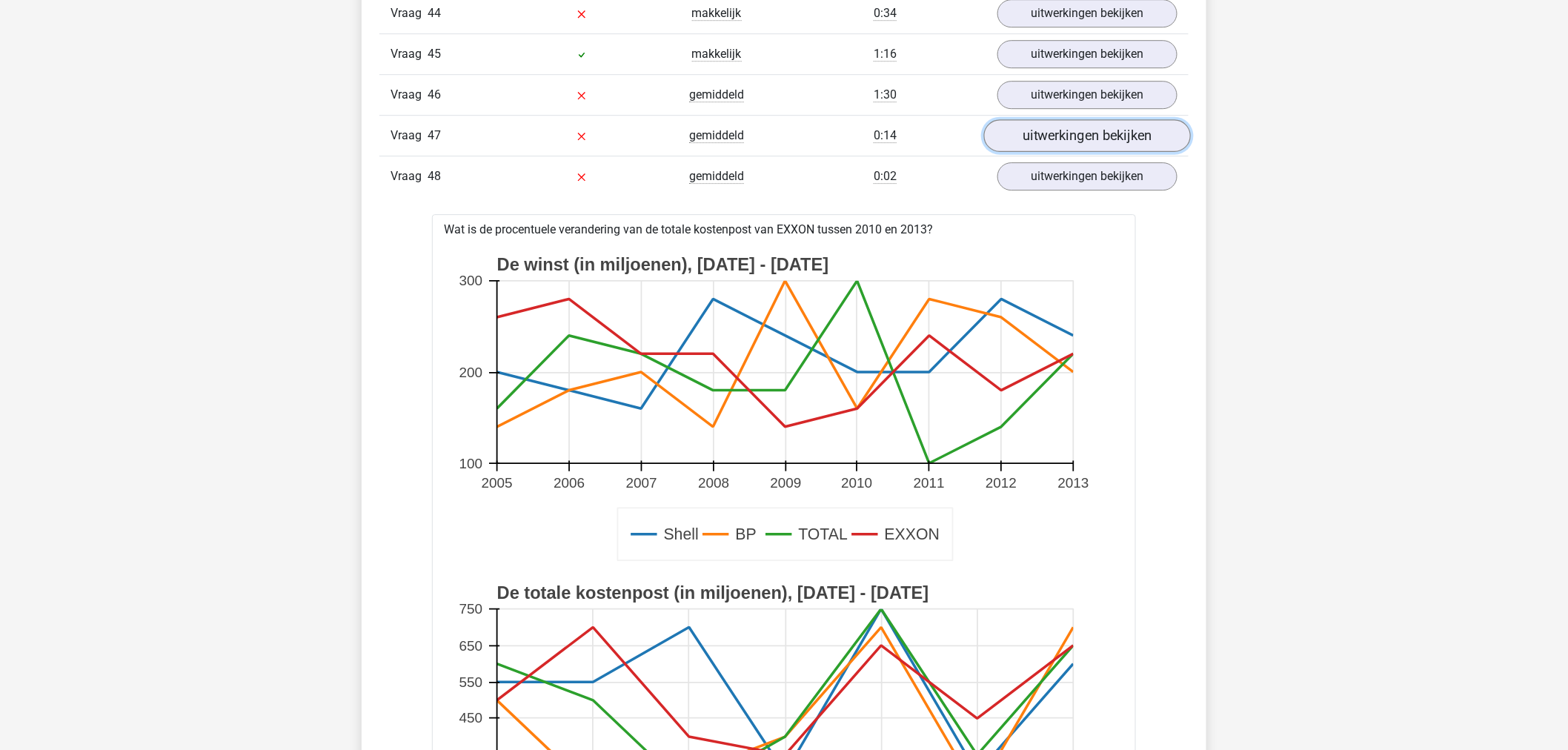
drag, startPoint x: 1055, startPoint y: 152, endPoint x: 1058, endPoint y: 141, distance: 11.4
click at [1056, 152] on link "uitwerkingen bekijken" at bounding box center [1087, 136] width 207 height 33
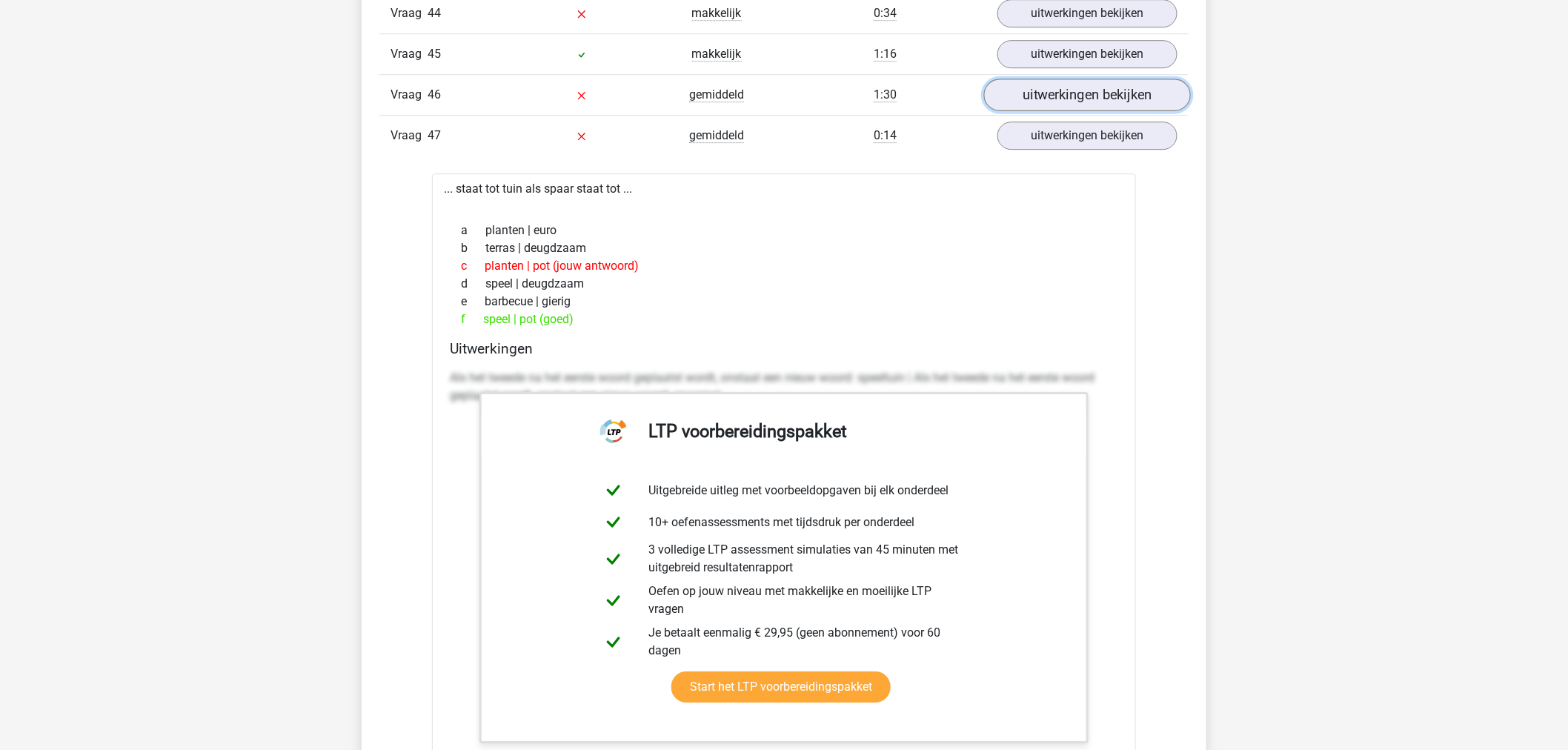
click at [1061, 111] on link "uitwerkingen bekijken" at bounding box center [1087, 95] width 207 height 33
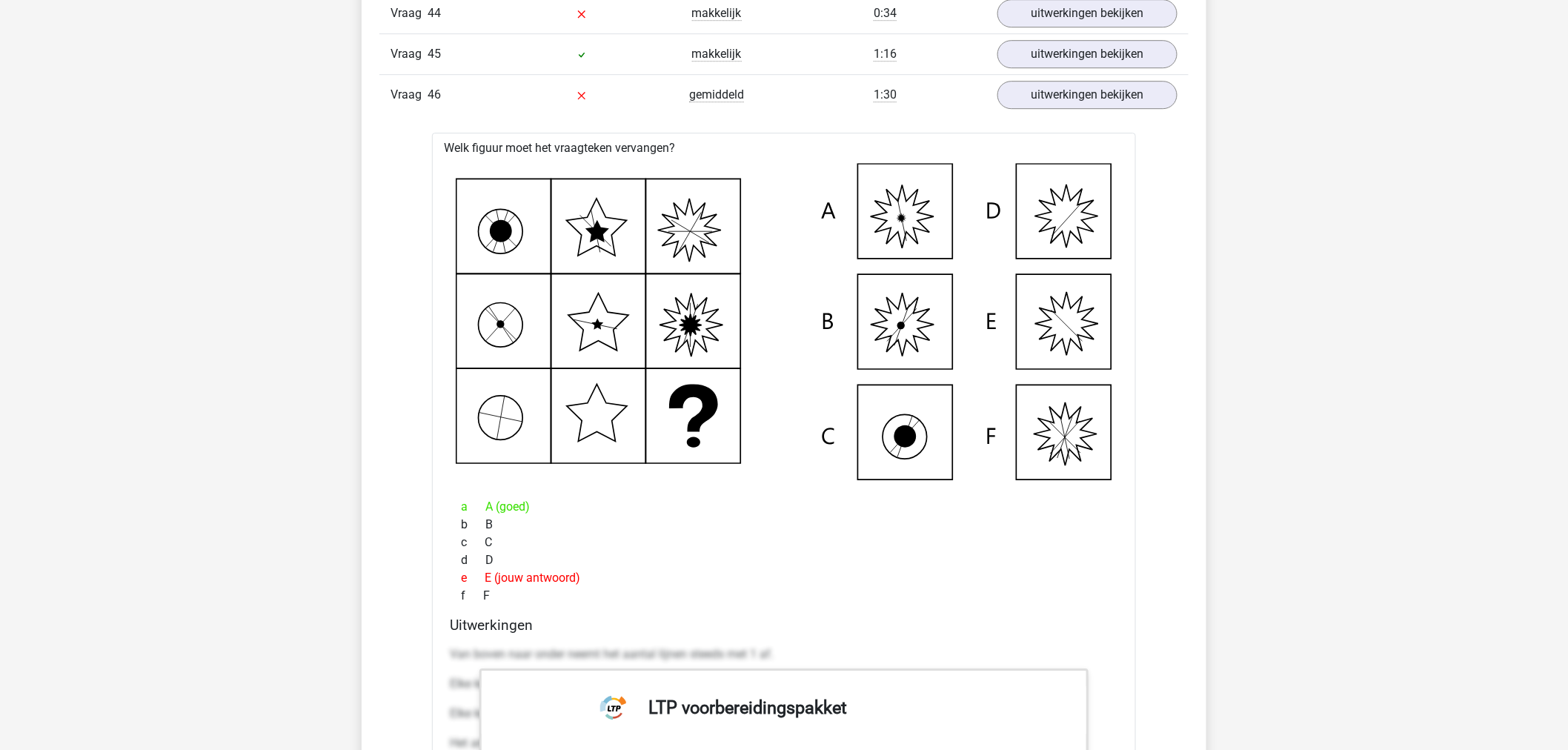
click at [1067, 146] on div "Welk figuur moet het vraagteken vervangen? a A (goed) b B c C d D e E (jouw ant…" at bounding box center [784, 642] width 704 height 1019
click at [1076, 98] on link "uitwerkingen bekijken" at bounding box center [1087, 95] width 207 height 33
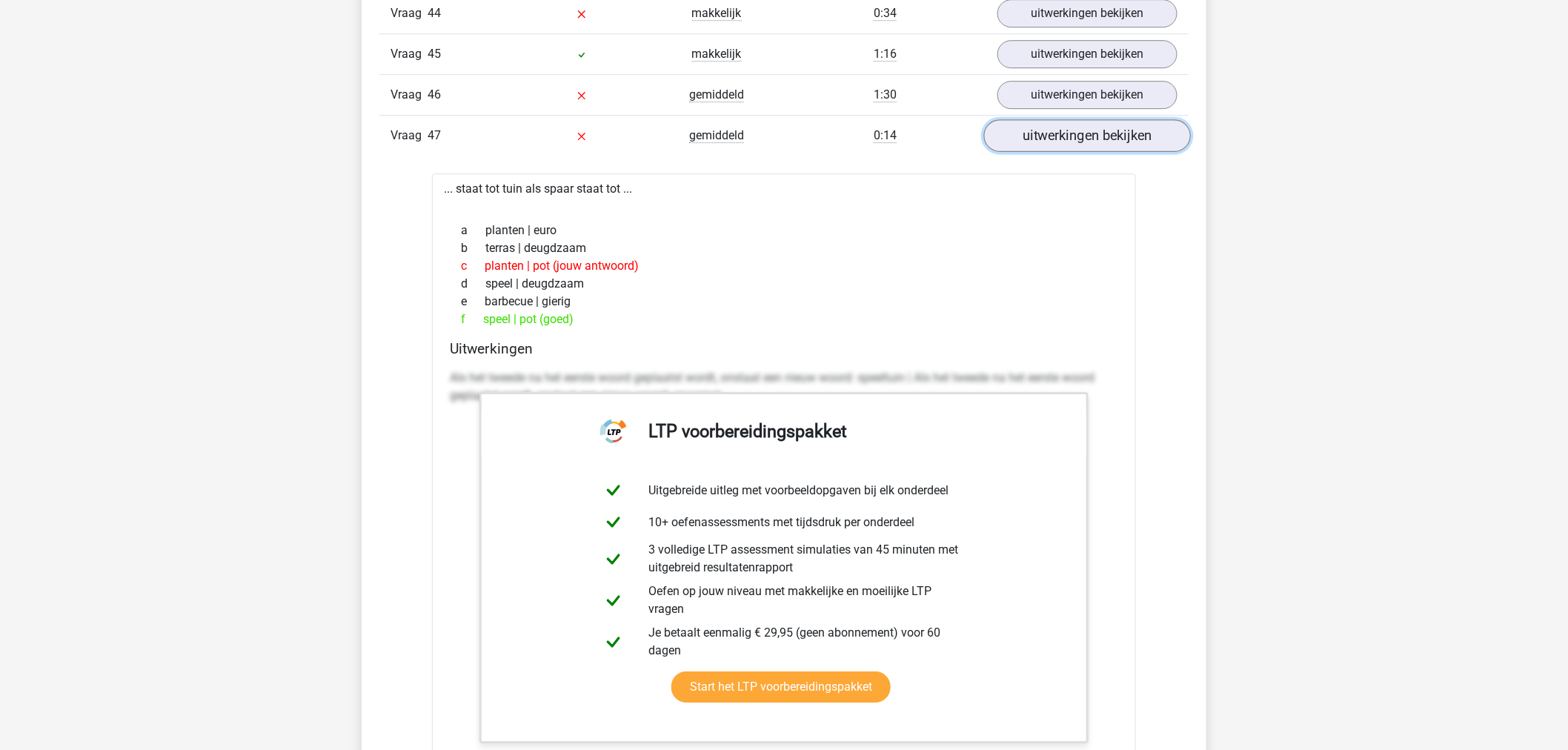
click at [1077, 151] on link "uitwerkingen bekijken" at bounding box center [1087, 136] width 207 height 33
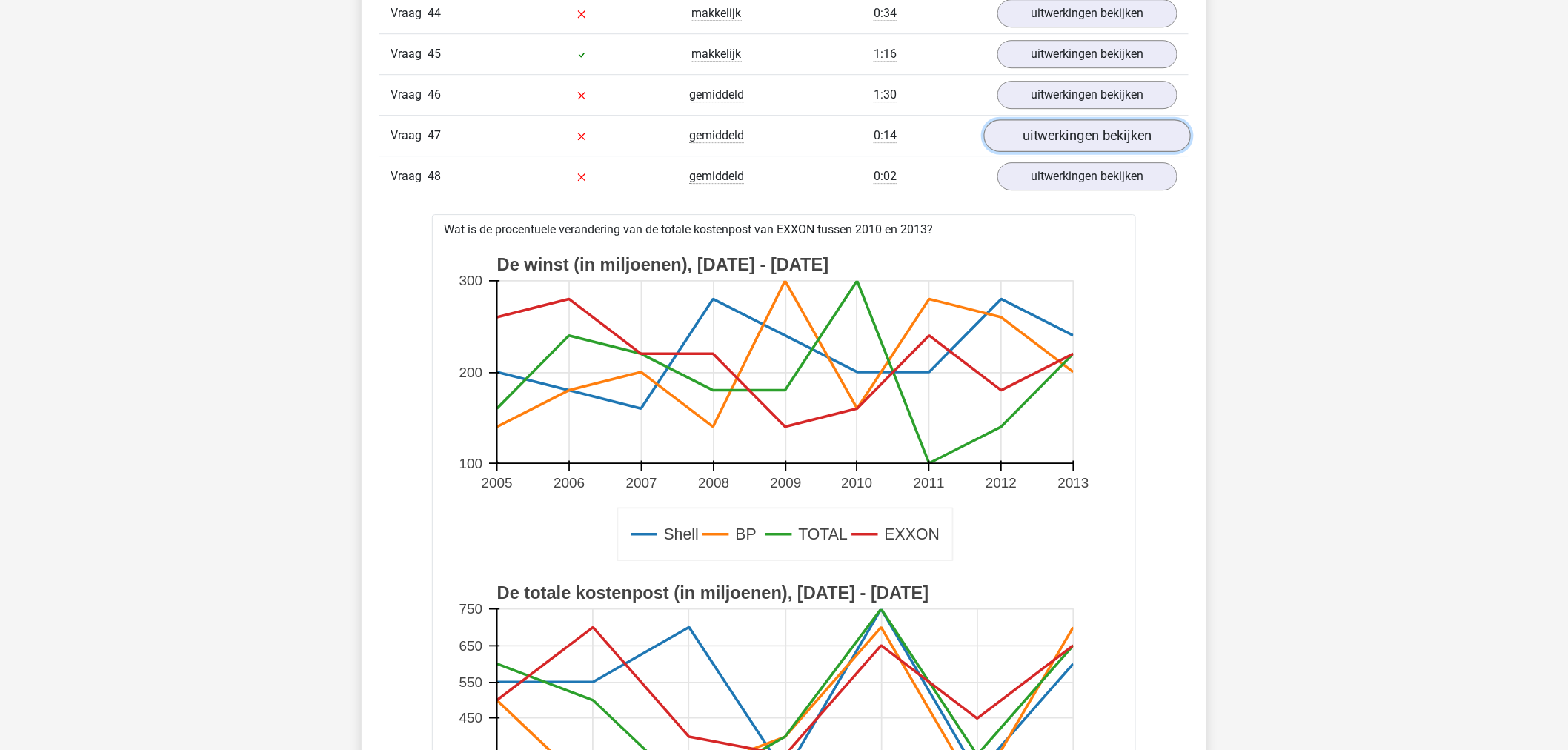
click at [1075, 152] on link "uitwerkingen bekijken" at bounding box center [1087, 136] width 207 height 33
